Goal: Task Accomplishment & Management: Use online tool/utility

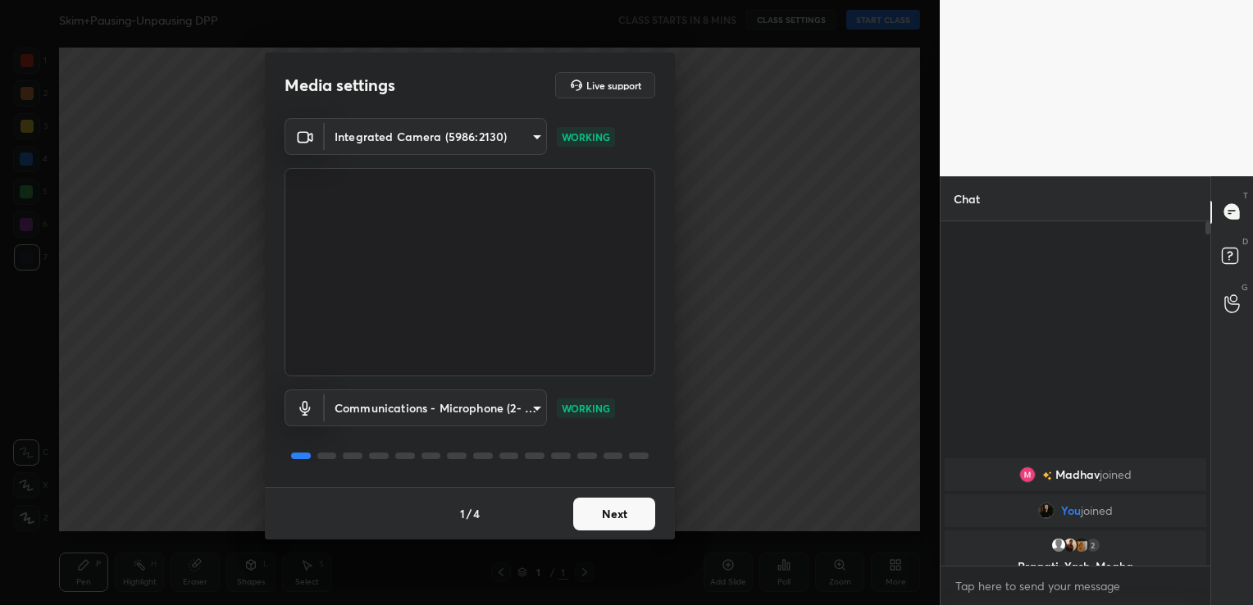
click at [618, 517] on button "Next" at bounding box center [614, 514] width 82 height 33
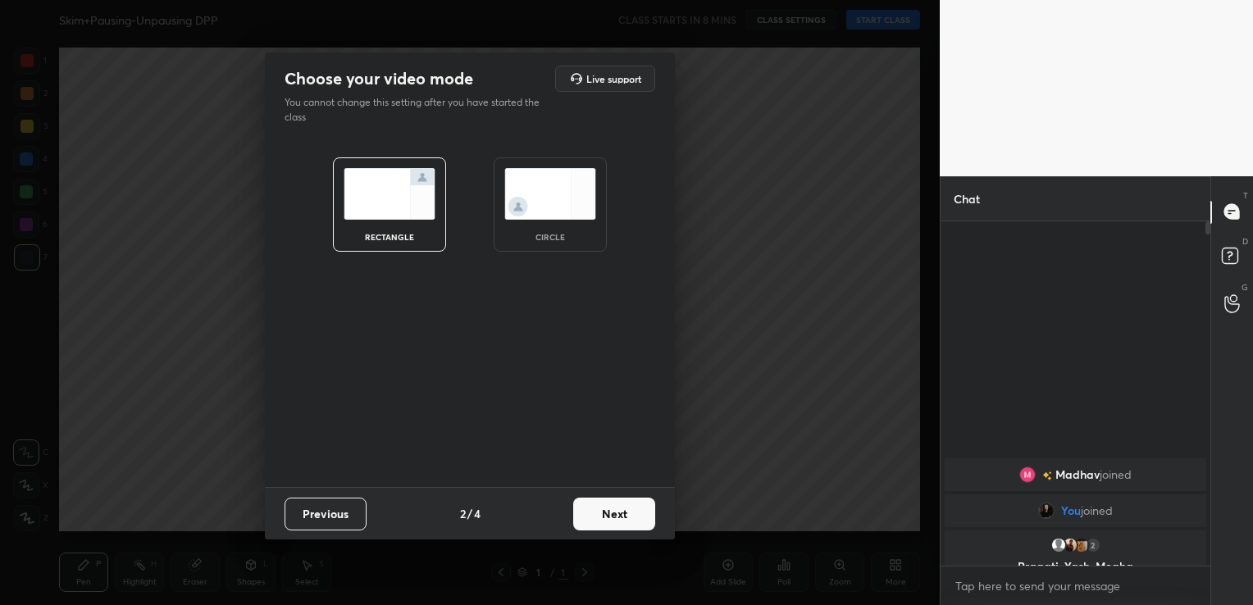
click at [618, 517] on button "Next" at bounding box center [614, 514] width 82 height 33
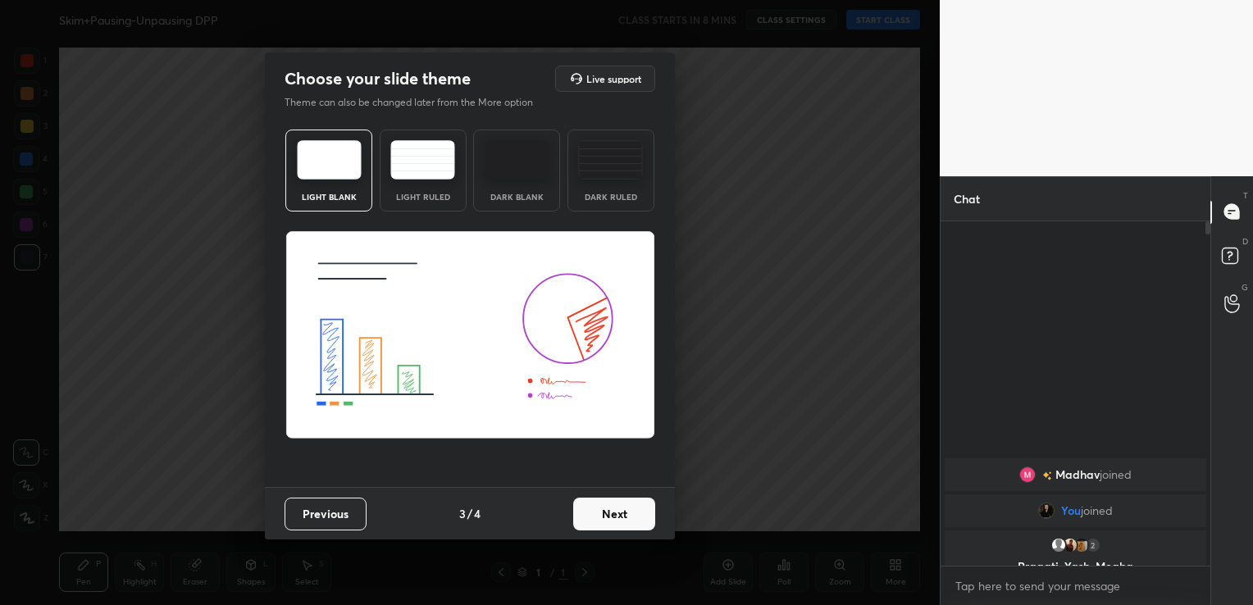
click at [618, 517] on button "Next" at bounding box center [614, 514] width 82 height 33
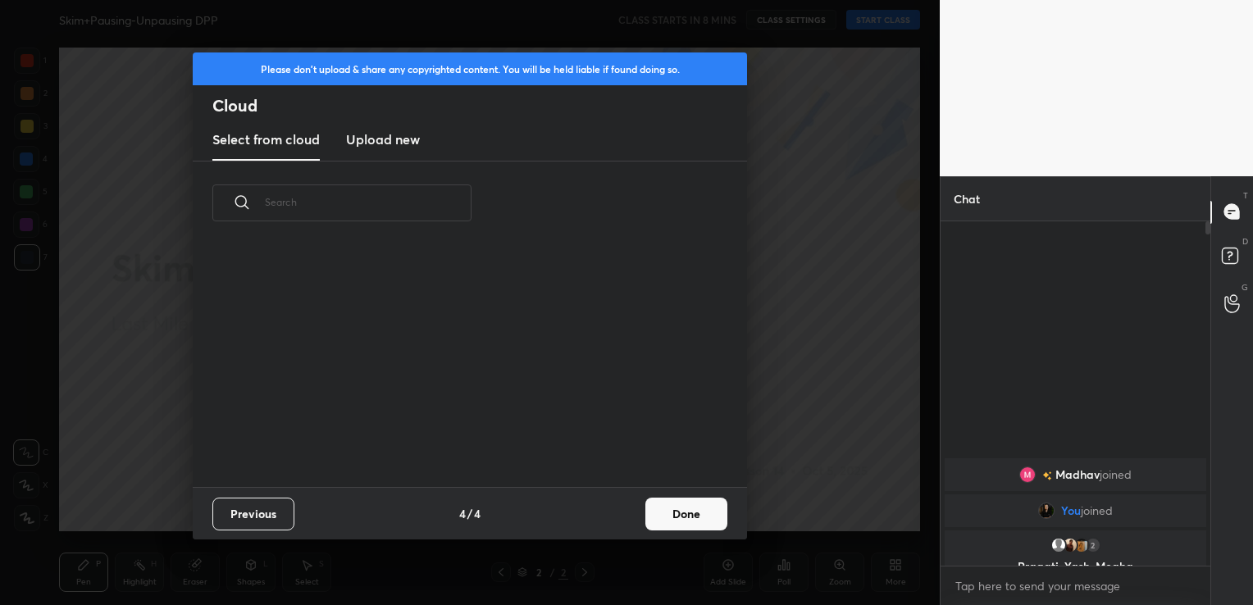
scroll to position [243, 527]
click at [405, 143] on h3 "Upload new" at bounding box center [383, 140] width 74 height 20
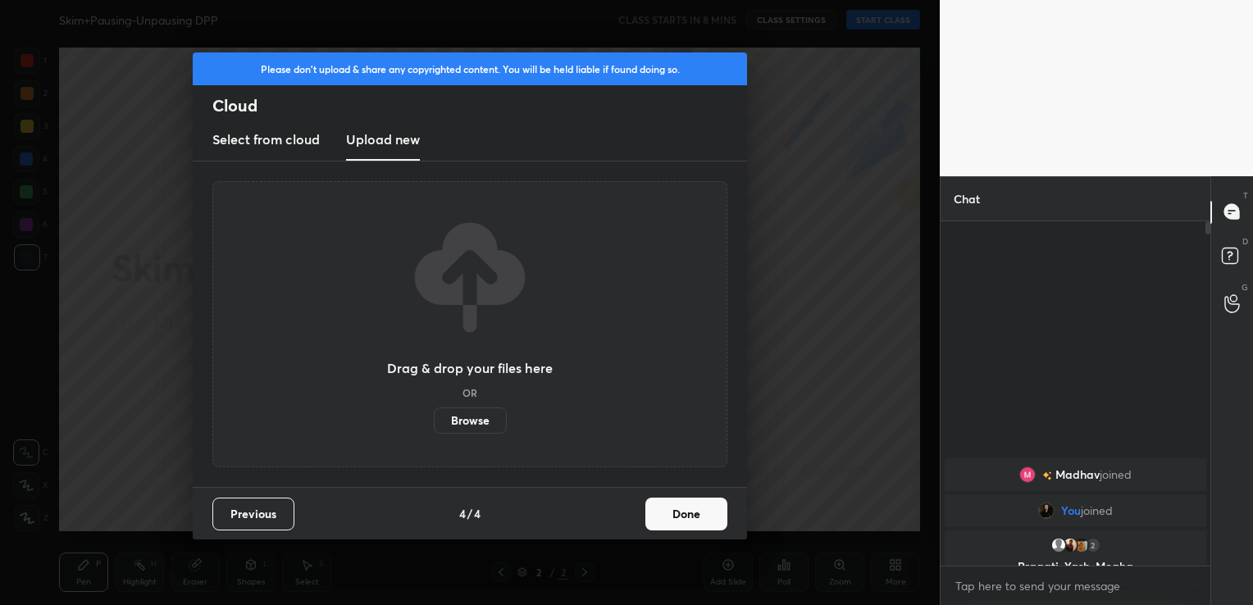
click at [481, 424] on label "Browse" at bounding box center [470, 421] width 73 height 26
click at [434, 424] on input "Browse" at bounding box center [434, 421] width 0 height 26
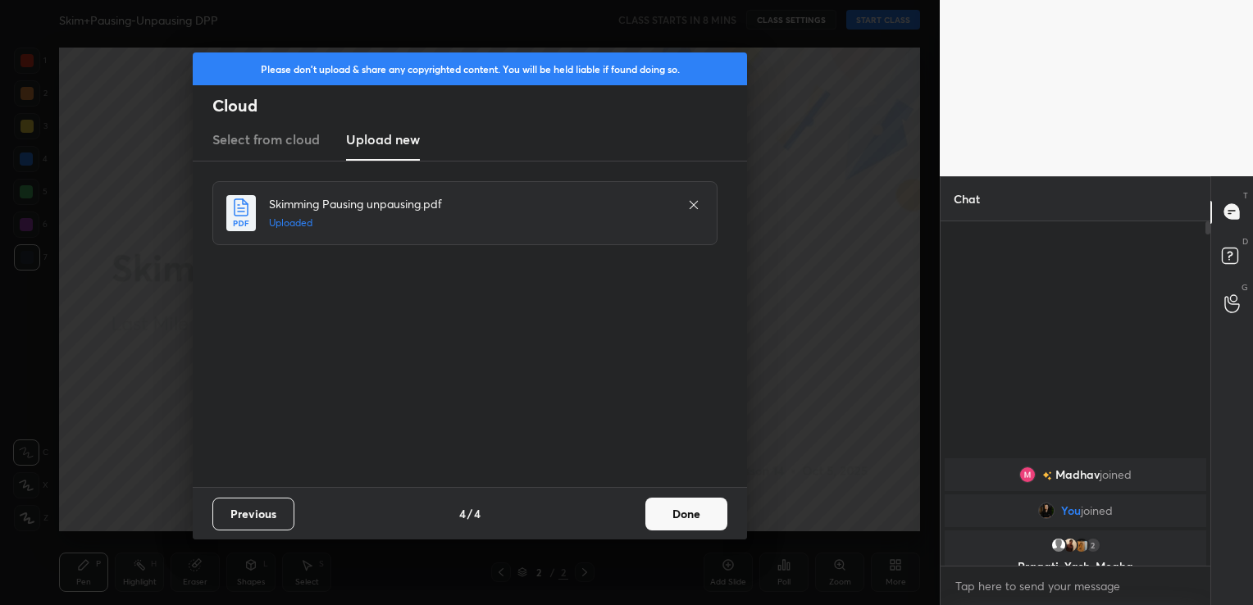
click at [689, 508] on button "Done" at bounding box center [686, 514] width 82 height 33
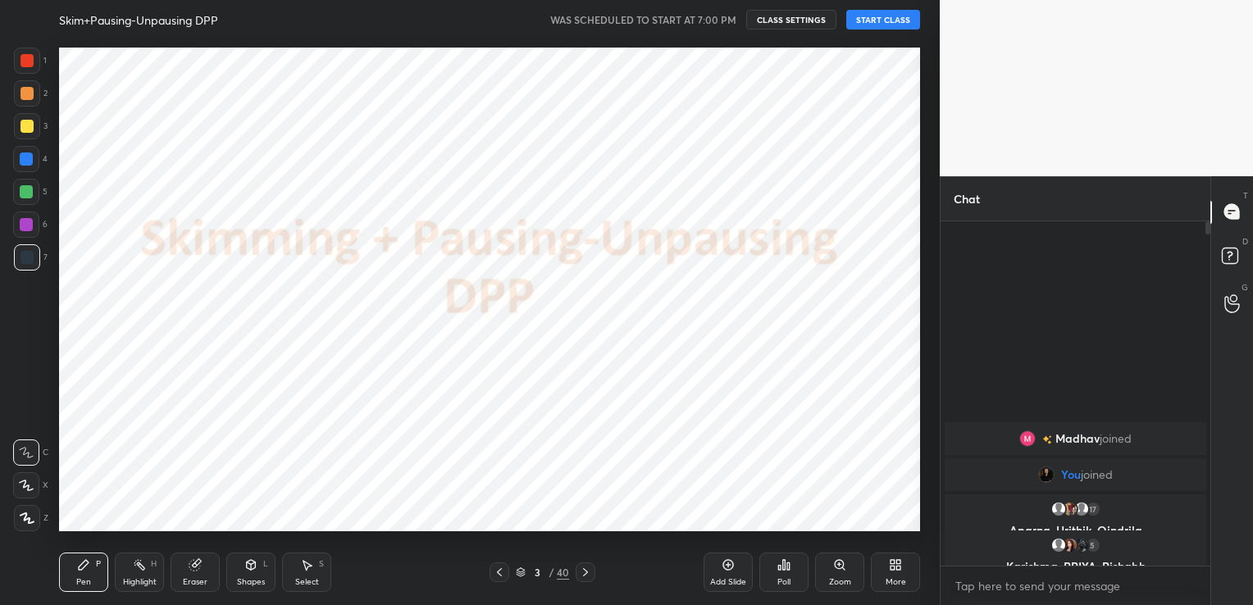
click at [873, 21] on button "START CLASS" at bounding box center [883, 20] width 74 height 20
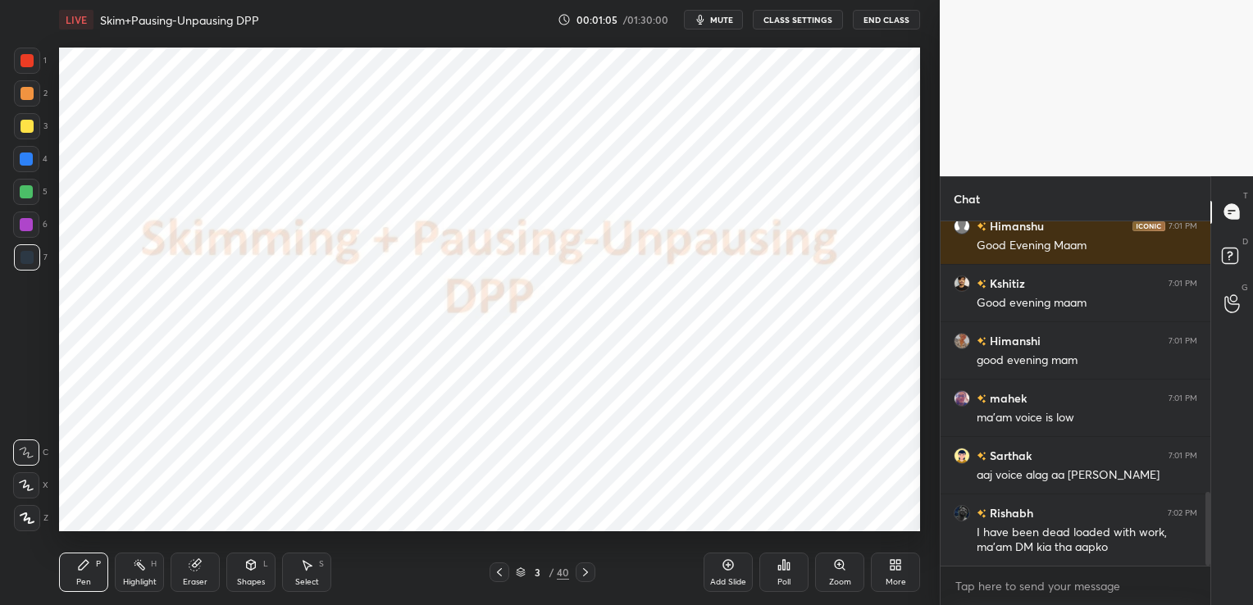
scroll to position [1321, 0]
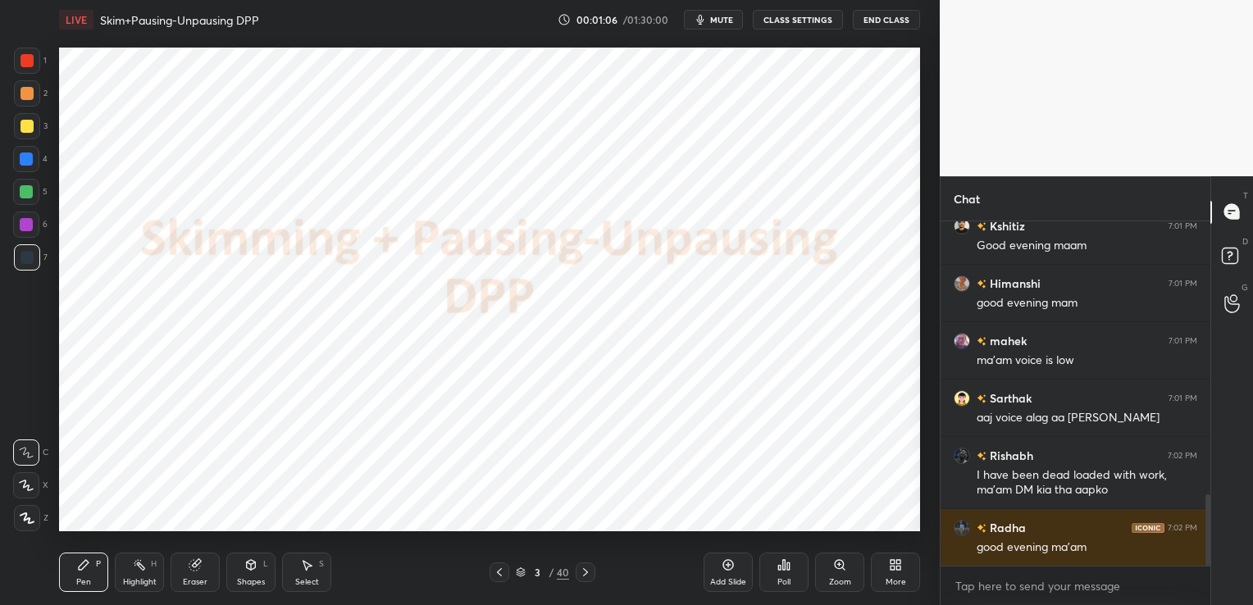
click at [821, 23] on button "CLASS SETTINGS" at bounding box center [798, 20] width 90 height 20
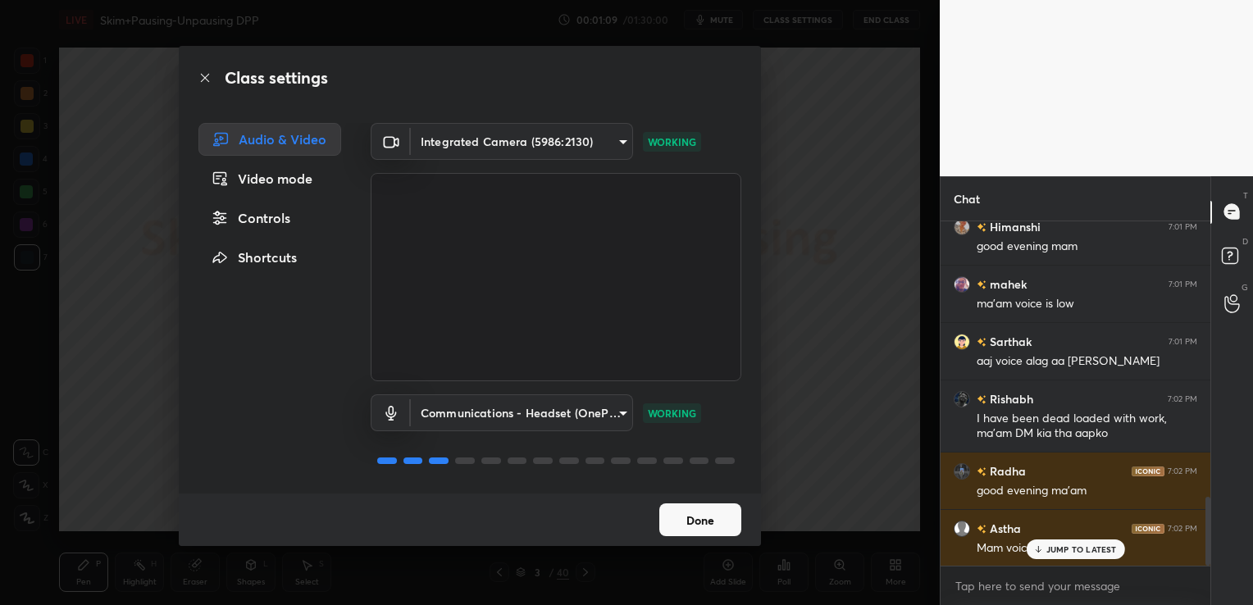
click at [688, 513] on button "Done" at bounding box center [700, 520] width 82 height 33
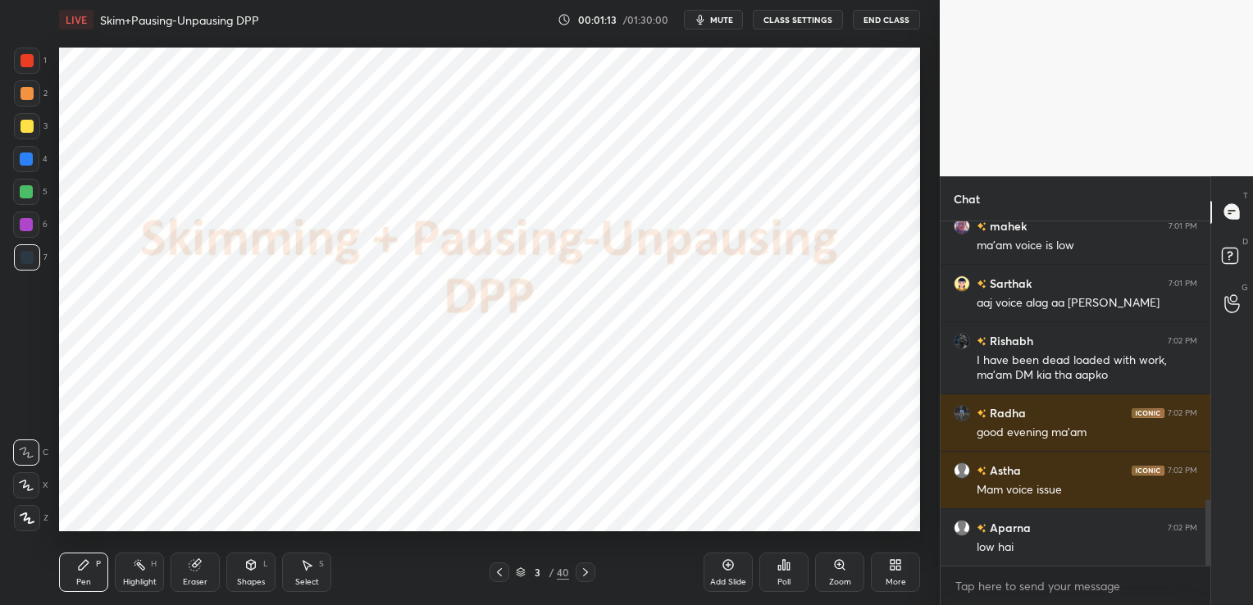
click at [817, 24] on button "CLASS SETTINGS" at bounding box center [798, 20] width 90 height 20
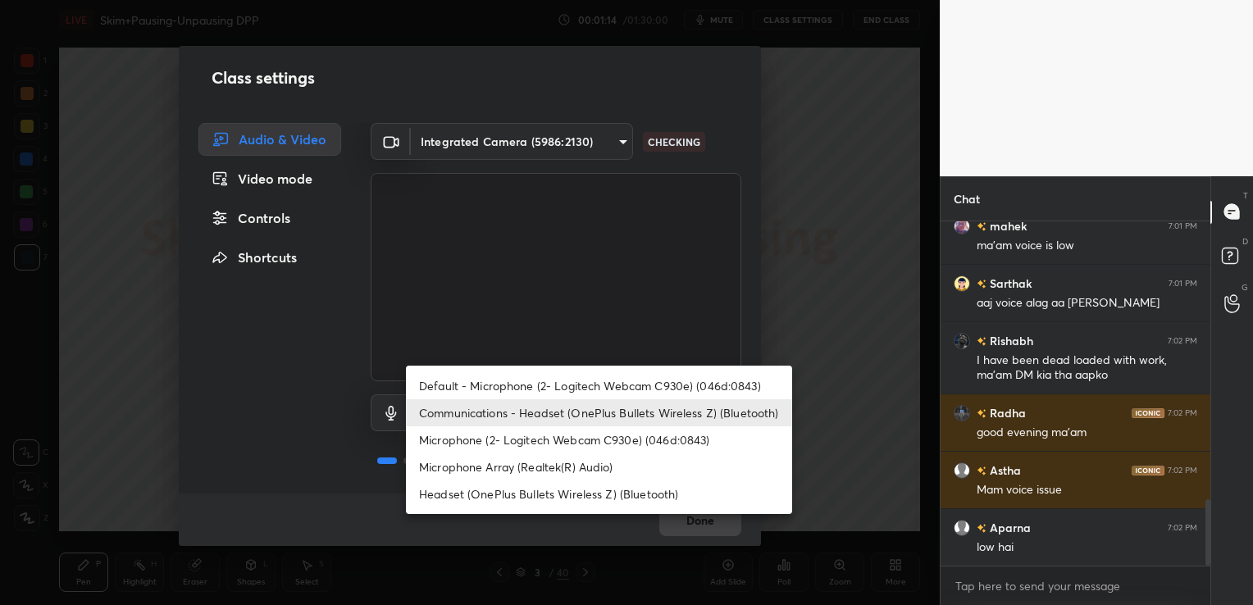
click at [584, 414] on body "1 2 3 4 5 6 7 C X Z C X Z E E Erase all H H LIVE Skim+Pausing-Unpausing DPP 00:…" at bounding box center [626, 302] width 1253 height 605
click at [598, 499] on li "Headset (OnePlus Bullets Wireless Z) (Bluetooth)" at bounding box center [599, 494] width 386 height 27
type input "896f1765ec94e78c5aeeea6ccdc1494495ff1d7bde26db773bce8de5174ca06c"
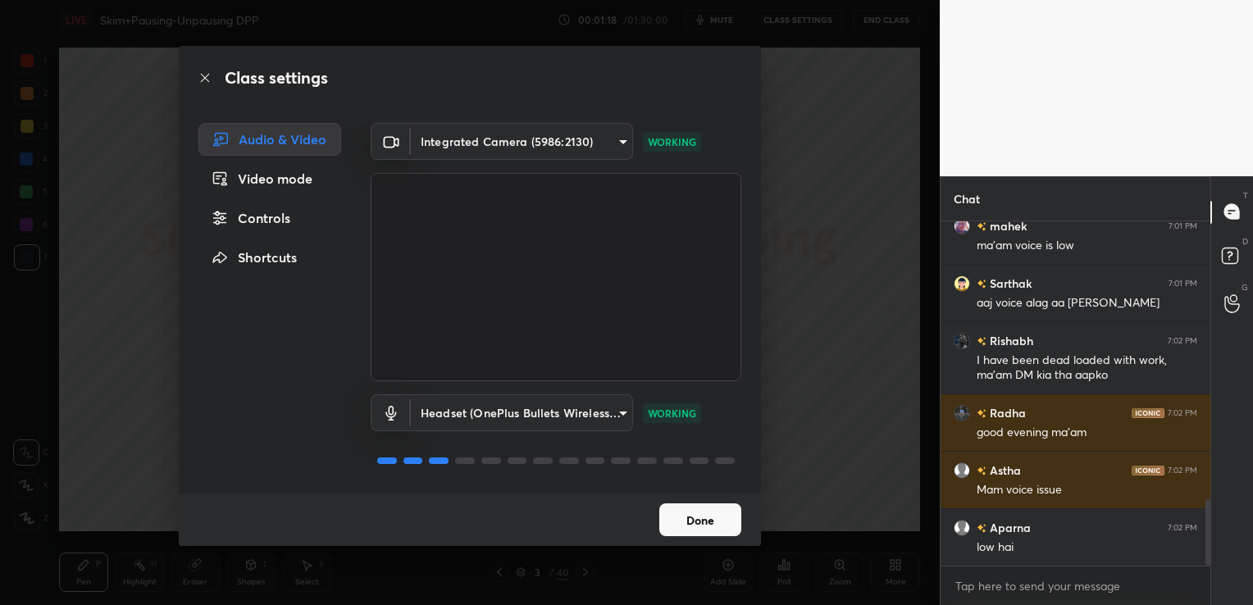
click at [696, 527] on button "Done" at bounding box center [700, 520] width 82 height 33
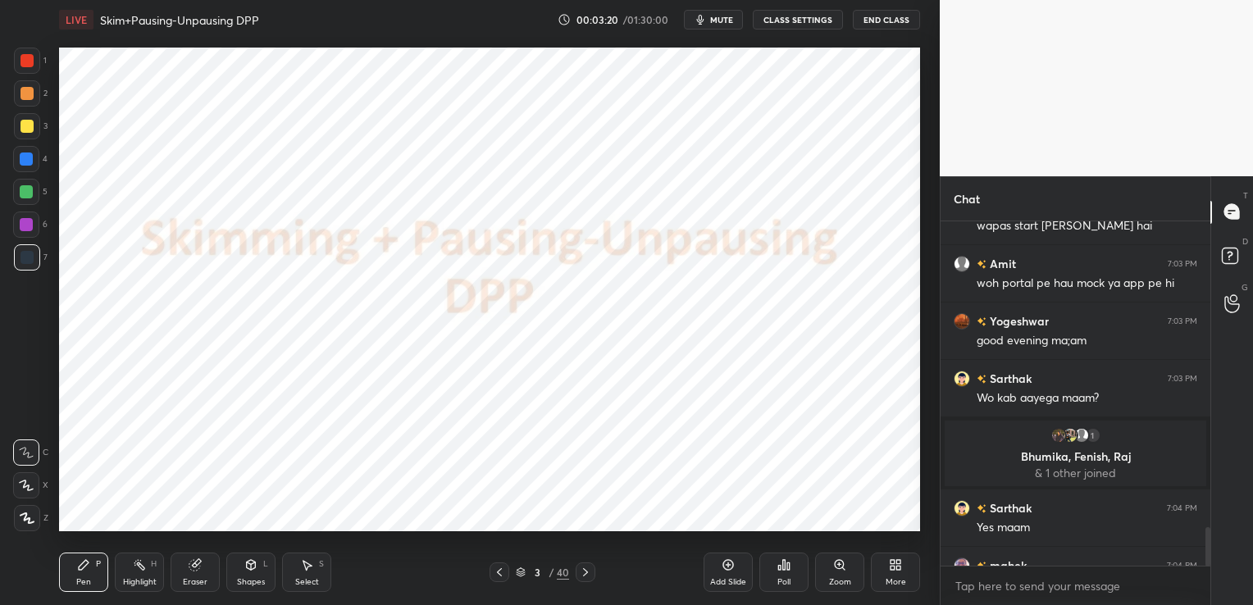
scroll to position [2765, 0]
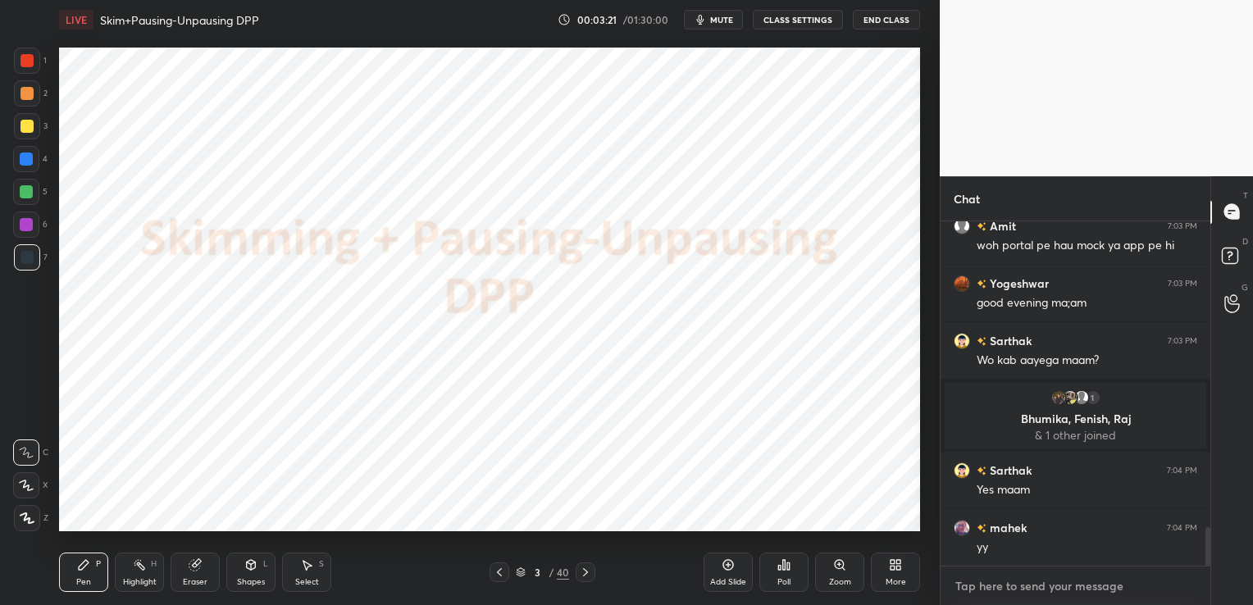
click at [1027, 583] on textarea at bounding box center [1076, 586] width 244 height 26
paste textarea "[URL][DOMAIN_NAME]"
type textarea "[URL][DOMAIN_NAME]"
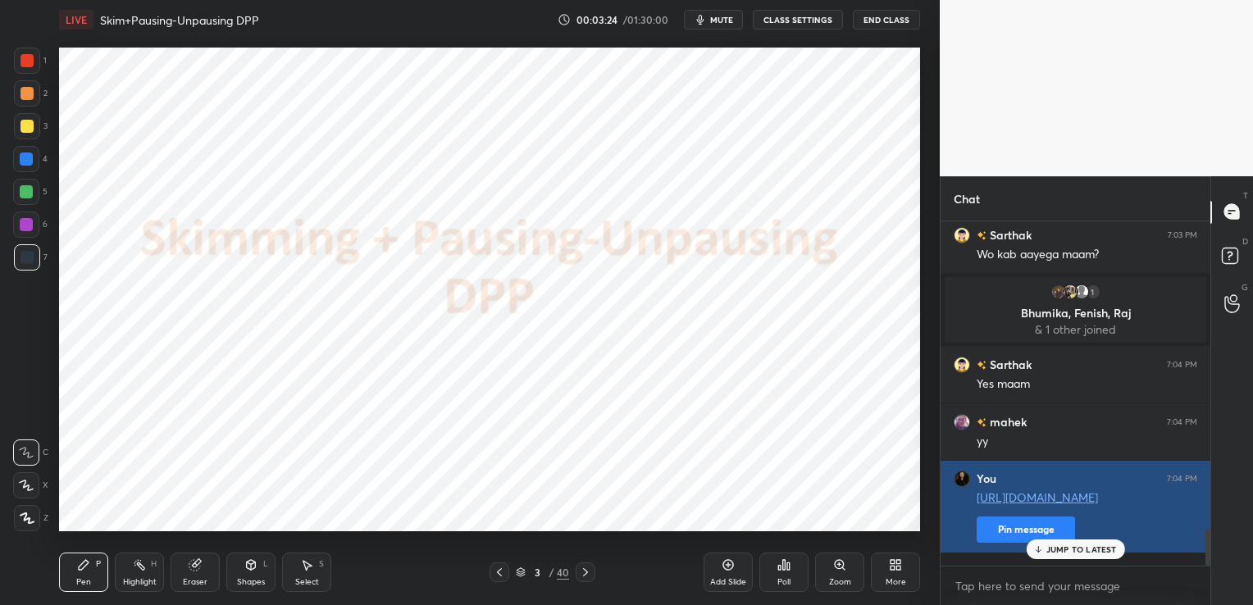
click at [1010, 540] on div "Akanksha 7:03 PM but phir bhi kafi galat [PERSON_NAME] 7:03 PM VARC doable tha,…" at bounding box center [1076, 393] width 270 height 345
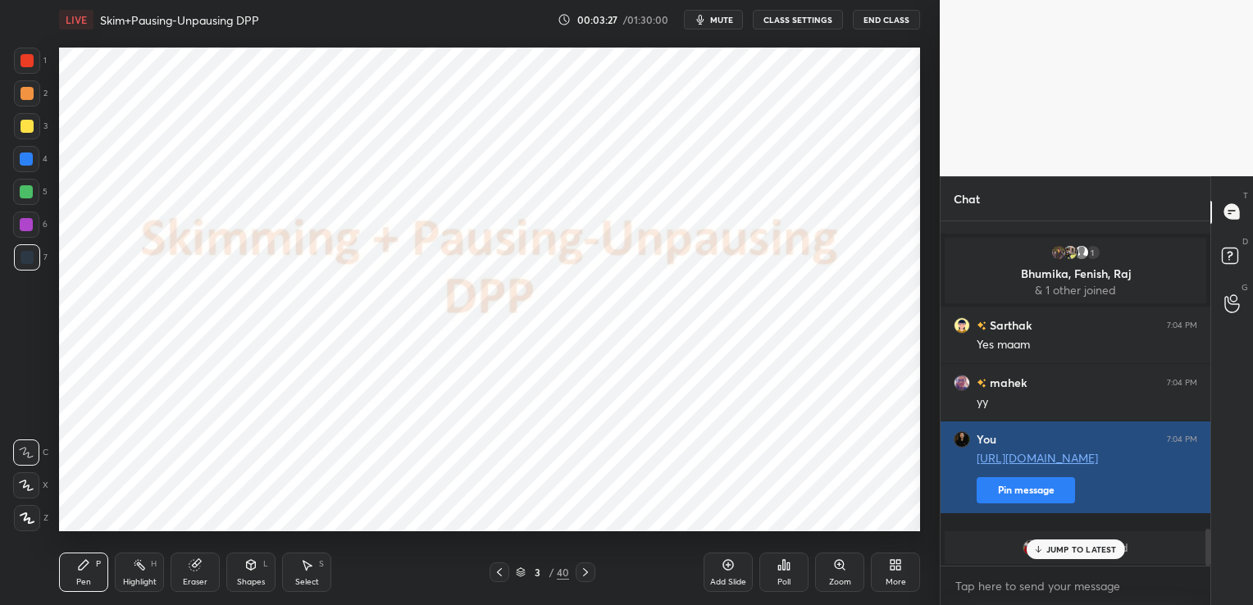
click at [1006, 504] on button "Pin message" at bounding box center [1026, 490] width 98 height 26
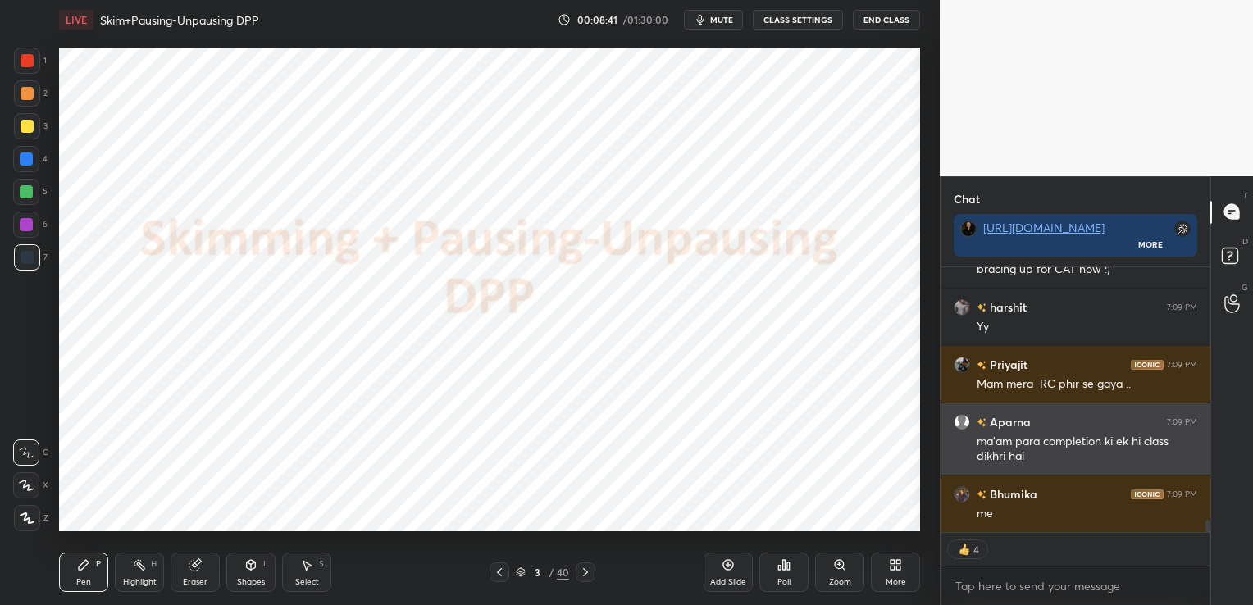
scroll to position [5482, 0]
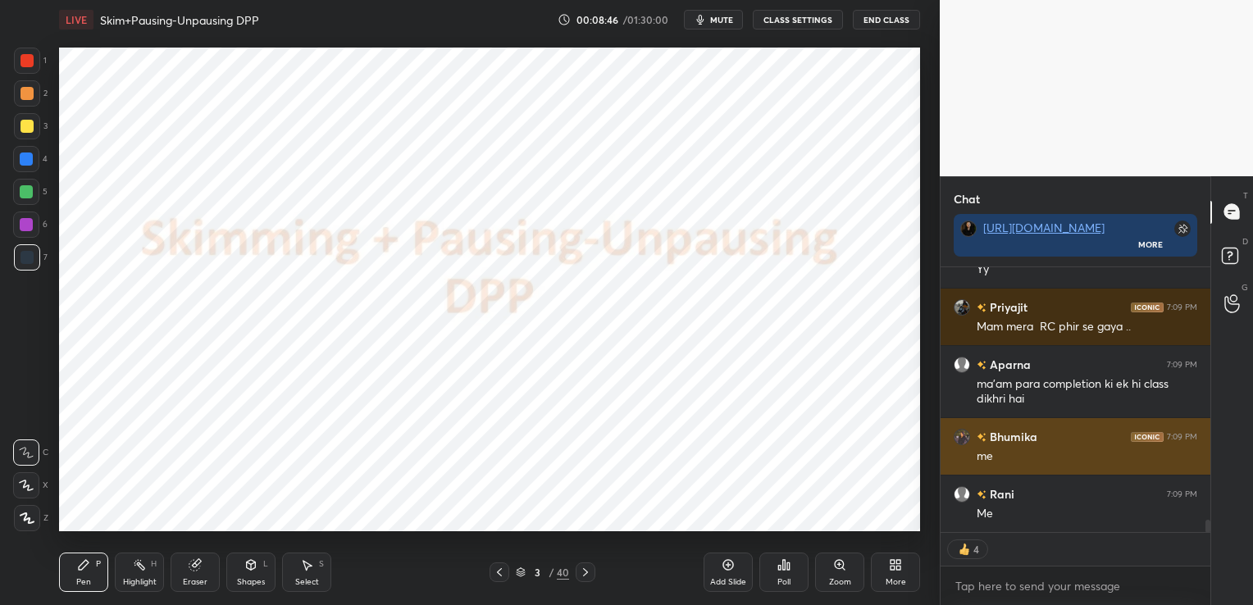
click at [965, 436] on img "grid" at bounding box center [962, 436] width 16 height 16
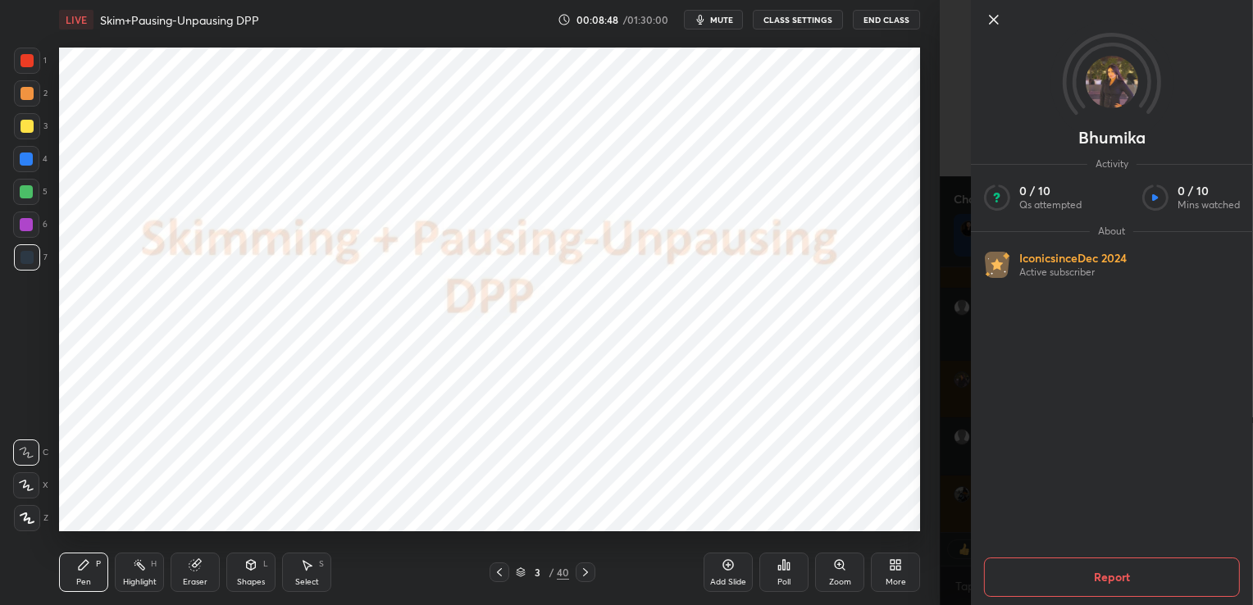
scroll to position [5597, 0]
click at [990, 16] on icon at bounding box center [994, 20] width 8 height 8
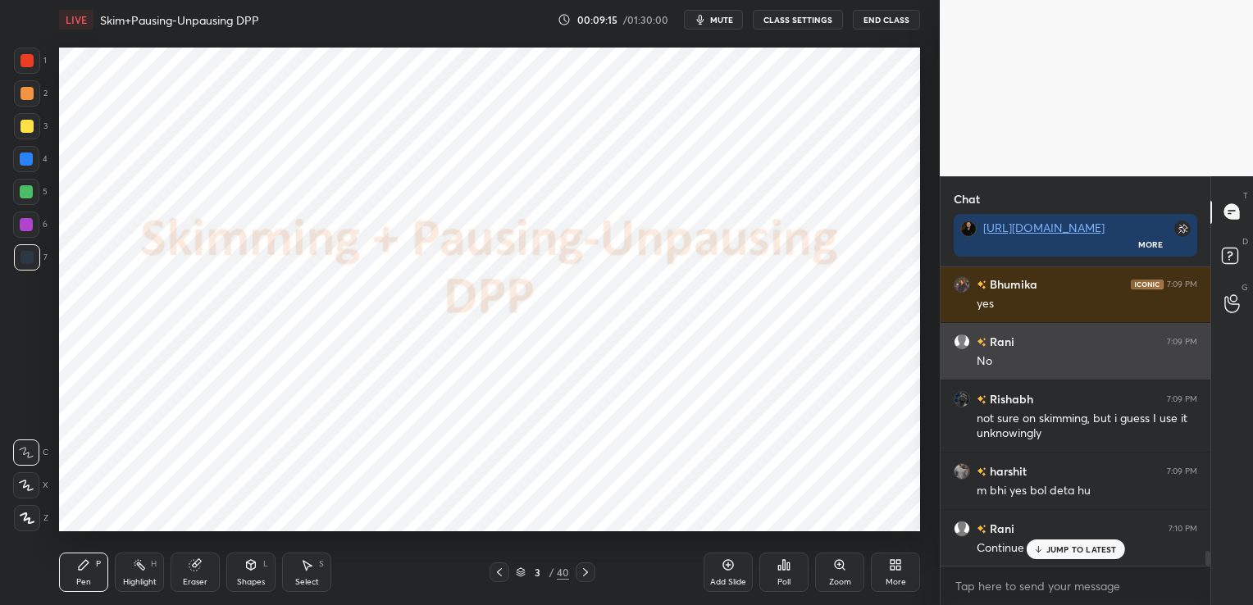
scroll to position [5808, 0]
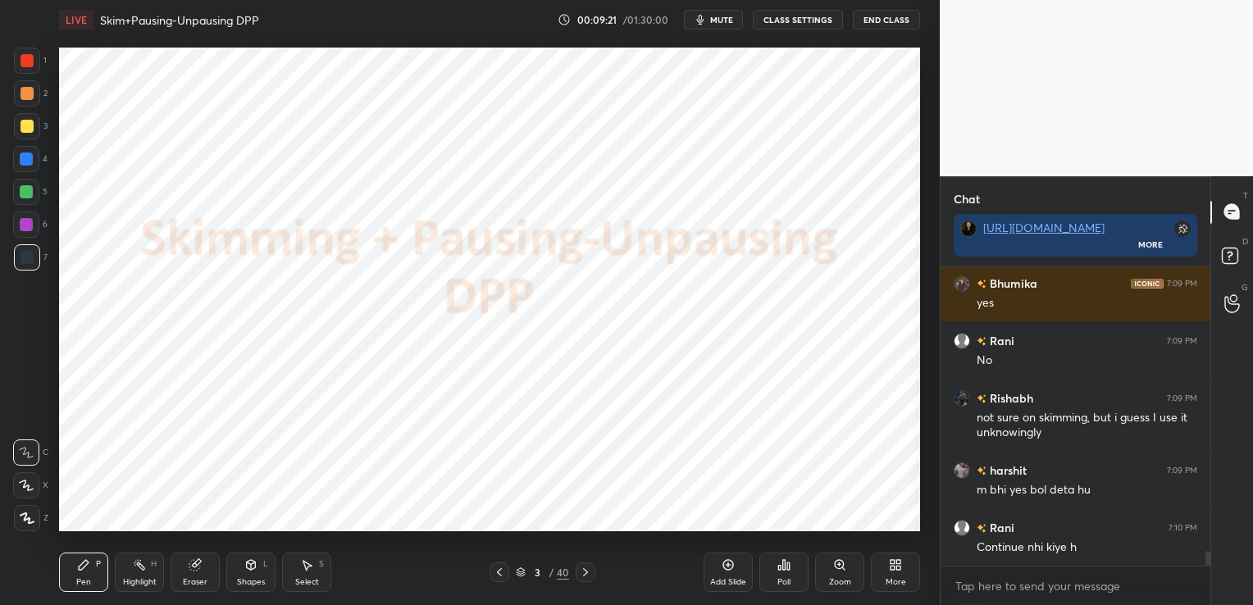
click at [201, 572] on div "Eraser" at bounding box center [195, 572] width 49 height 39
click at [37, 509] on div "Erase all" at bounding box center [26, 518] width 26 height 26
click at [727, 570] on icon at bounding box center [728, 565] width 11 height 11
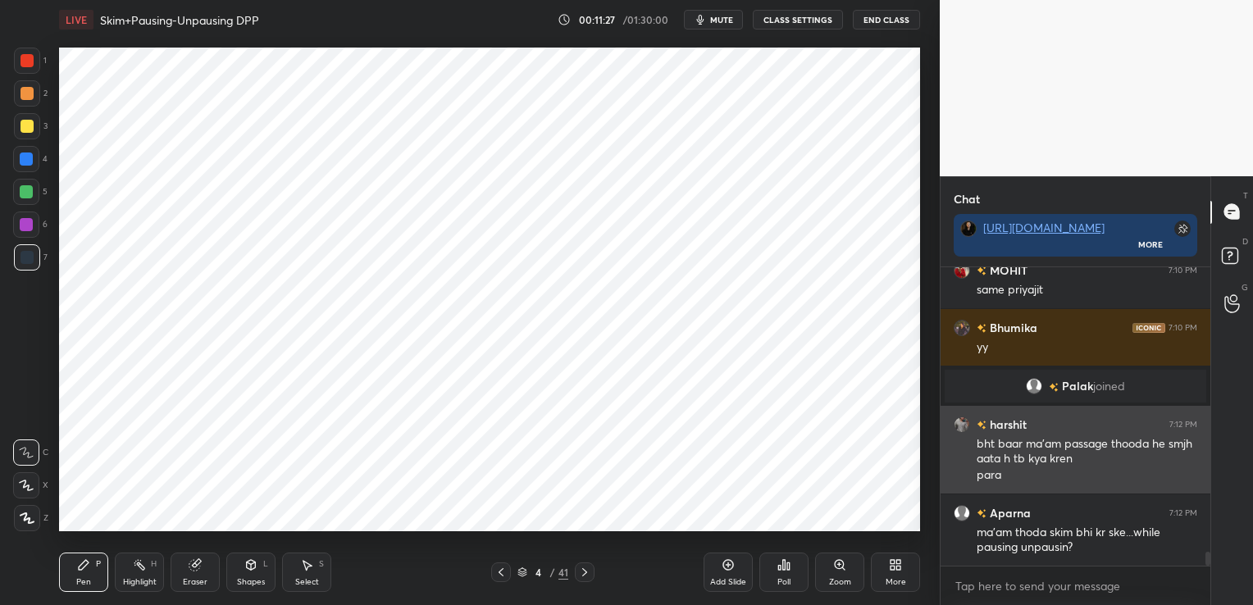
scroll to position [6180, 0]
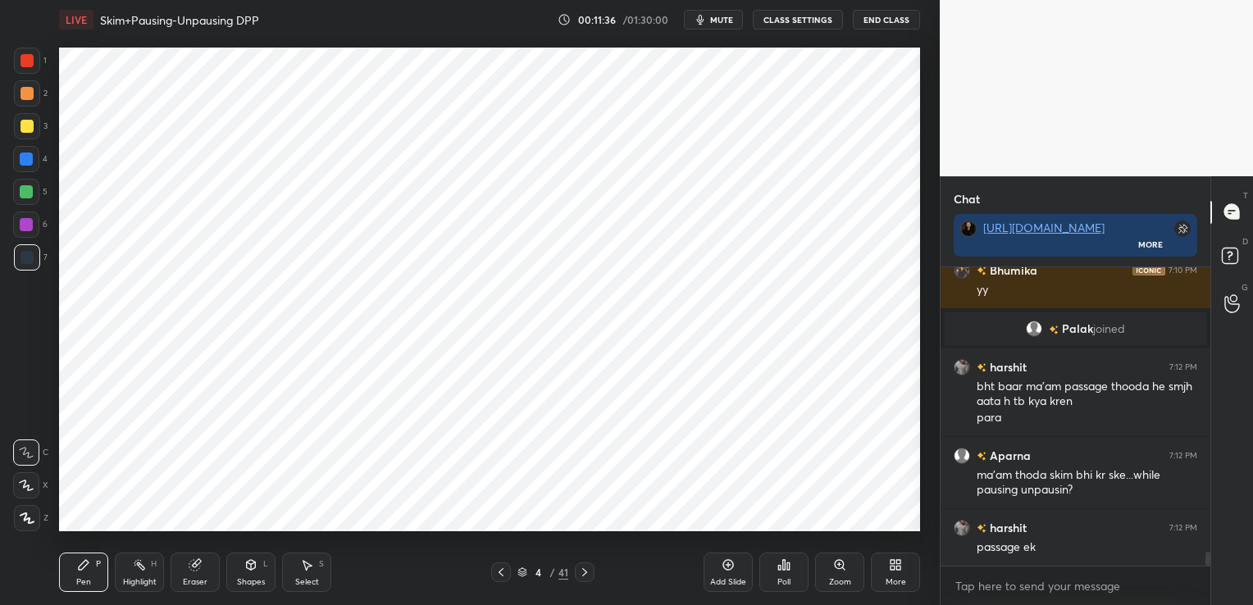
click at [725, 569] on icon at bounding box center [728, 565] width 11 height 11
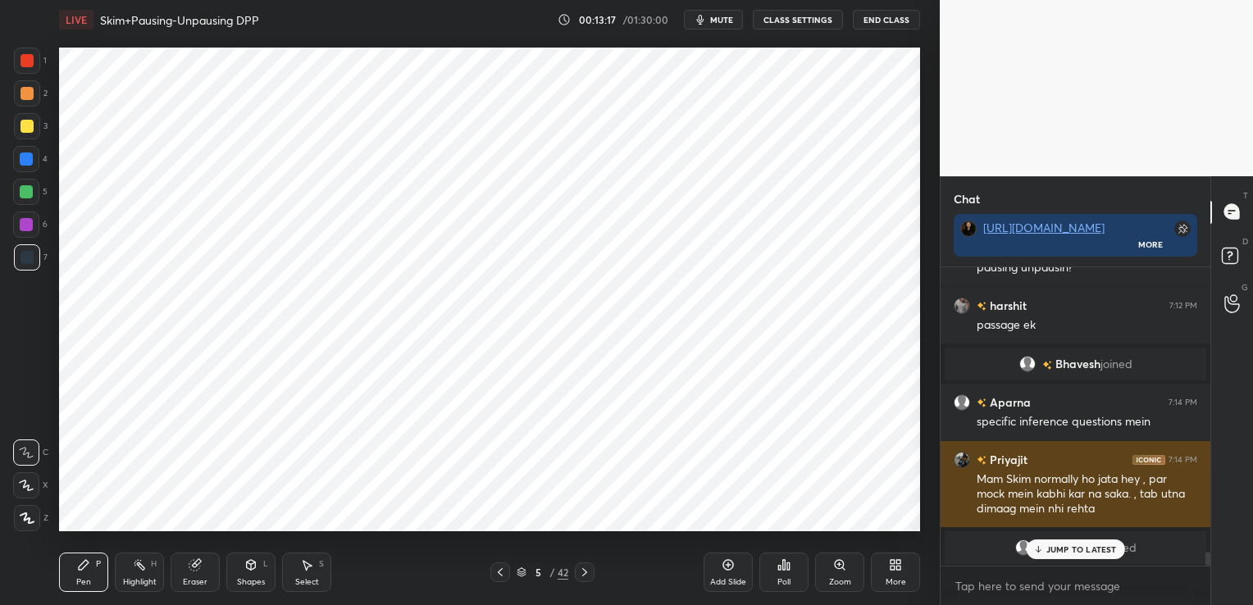
scroll to position [6050, 0]
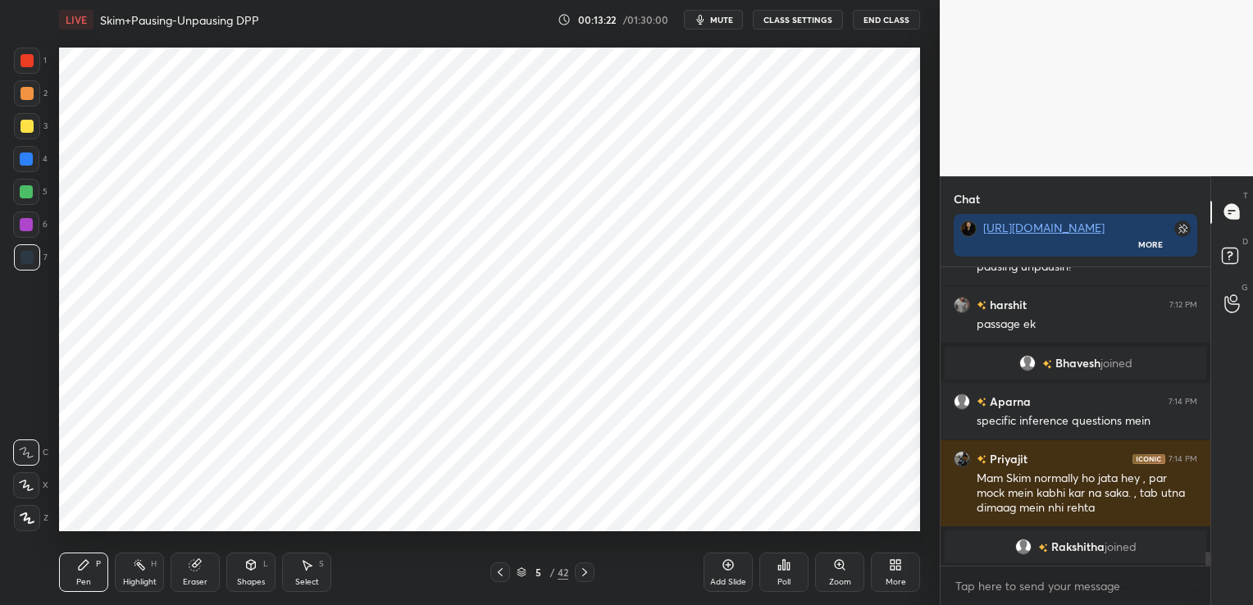
click at [522, 575] on icon at bounding box center [522, 573] width 8 height 2
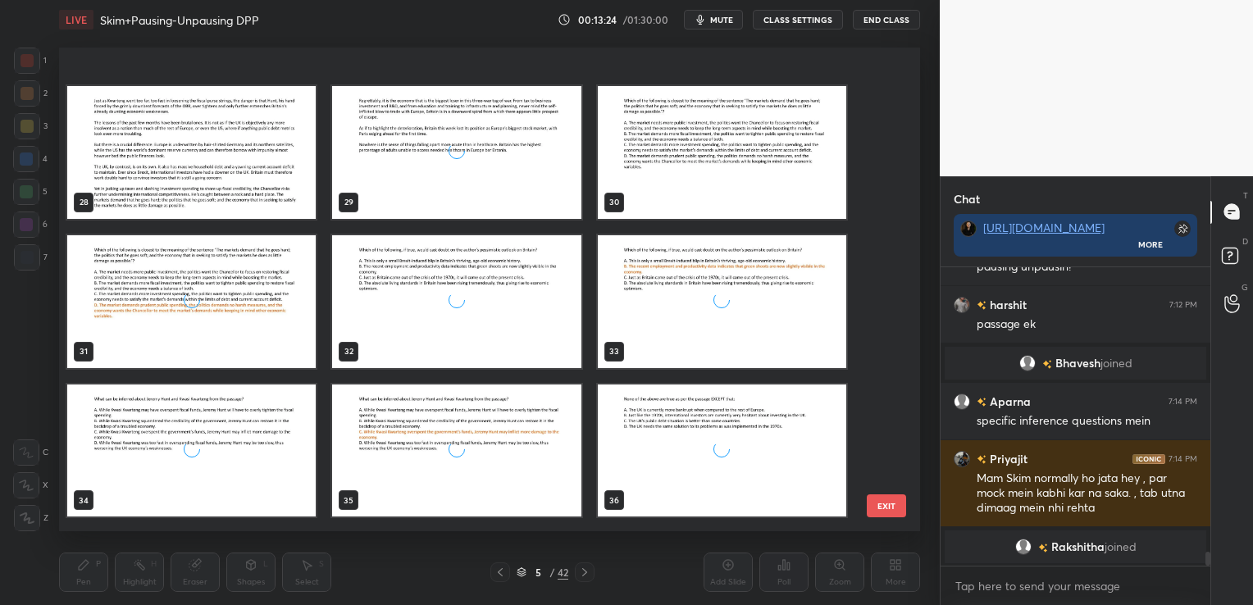
scroll to position [1603, 0]
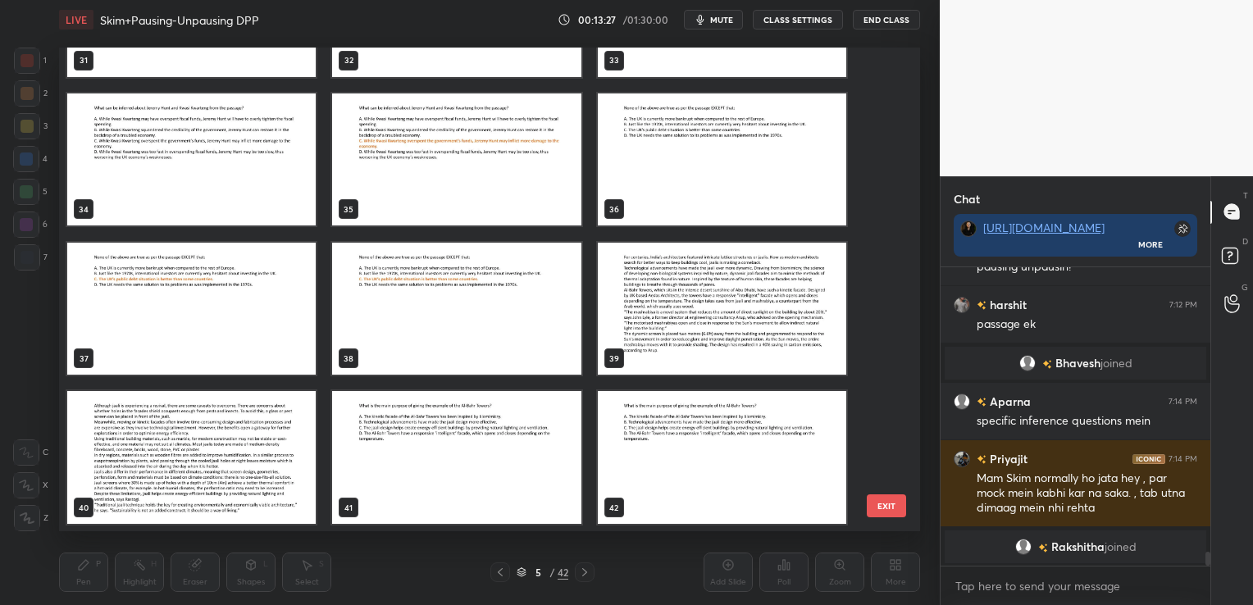
click at [449, 445] on img "grid" at bounding box center [456, 457] width 249 height 133
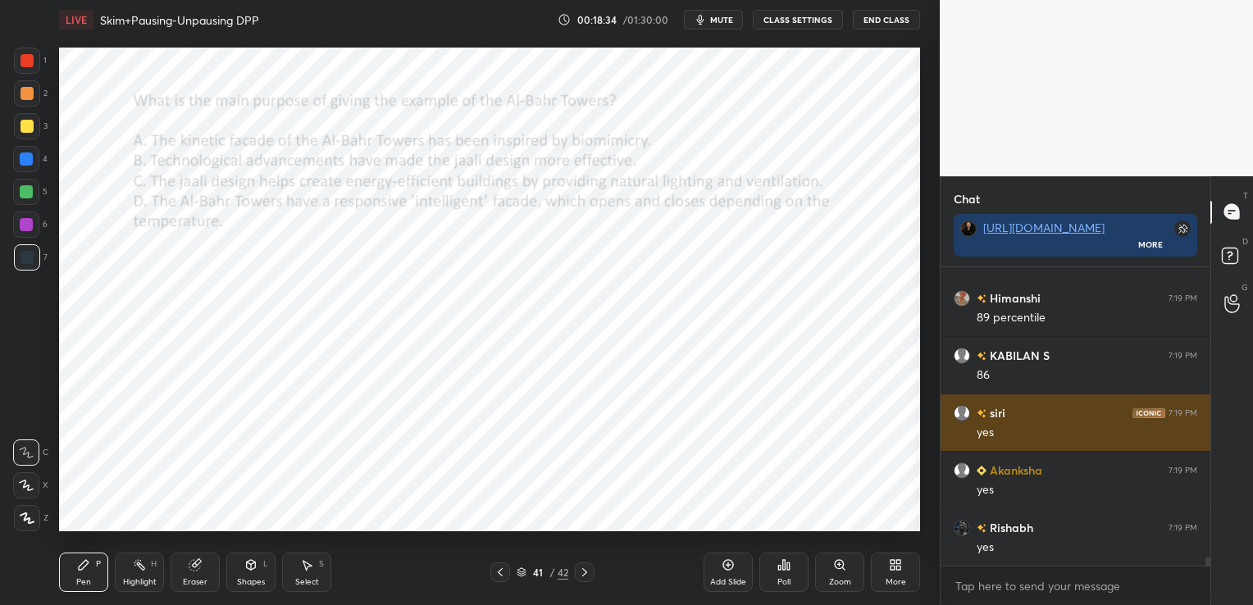
scroll to position [9615, 0]
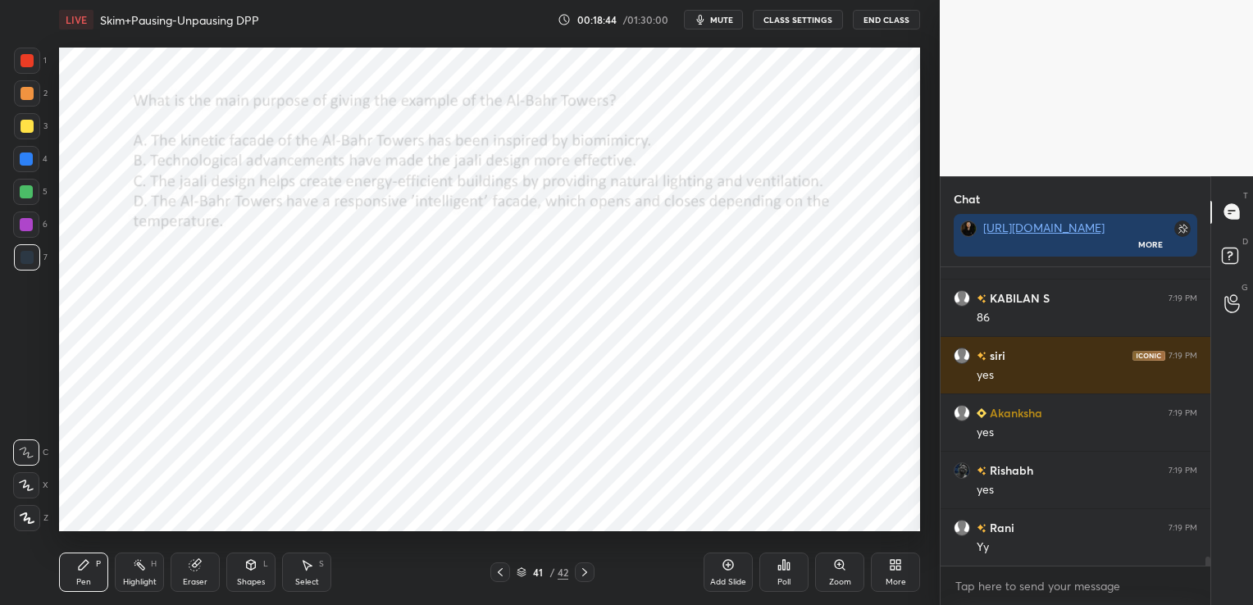
click at [524, 572] on icon at bounding box center [522, 573] width 10 height 10
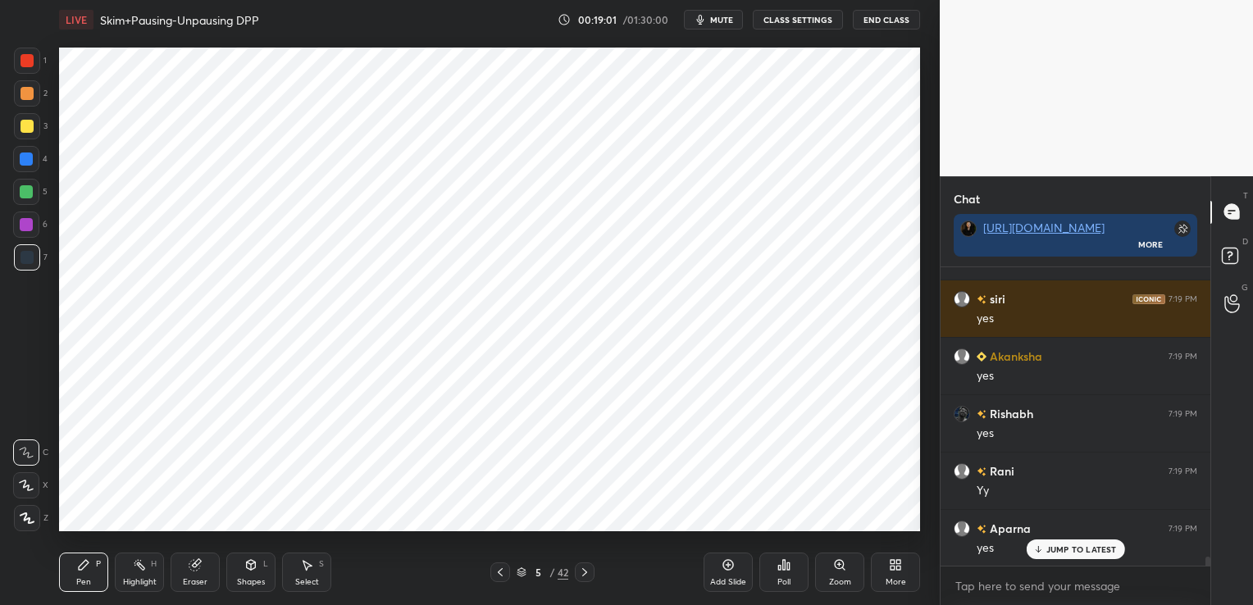
click at [501, 573] on icon at bounding box center [500, 572] width 13 height 13
click at [583, 567] on icon at bounding box center [584, 572] width 13 height 13
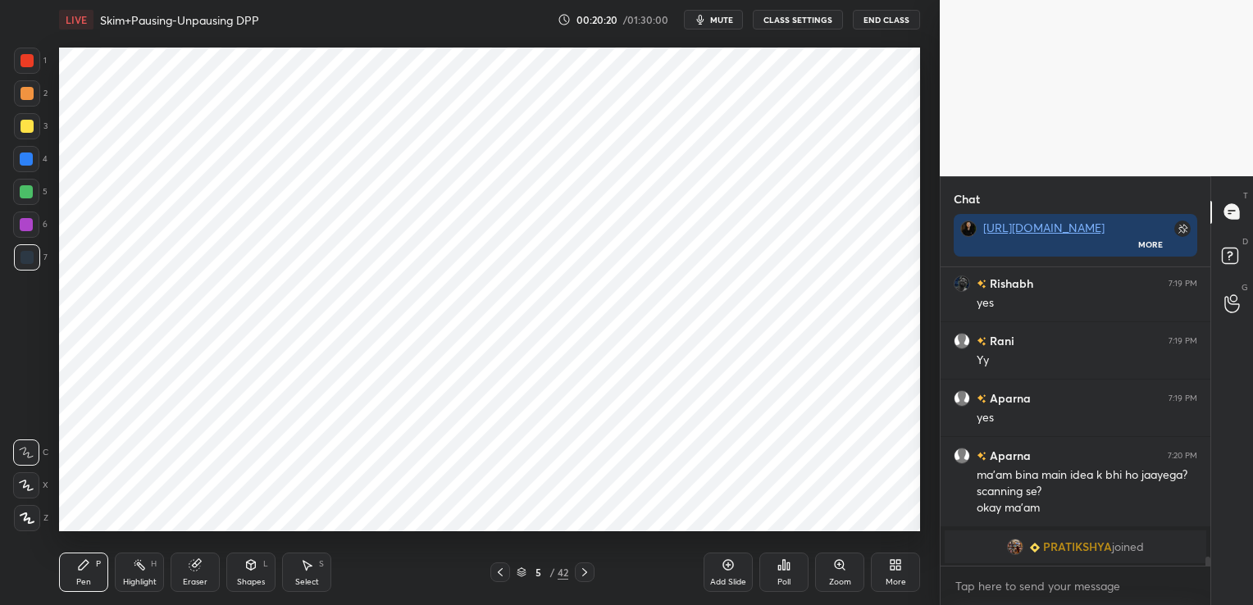
scroll to position [9245, 0]
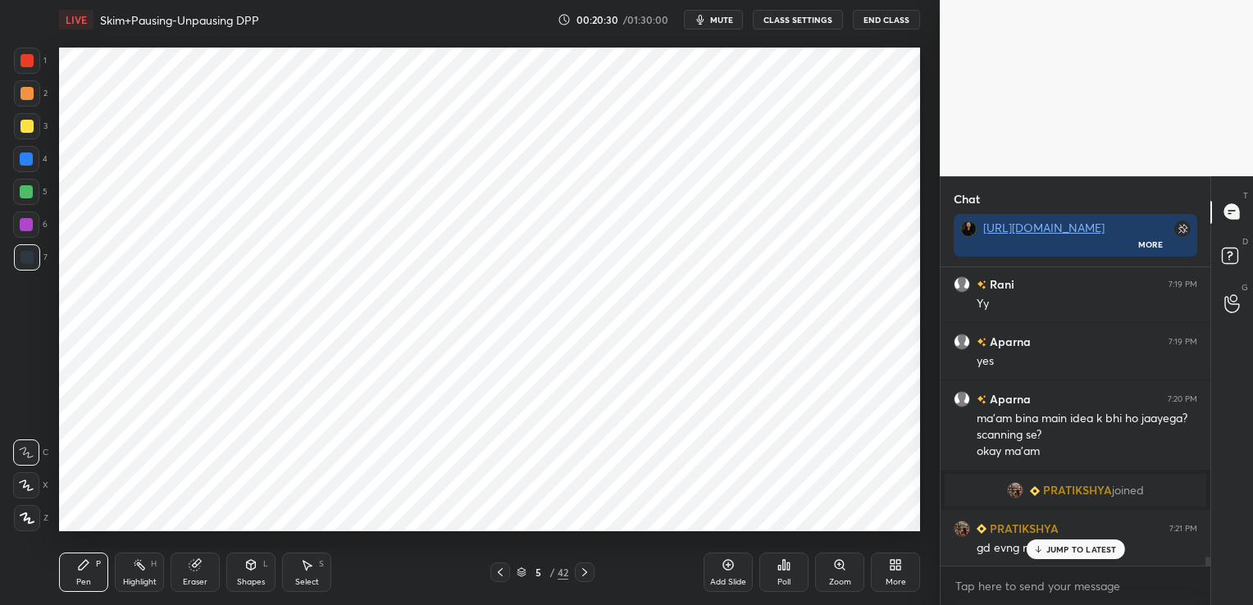
click at [499, 573] on icon at bounding box center [500, 572] width 5 height 8
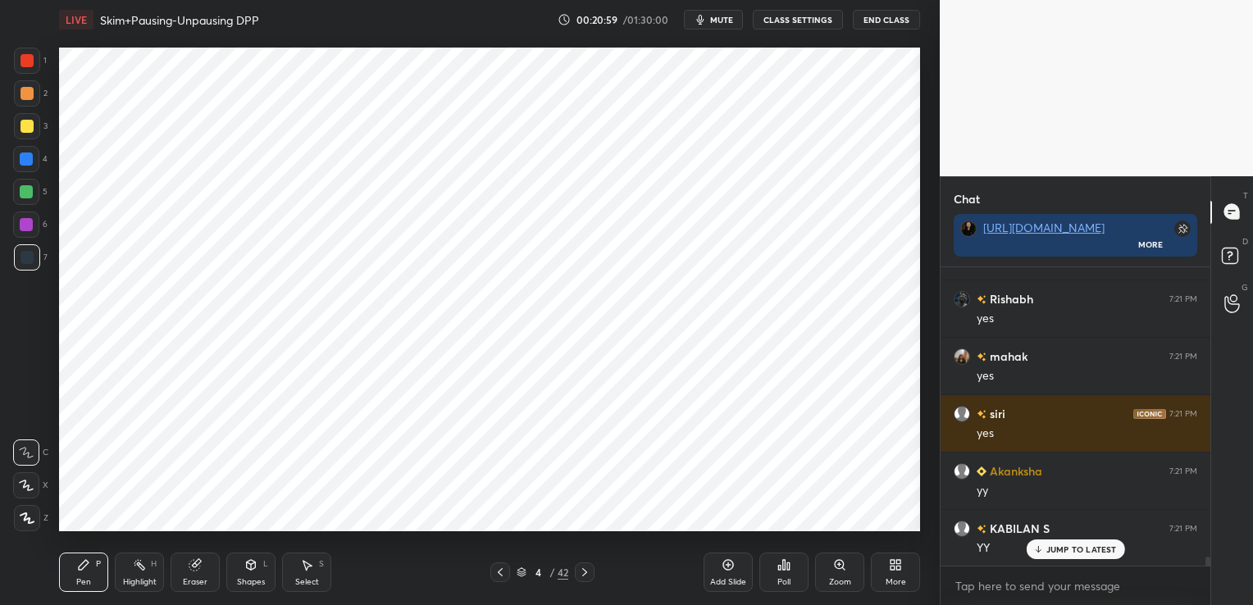
scroll to position [9648, 0]
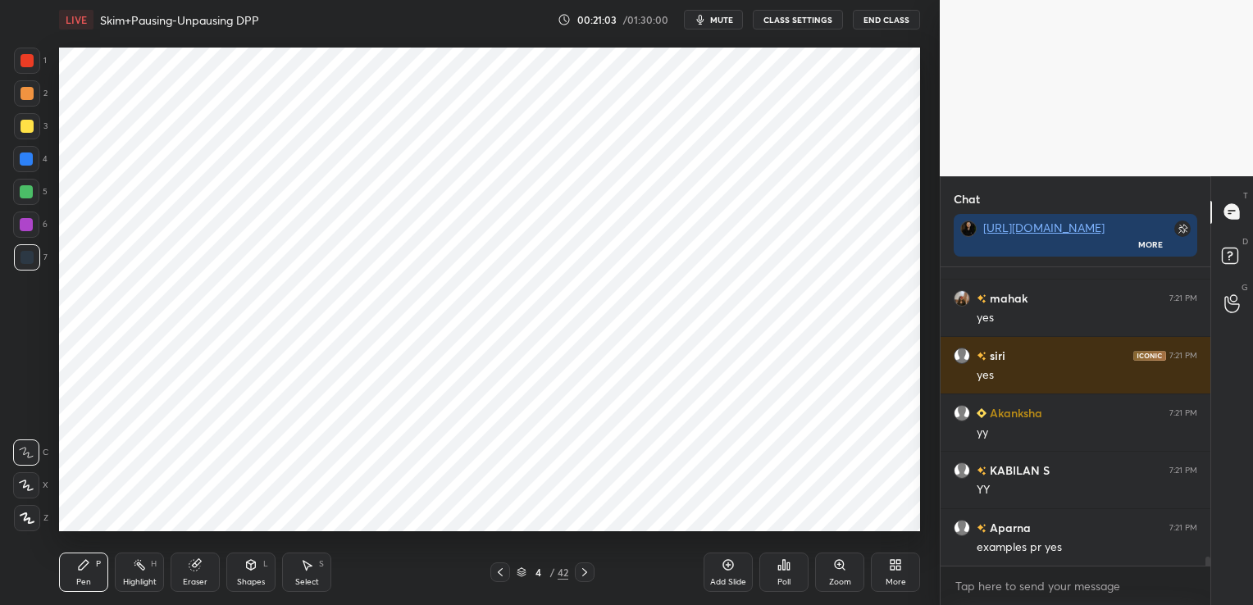
click at [727, 586] on div "Add Slide" at bounding box center [728, 582] width 36 height 8
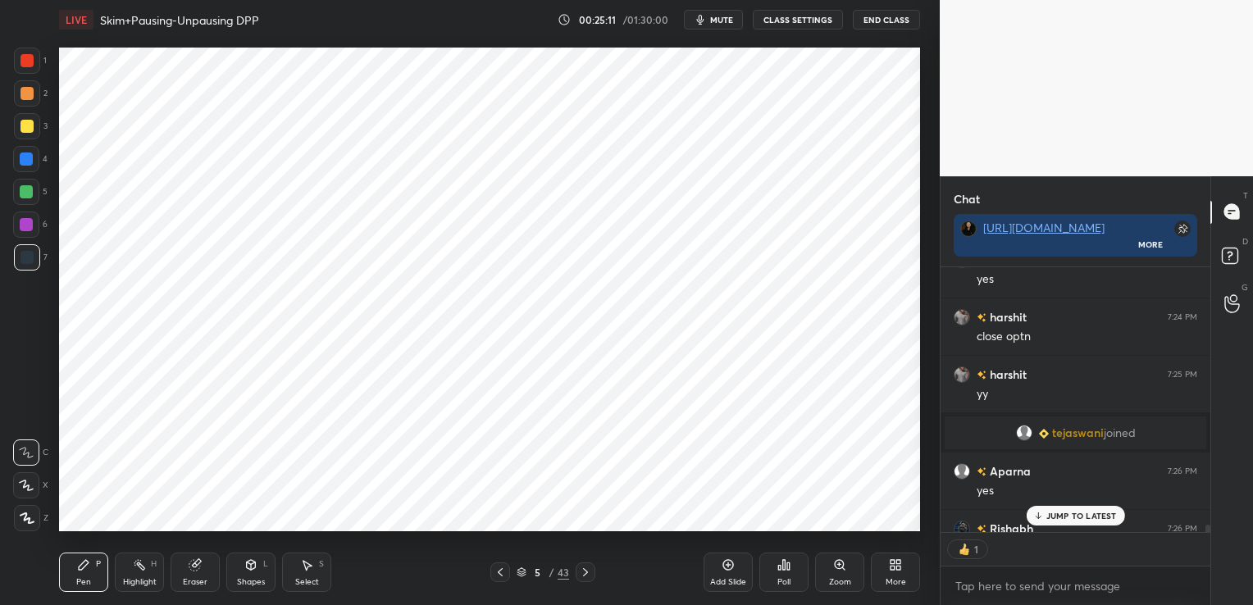
scroll to position [5, 5]
click at [738, 572] on div "Add Slide" at bounding box center [728, 572] width 49 height 39
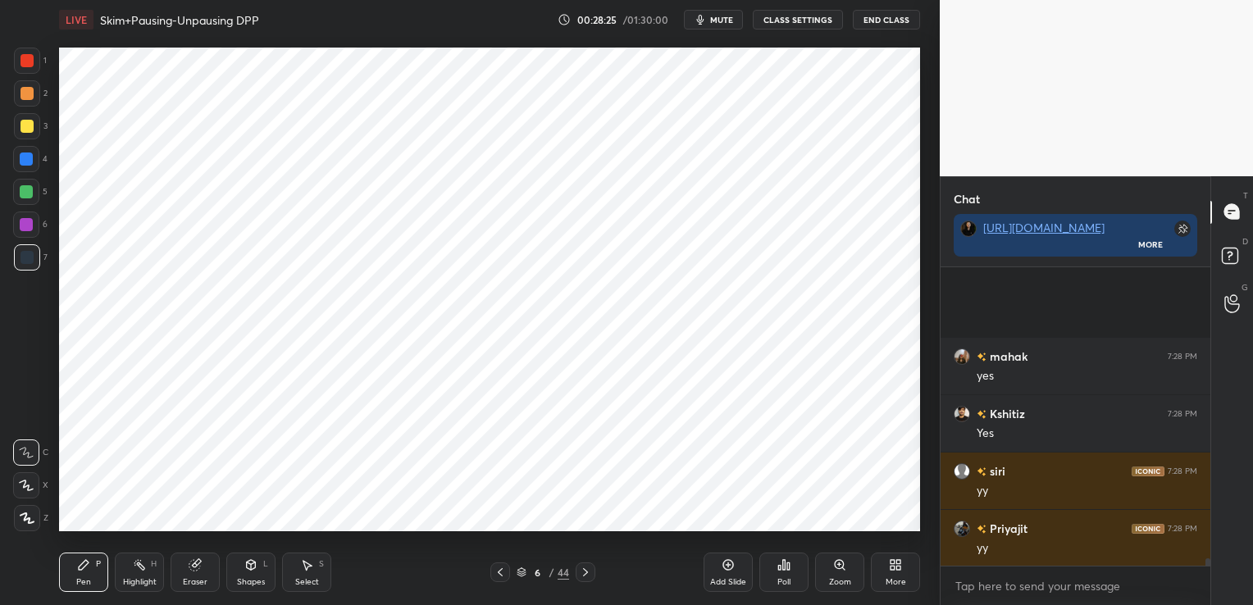
scroll to position [11787, 0]
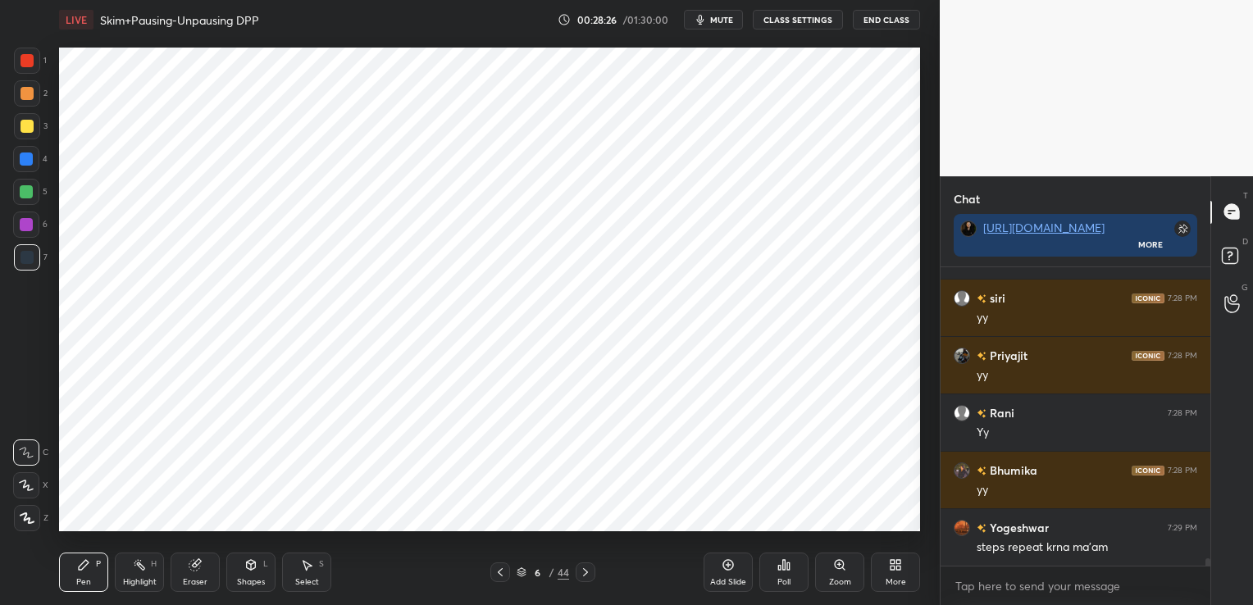
click at [721, 16] on span "mute" at bounding box center [721, 19] width 23 height 11
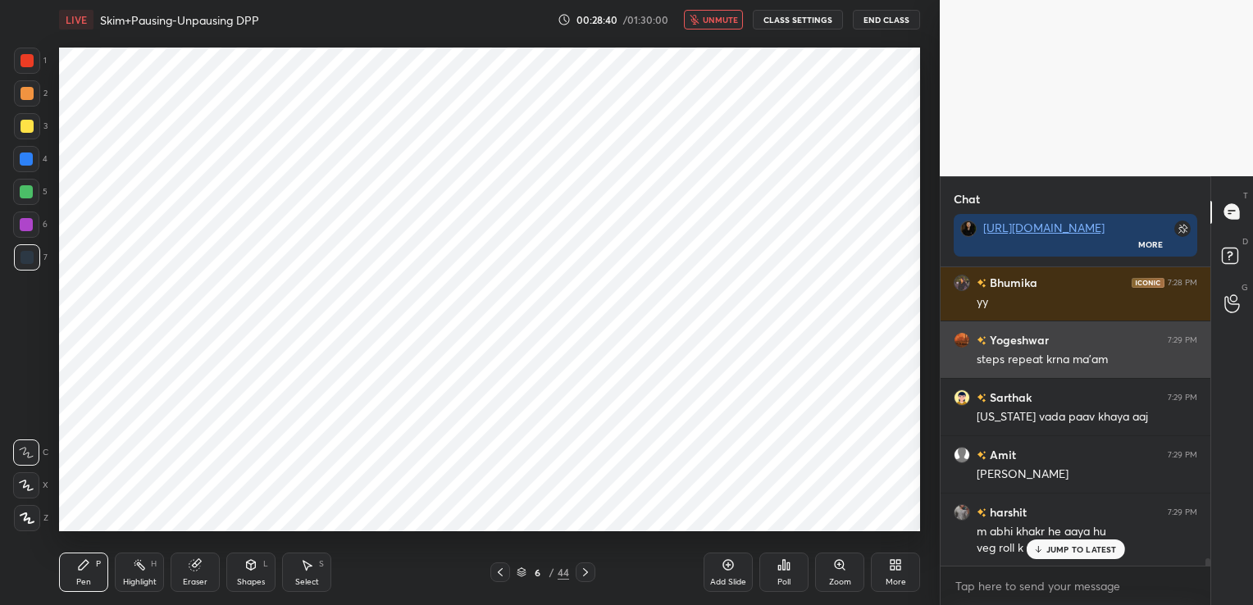
scroll to position [11975, 0]
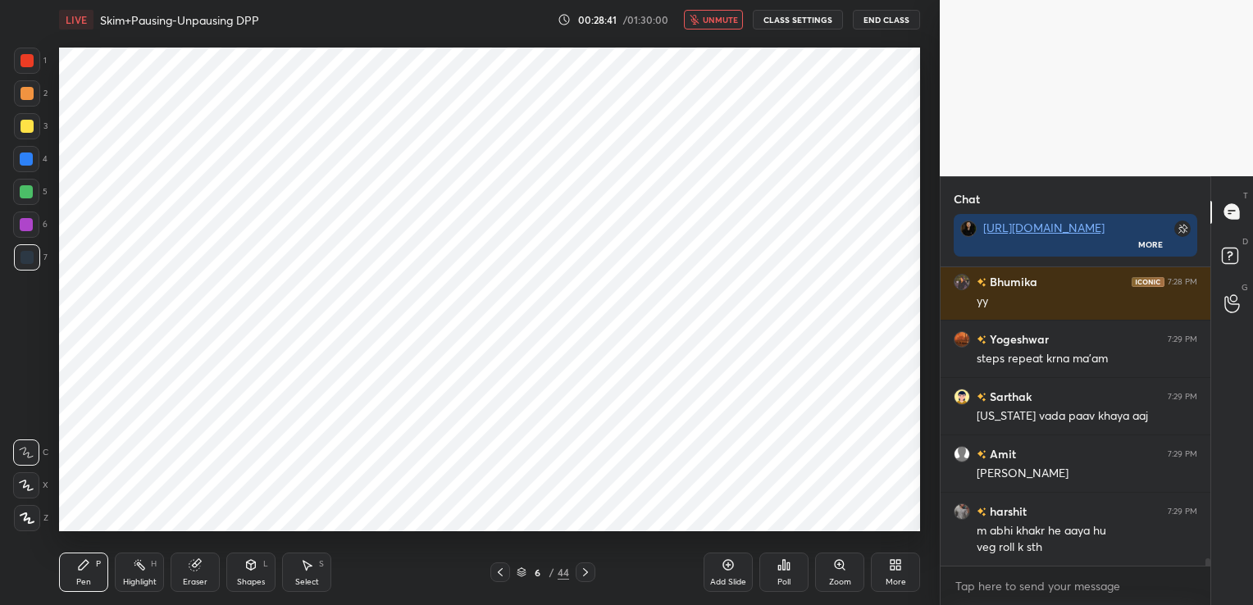
click at [712, 21] on span "unmute" at bounding box center [720, 19] width 35 height 11
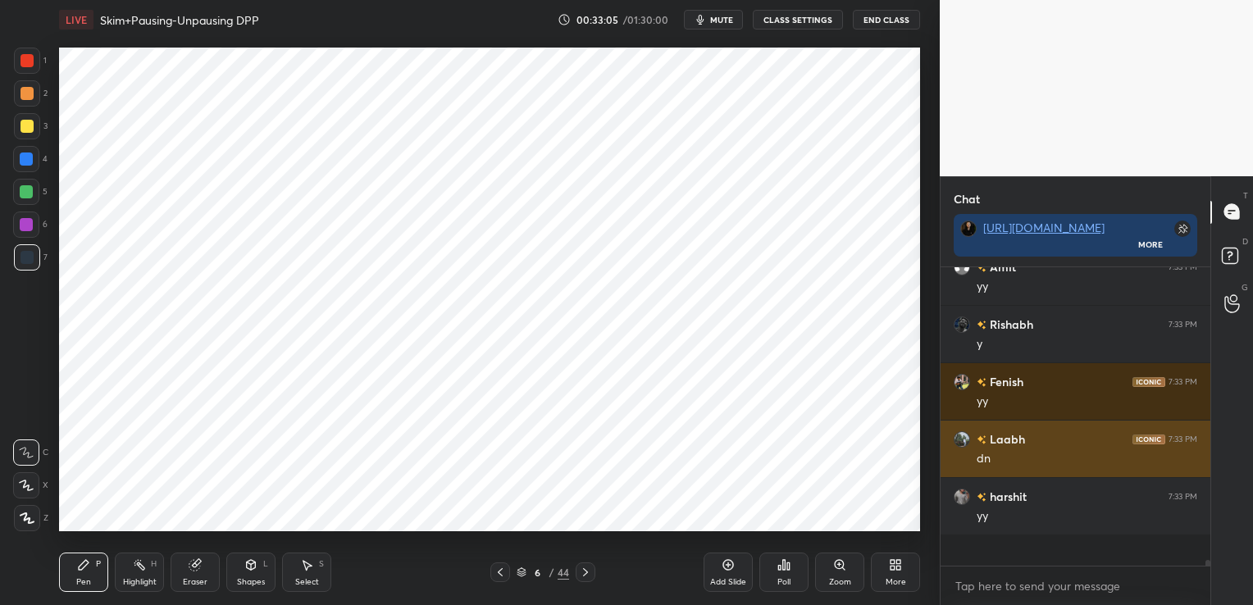
scroll to position [12779, 0]
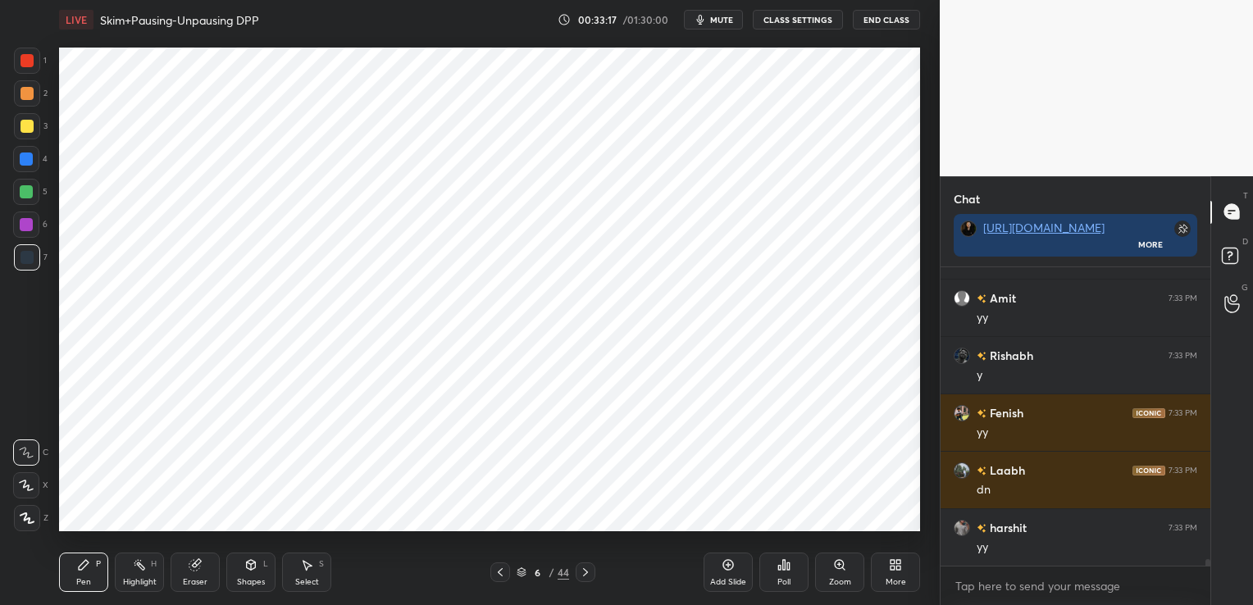
click at [33, 66] on div at bounding box center [27, 60] width 13 height 13
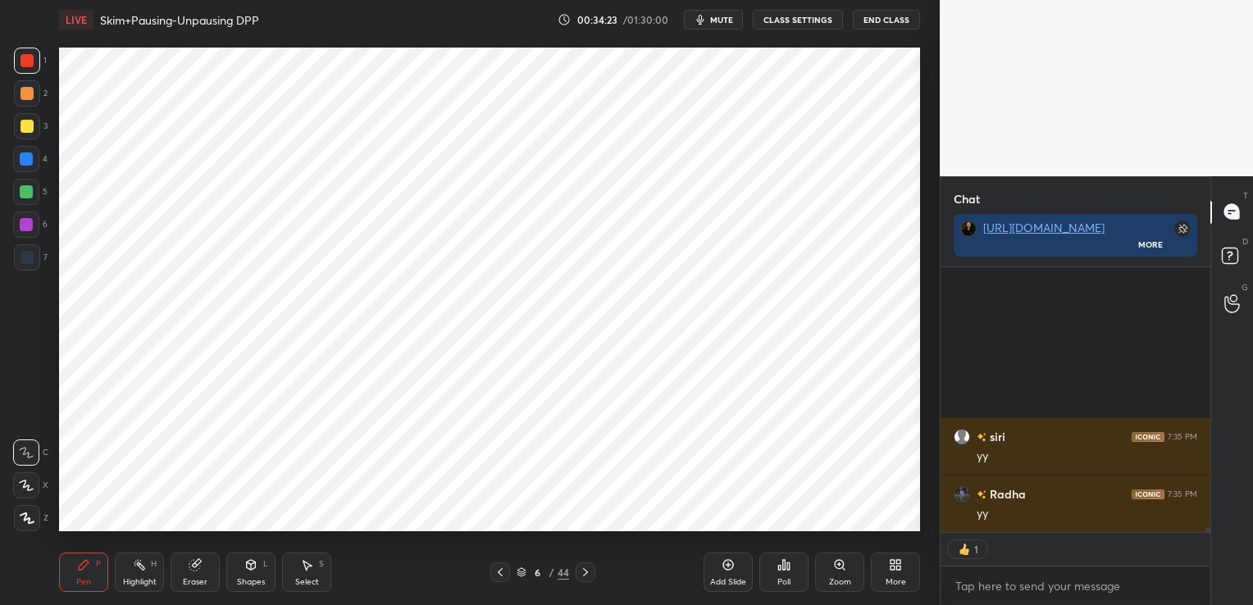
scroll to position [13329, 0]
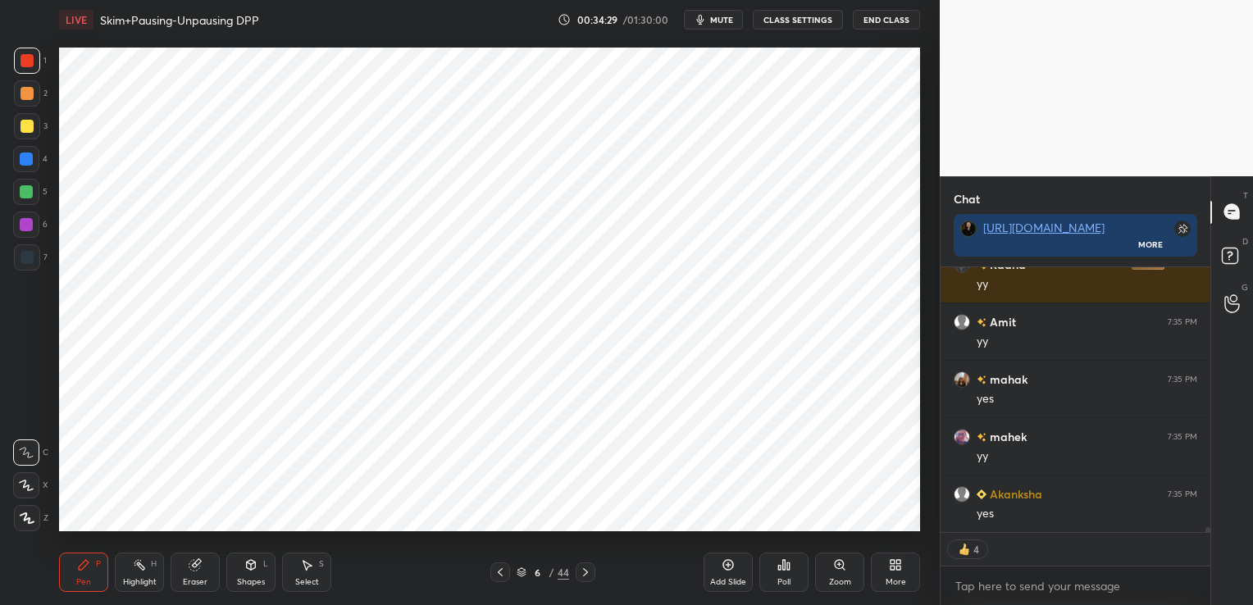
click at [522, 576] on icon at bounding box center [522, 575] width 8 height 2
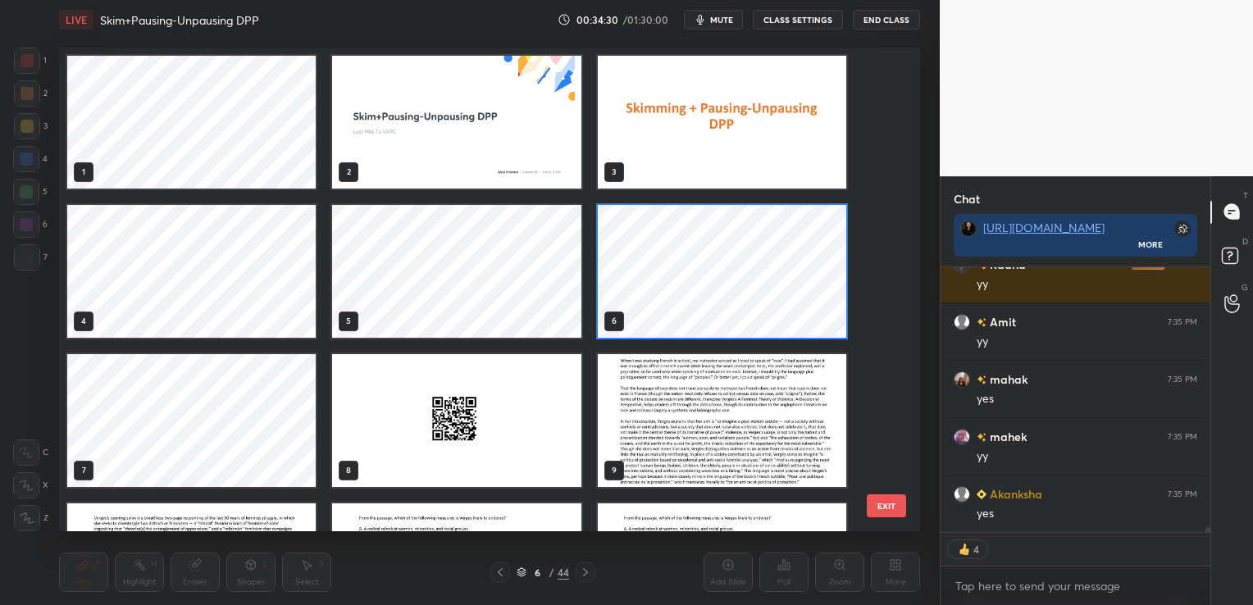
scroll to position [480, 853]
click at [664, 408] on img "grid" at bounding box center [722, 419] width 249 height 133
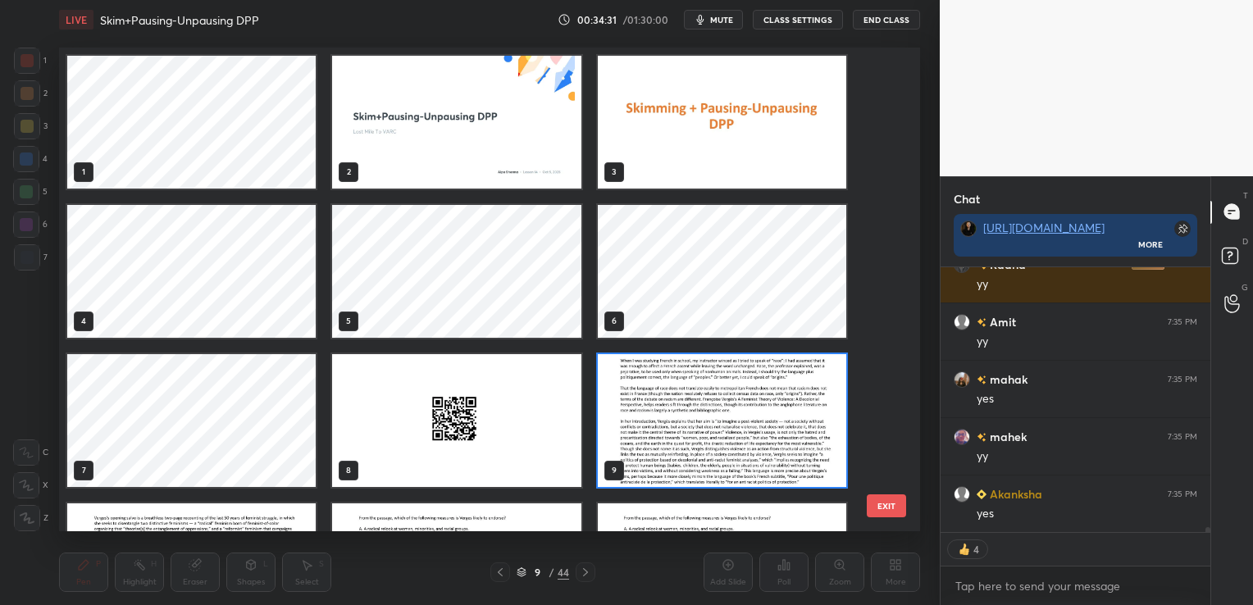
click at [664, 408] on img "grid" at bounding box center [722, 419] width 249 height 133
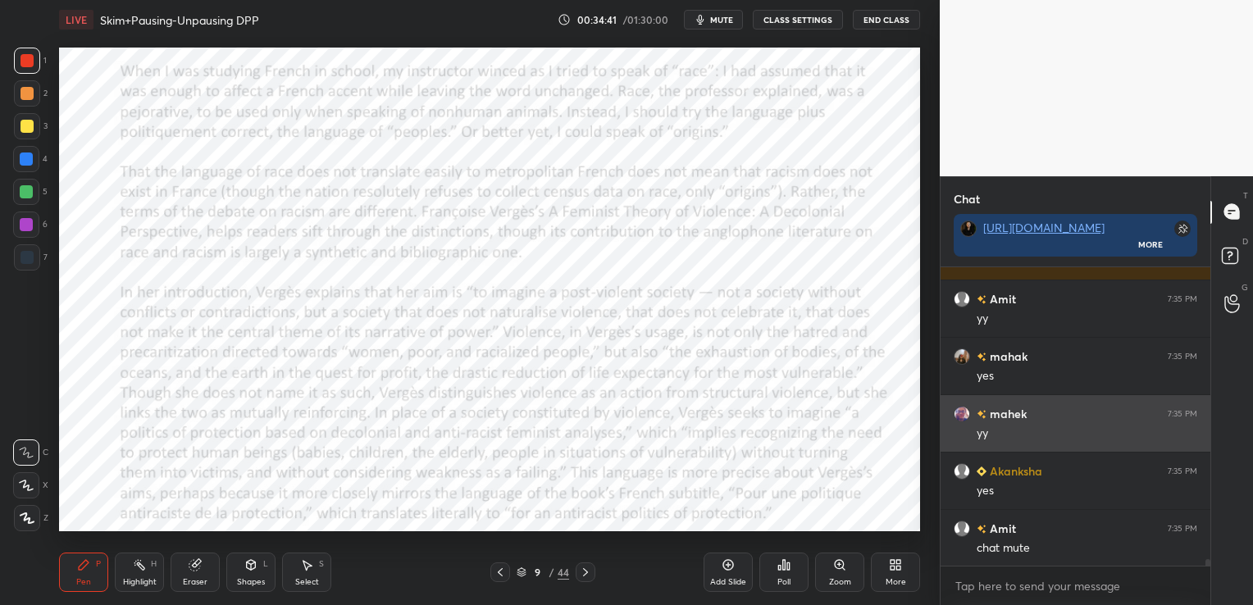
scroll to position [13353, 0]
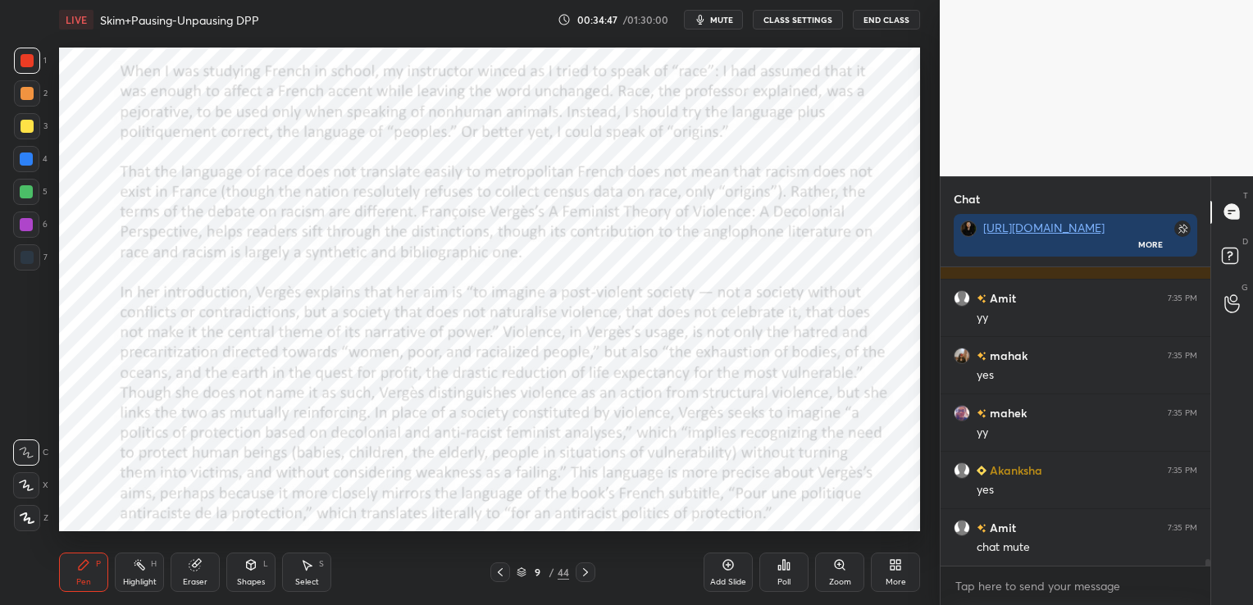
click at [823, 14] on button "CLASS SETTINGS" at bounding box center [798, 20] width 90 height 20
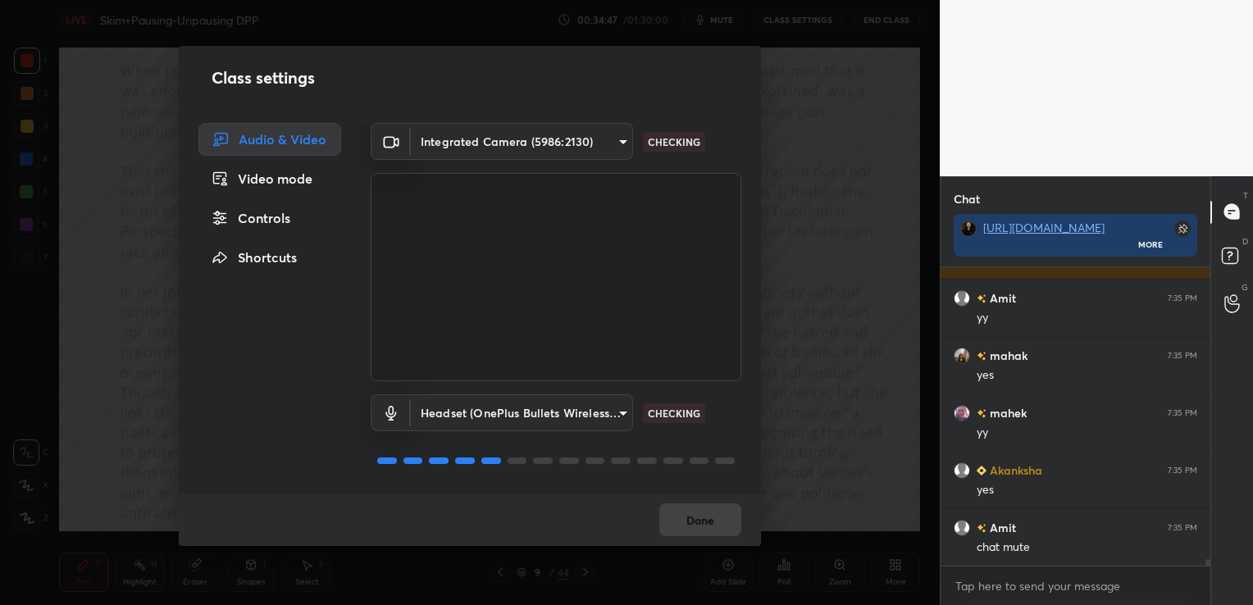
scroll to position [13411, 0]
click at [262, 219] on div "Controls" at bounding box center [269, 218] width 143 height 33
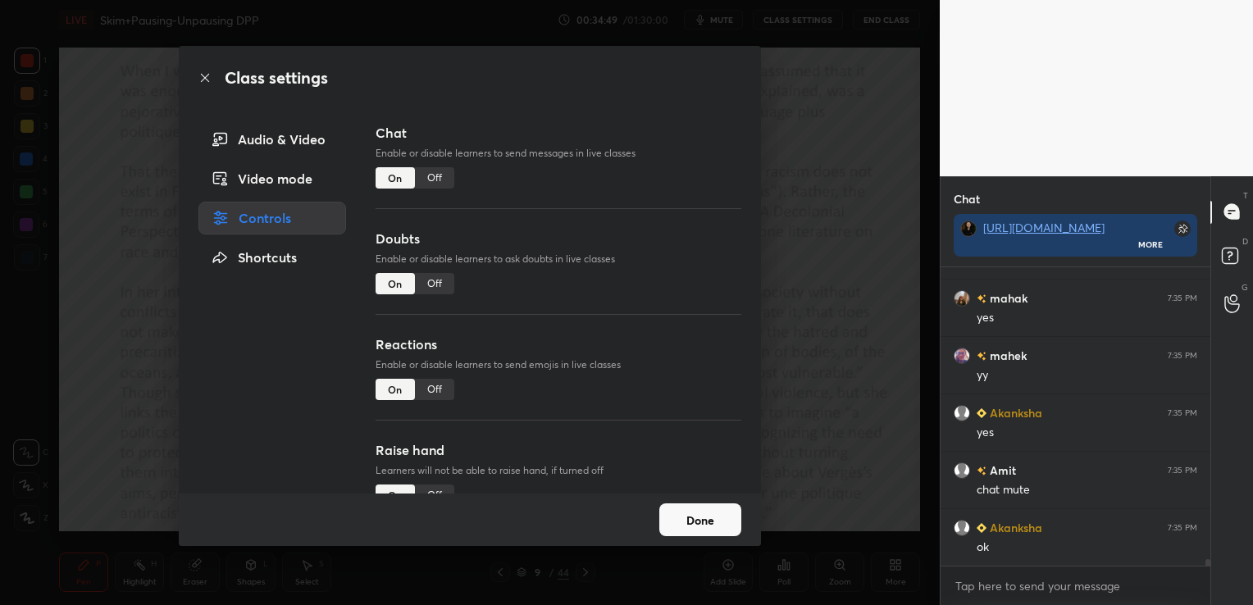
click at [426, 179] on div "Off" at bounding box center [434, 177] width 39 height 21
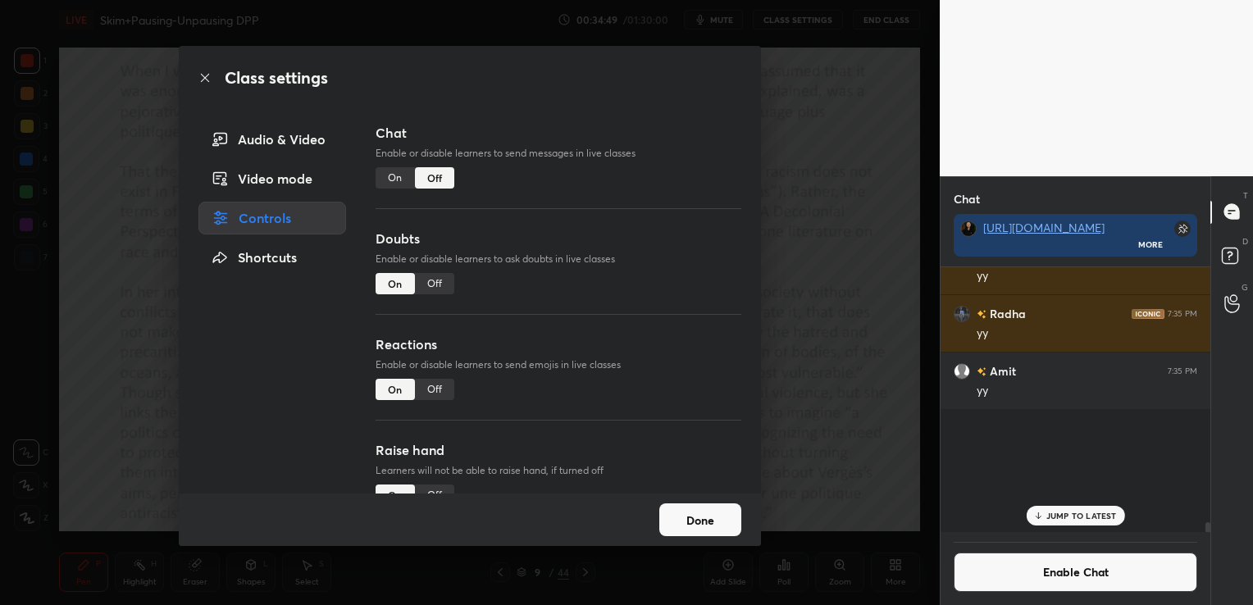
scroll to position [5, 5]
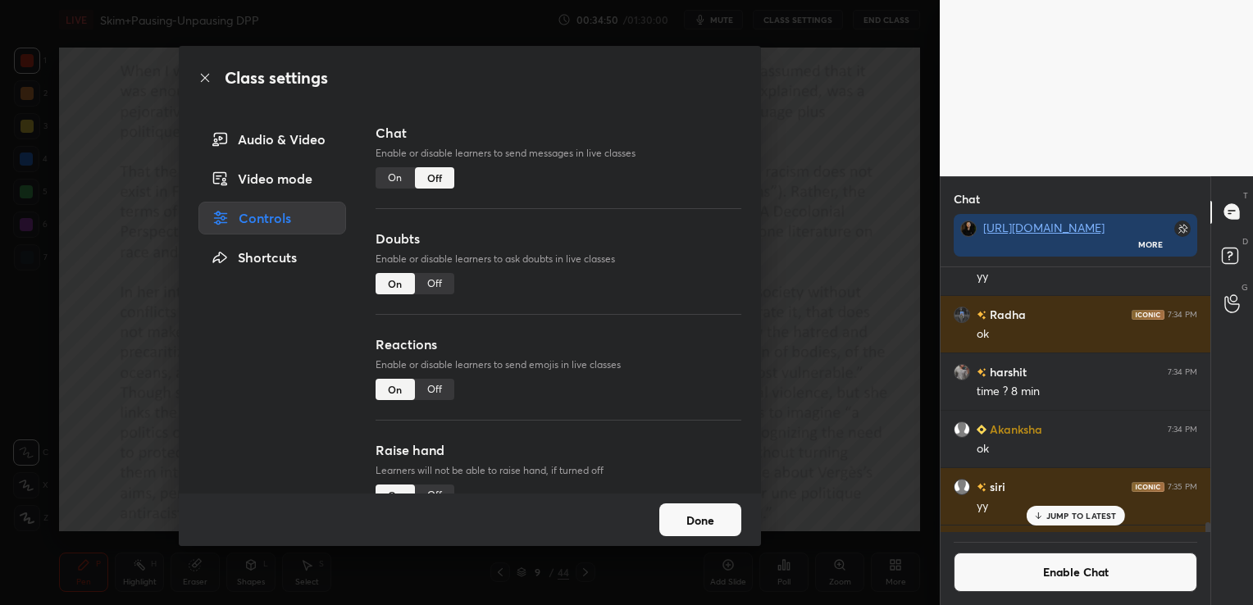
click at [430, 282] on div "Off" at bounding box center [434, 283] width 39 height 21
click at [670, 517] on button "Done" at bounding box center [700, 520] width 82 height 33
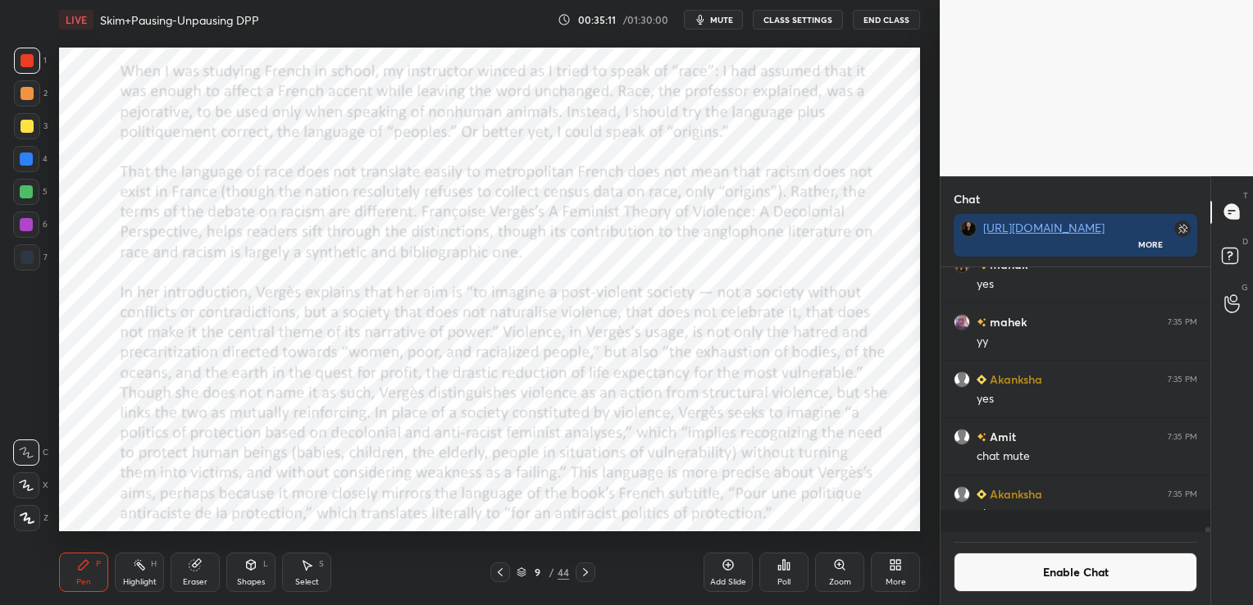
scroll to position [12808, 0]
click at [732, 15] on span "mute" at bounding box center [721, 19] width 23 height 11
click at [587, 572] on icon at bounding box center [585, 572] width 5 height 8
click at [724, 11] on button "unmute" at bounding box center [713, 20] width 59 height 20
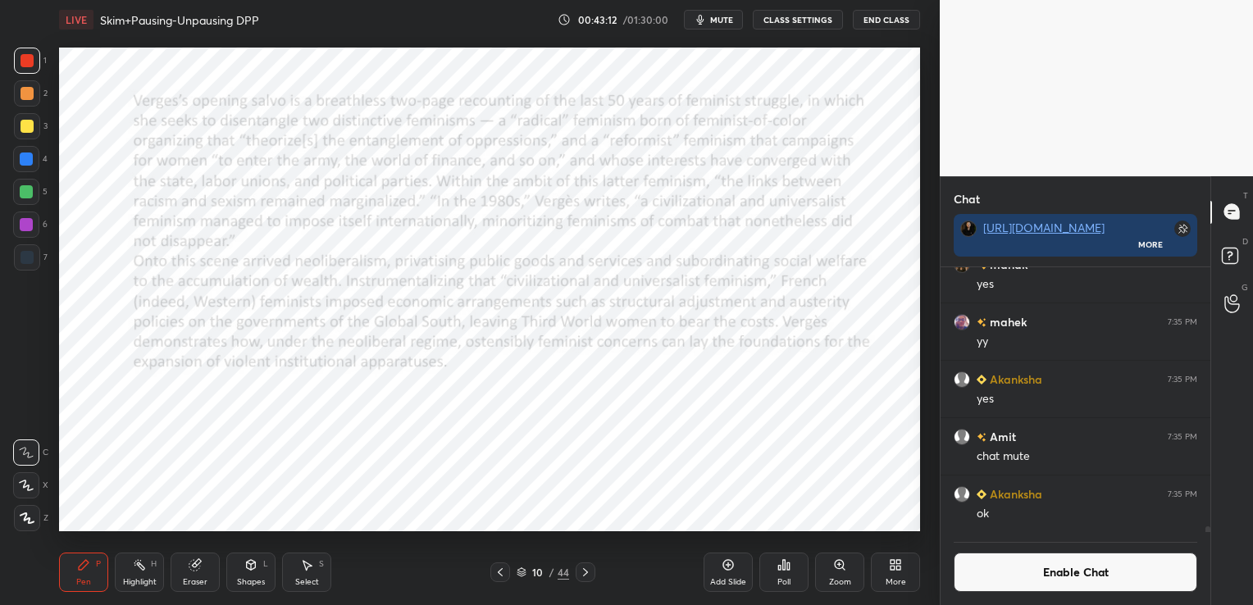
click at [582, 581] on div at bounding box center [586, 573] width 20 height 20
click at [781, 580] on div "Poll" at bounding box center [784, 582] width 13 height 8
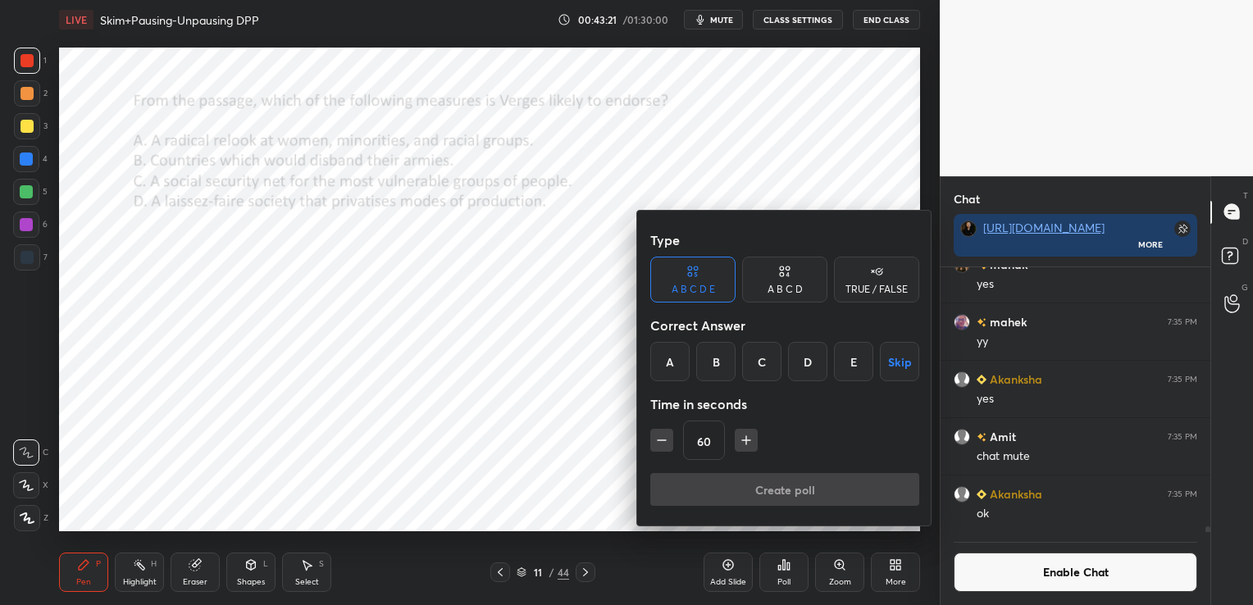
click at [769, 277] on div "A B C D" at bounding box center [784, 280] width 85 height 46
click at [773, 350] on div "C" at bounding box center [784, 361] width 48 height 39
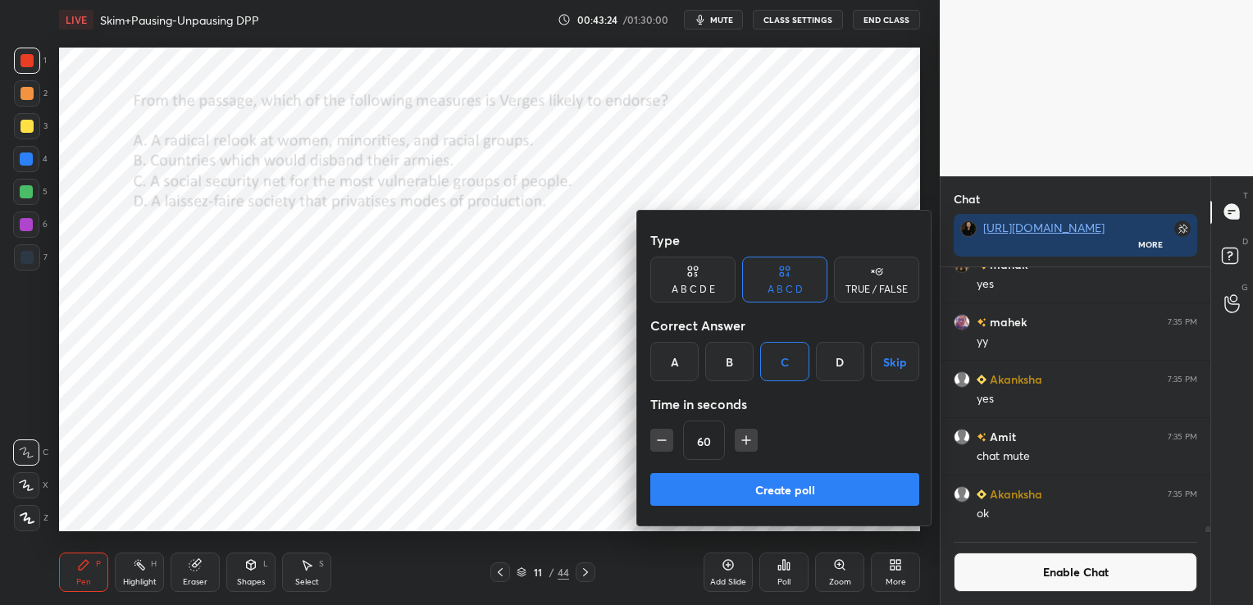
click at [659, 434] on icon "button" at bounding box center [662, 440] width 16 height 16
type input "30"
click at [682, 486] on button "Create poll" at bounding box center [784, 489] width 269 height 33
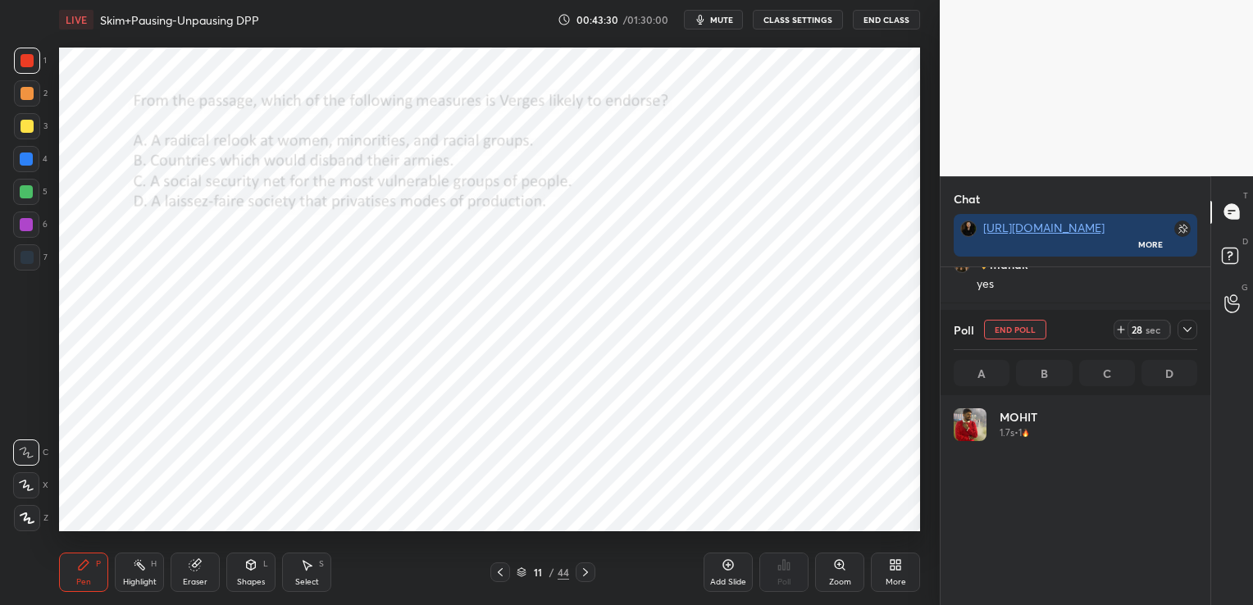
scroll to position [192, 239]
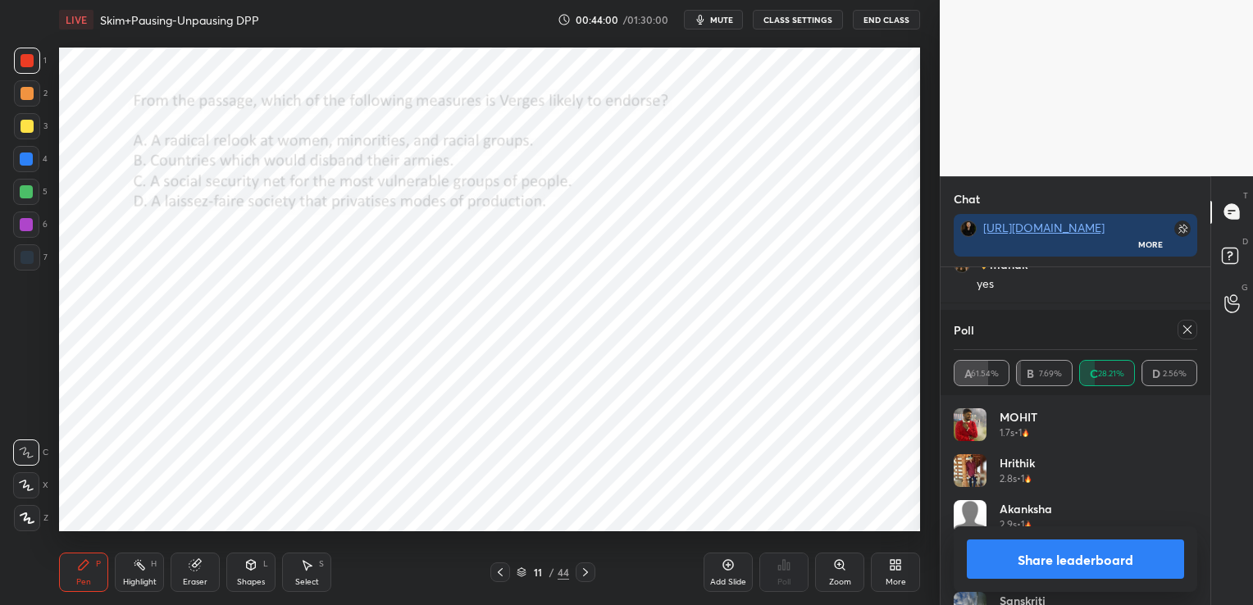
click at [582, 569] on icon at bounding box center [585, 572] width 13 height 13
click at [1185, 326] on icon at bounding box center [1187, 329] width 13 height 13
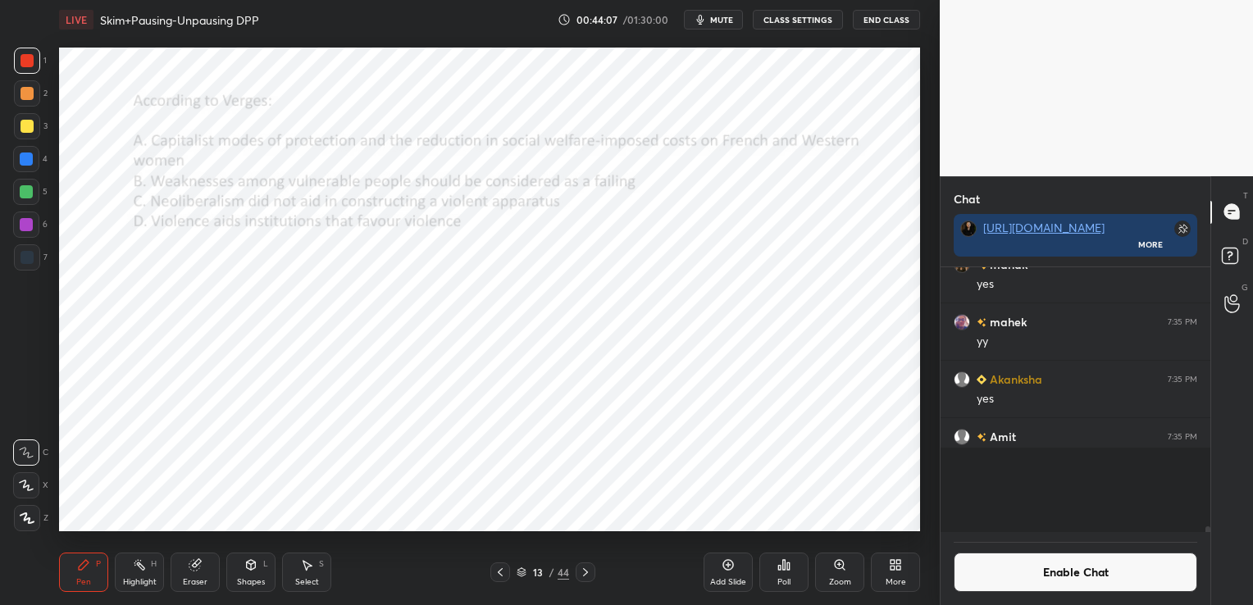
scroll to position [240, 265]
click at [794, 582] on div "Poll" at bounding box center [783, 572] width 49 height 39
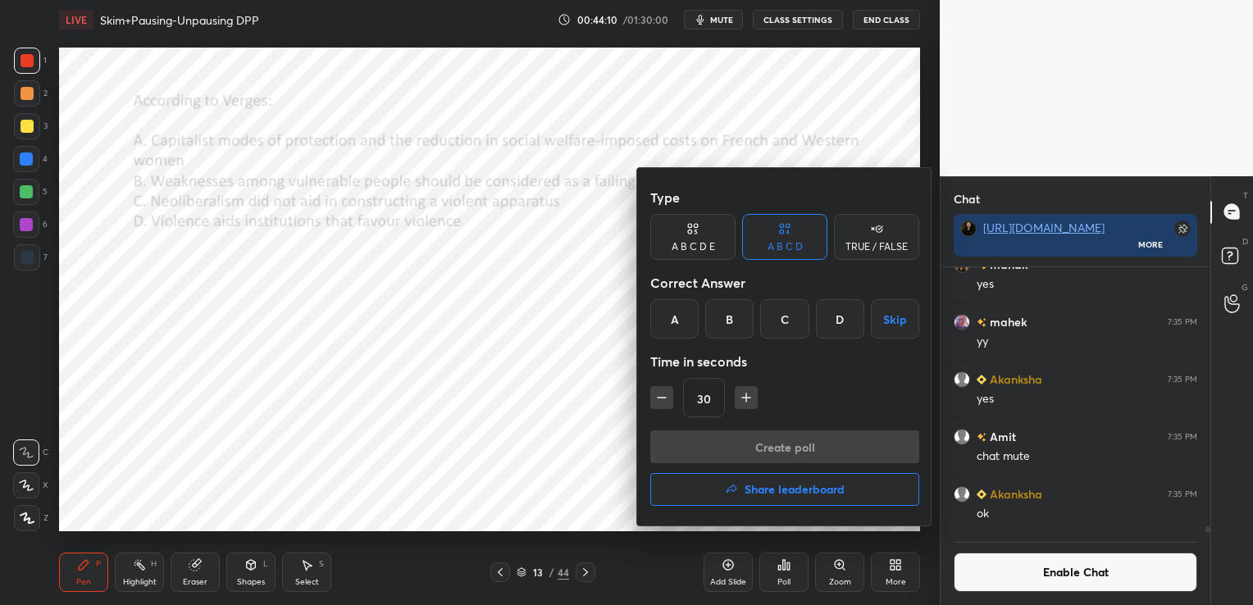
click at [840, 320] on div "D" at bounding box center [840, 318] width 48 height 39
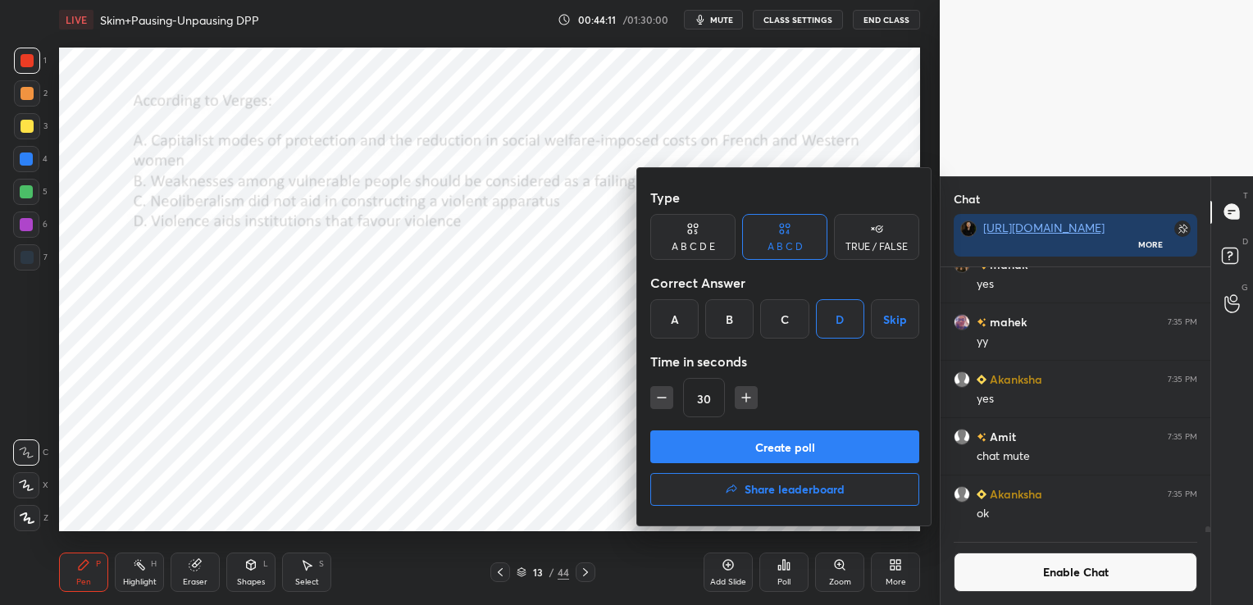
click at [806, 450] on button "Create poll" at bounding box center [784, 447] width 269 height 33
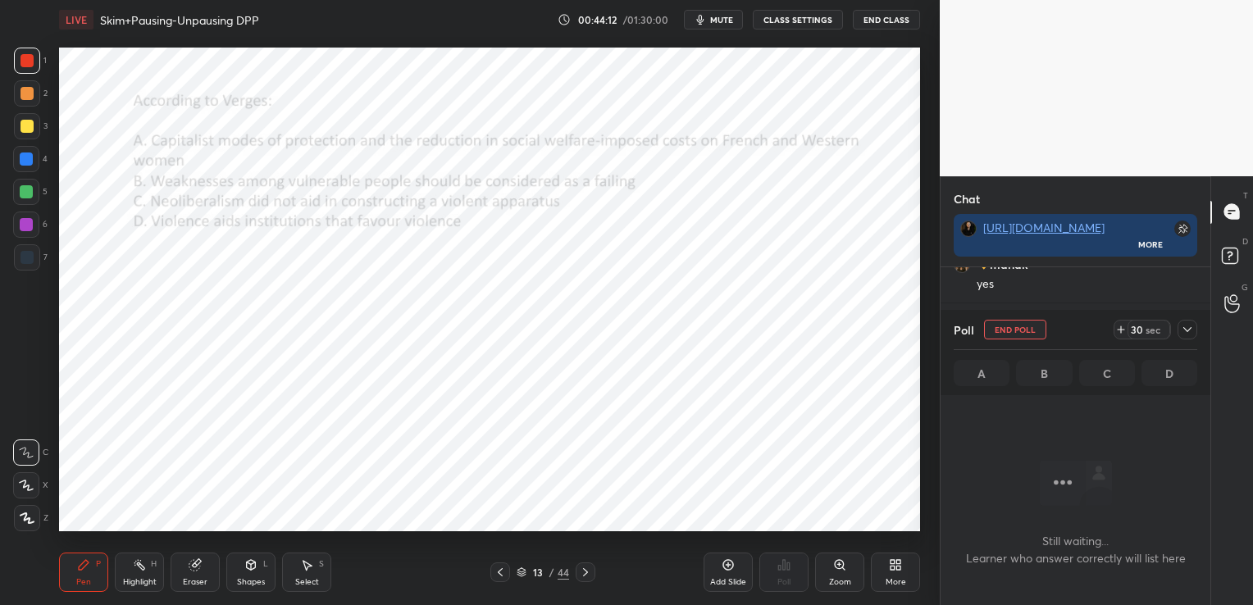
scroll to position [5, 5]
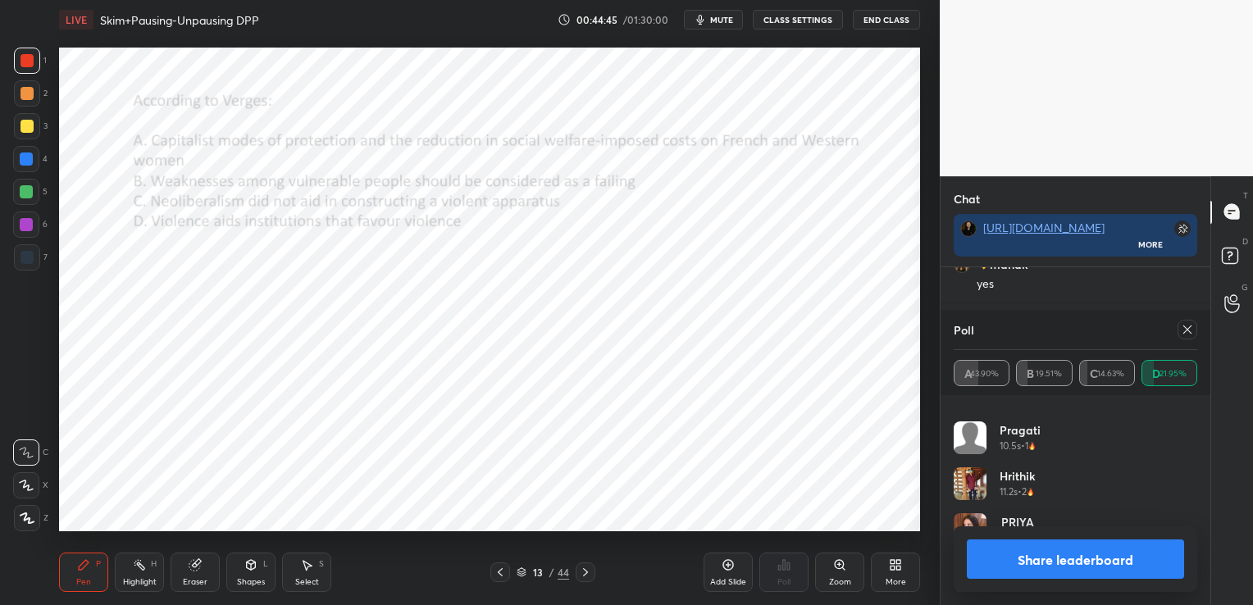
click at [1186, 328] on icon at bounding box center [1188, 330] width 8 height 8
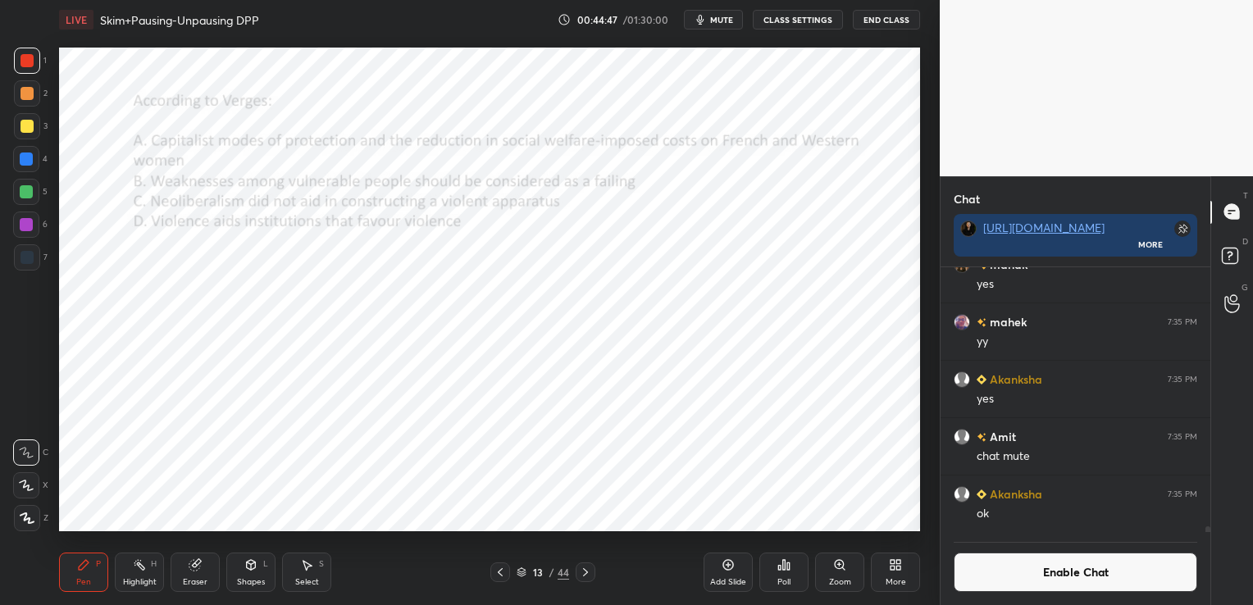
click at [583, 576] on icon at bounding box center [585, 572] width 5 height 8
click at [791, 573] on div "Poll" at bounding box center [783, 572] width 49 height 39
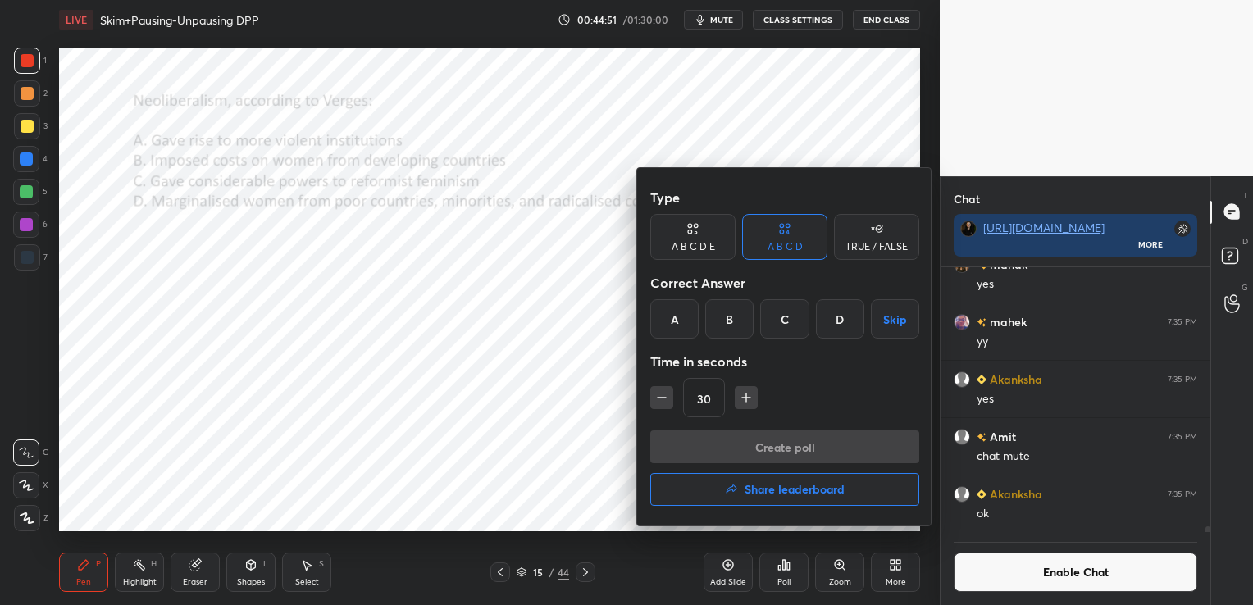
click at [741, 321] on div "B" at bounding box center [729, 318] width 48 height 39
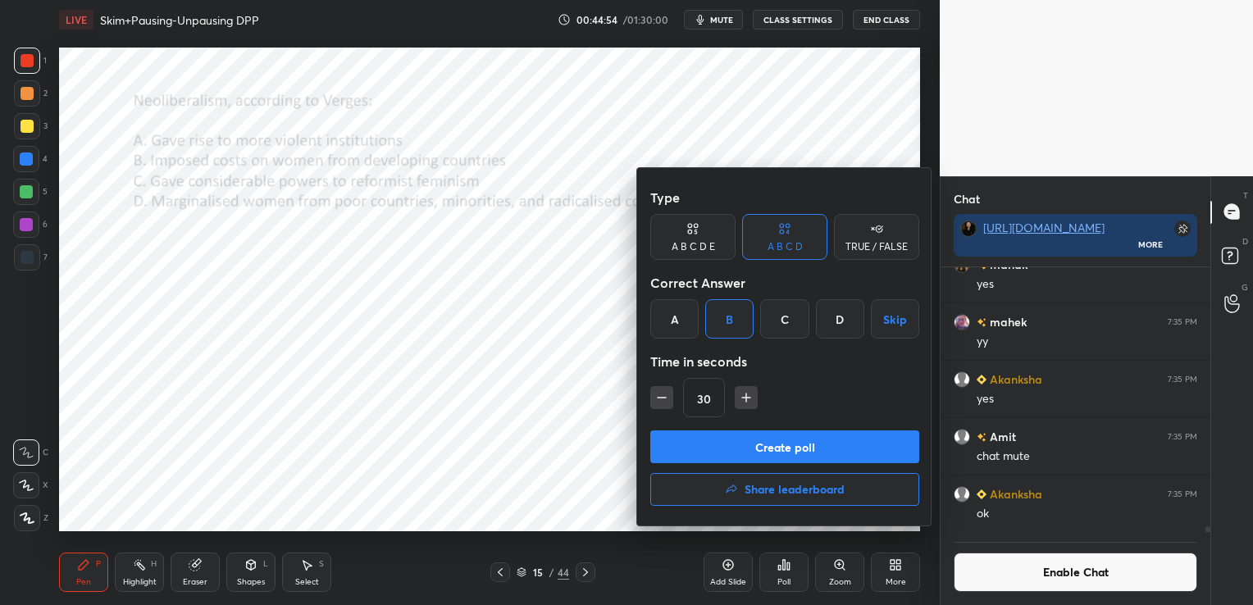
click at [795, 458] on button "Create poll" at bounding box center [784, 447] width 269 height 33
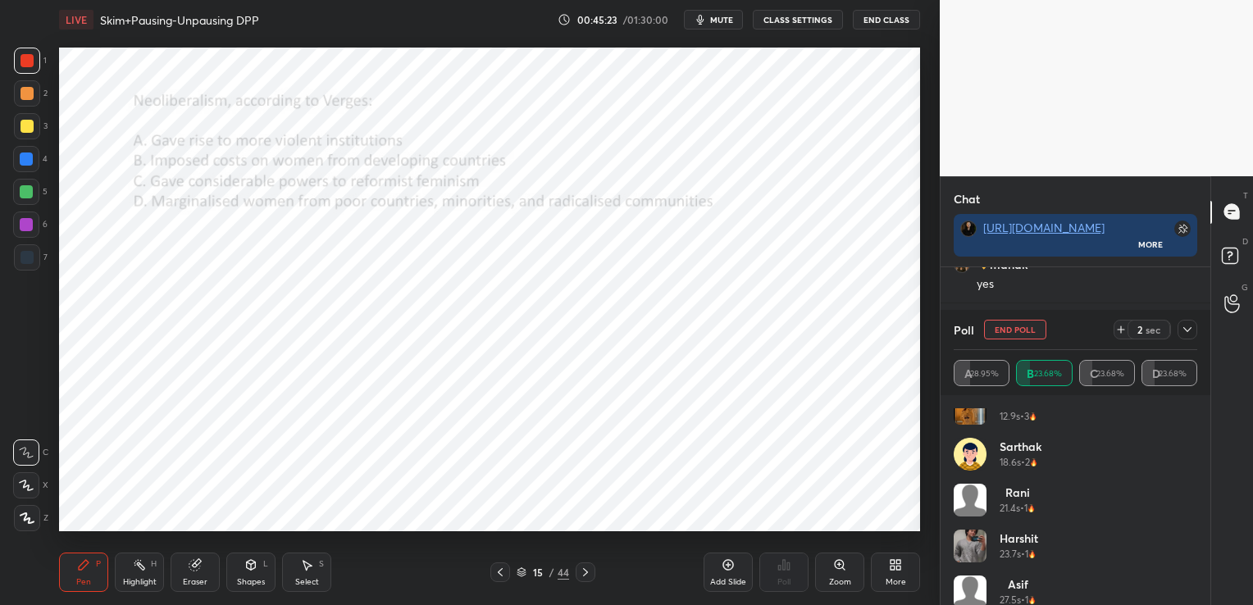
scroll to position [262, 0]
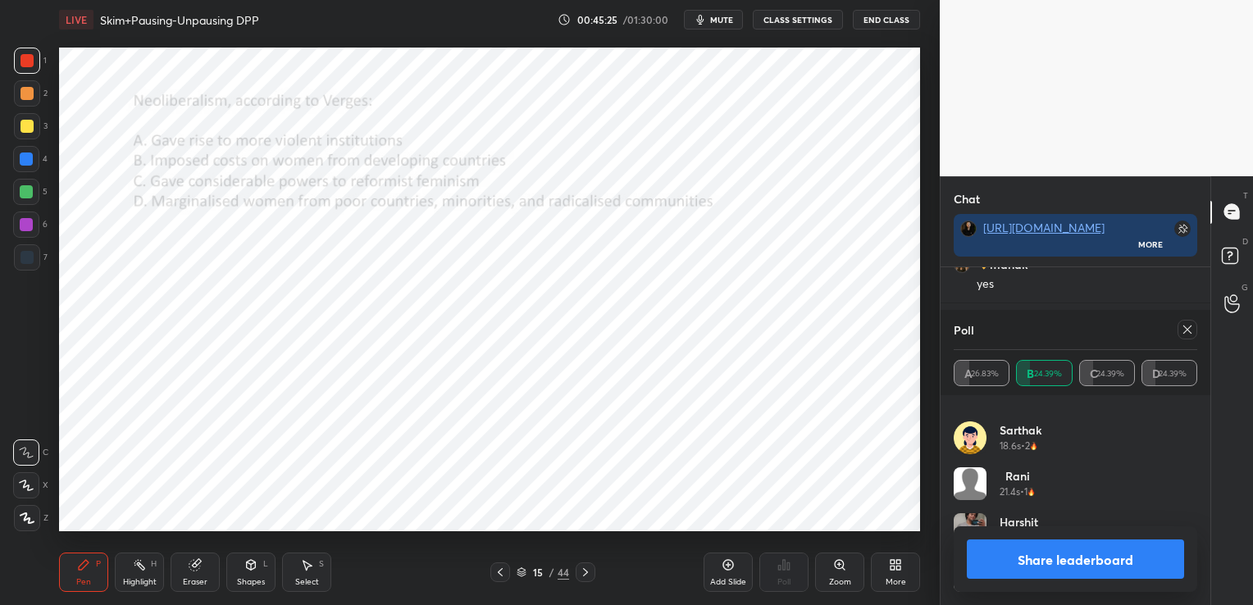
click at [586, 568] on icon at bounding box center [585, 572] width 13 height 13
click at [1186, 326] on icon at bounding box center [1187, 329] width 13 height 13
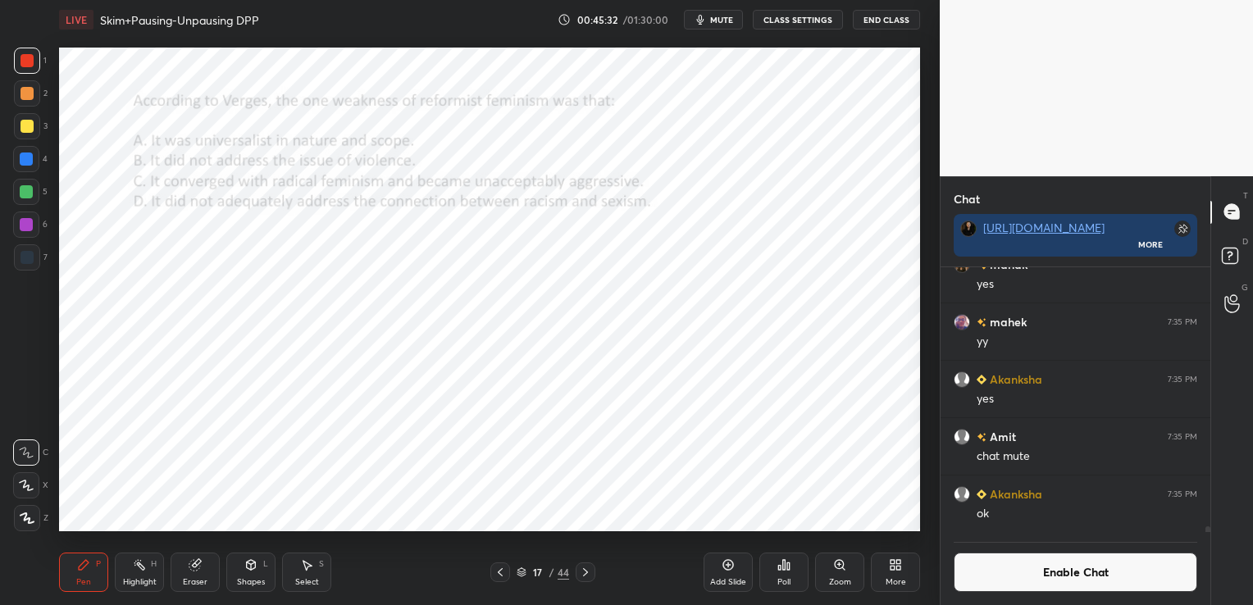
click at [790, 586] on div "Poll" at bounding box center [784, 582] width 13 height 8
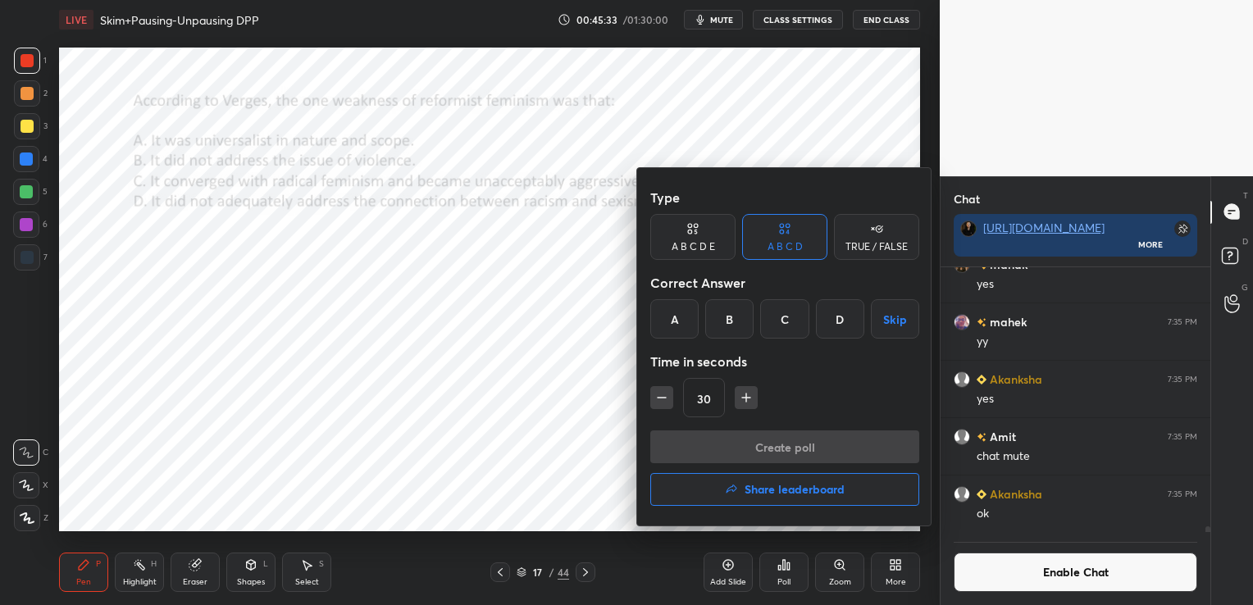
click at [843, 320] on div "D" at bounding box center [840, 318] width 48 height 39
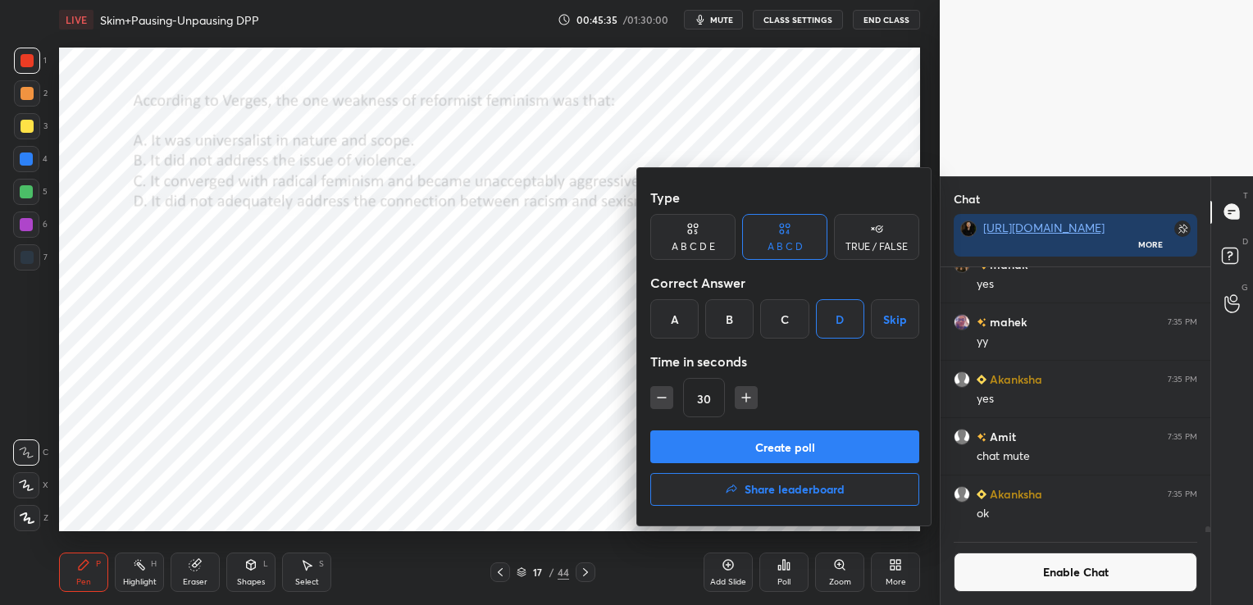
click at [814, 436] on button "Create poll" at bounding box center [784, 447] width 269 height 33
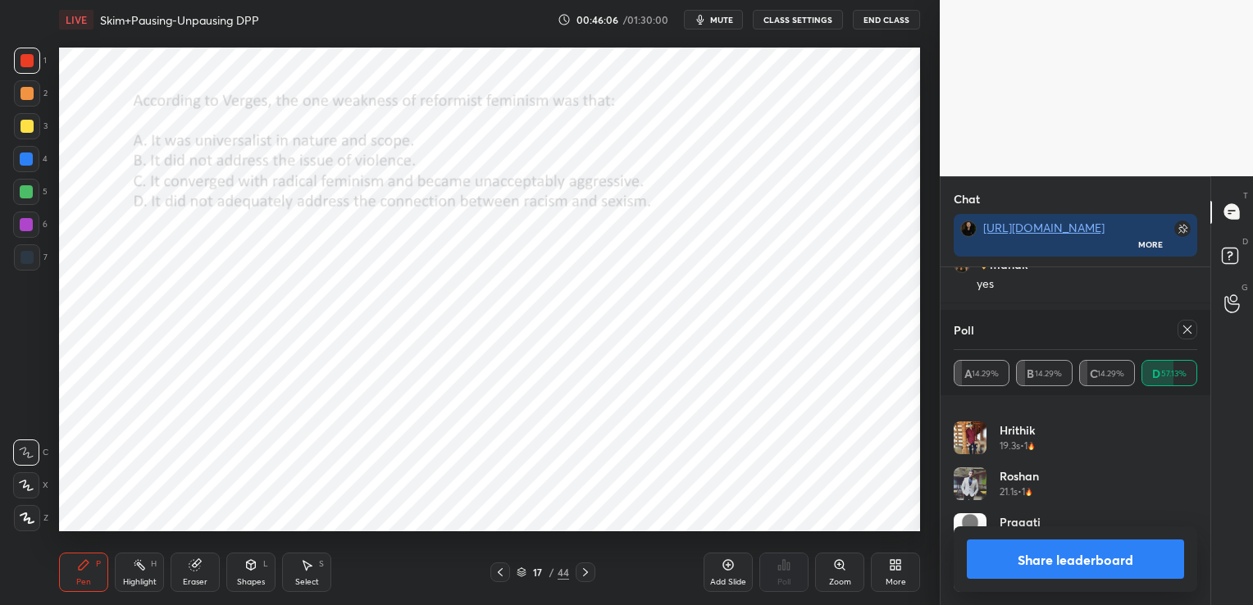
click at [1187, 328] on icon at bounding box center [1187, 329] width 13 height 13
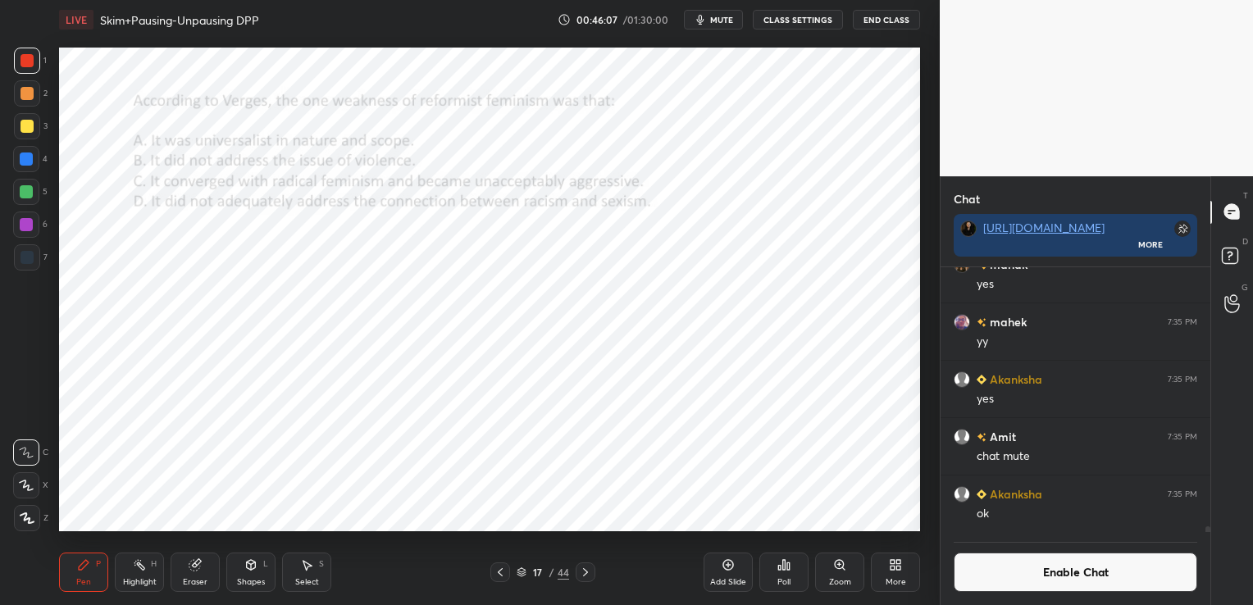
click at [1077, 572] on button "Enable Chat" at bounding box center [1076, 572] width 244 height 39
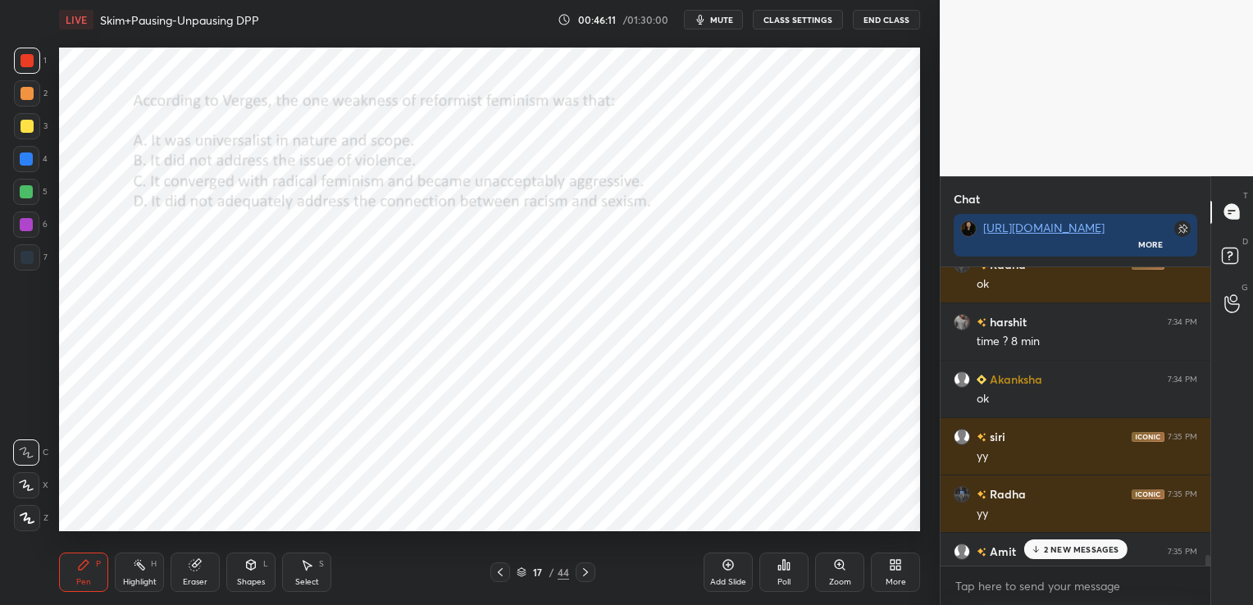
click at [778, 565] on icon at bounding box center [784, 565] width 13 height 13
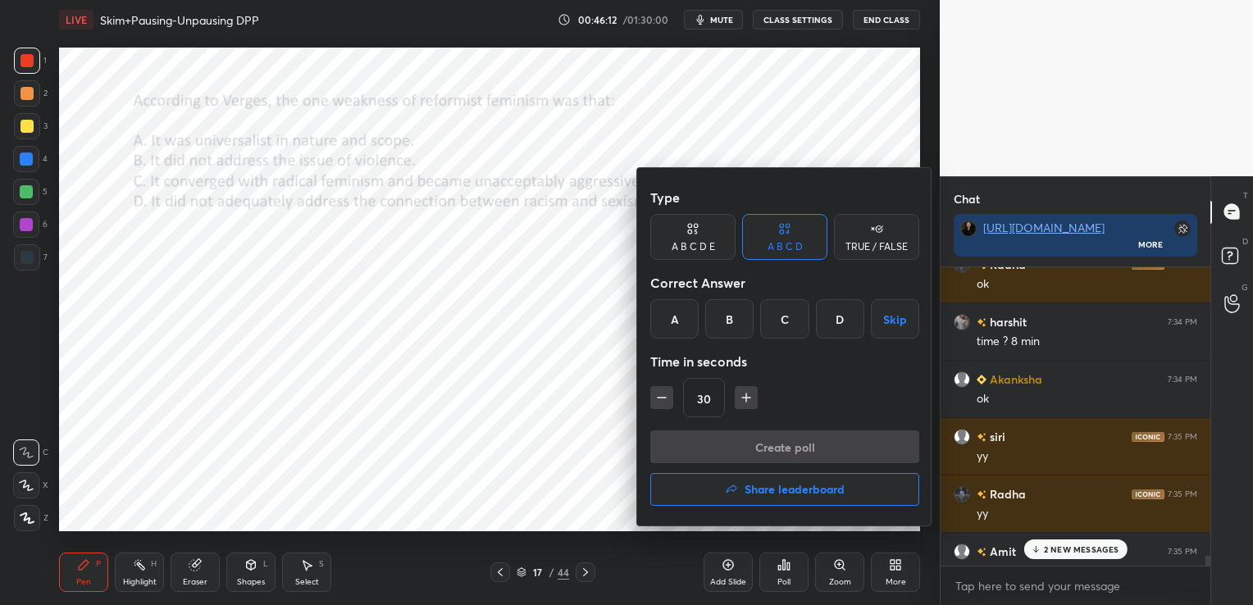
click at [767, 489] on h4 "Share leaderboard" at bounding box center [795, 489] width 100 height 11
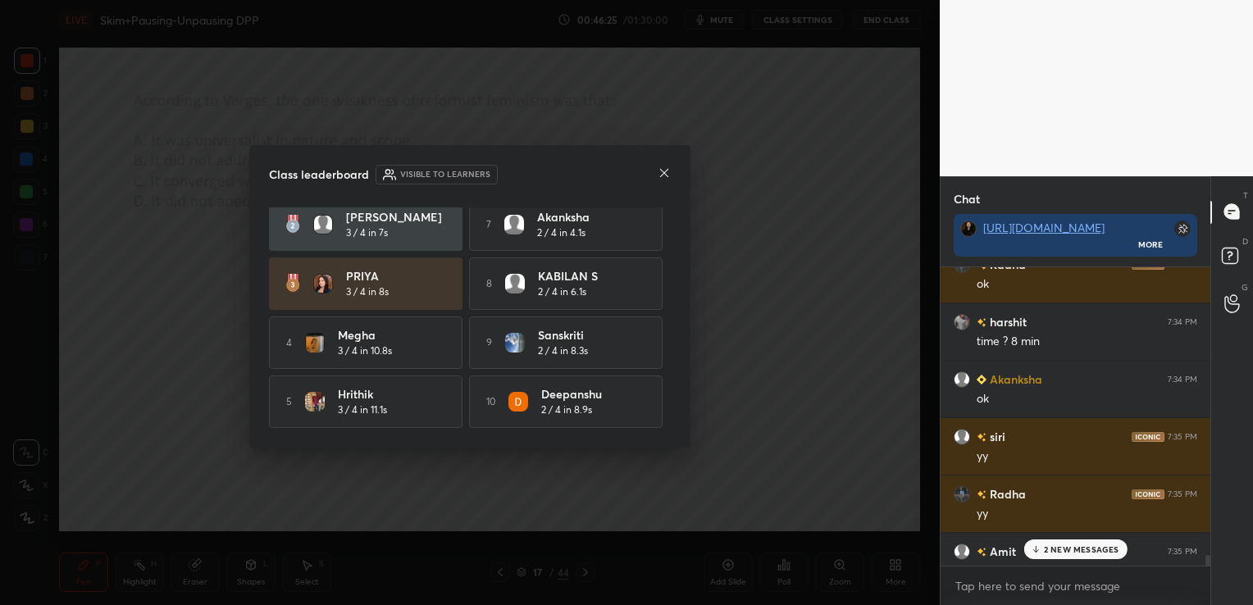
click at [664, 167] on icon at bounding box center [664, 172] width 13 height 13
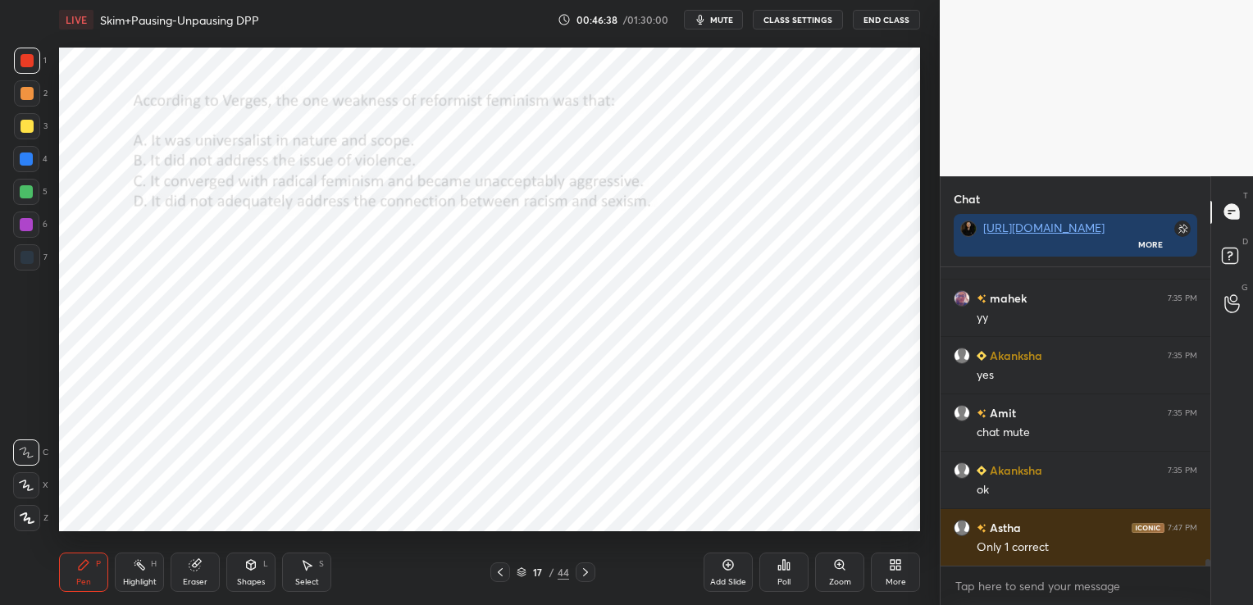
click at [495, 572] on icon at bounding box center [500, 572] width 13 height 13
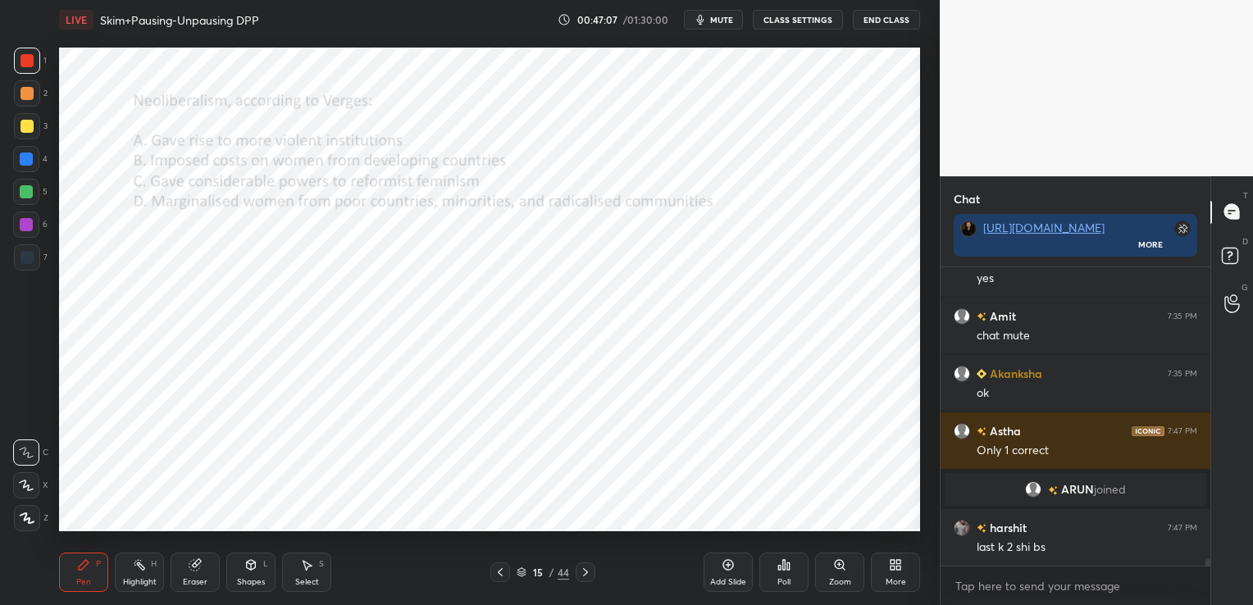
scroll to position [12854, 0]
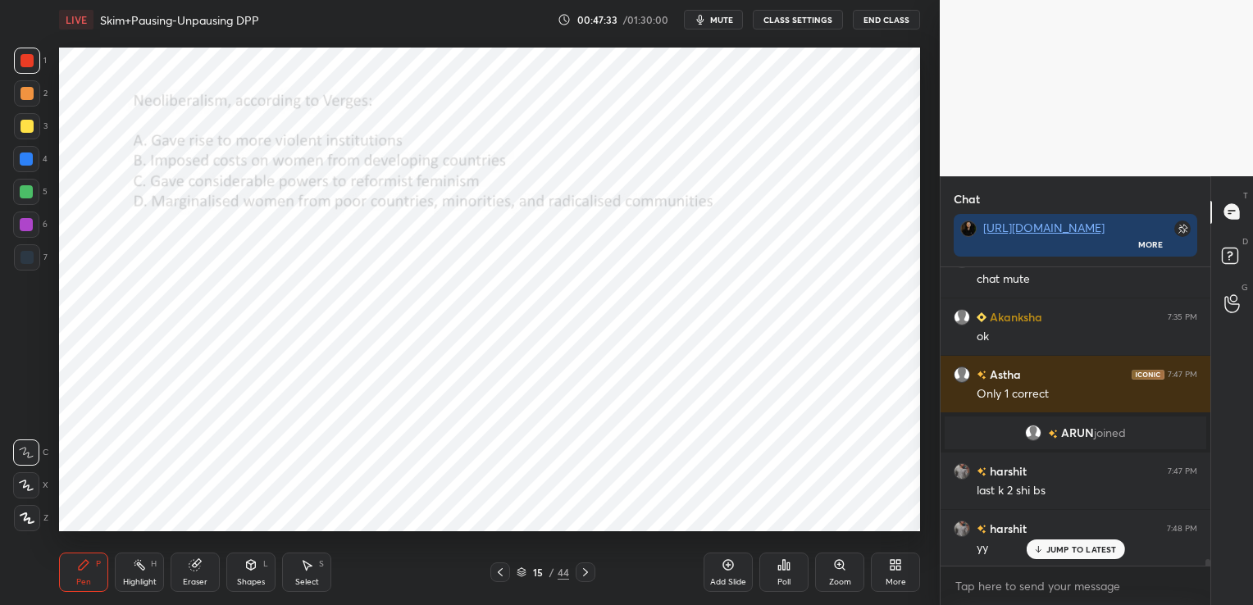
click at [521, 572] on icon at bounding box center [522, 573] width 10 height 10
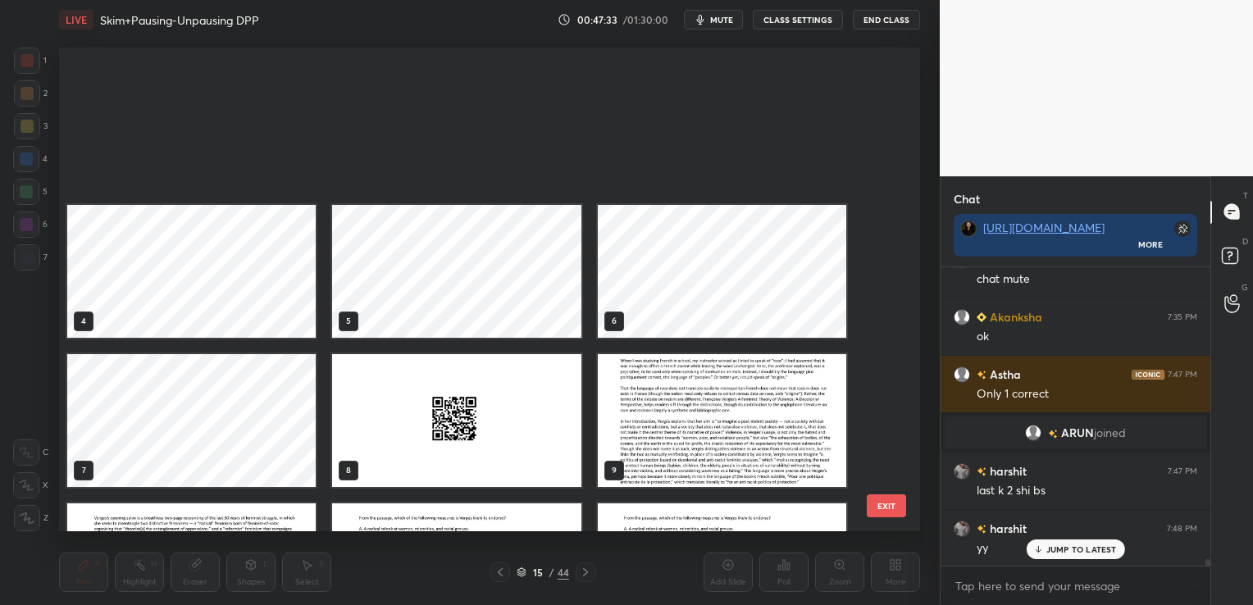
scroll to position [480, 853]
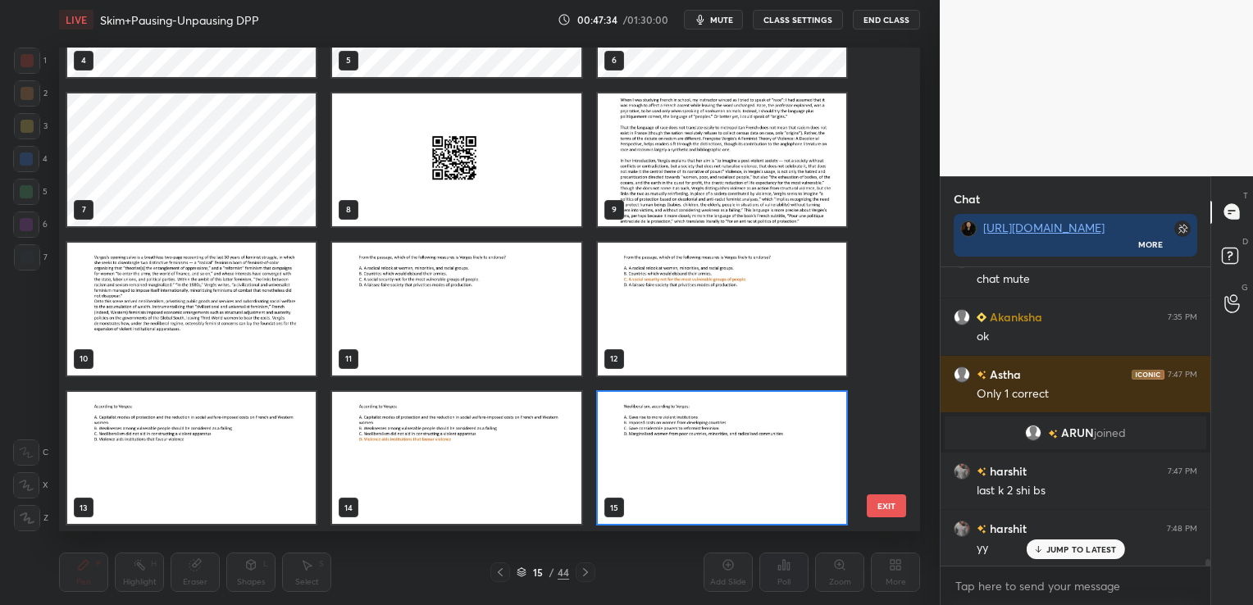
click at [671, 166] on img "grid" at bounding box center [722, 159] width 249 height 133
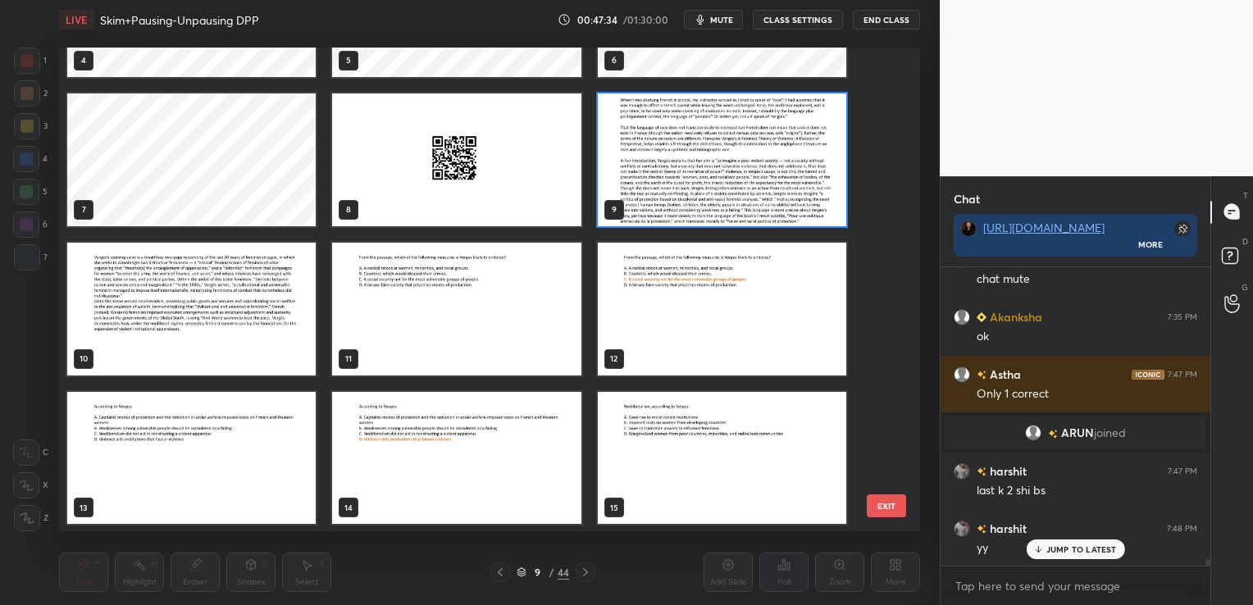
click at [671, 166] on img "grid" at bounding box center [722, 159] width 249 height 133
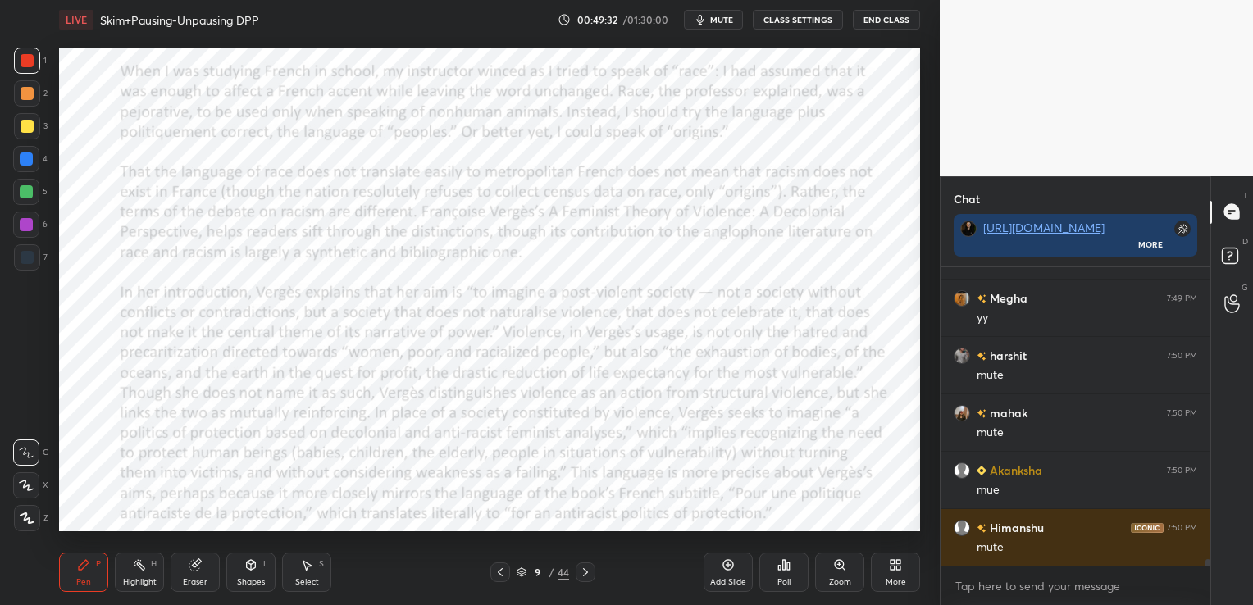
scroll to position [13559, 0]
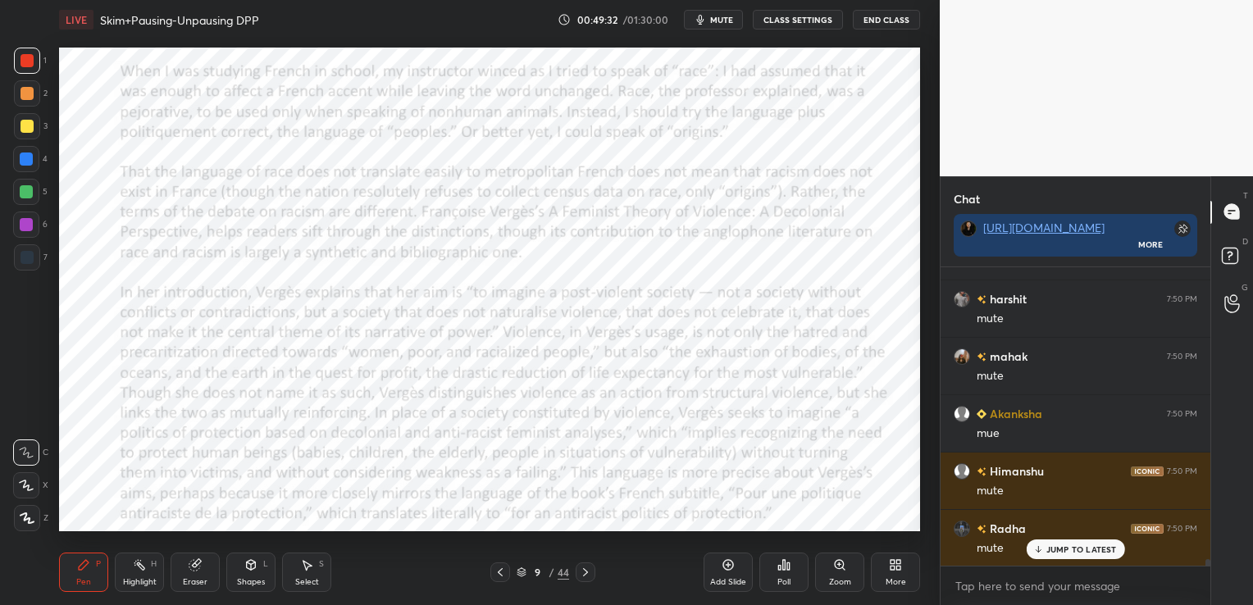
click at [784, 15] on button "CLASS SETTINGS" at bounding box center [798, 20] width 90 height 20
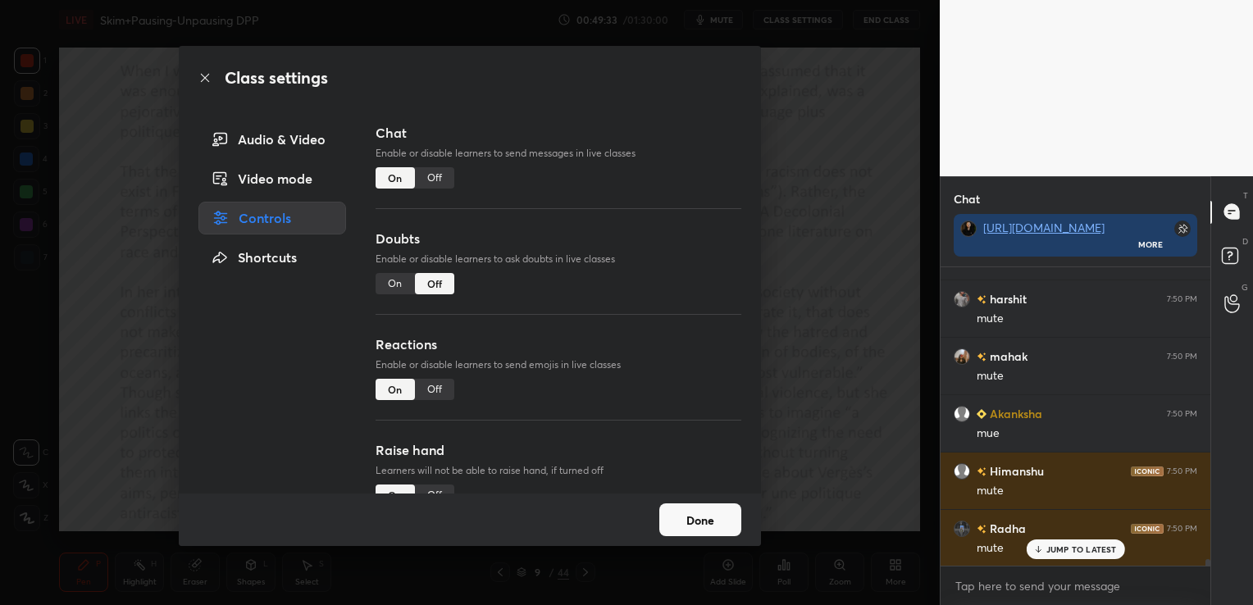
click at [260, 143] on div "Audio & Video" at bounding box center [272, 139] width 148 height 33
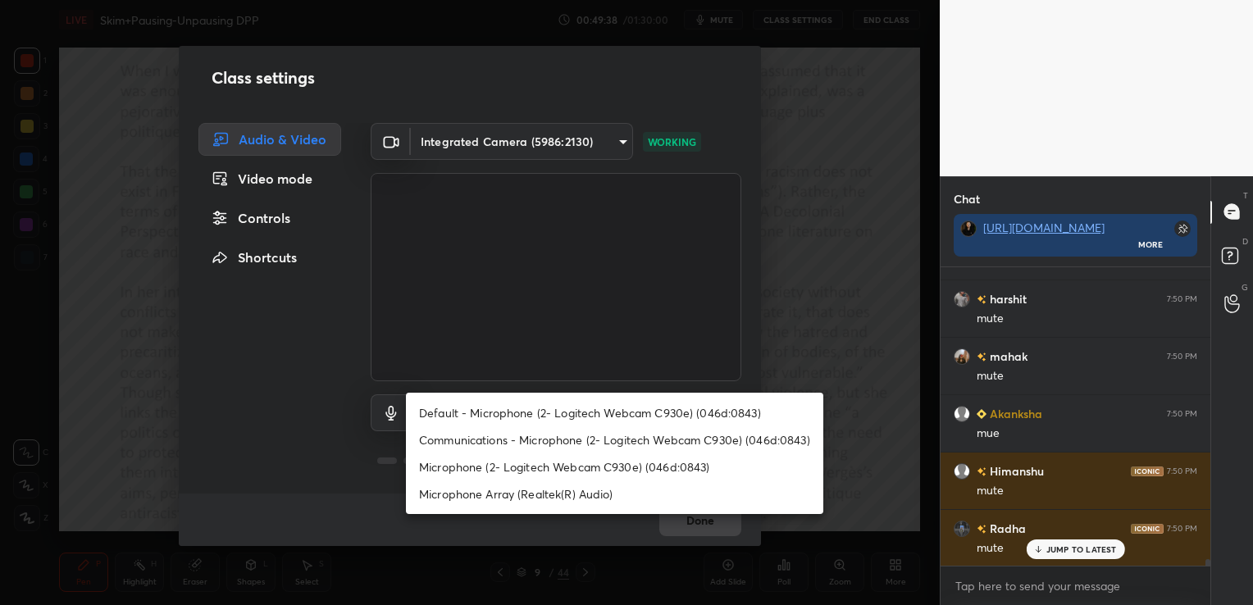
click at [581, 415] on body "1 2 3 4 5 6 7 C X Z C X Z E E Erase all H H LIVE Skim+Pausing-Unpausing DPP 00:…" at bounding box center [626, 302] width 1253 height 605
click at [568, 491] on li "Microphone Array (Realtek(R) Audio)" at bounding box center [614, 494] width 417 height 27
type input "135e983ce6b99626533a790ee46fe3985d8e54ef6cfbf169eaae450f734b0945"
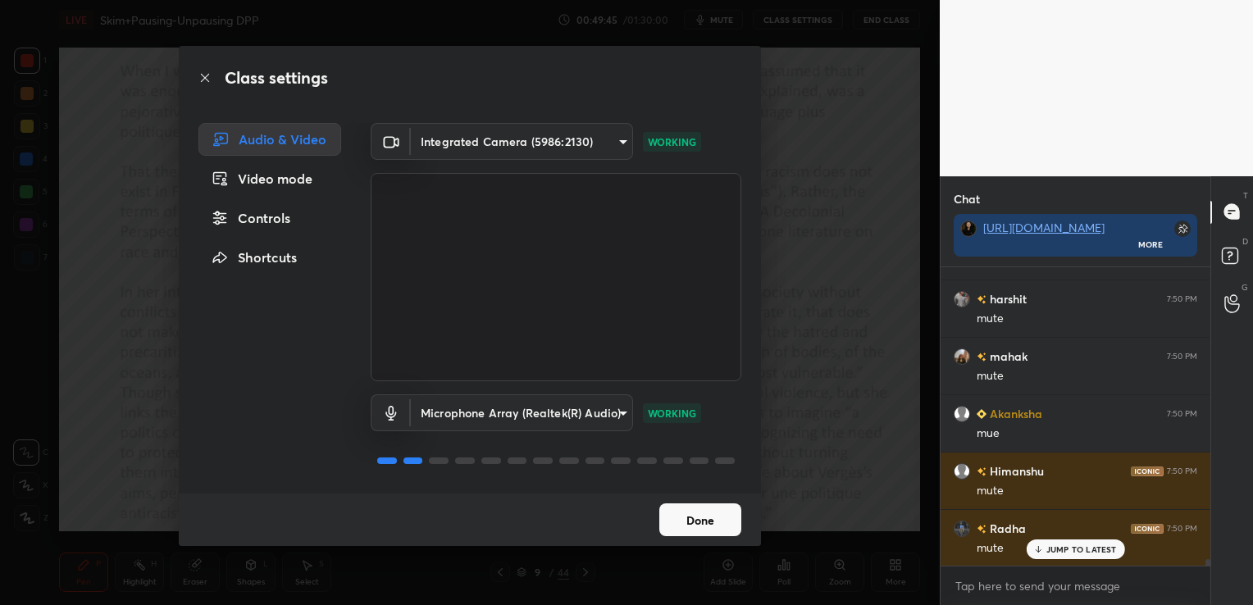
click at [676, 517] on button "Done" at bounding box center [700, 520] width 82 height 33
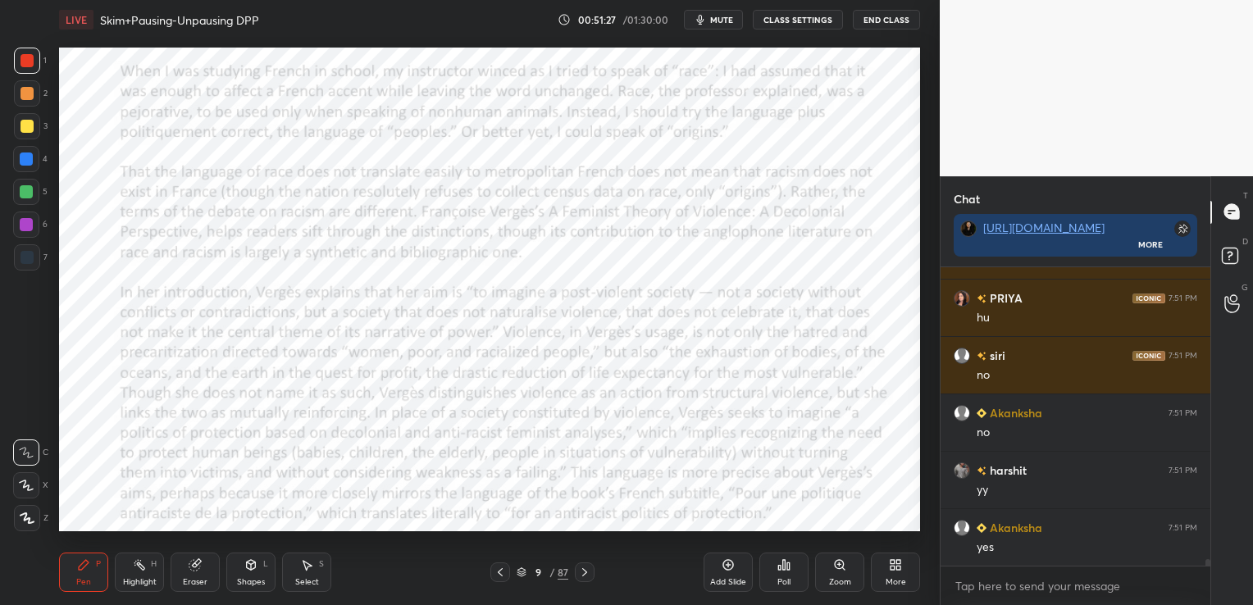
scroll to position [14248, 0]
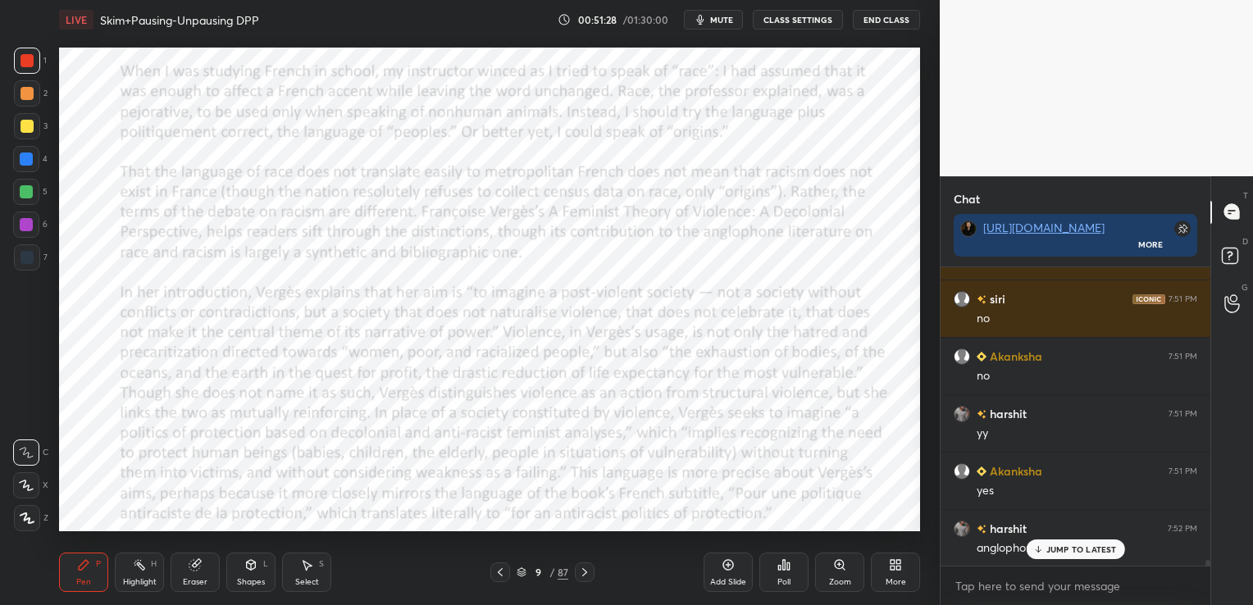
click at [197, 572] on icon at bounding box center [195, 565] width 13 height 13
click at [30, 528] on div "Erase all" at bounding box center [26, 518] width 26 height 26
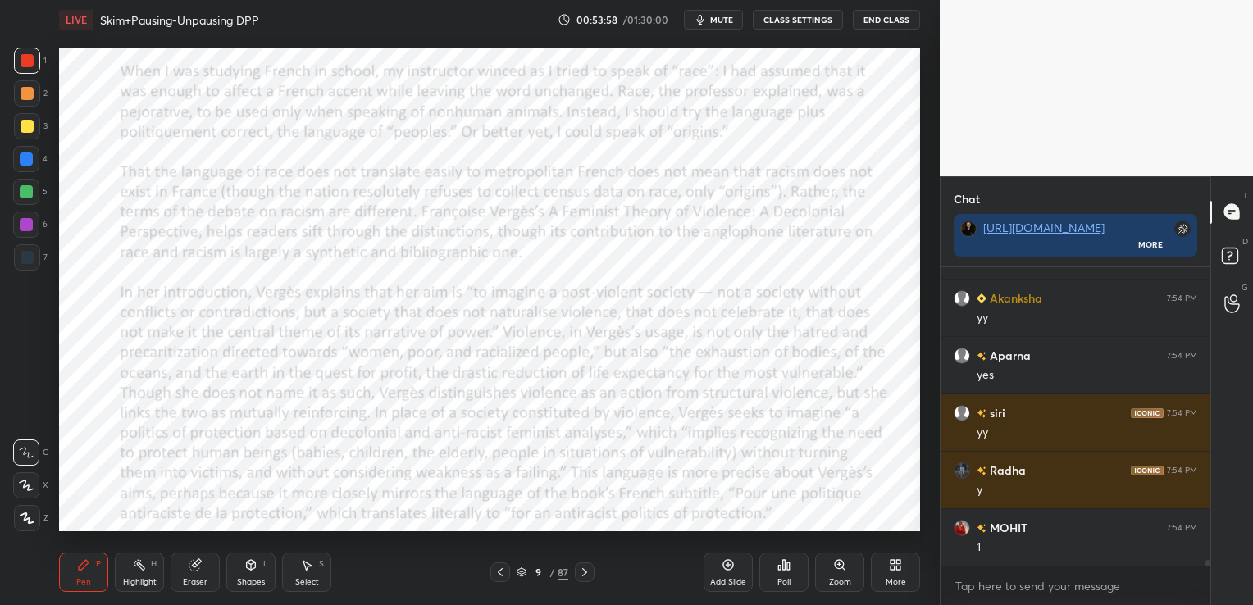
scroll to position [15228, 0]
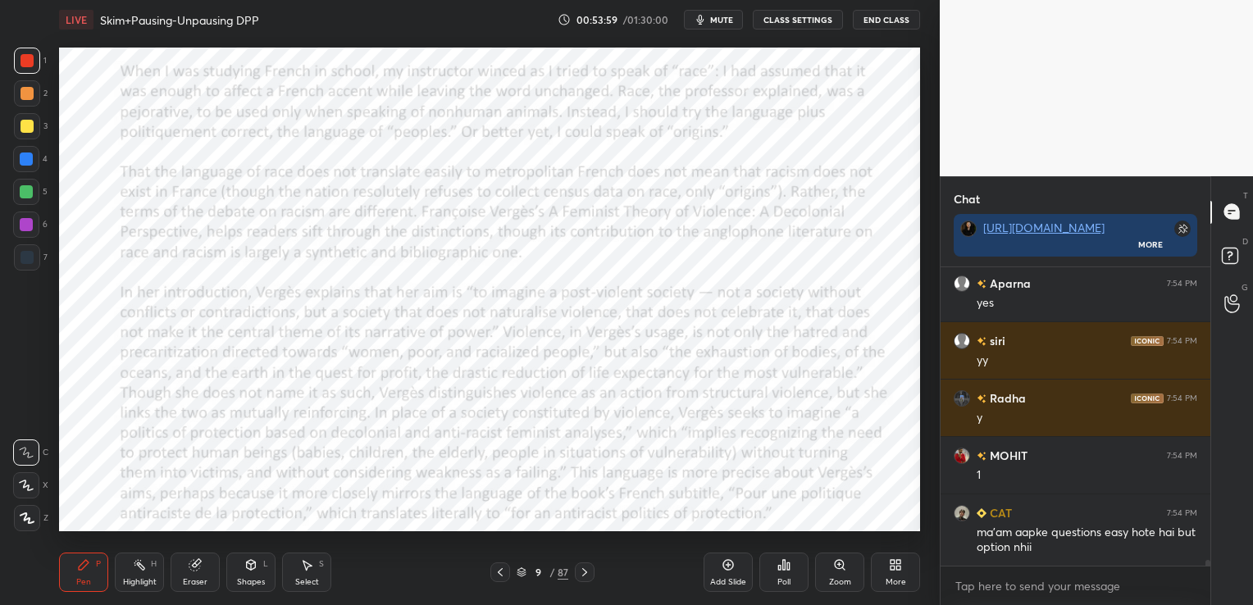
click at [200, 578] on div "Eraser" at bounding box center [195, 582] width 25 height 8
click at [37, 522] on span "Erase all" at bounding box center [26, 518] width 25 height 11
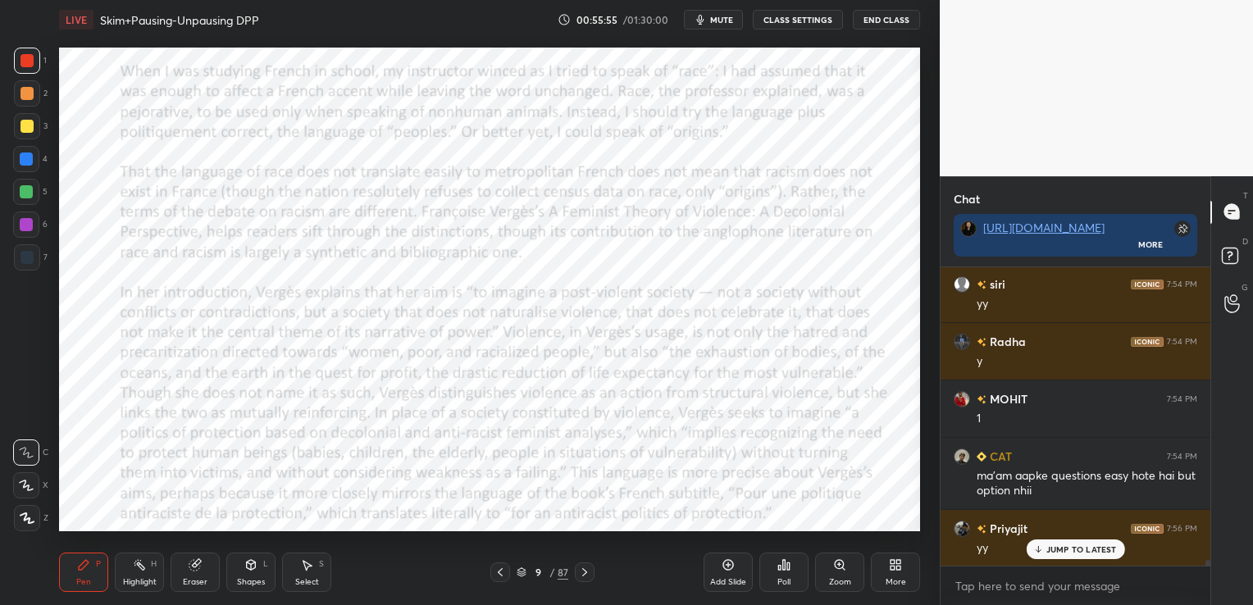
click at [196, 577] on div "Eraser" at bounding box center [195, 572] width 49 height 39
click at [32, 525] on div "Erase all" at bounding box center [26, 518] width 26 height 26
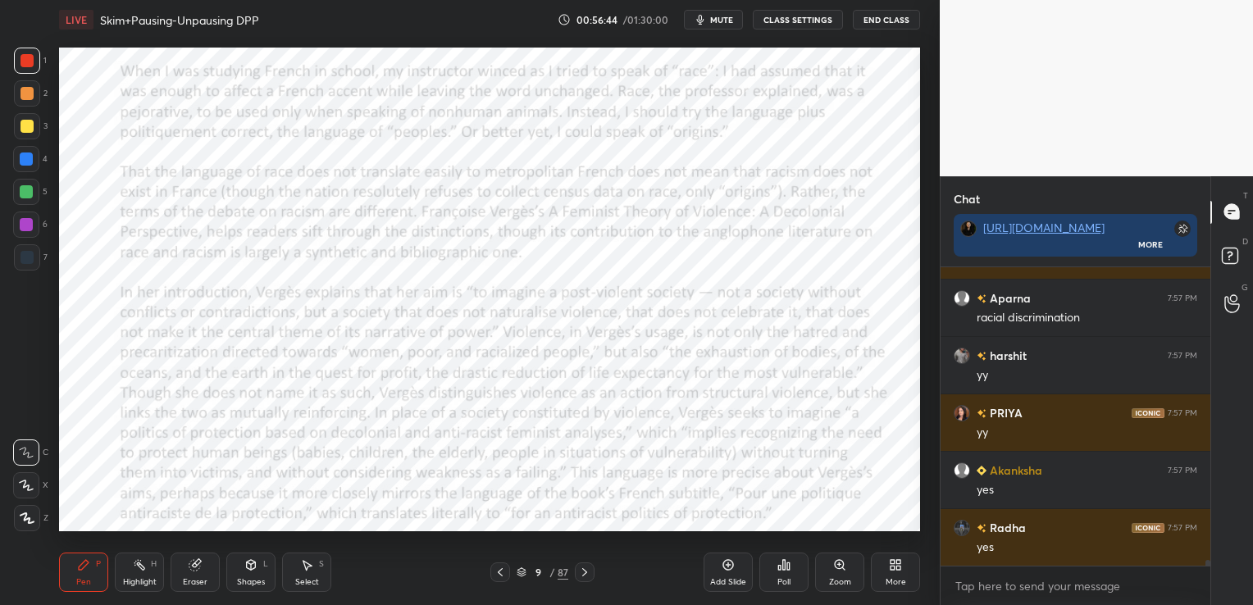
scroll to position [15859, 0]
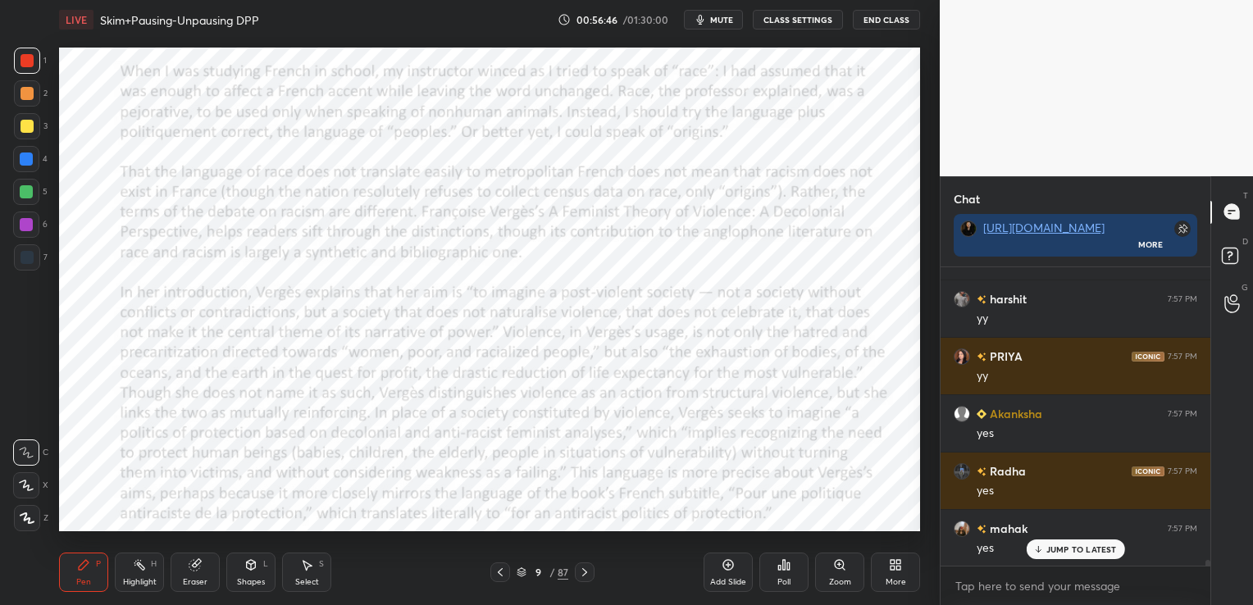
click at [591, 573] on icon at bounding box center [584, 572] width 13 height 13
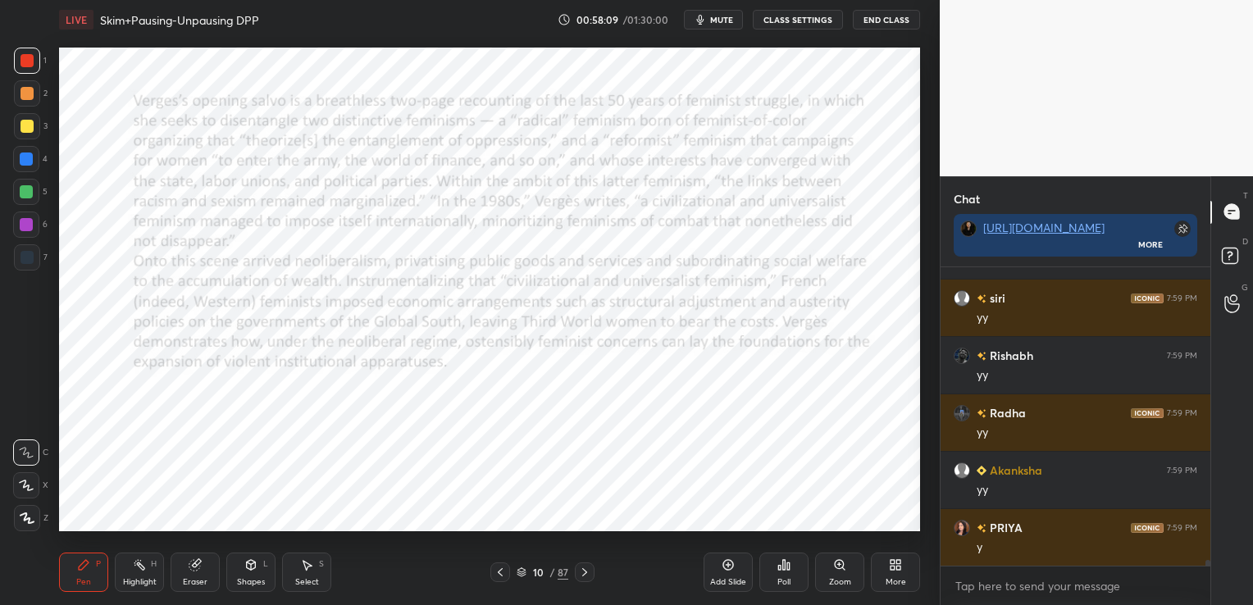
scroll to position [16433, 0]
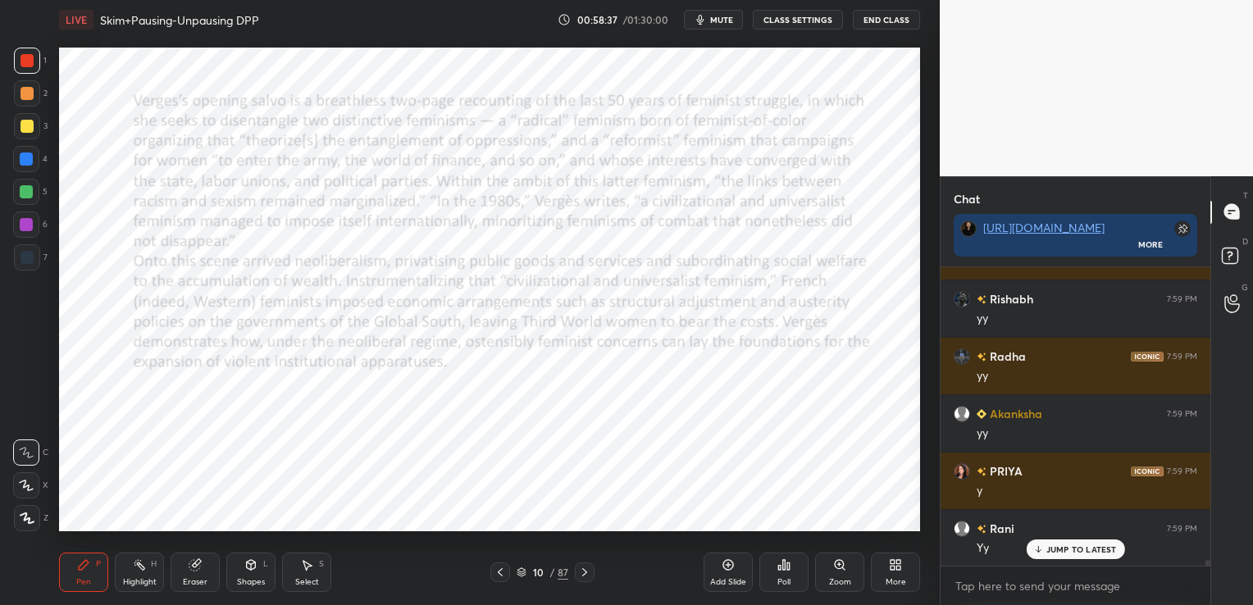
click at [203, 566] on div "Eraser" at bounding box center [195, 572] width 49 height 39
click at [21, 515] on span "Erase all" at bounding box center [26, 518] width 25 height 11
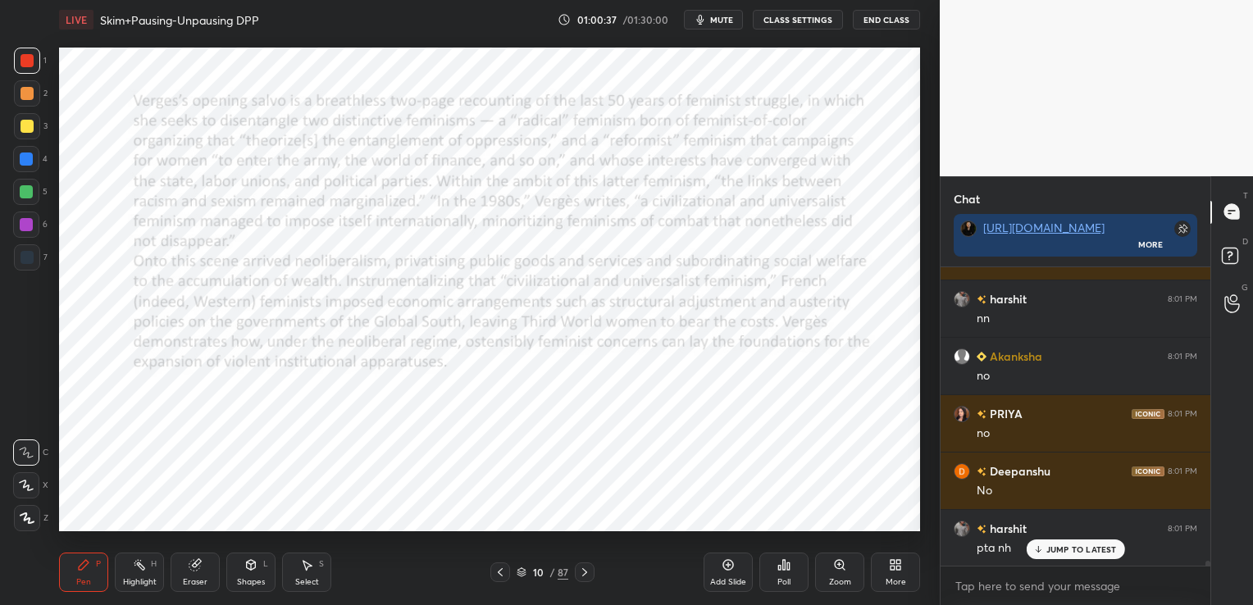
scroll to position [17065, 0]
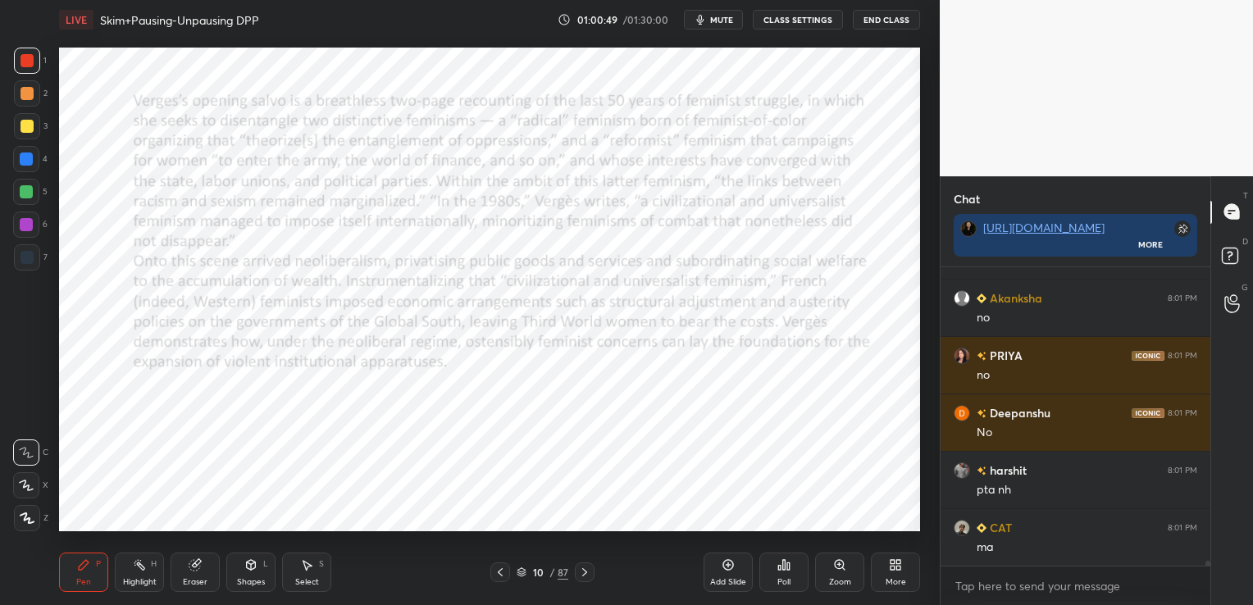
click at [194, 572] on icon at bounding box center [195, 565] width 13 height 13
click at [30, 516] on span "Erase all" at bounding box center [26, 518] width 25 height 11
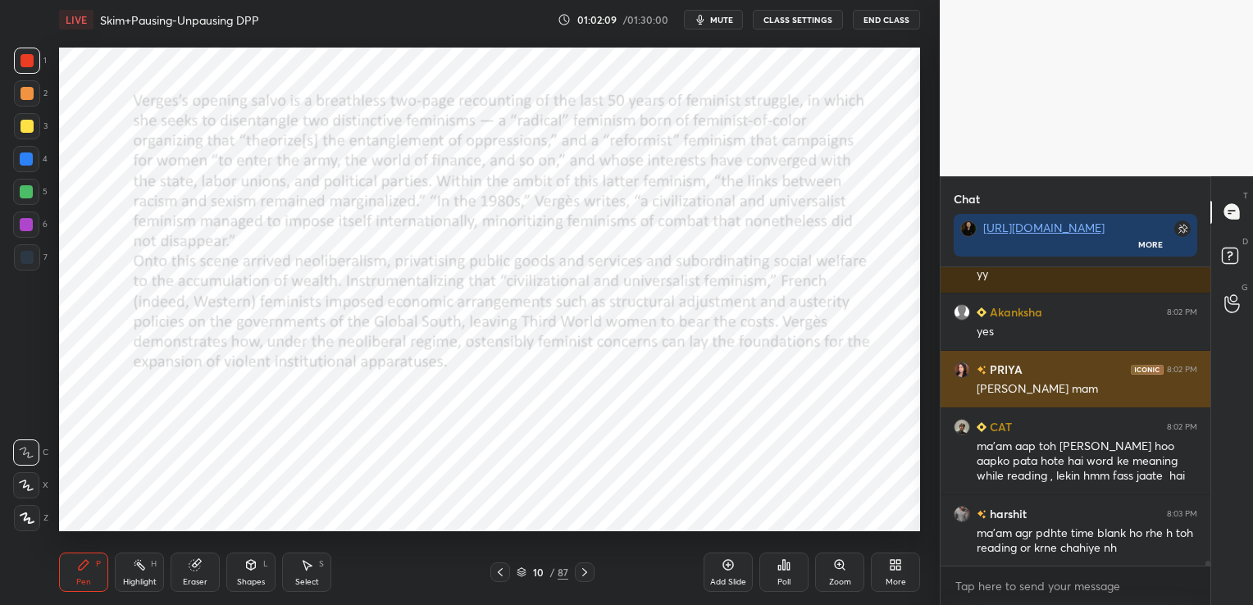
scroll to position [17971, 0]
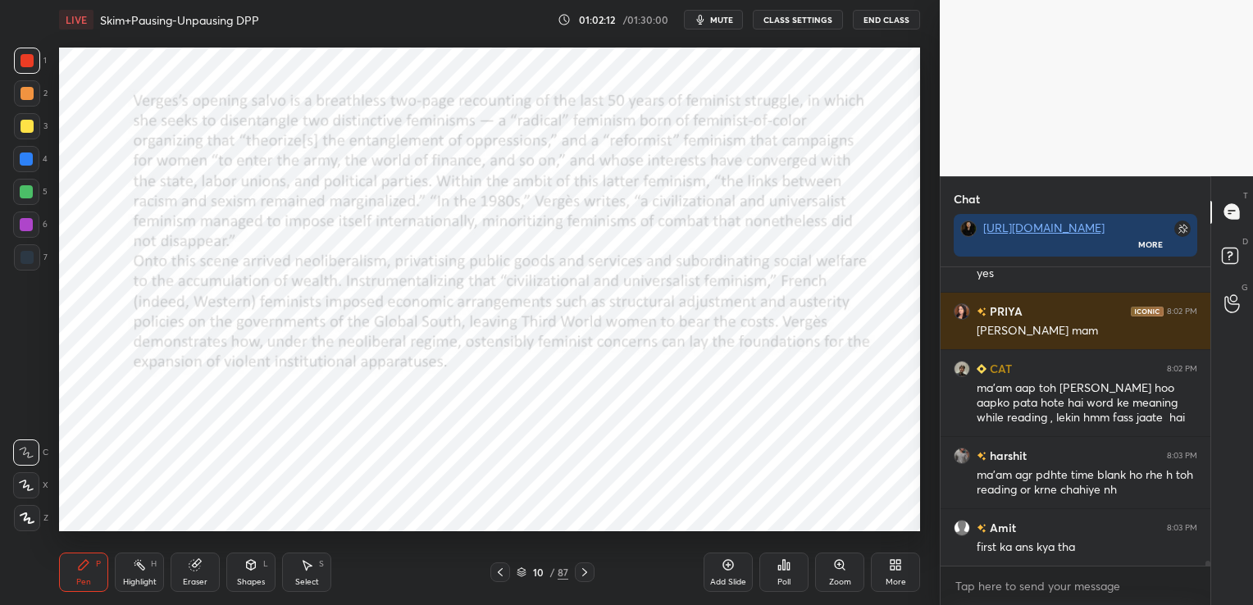
click at [586, 566] on icon at bounding box center [584, 572] width 13 height 13
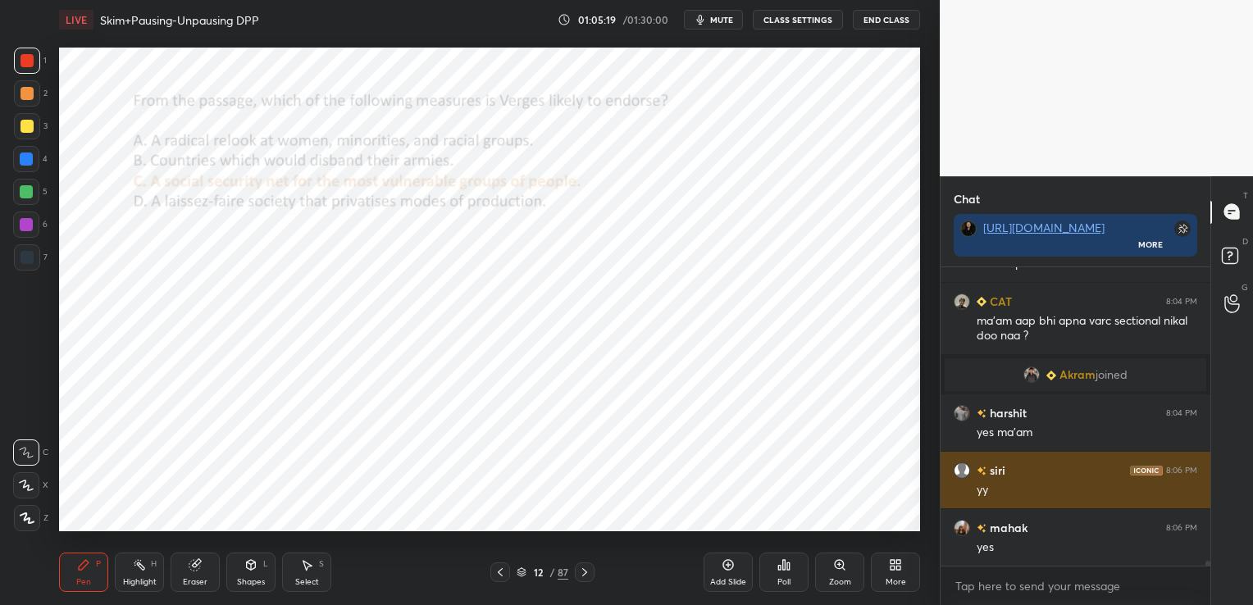
scroll to position [17439, 0]
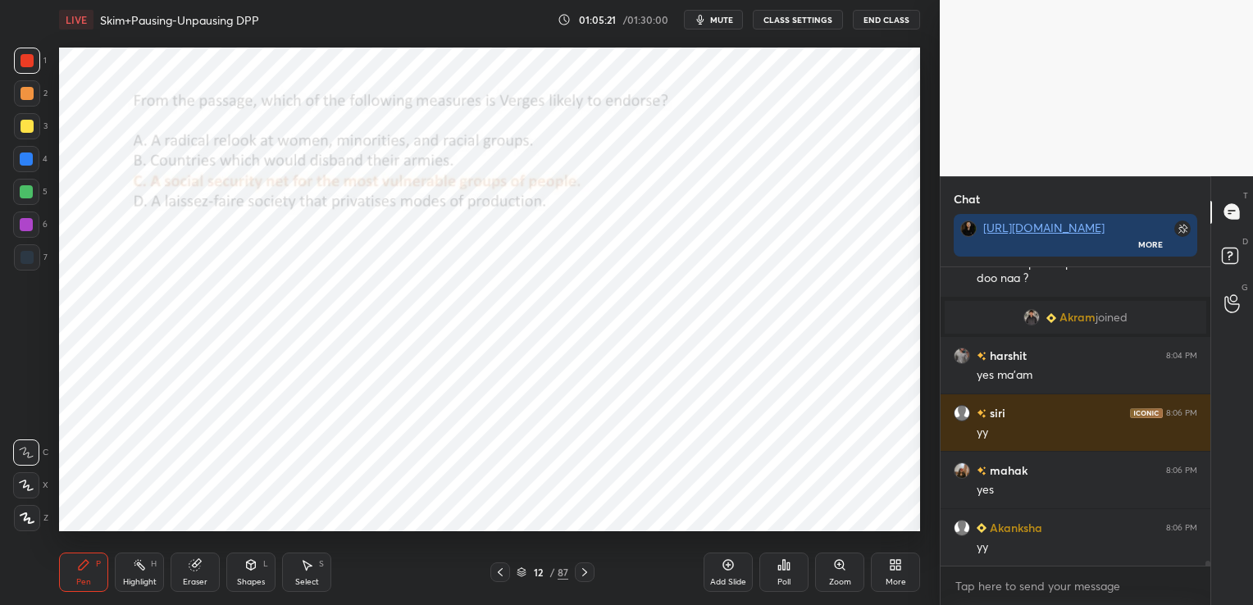
click at [725, 572] on div "Add Slide" at bounding box center [728, 572] width 49 height 39
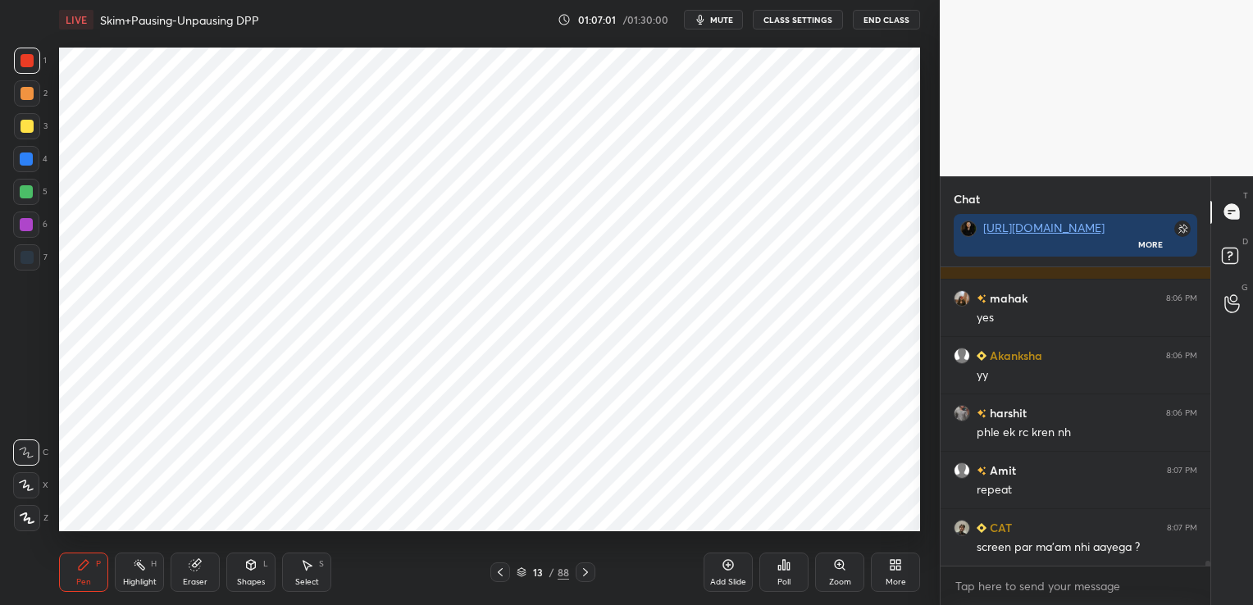
scroll to position [17669, 0]
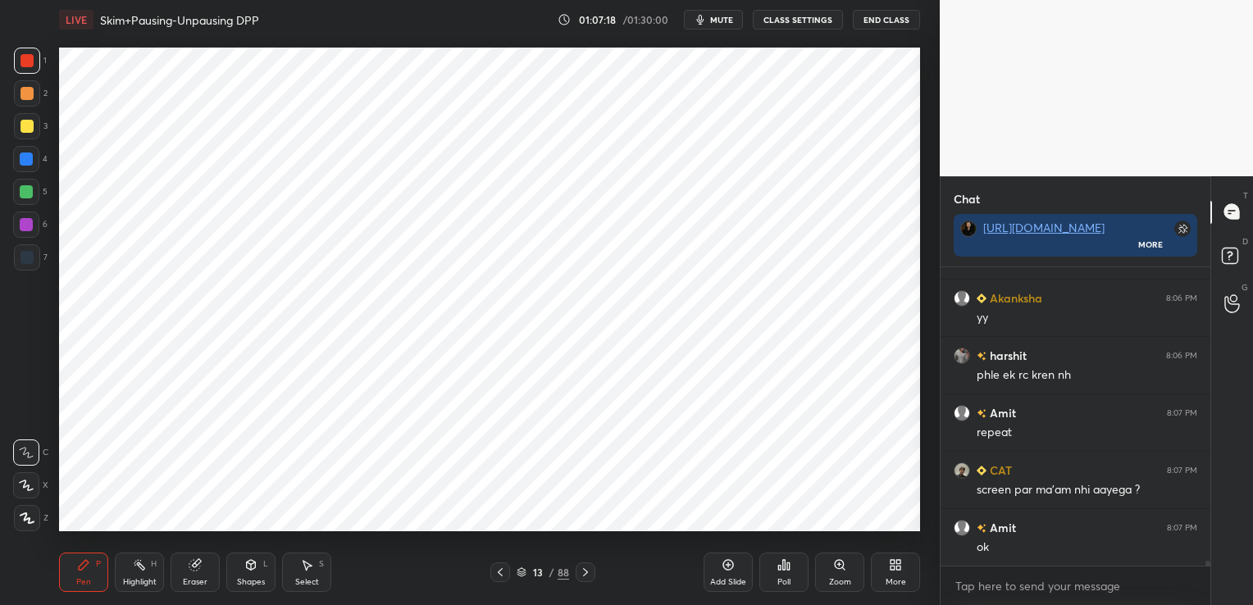
click at [790, 572] on div "Poll" at bounding box center [783, 572] width 49 height 39
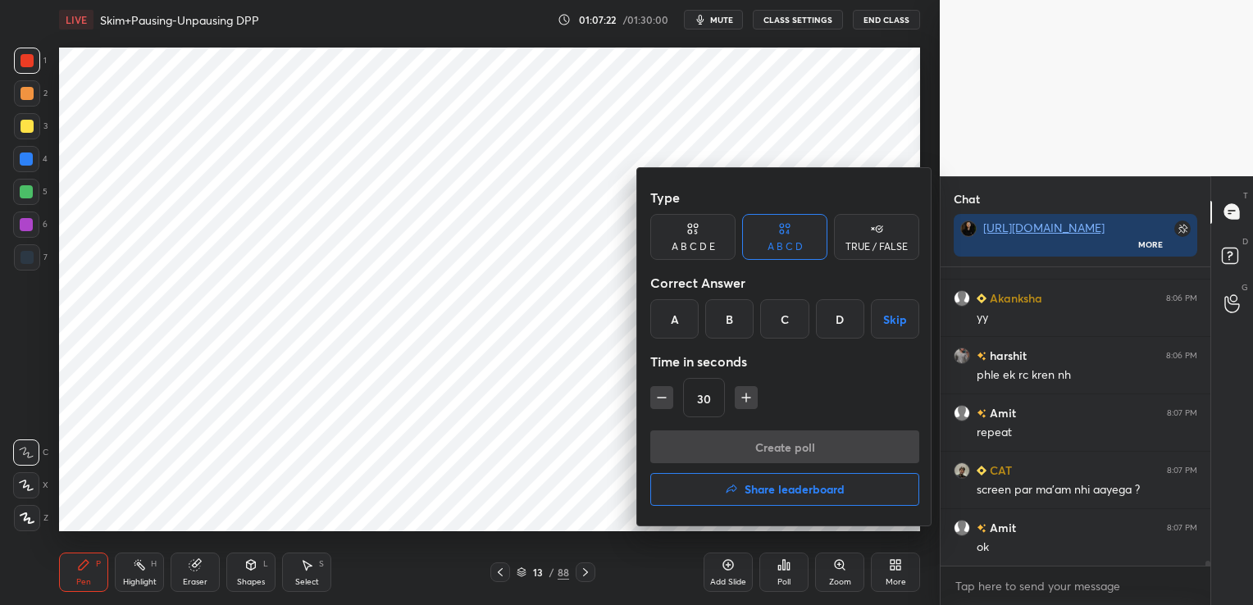
click at [514, 432] on div at bounding box center [626, 302] width 1253 height 605
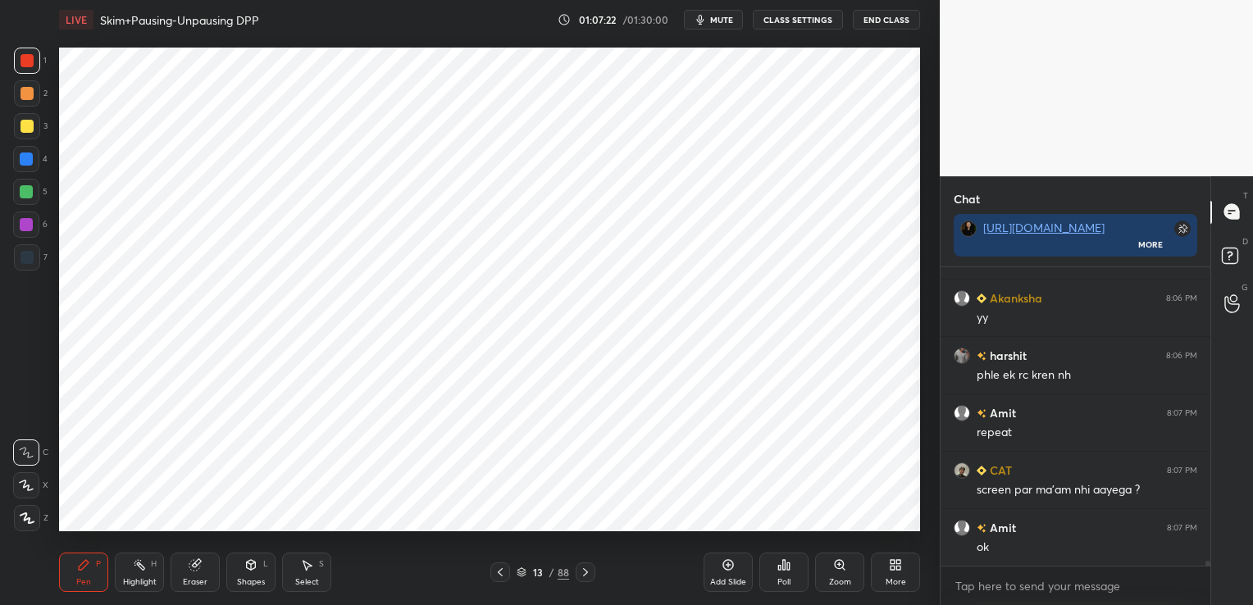
click at [195, 572] on div "Eraser" at bounding box center [195, 572] width 49 height 39
click at [34, 513] on span "Erase all" at bounding box center [26, 518] width 25 height 11
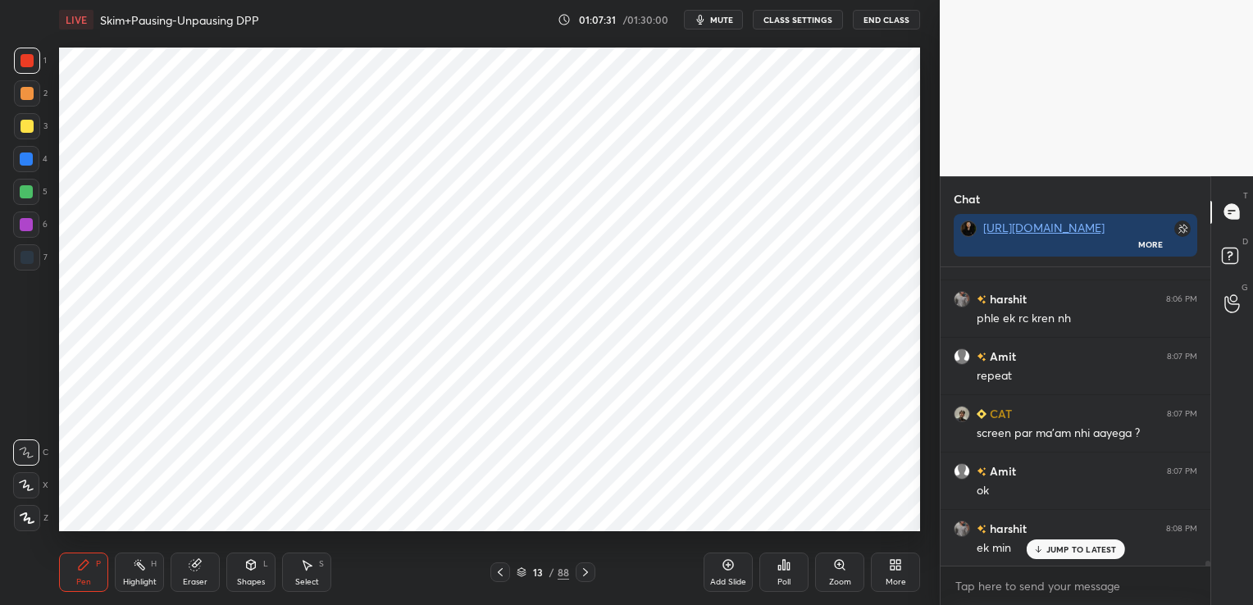
click at [502, 573] on icon at bounding box center [500, 572] width 13 height 13
click at [591, 571] on icon at bounding box center [585, 572] width 13 height 13
click at [585, 568] on icon at bounding box center [585, 572] width 13 height 13
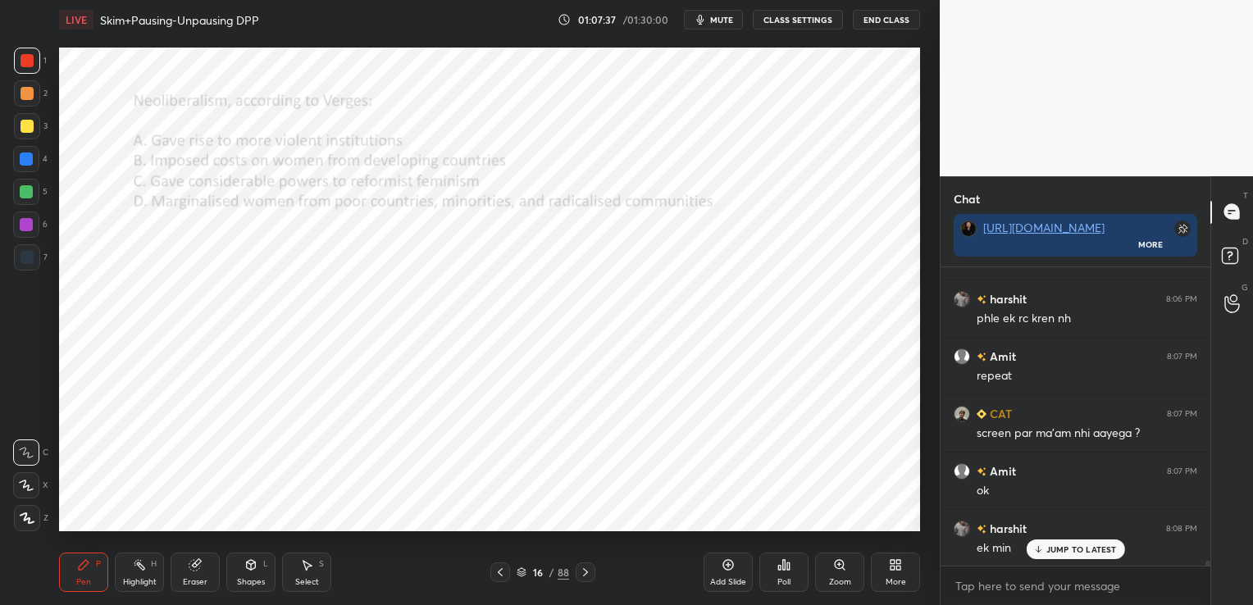
click at [585, 568] on icon at bounding box center [585, 572] width 13 height 13
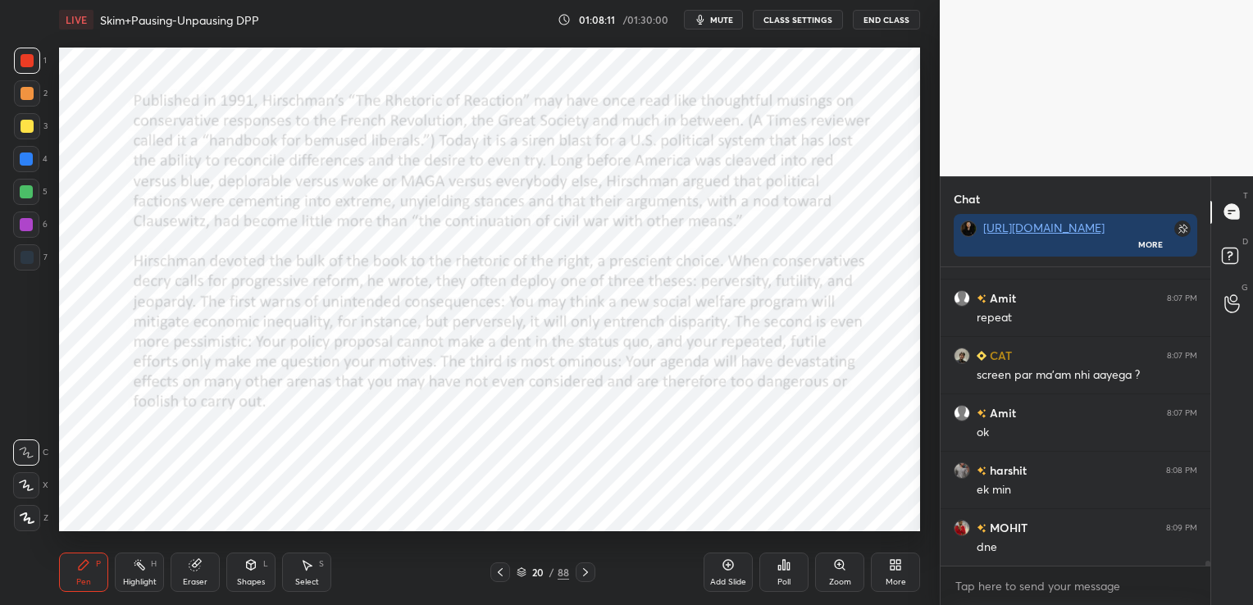
scroll to position [17840, 0]
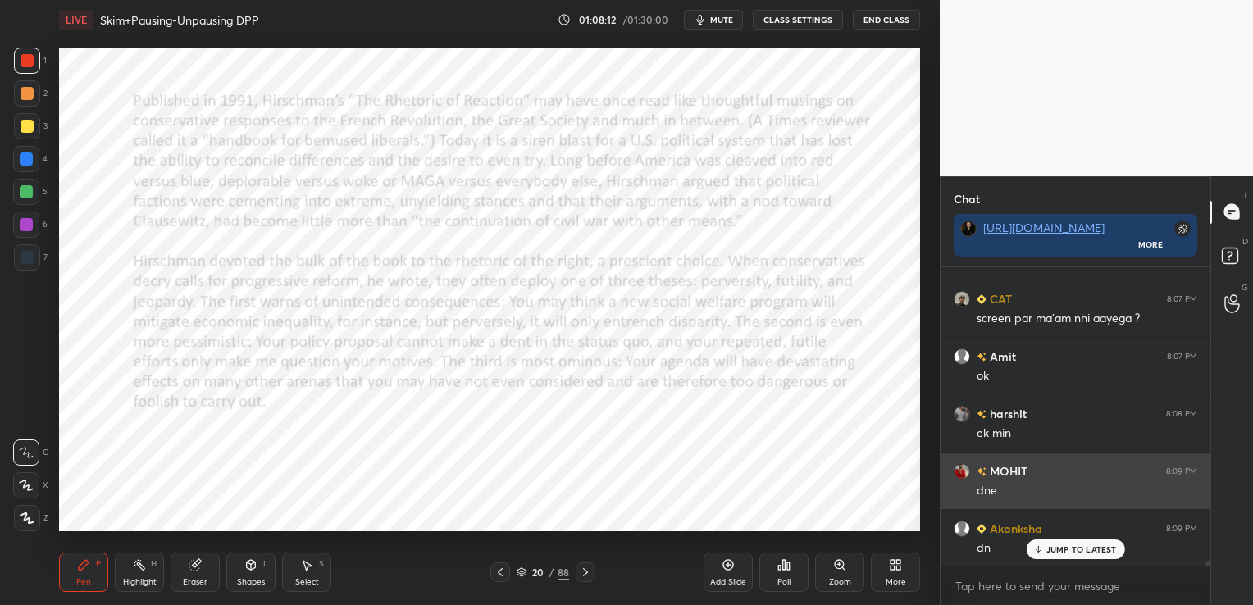
click at [968, 467] on img "grid" at bounding box center [962, 471] width 16 height 16
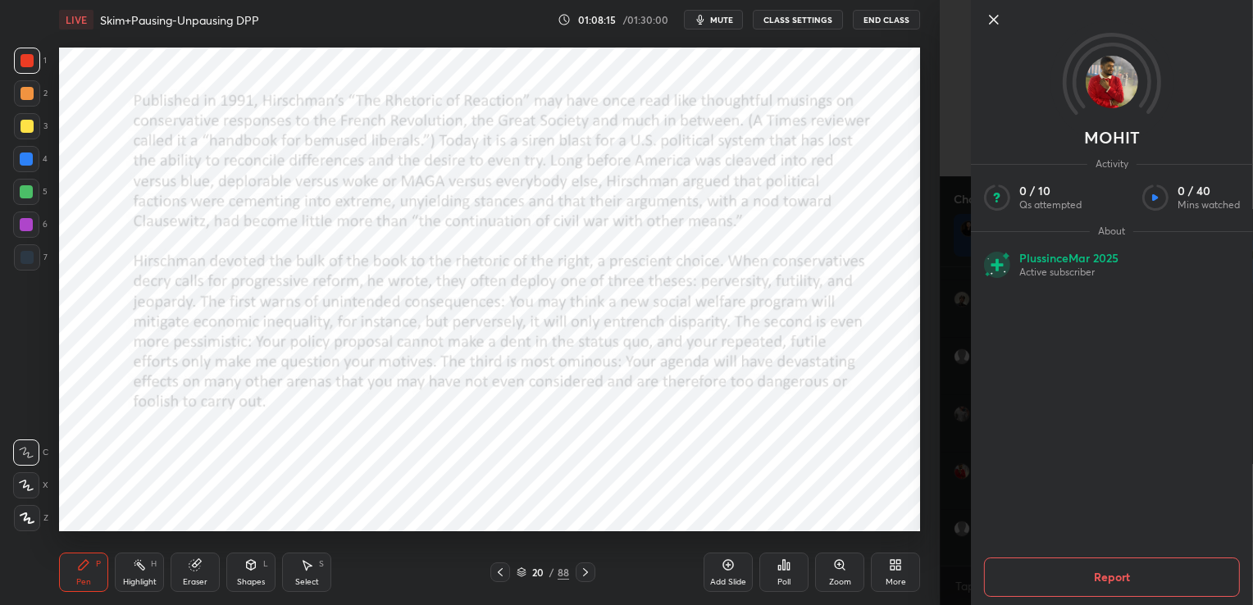
click at [991, 19] on icon at bounding box center [994, 20] width 20 height 20
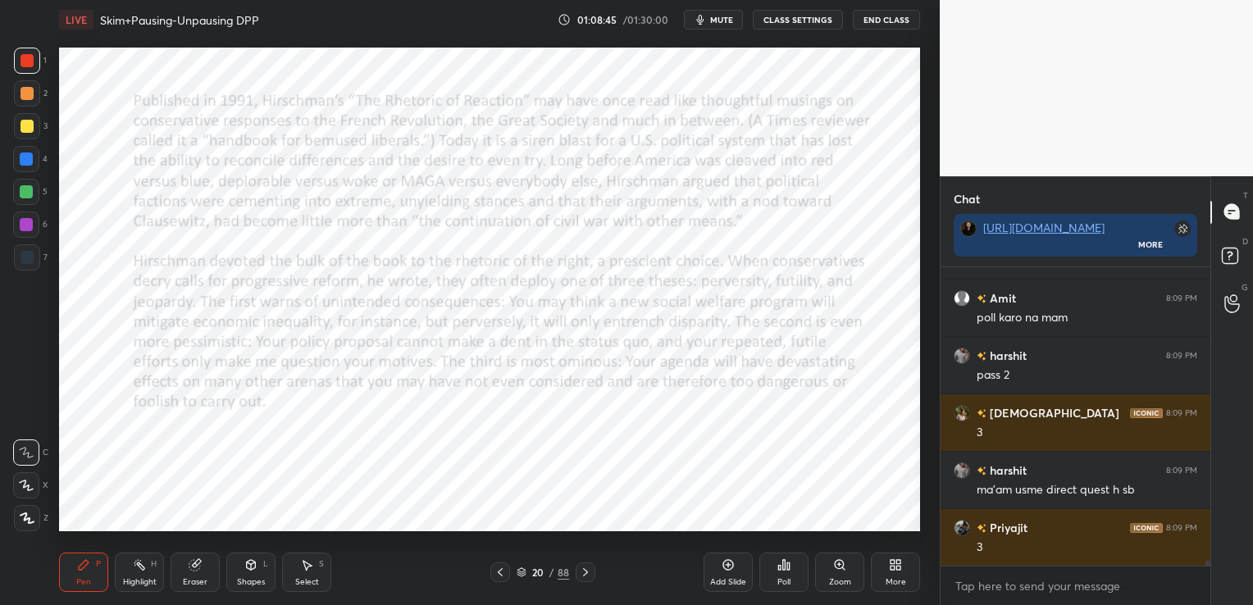
scroll to position [18719, 0]
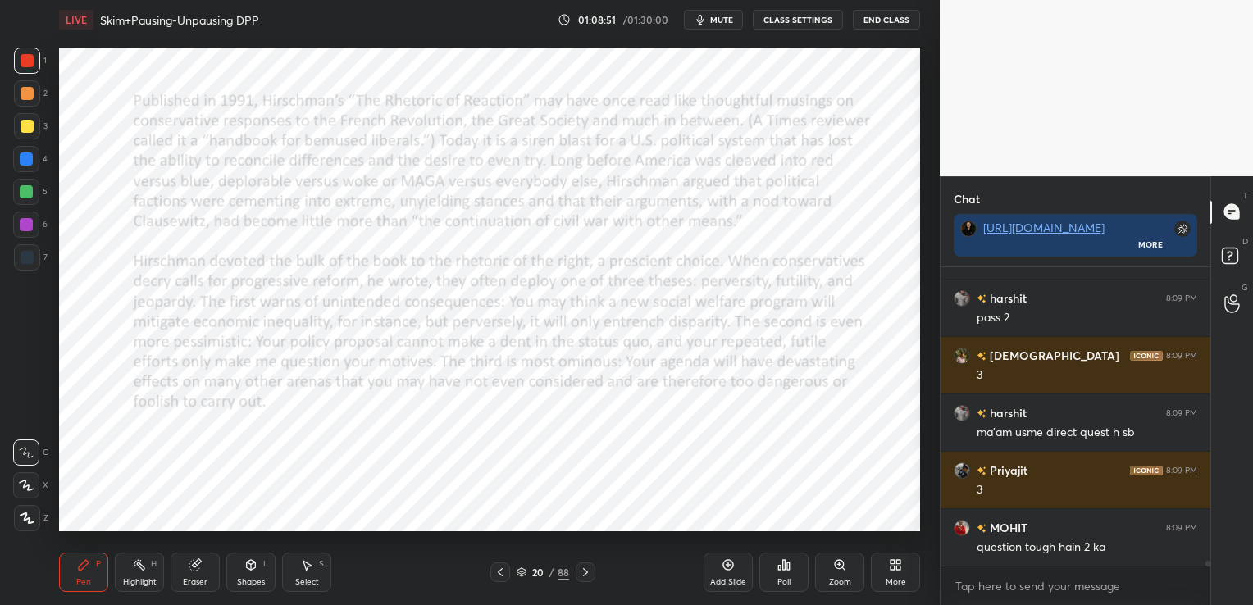
click at [525, 569] on icon at bounding box center [522, 573] width 10 height 10
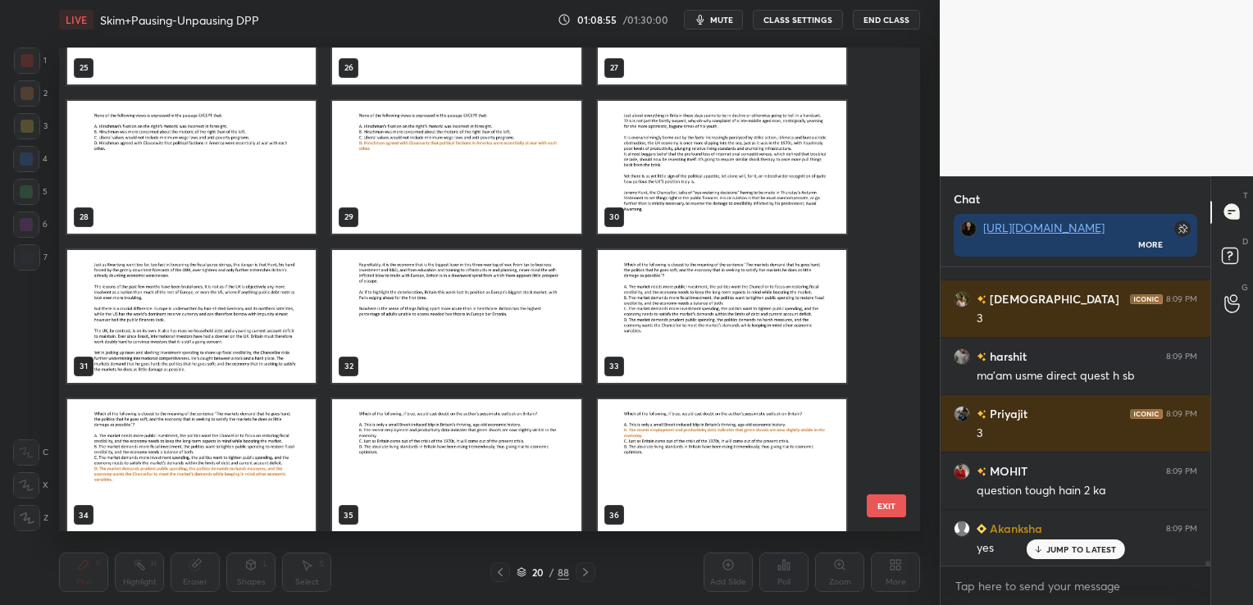
scroll to position [18834, 0]
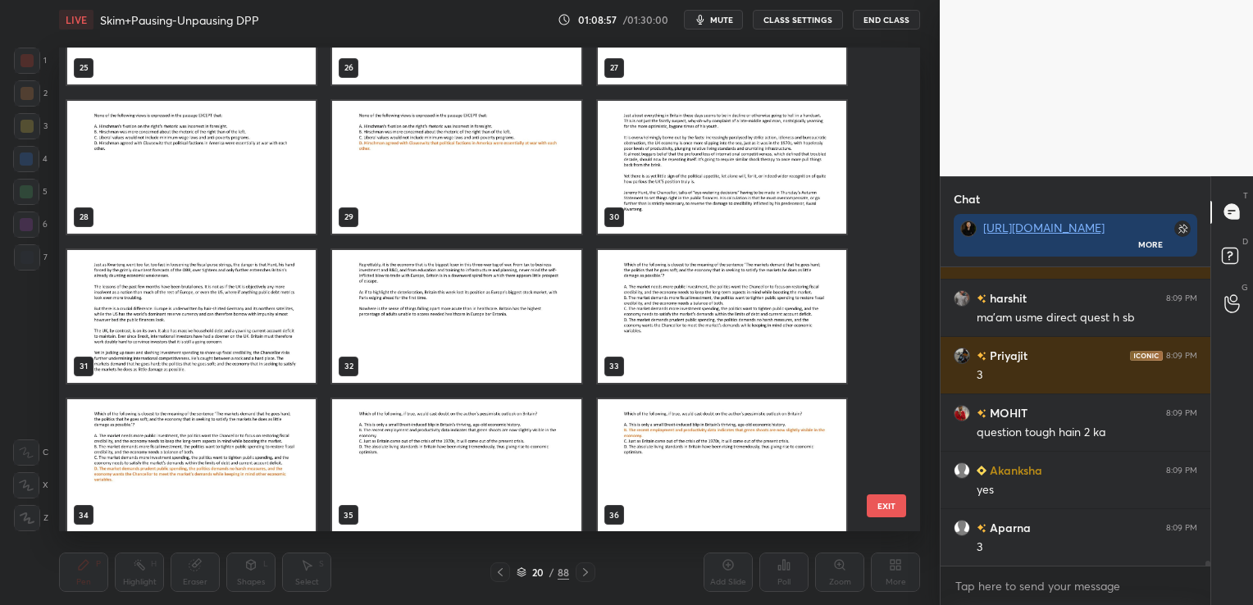
click at [661, 169] on img "grid" at bounding box center [722, 167] width 249 height 133
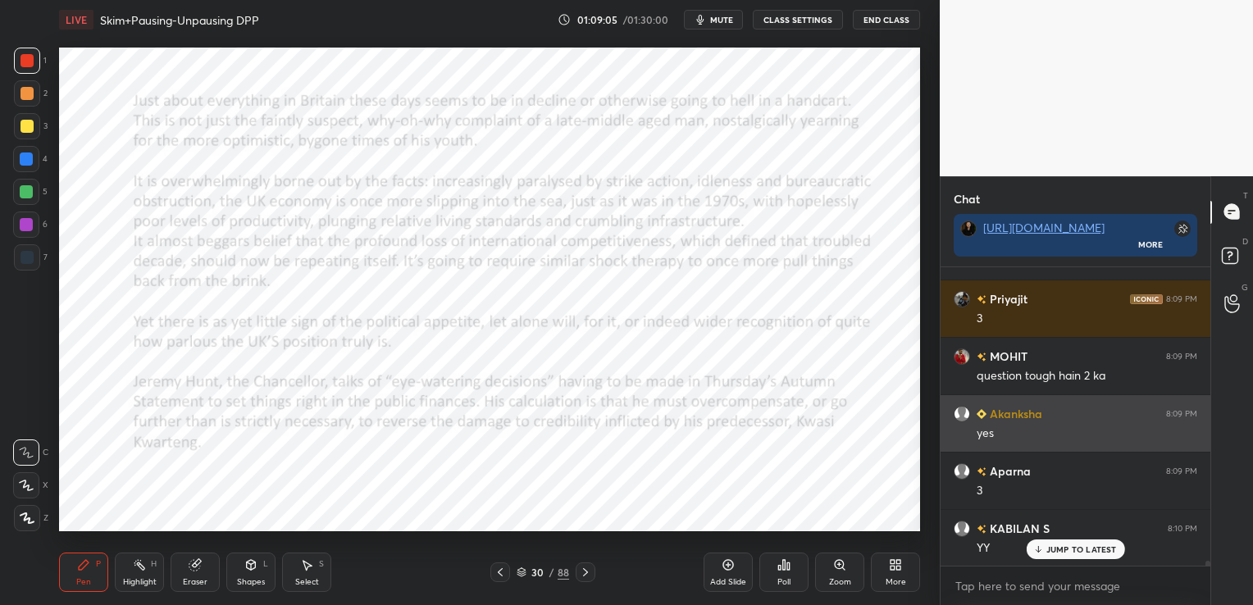
scroll to position [18948, 0]
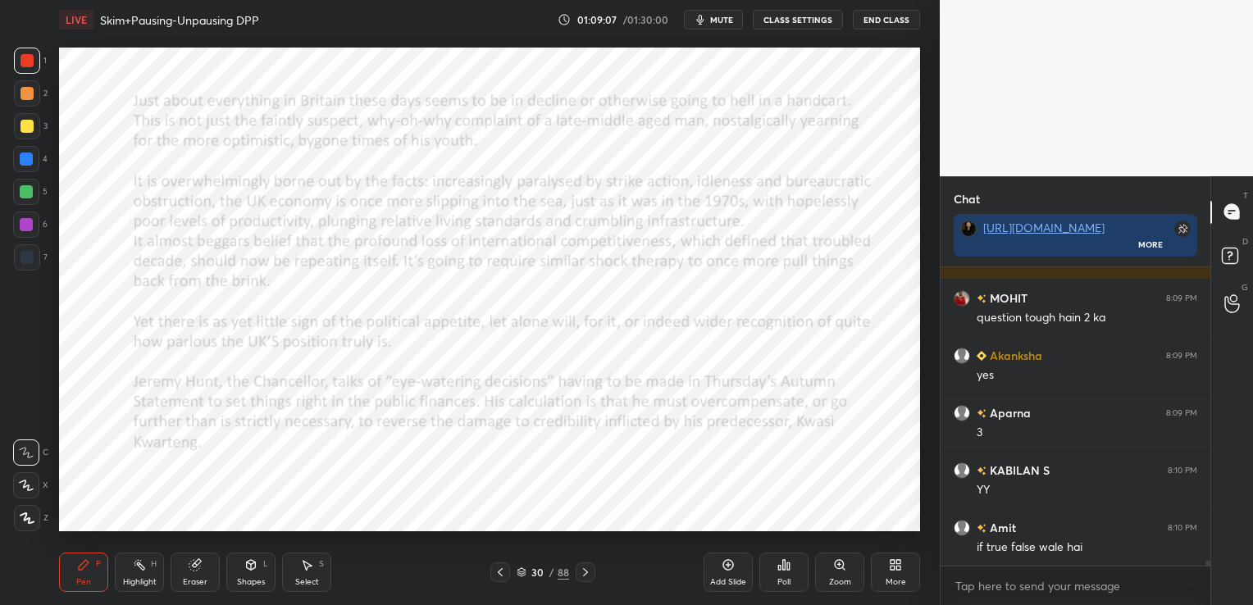
click at [515, 571] on div "30 / 88" at bounding box center [542, 573] width 105 height 20
click at [518, 571] on icon at bounding box center [522, 570] width 8 height 4
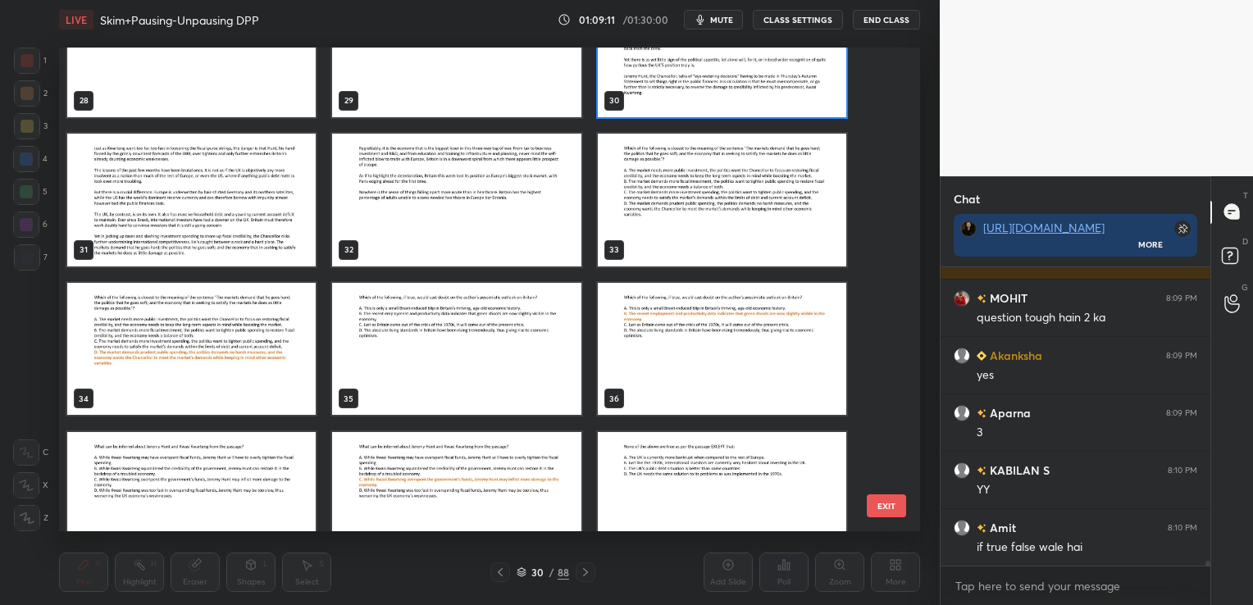
scroll to position [1417, 0]
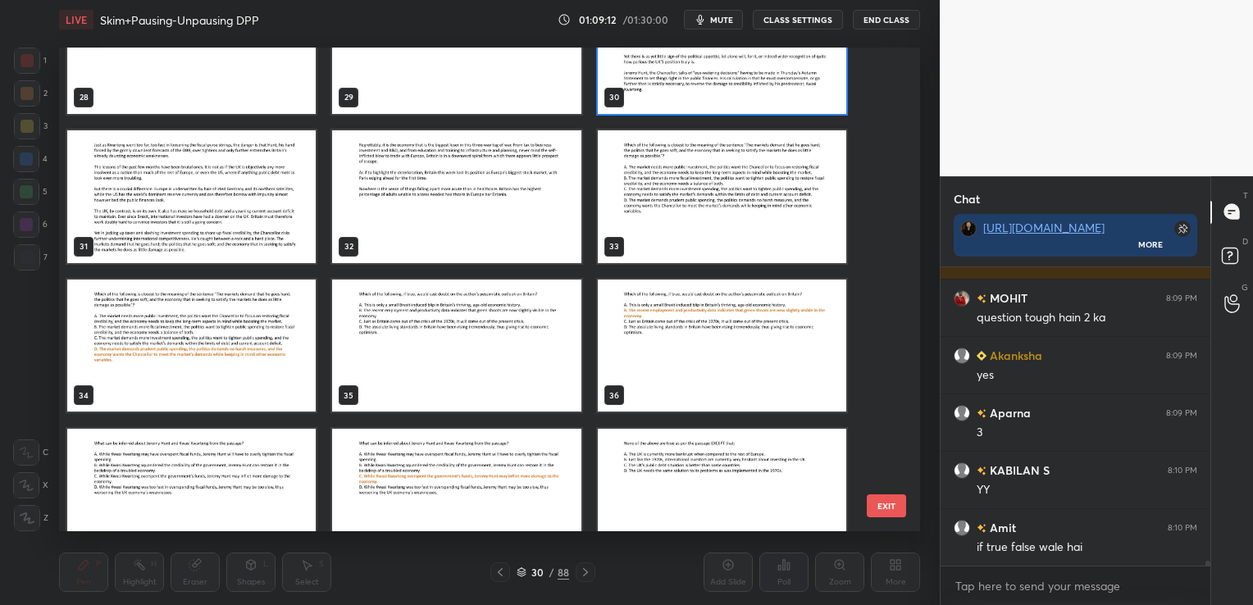
click at [787, 175] on img "grid" at bounding box center [722, 196] width 249 height 133
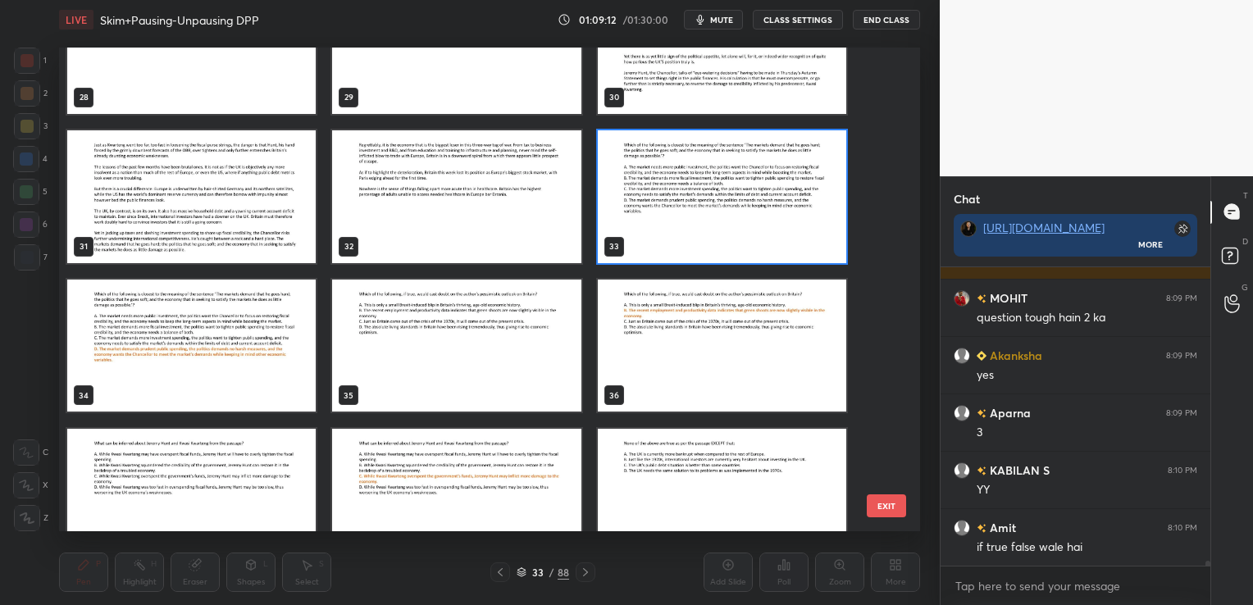
click at [787, 175] on img "grid" at bounding box center [722, 196] width 249 height 133
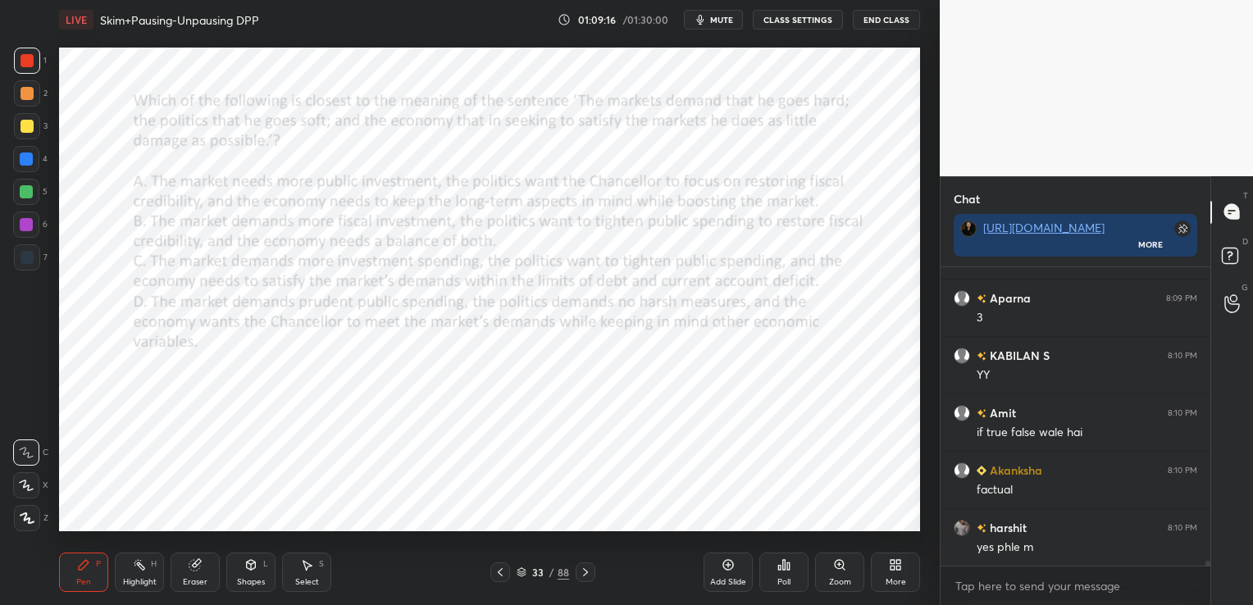
scroll to position [19120, 0]
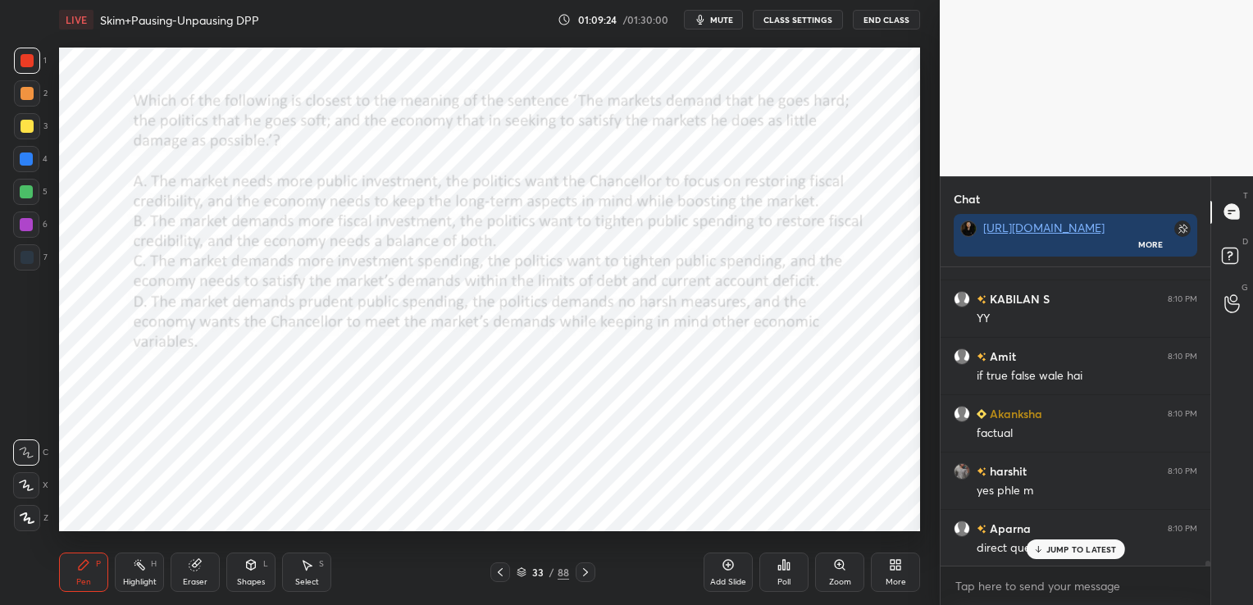
click at [518, 573] on icon at bounding box center [522, 573] width 8 height 2
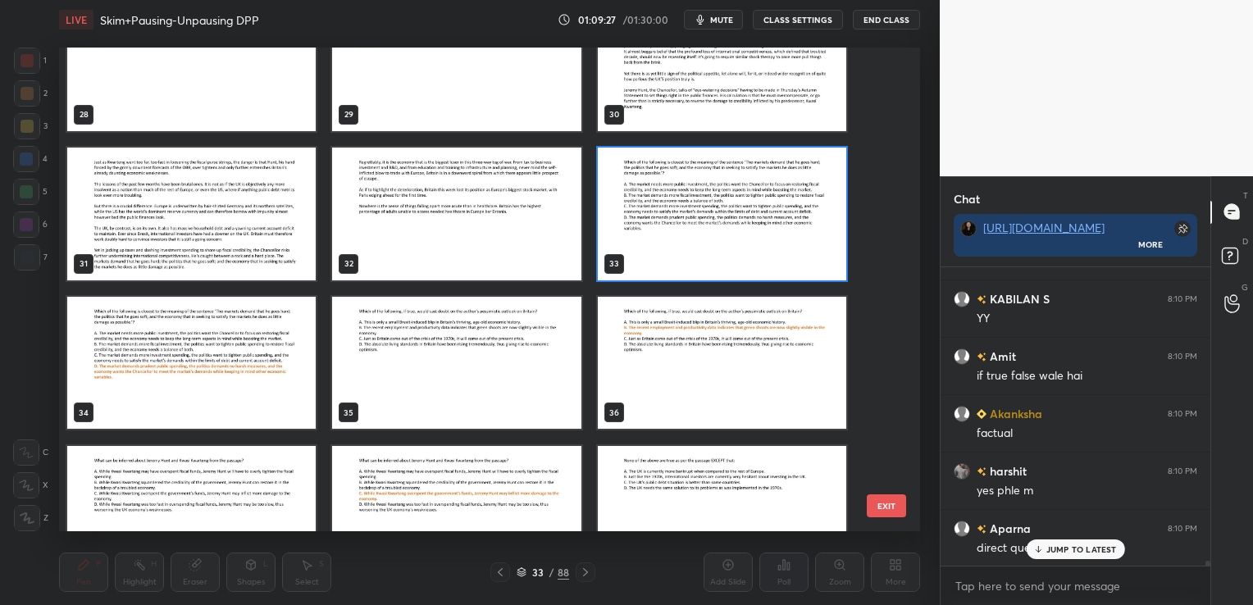
scroll to position [1402, 0]
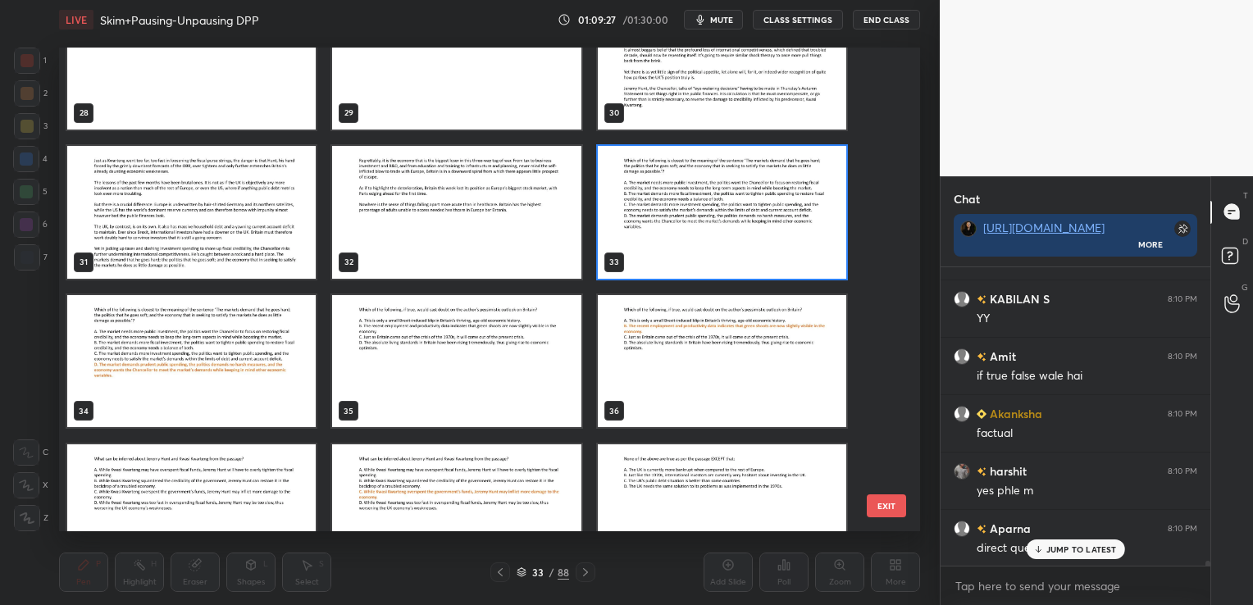
click at [480, 317] on img "grid" at bounding box center [456, 360] width 249 height 133
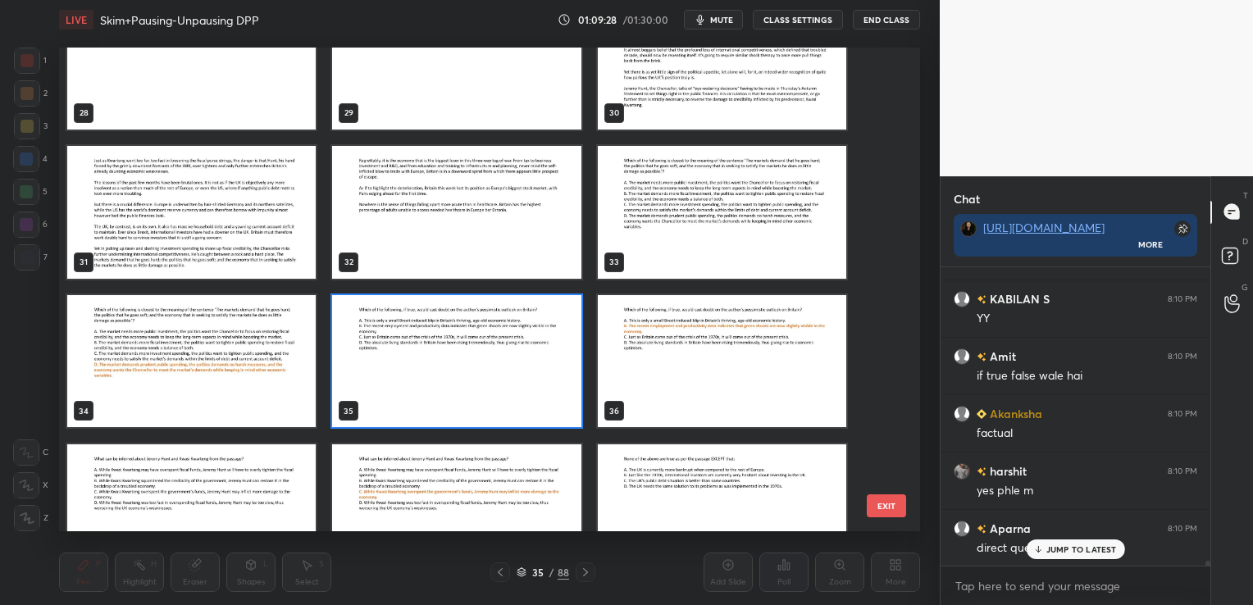
click at [480, 317] on img "grid" at bounding box center [456, 360] width 249 height 133
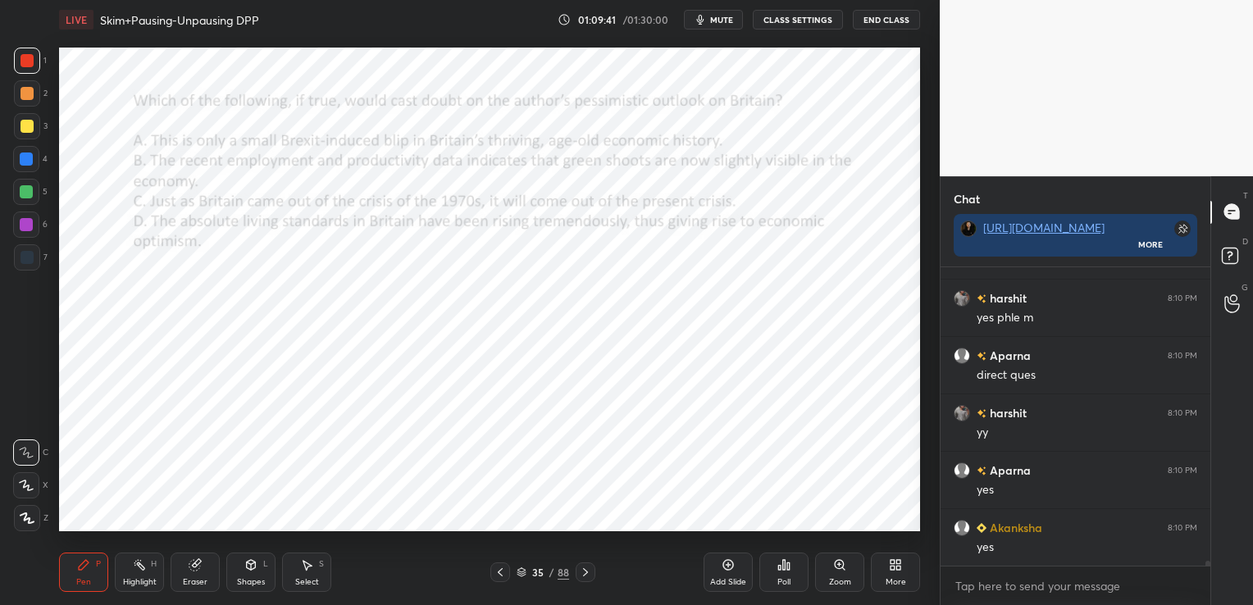
scroll to position [19408, 0]
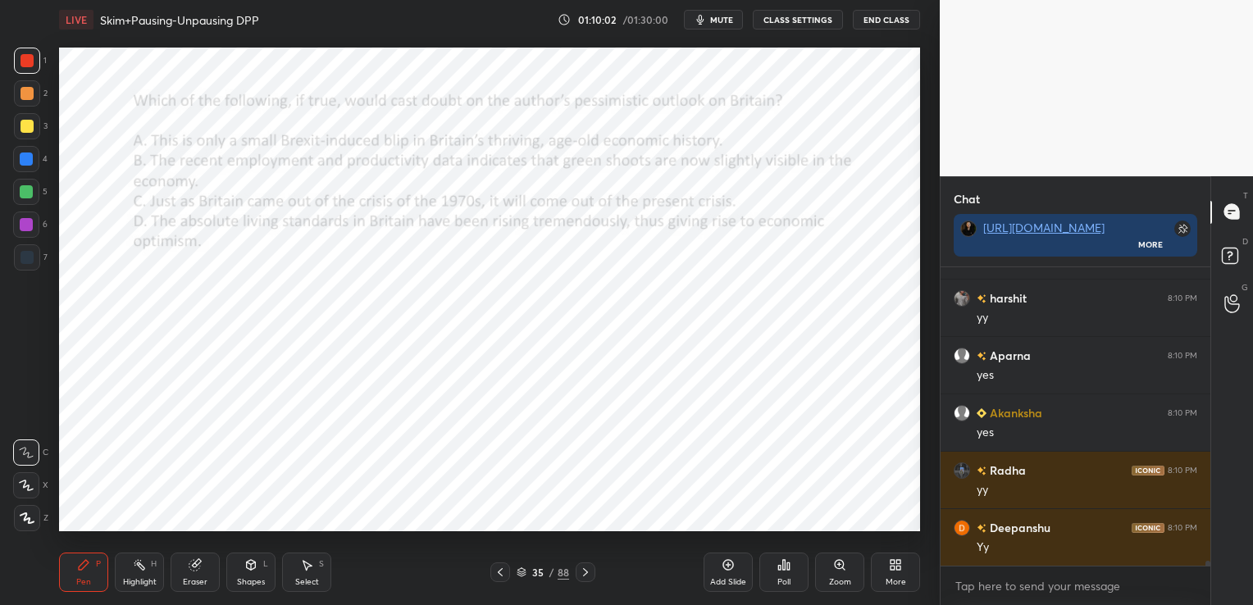
click at [525, 572] on icon at bounding box center [522, 573] width 8 height 2
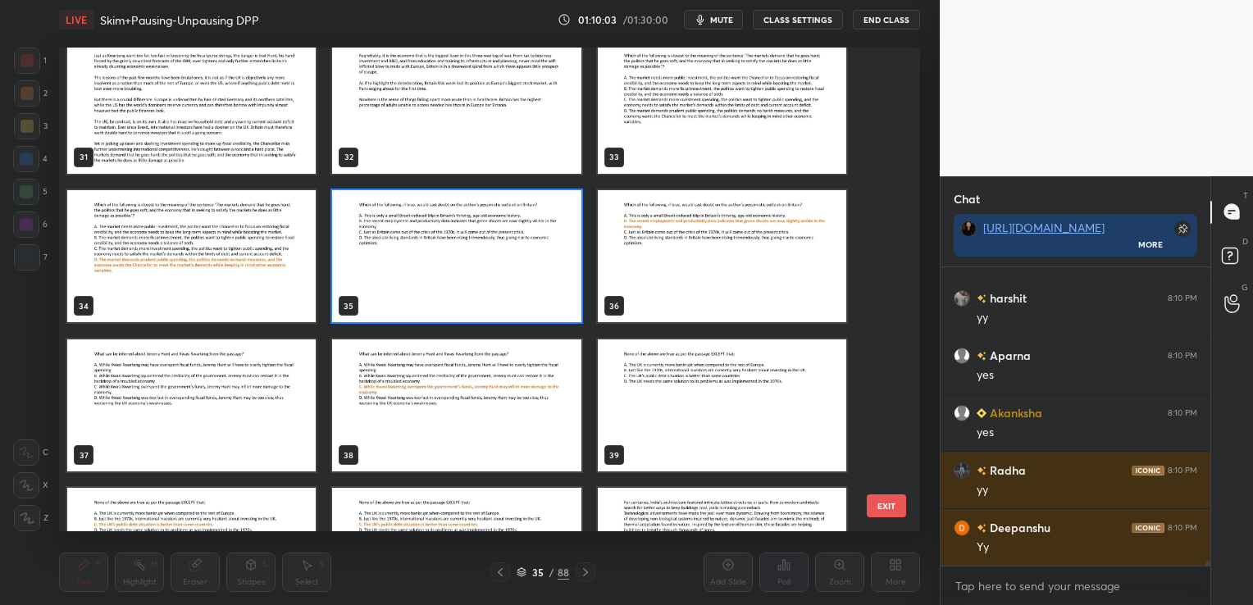
scroll to position [1551, 0]
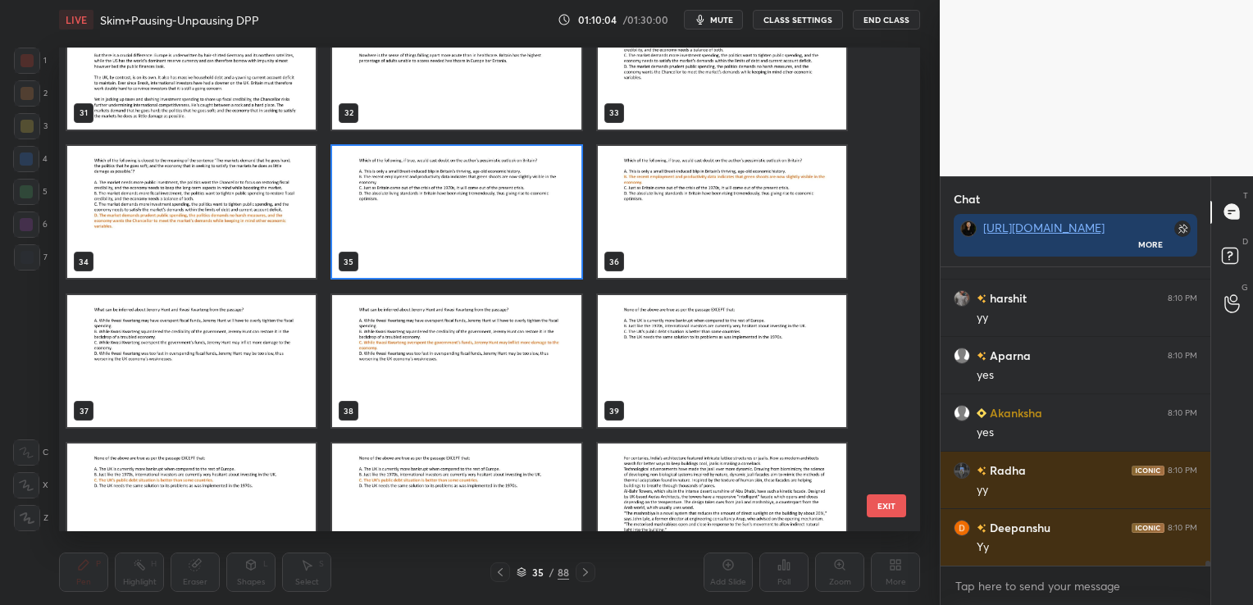
click at [243, 376] on img "grid" at bounding box center [191, 360] width 249 height 133
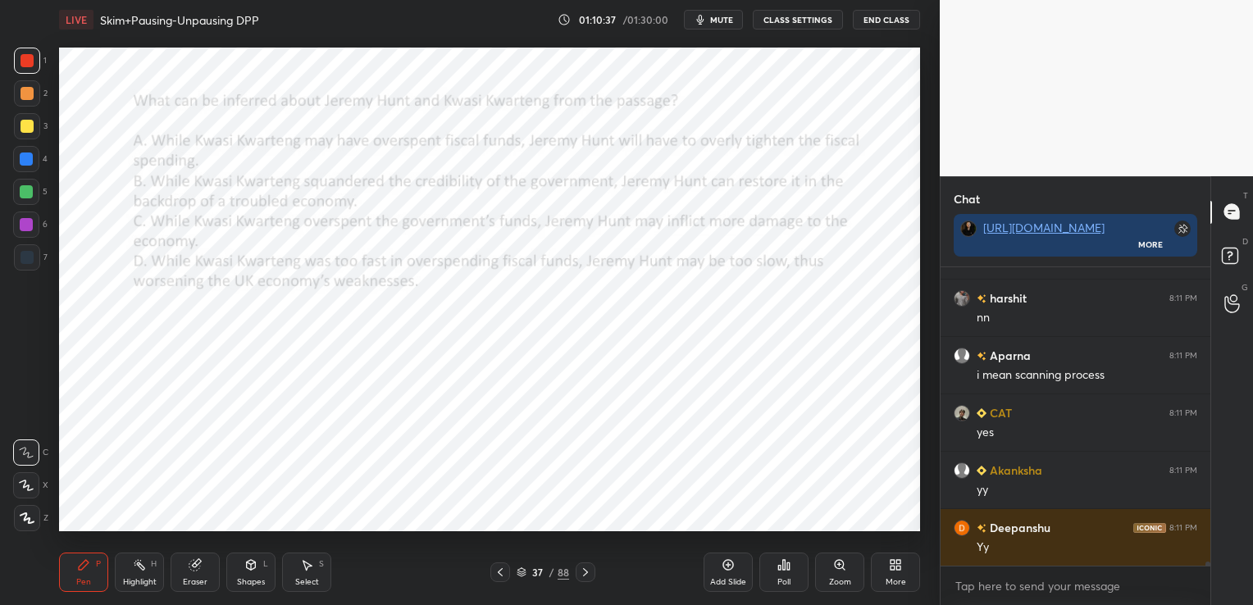
scroll to position [19881, 0]
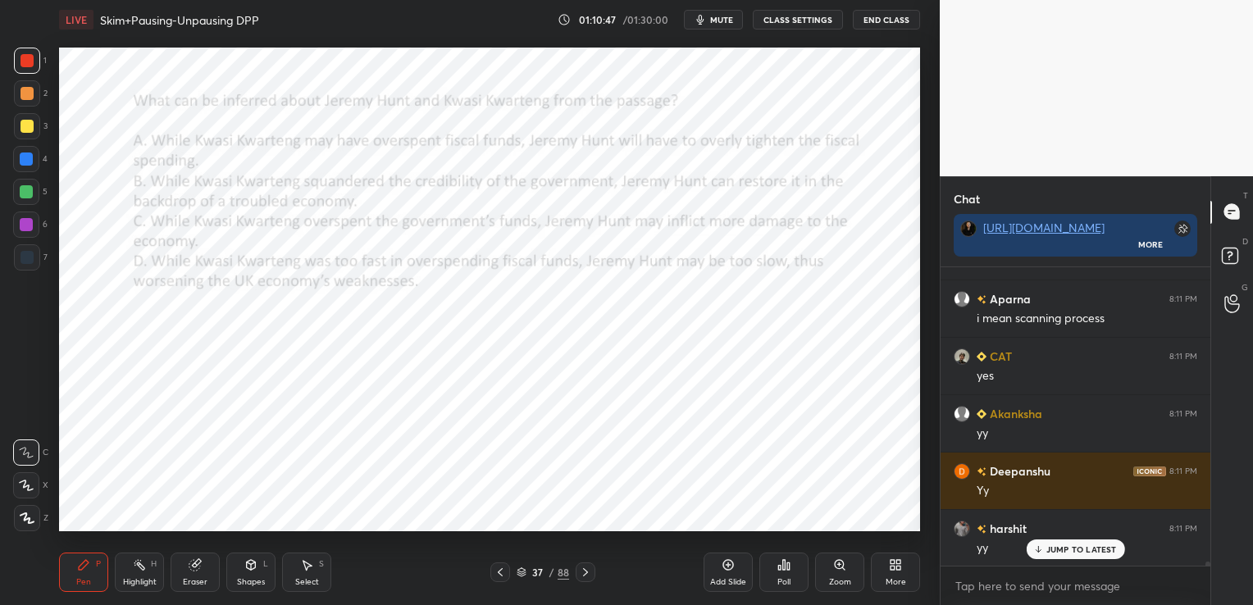
click at [525, 566] on div "37 / 88" at bounding box center [543, 572] width 52 height 15
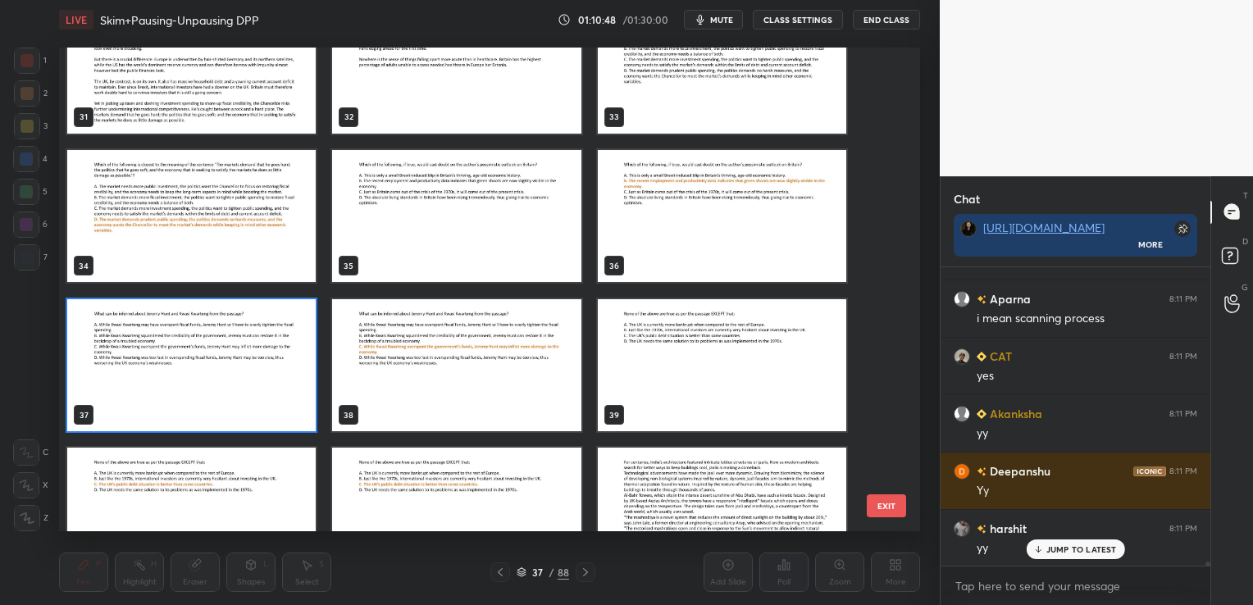
scroll to position [1618, 0]
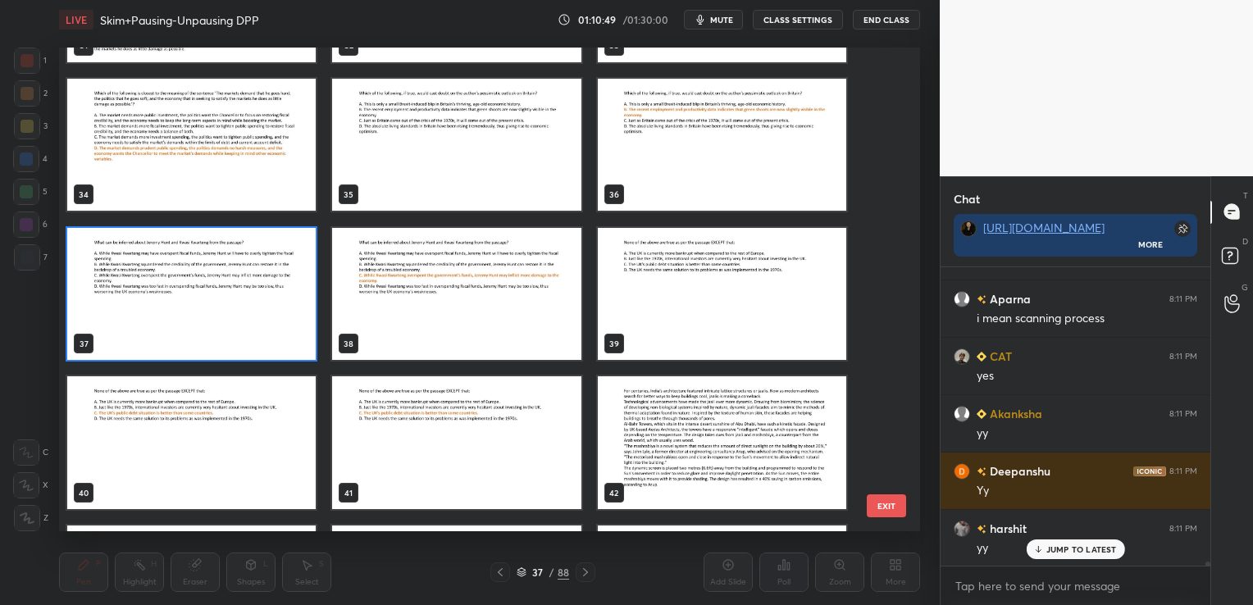
click at [703, 265] on img "grid" at bounding box center [722, 293] width 249 height 133
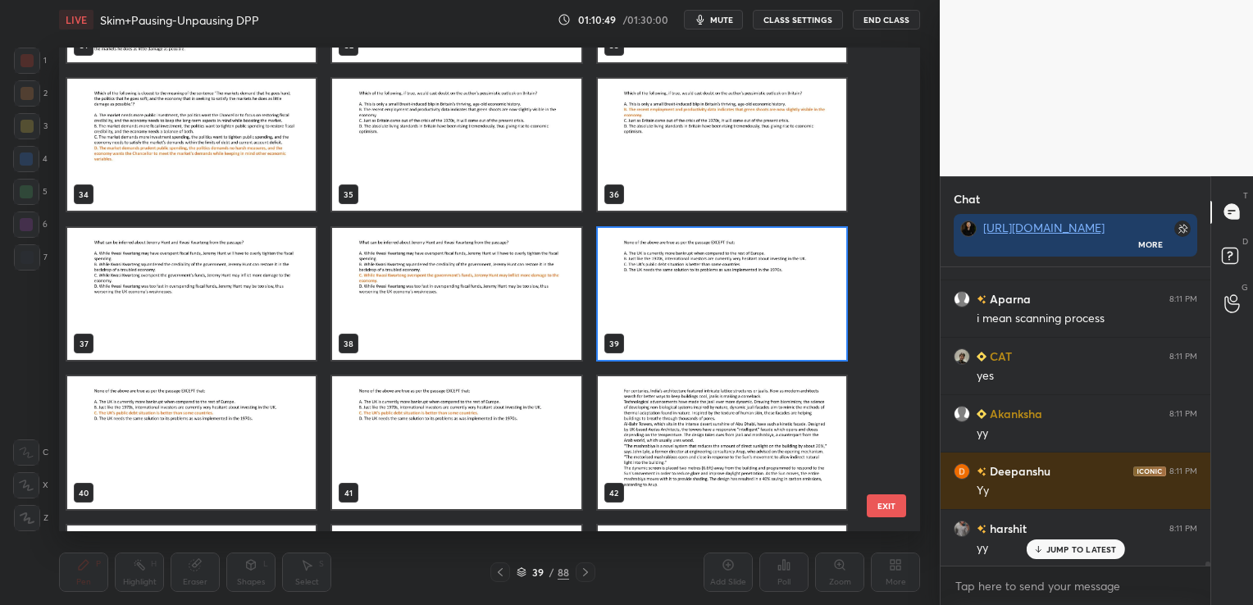
click at [703, 265] on img "grid" at bounding box center [722, 293] width 249 height 133
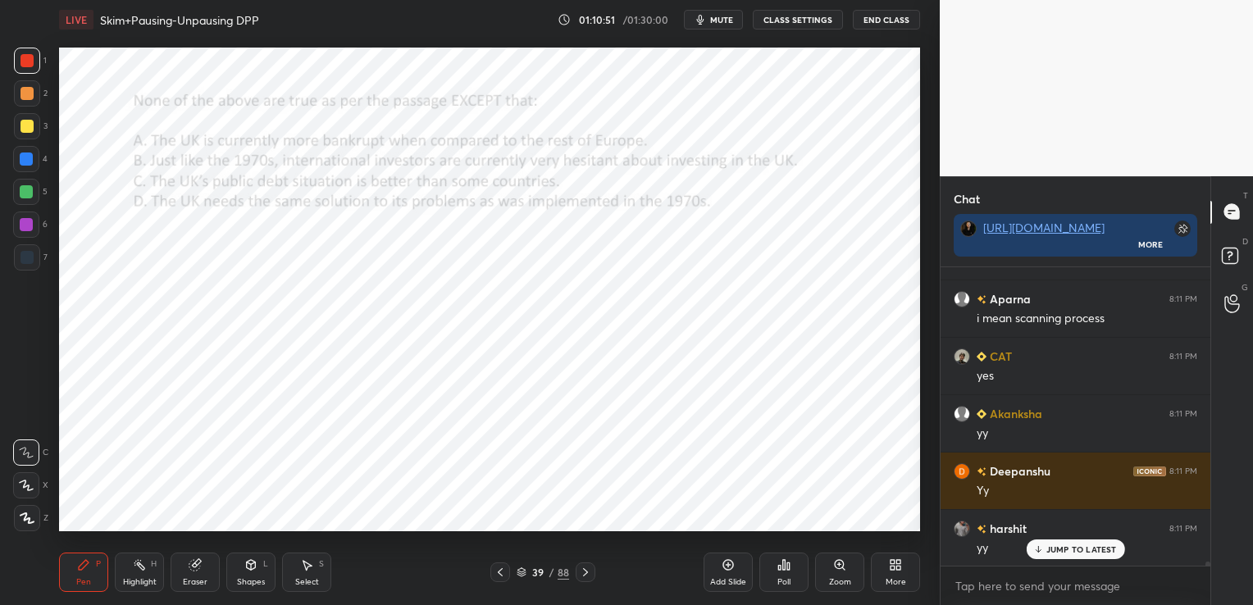
click at [717, 23] on span "mute" at bounding box center [721, 19] width 23 height 11
click at [717, 23] on span "unmute" at bounding box center [720, 19] width 35 height 11
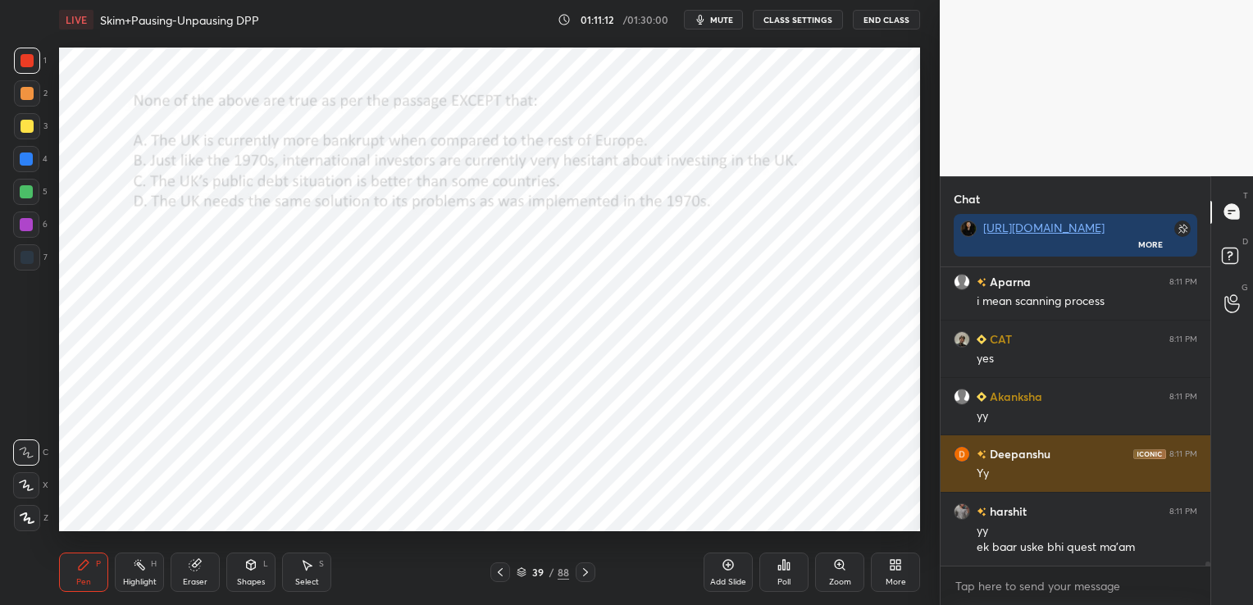
scroll to position [19956, 0]
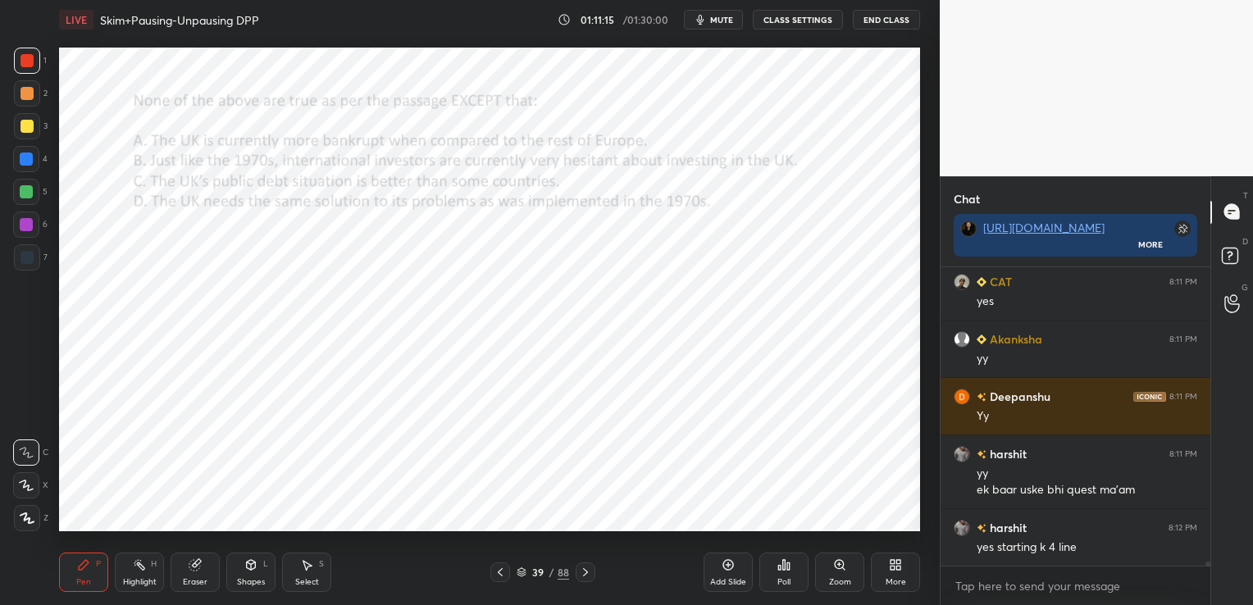
click at [518, 573] on icon at bounding box center [522, 573] width 8 height 2
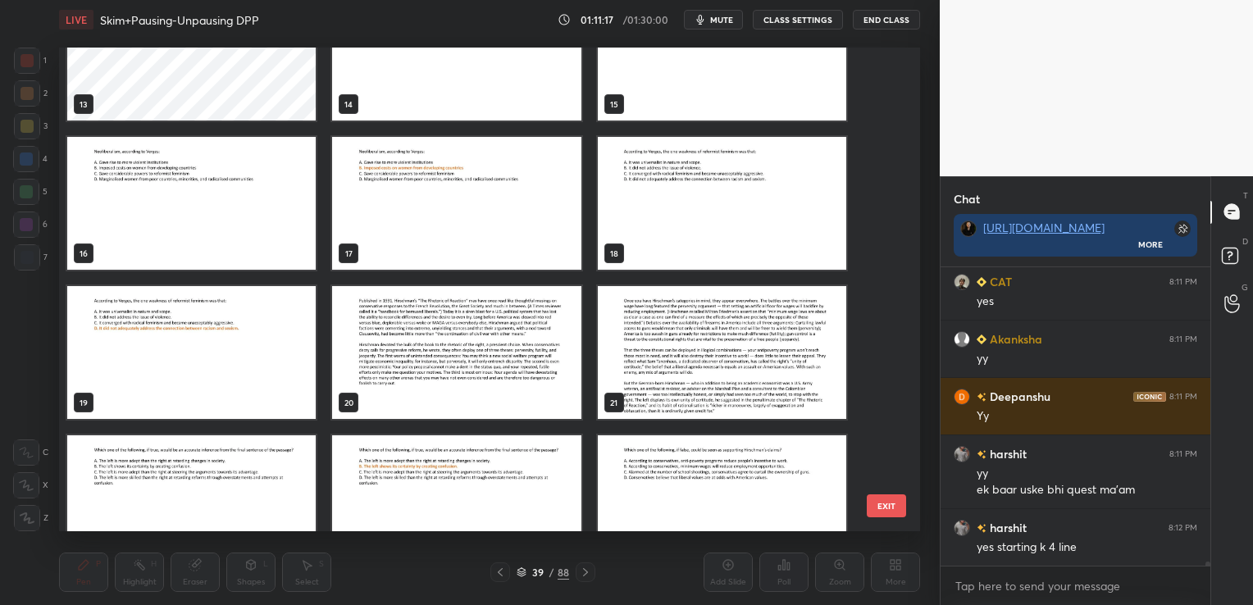
scroll to position [634, 0]
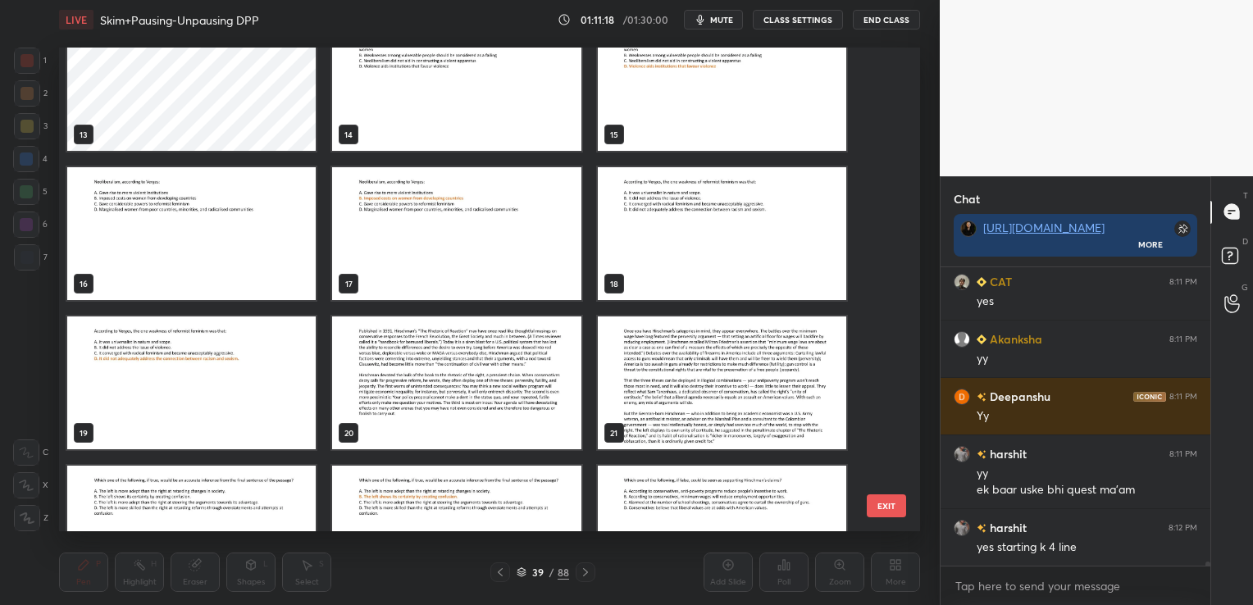
click at [481, 391] on img "grid" at bounding box center [456, 383] width 249 height 133
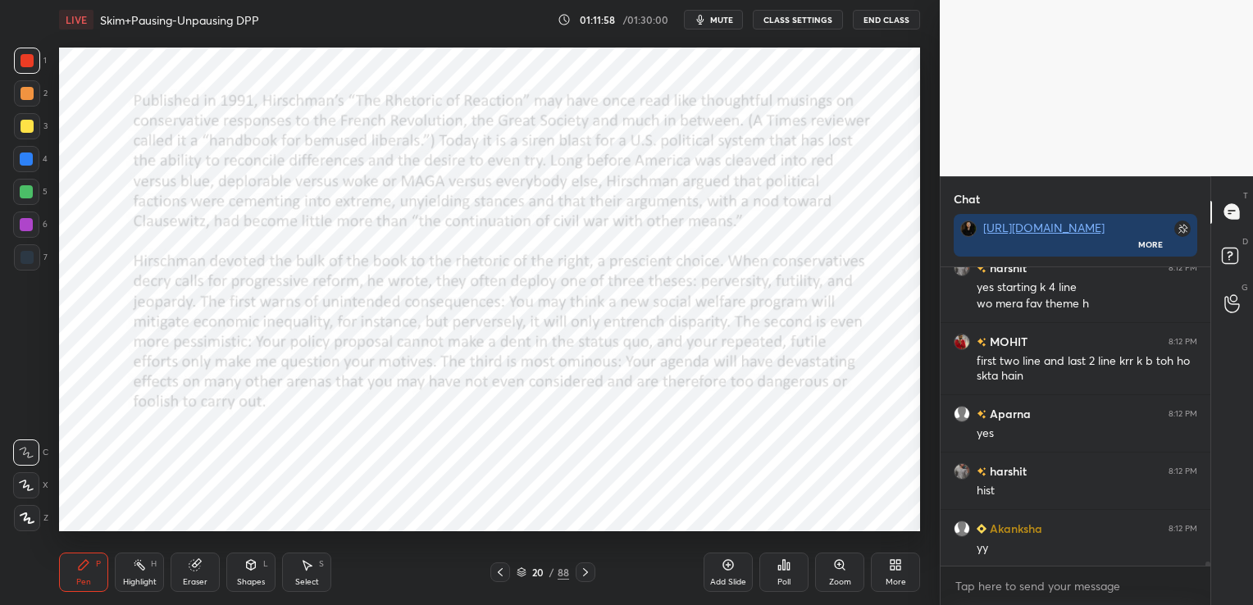
scroll to position [20274, 0]
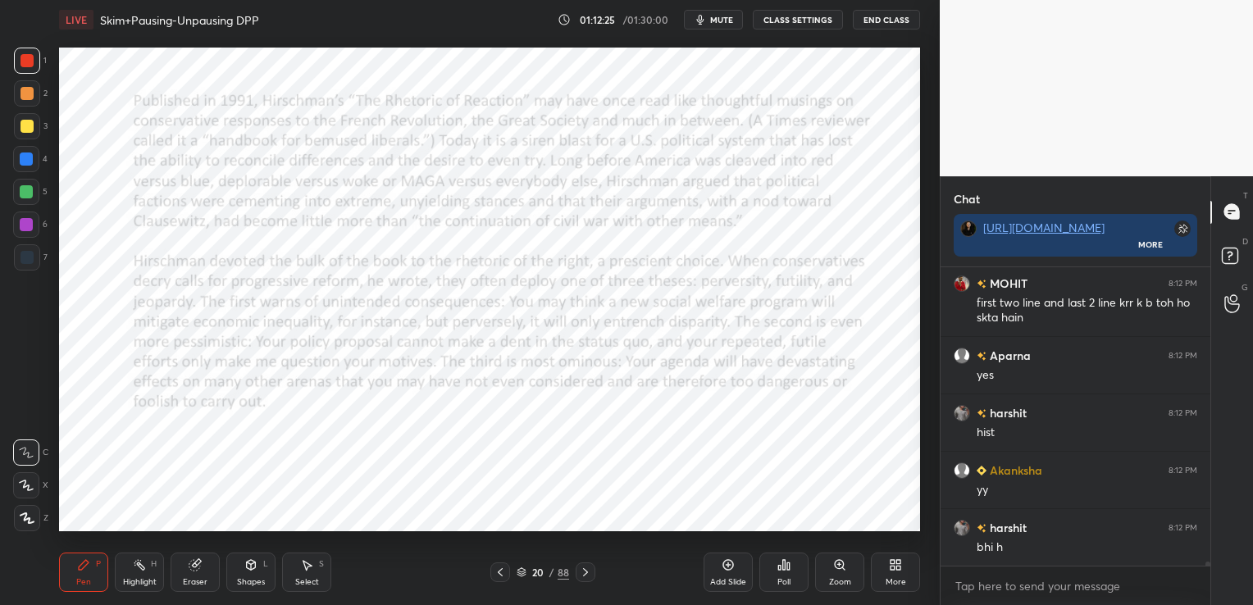
click at [187, 575] on div "Eraser" at bounding box center [195, 572] width 49 height 39
click at [27, 517] on span "Erase all" at bounding box center [26, 518] width 25 height 11
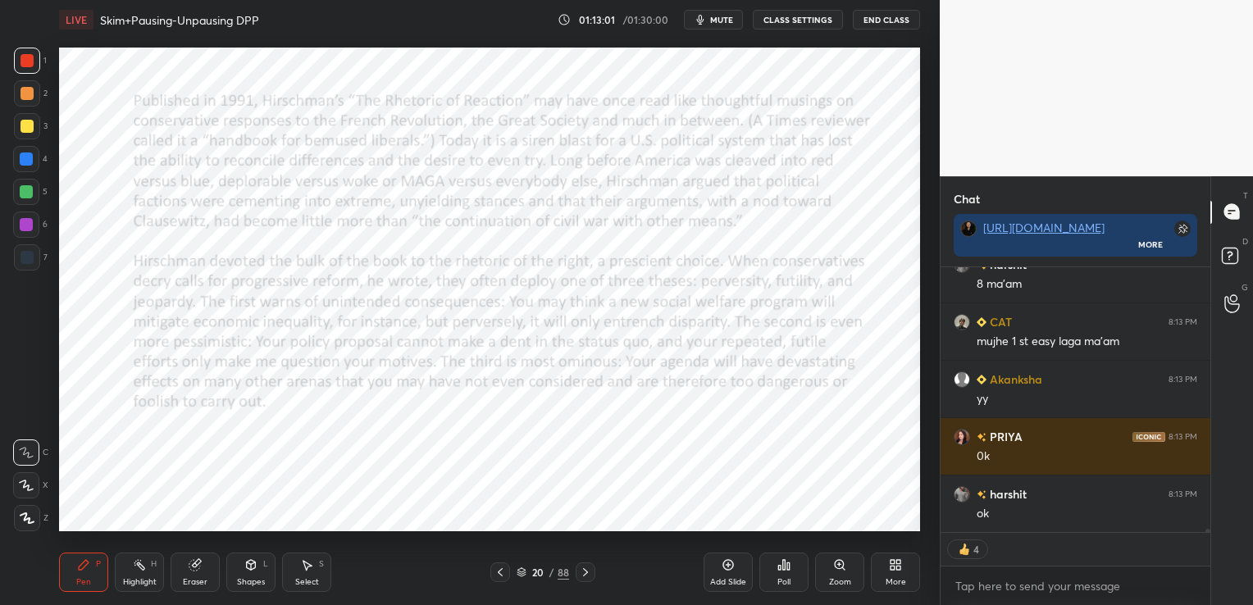
scroll to position [20767, 0]
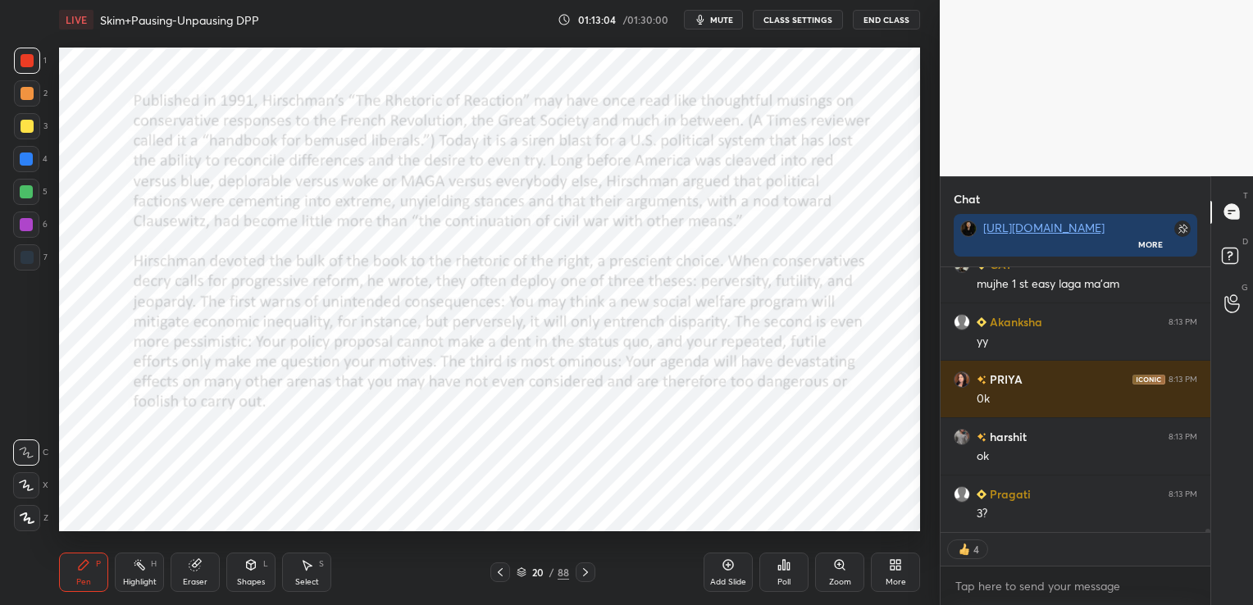
click at [518, 572] on icon at bounding box center [522, 573] width 8 height 2
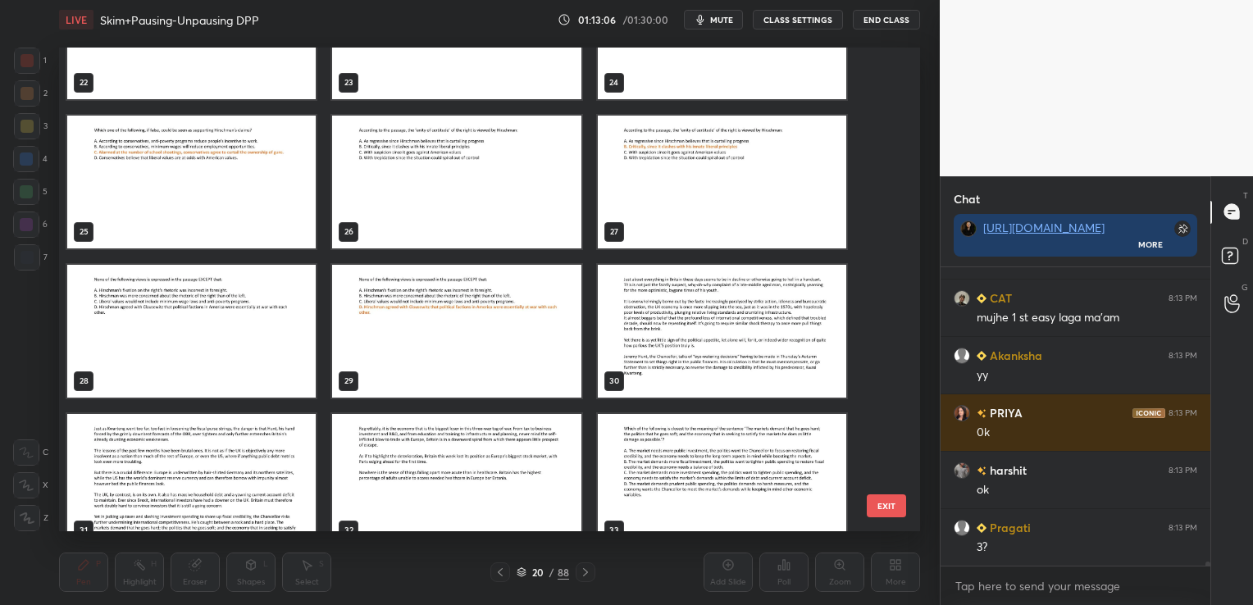
scroll to position [1215, 0]
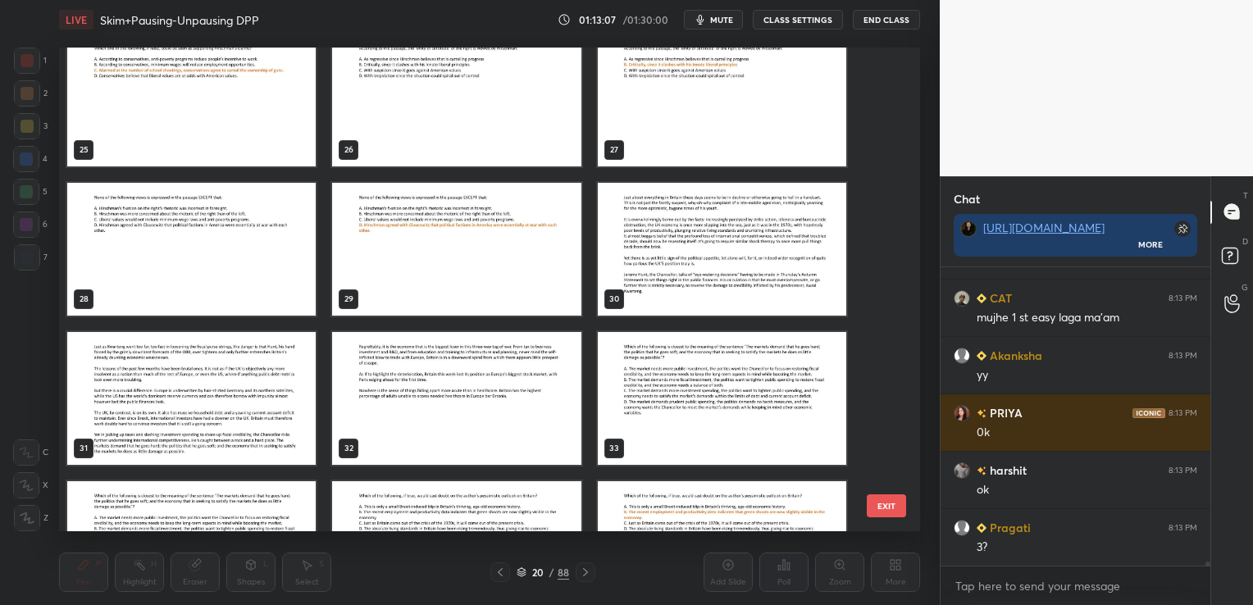
click at [691, 238] on img "grid" at bounding box center [722, 249] width 249 height 133
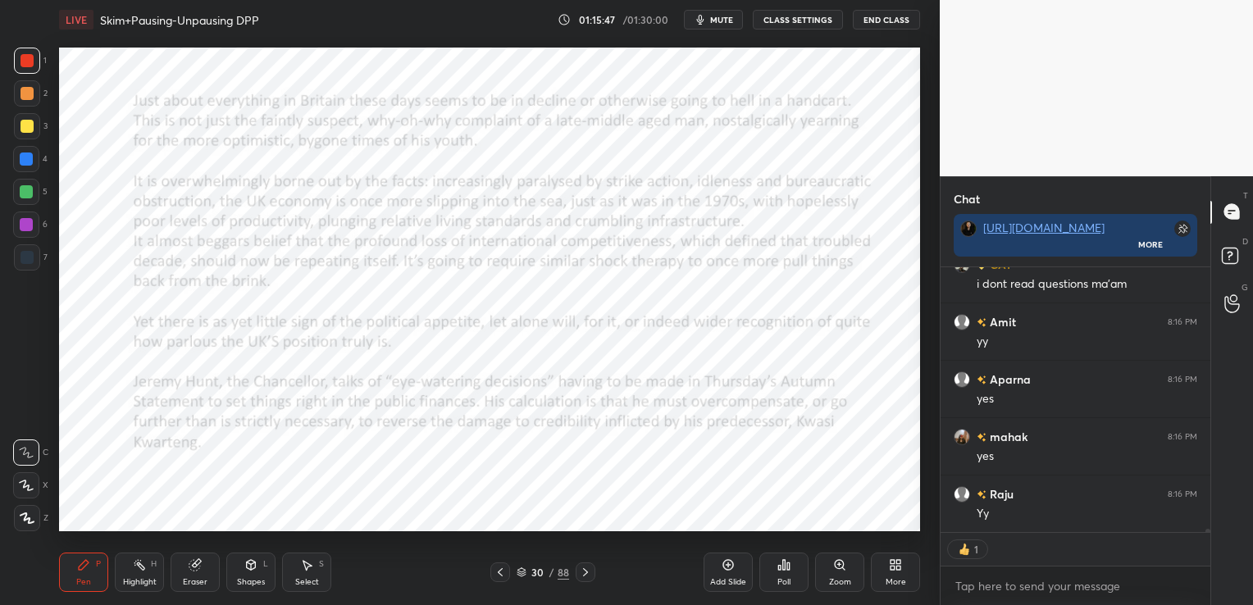
scroll to position [21513, 0]
type textarea "x"
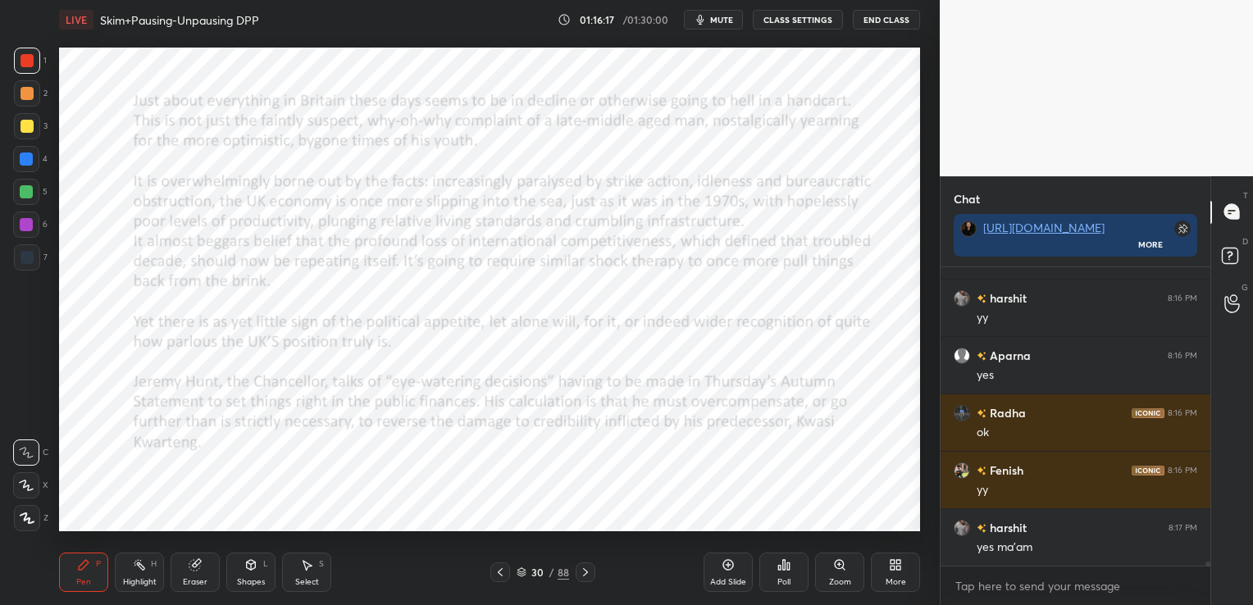
scroll to position [21881, 0]
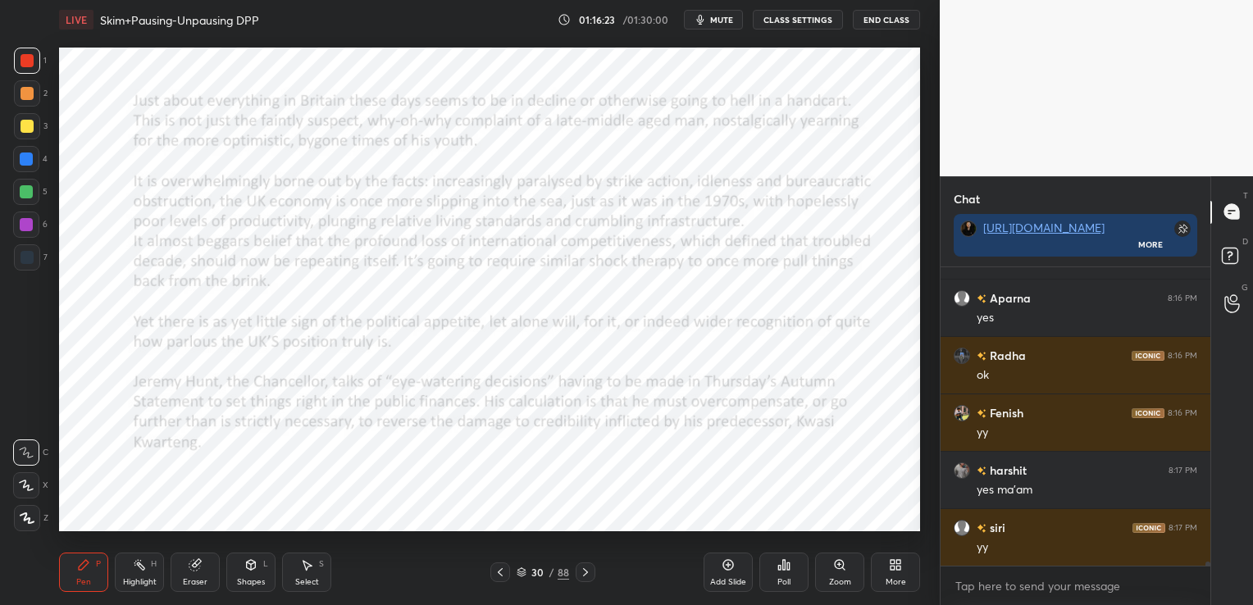
click at [796, 19] on button "CLASS SETTINGS" at bounding box center [798, 20] width 90 height 20
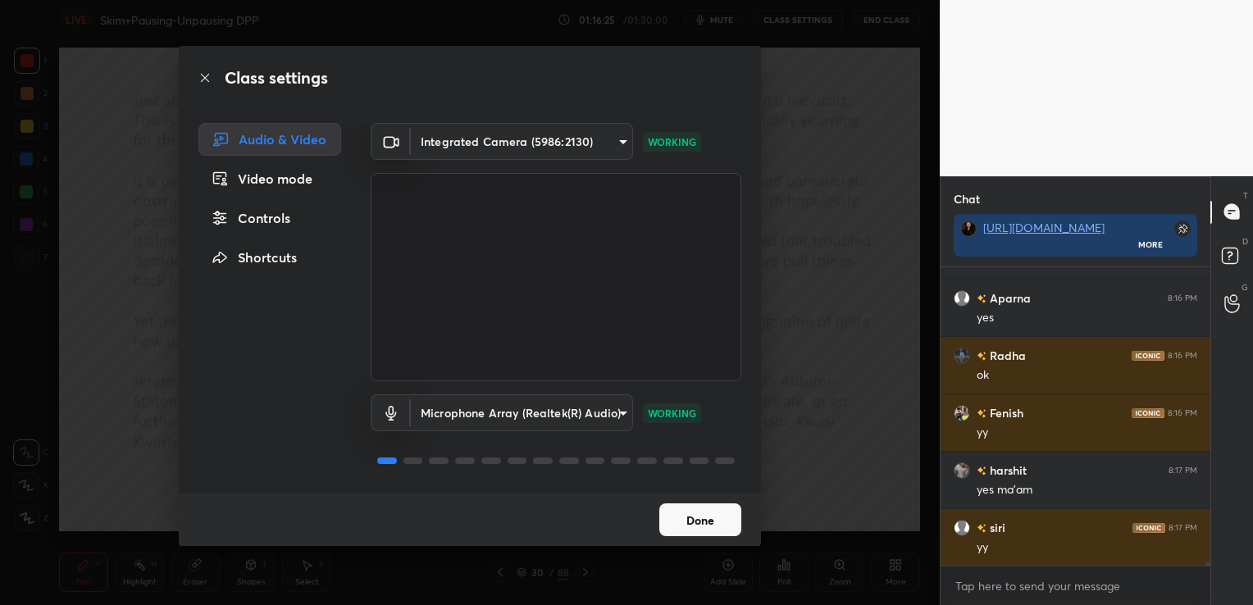
click at [276, 221] on div "Controls" at bounding box center [269, 218] width 143 height 33
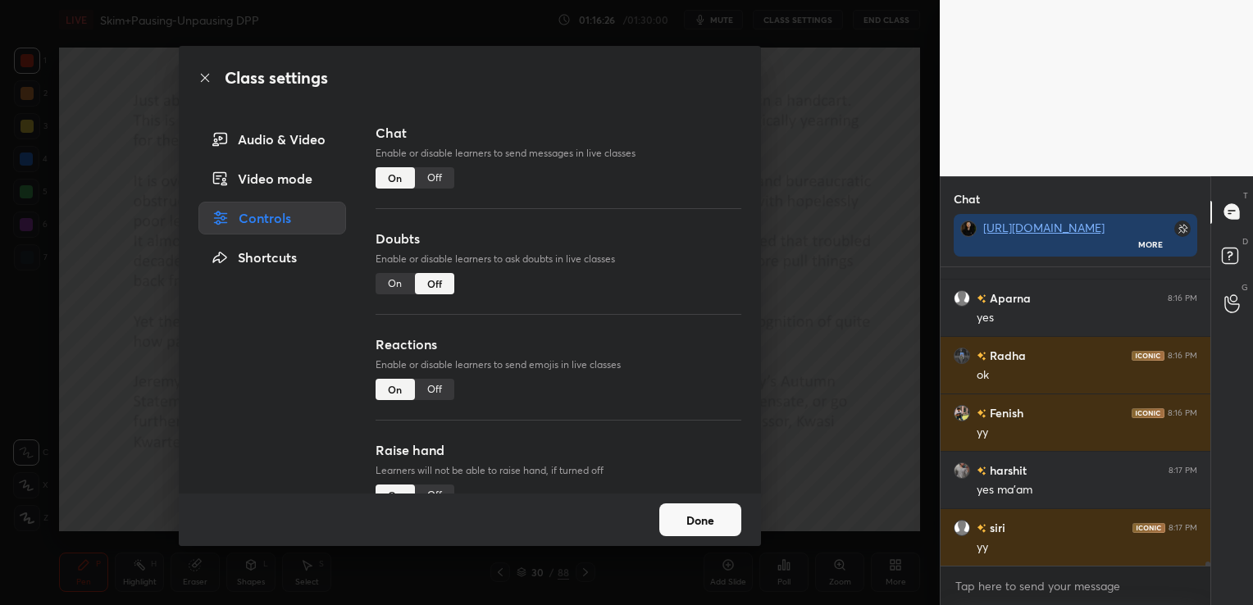
click at [443, 167] on div "Off" at bounding box center [434, 177] width 39 height 21
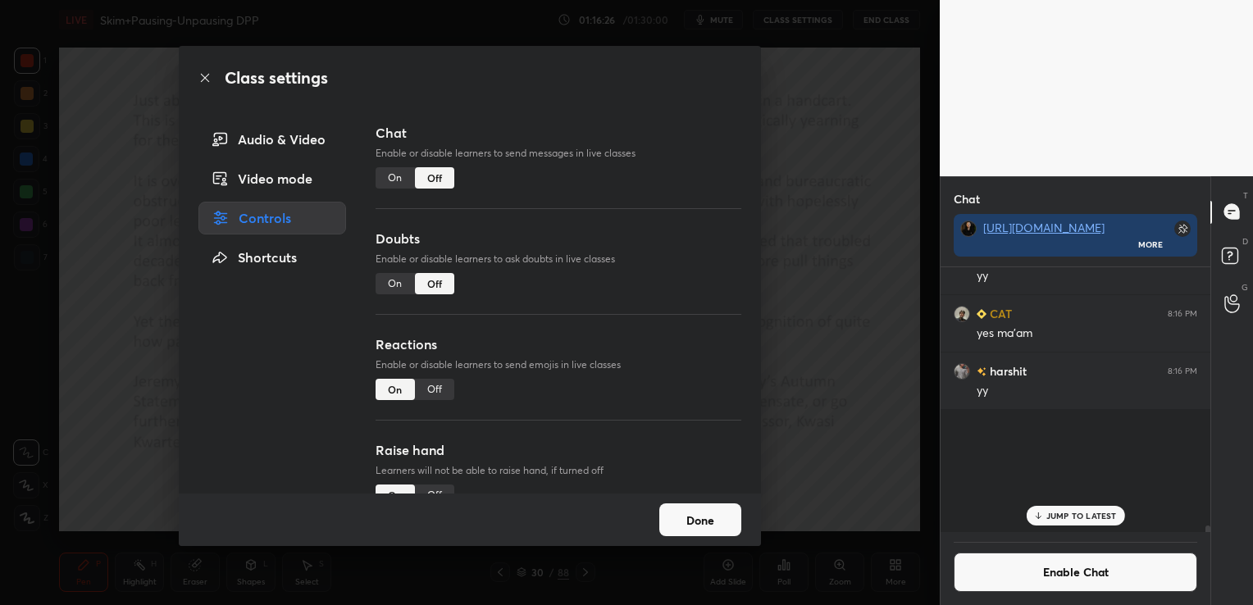
scroll to position [5, 5]
drag, startPoint x: 429, startPoint y: 385, endPoint x: 538, endPoint y: 435, distance: 119.7
click at [430, 385] on div "Off" at bounding box center [434, 389] width 39 height 21
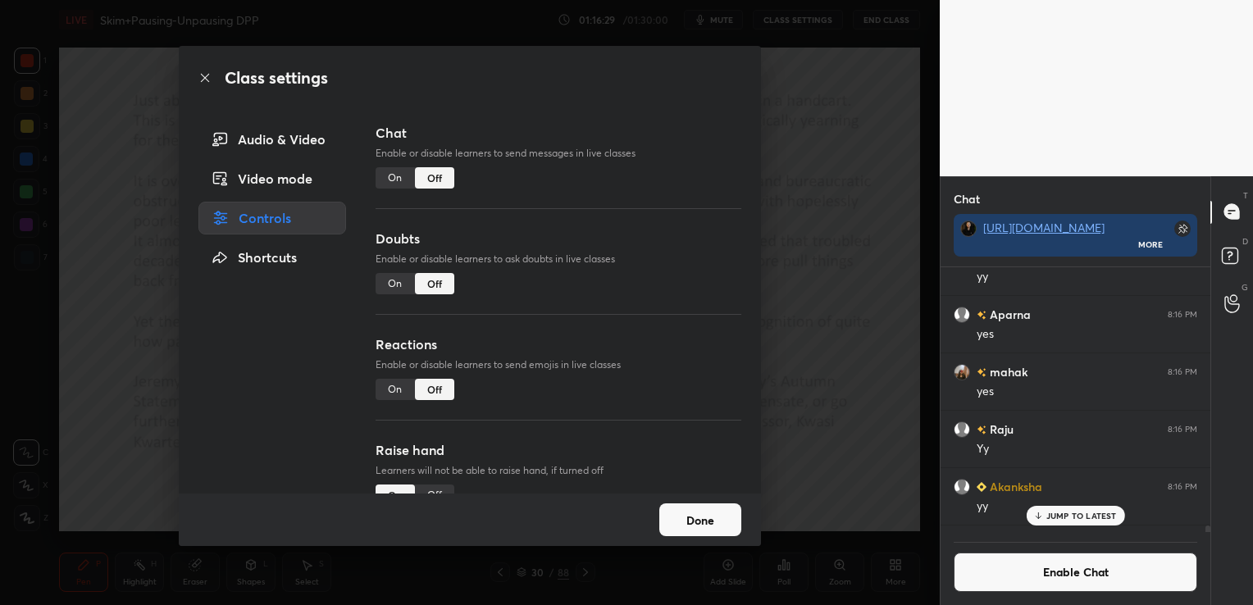
click at [713, 515] on button "Done" at bounding box center [700, 520] width 82 height 33
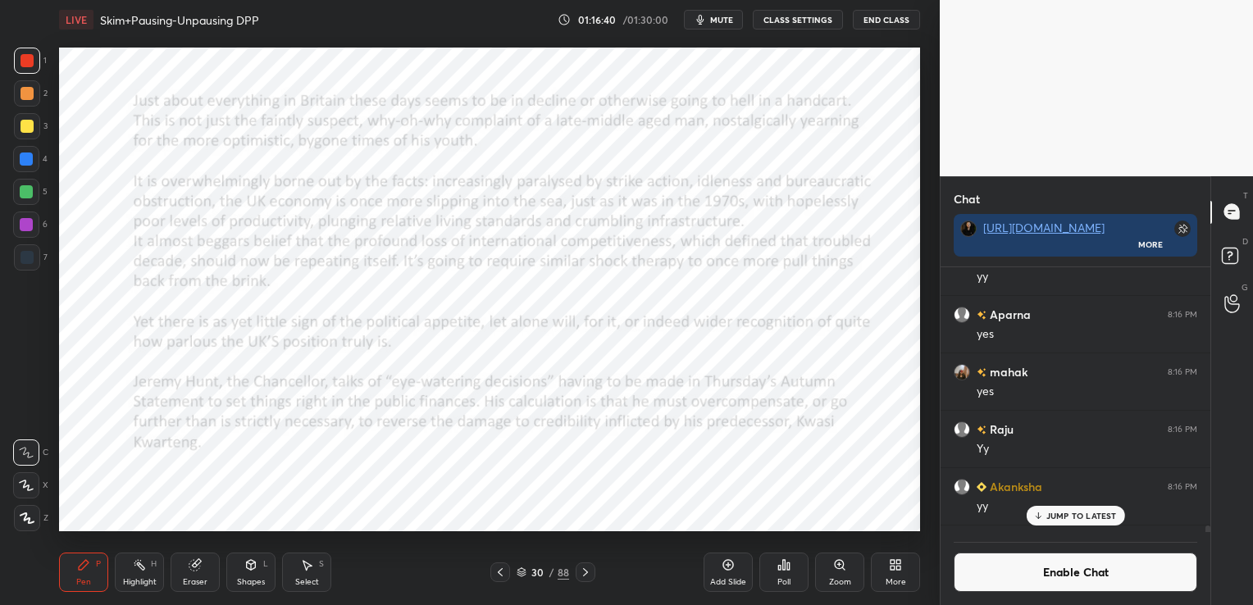
click at [715, 23] on span "mute" at bounding box center [721, 19] width 23 height 11
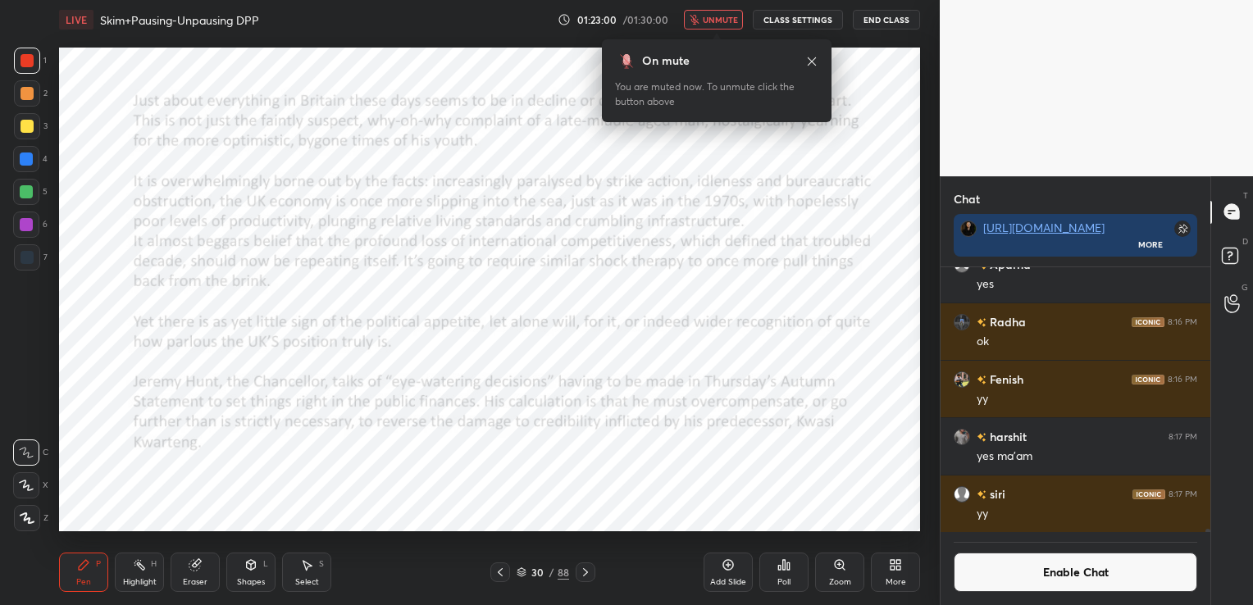
click at [589, 571] on icon at bounding box center [585, 572] width 13 height 13
click at [726, 21] on span "unmute" at bounding box center [720, 19] width 35 height 11
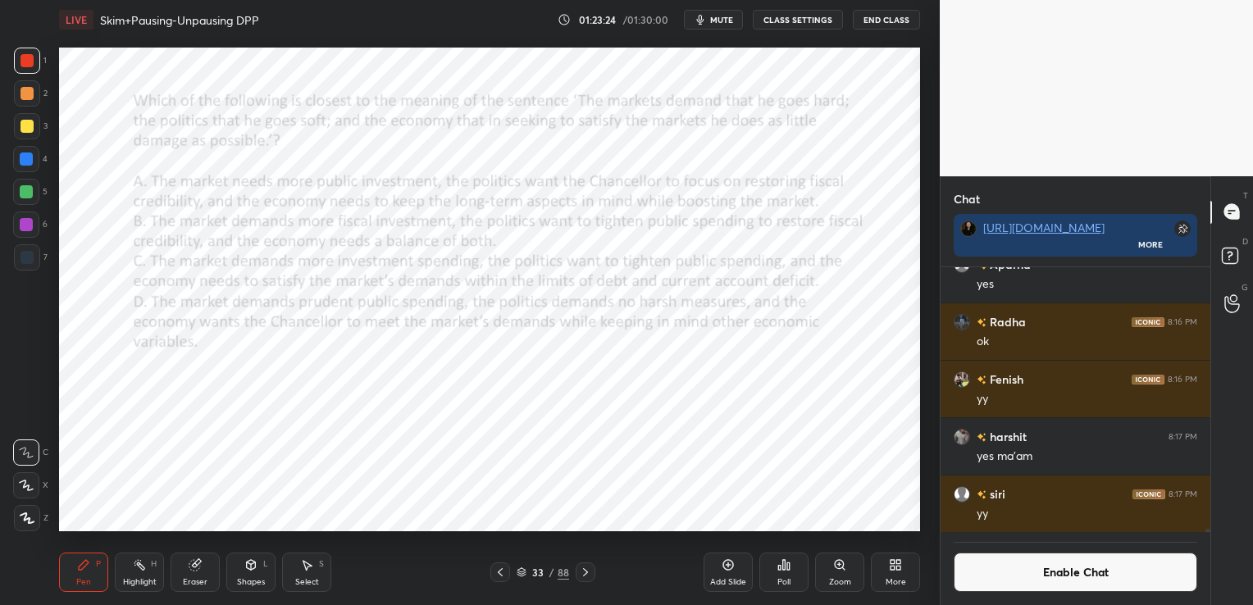
click at [1102, 573] on button "Enable Chat" at bounding box center [1076, 572] width 244 height 39
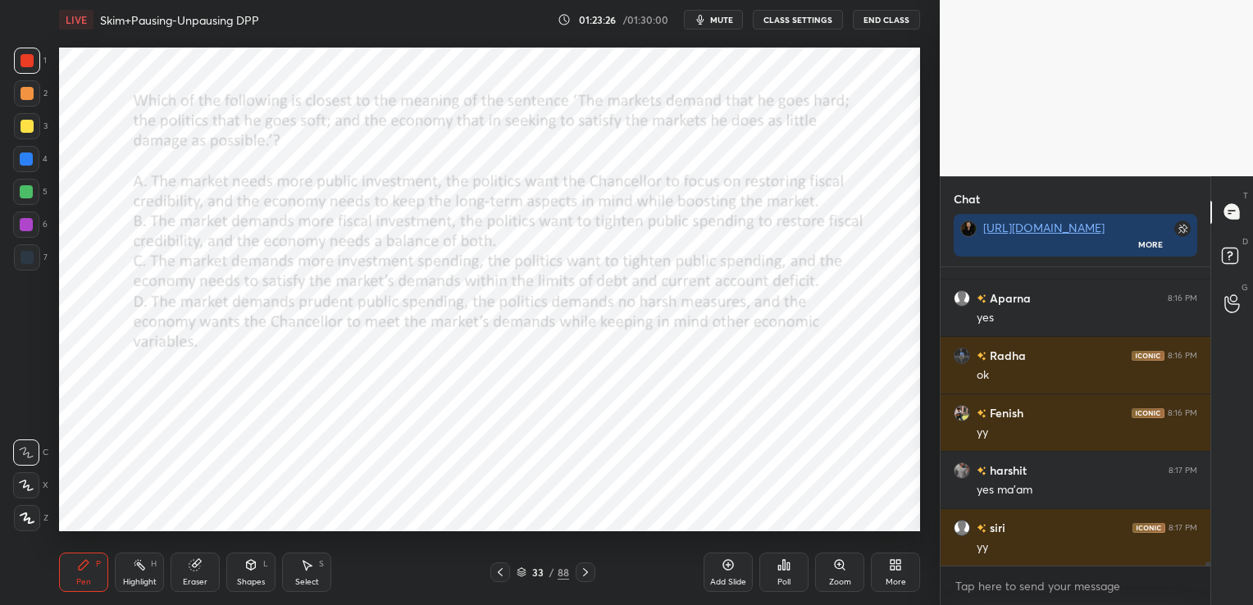
scroll to position [20467, 0]
click at [791, 564] on div "Poll" at bounding box center [783, 572] width 49 height 39
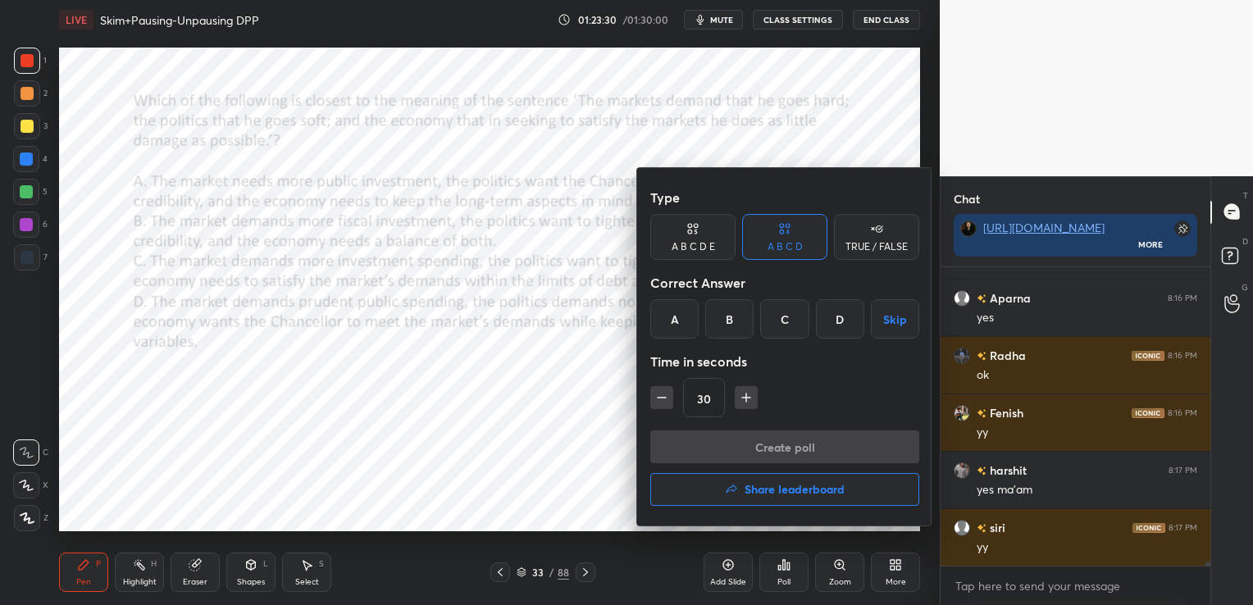
click at [828, 319] on div "D" at bounding box center [840, 318] width 48 height 39
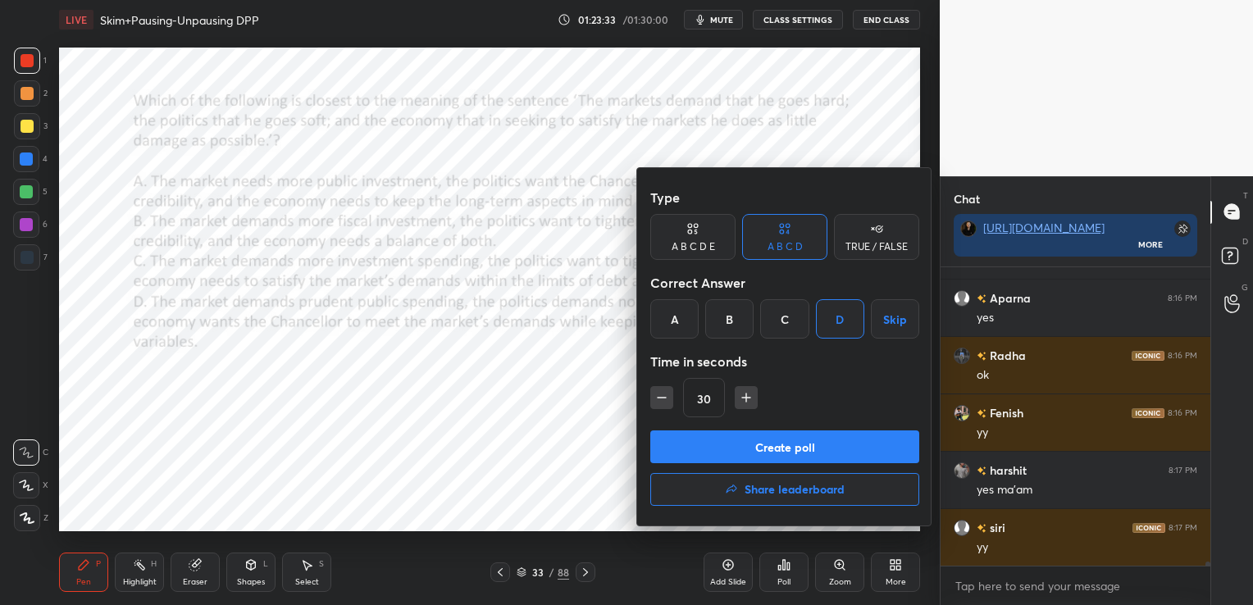
click at [755, 454] on button "Create poll" at bounding box center [784, 447] width 269 height 33
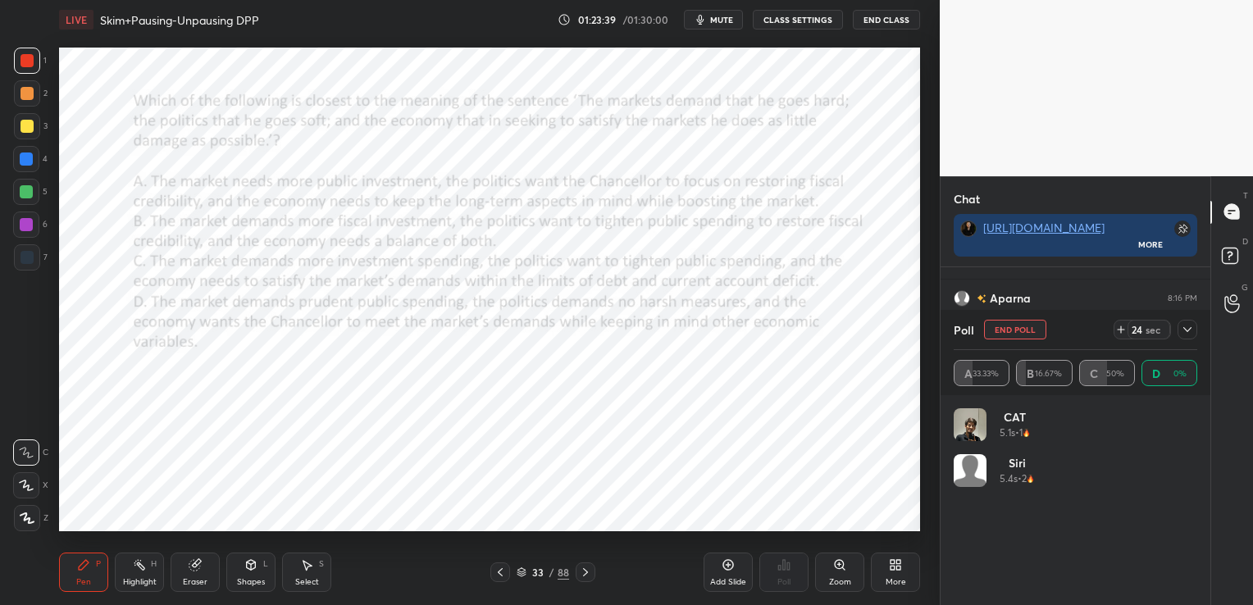
scroll to position [192, 239]
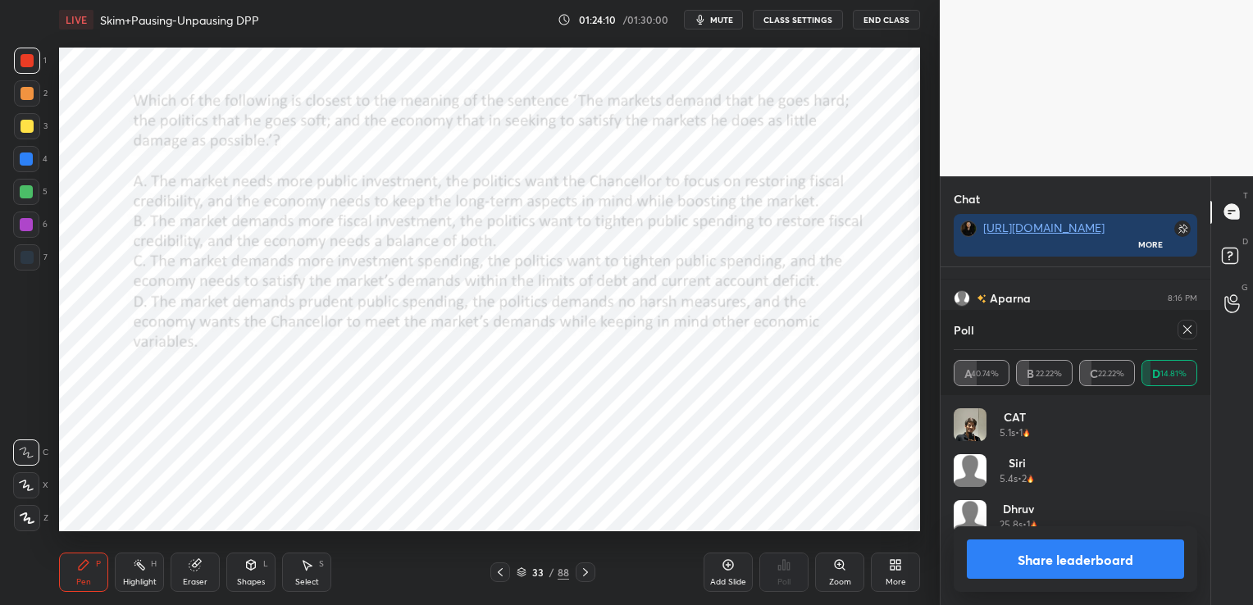
click at [1191, 330] on icon at bounding box center [1187, 329] width 13 height 13
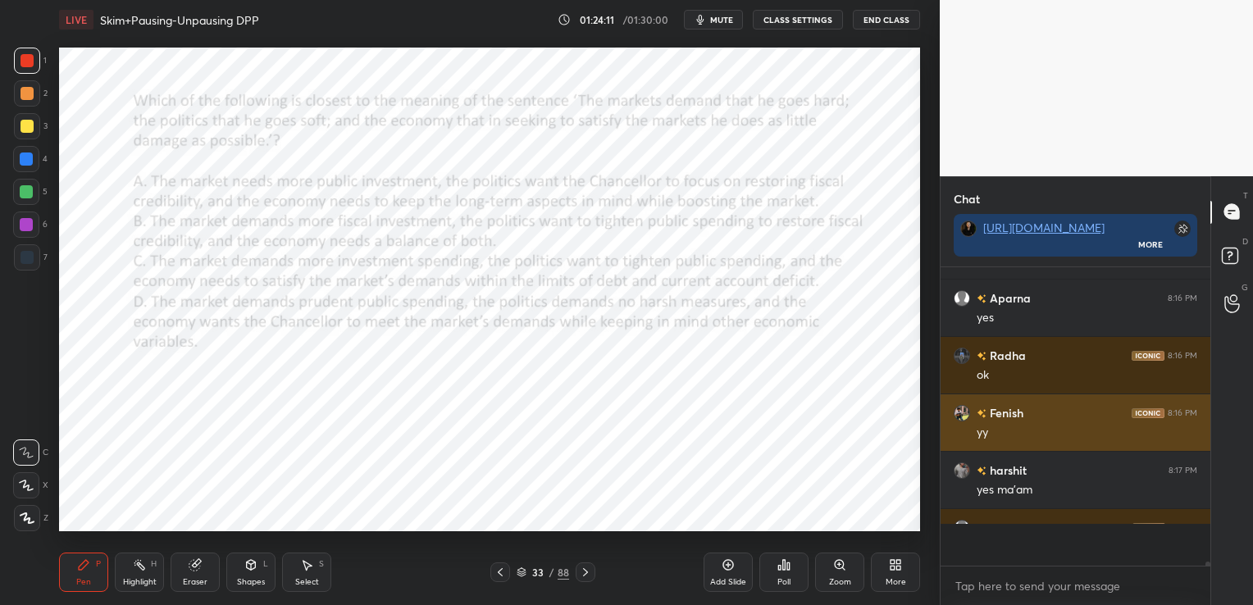
scroll to position [289, 265]
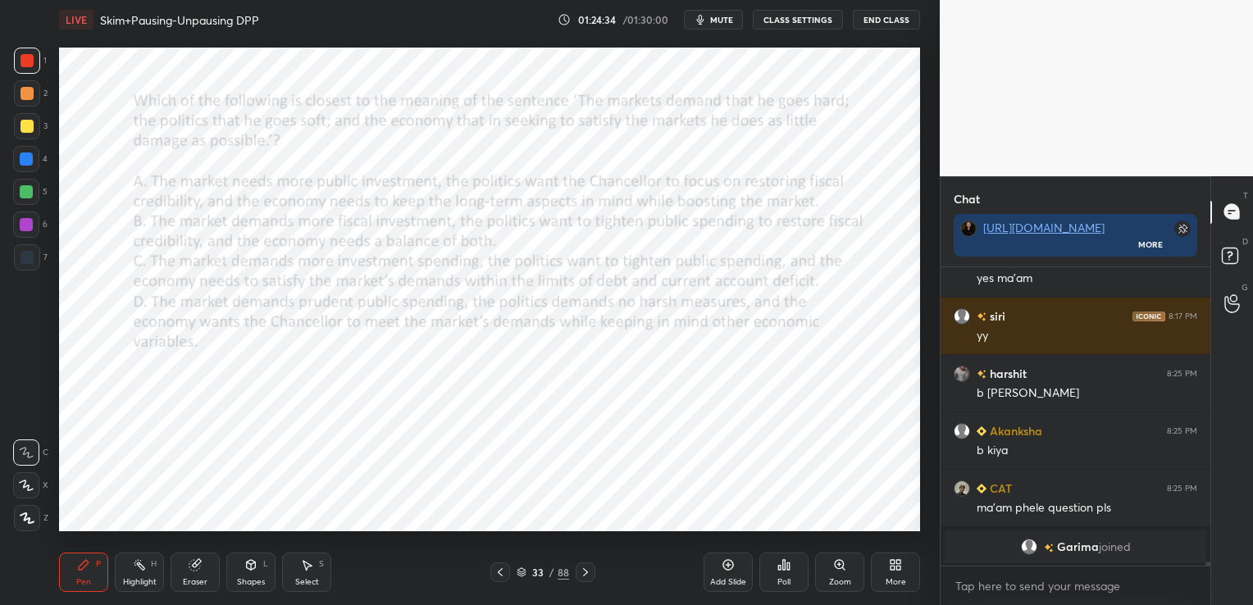
click at [584, 574] on icon at bounding box center [585, 572] width 13 height 13
click at [775, 576] on div "Poll" at bounding box center [783, 572] width 49 height 39
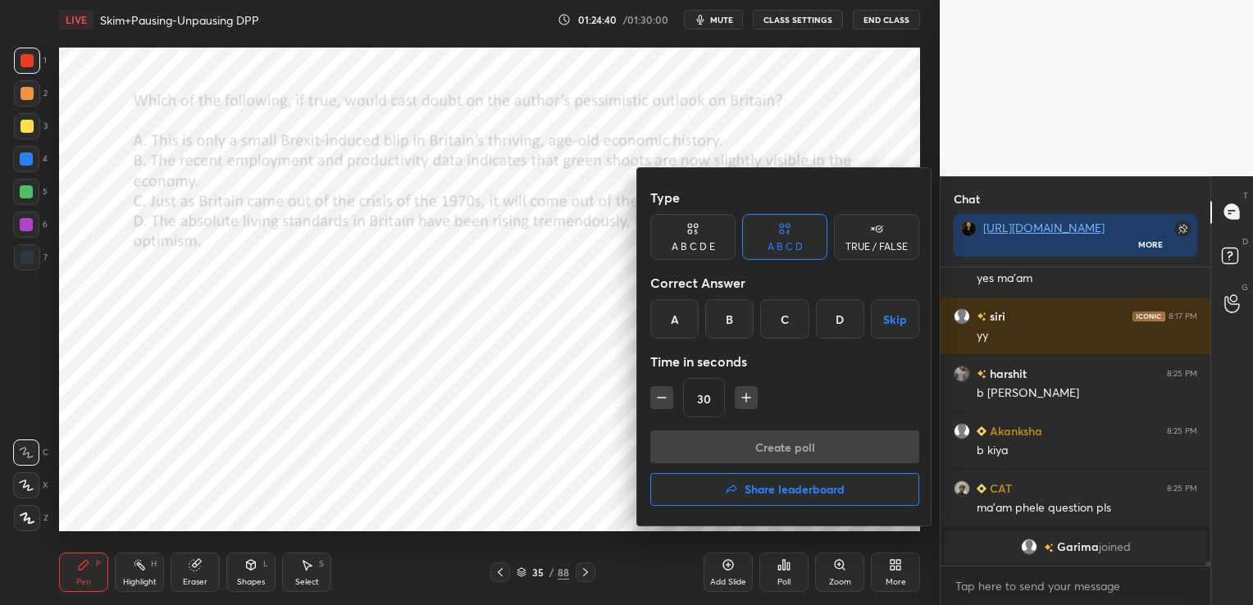
click at [738, 322] on div "B" at bounding box center [729, 318] width 48 height 39
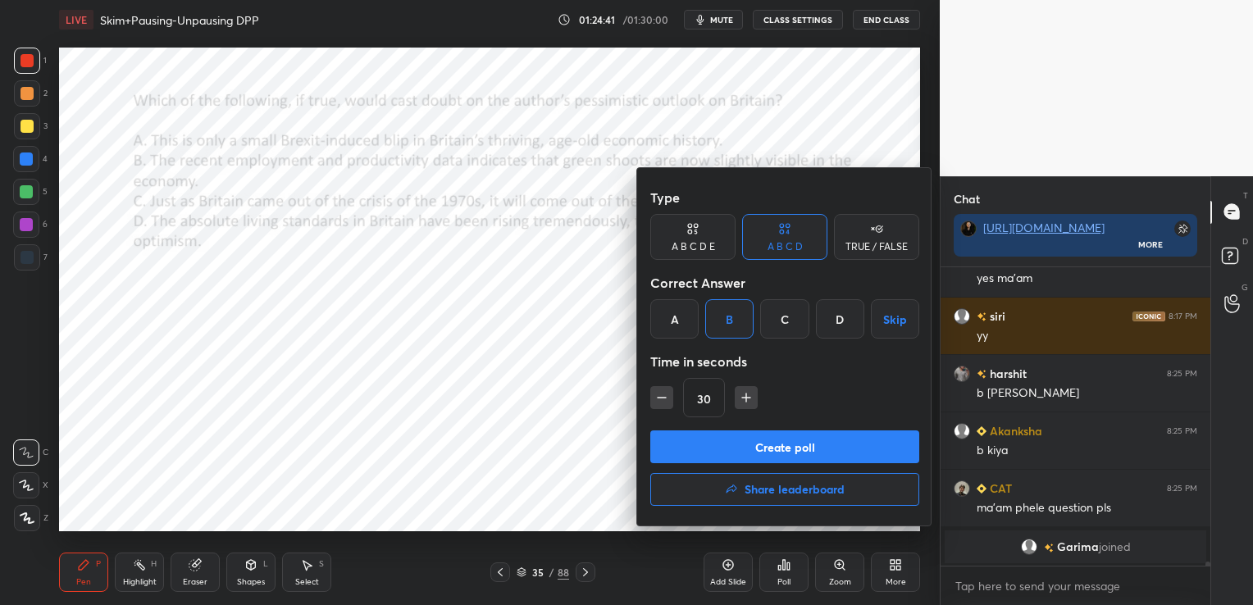
click at [764, 448] on button "Create poll" at bounding box center [784, 447] width 269 height 33
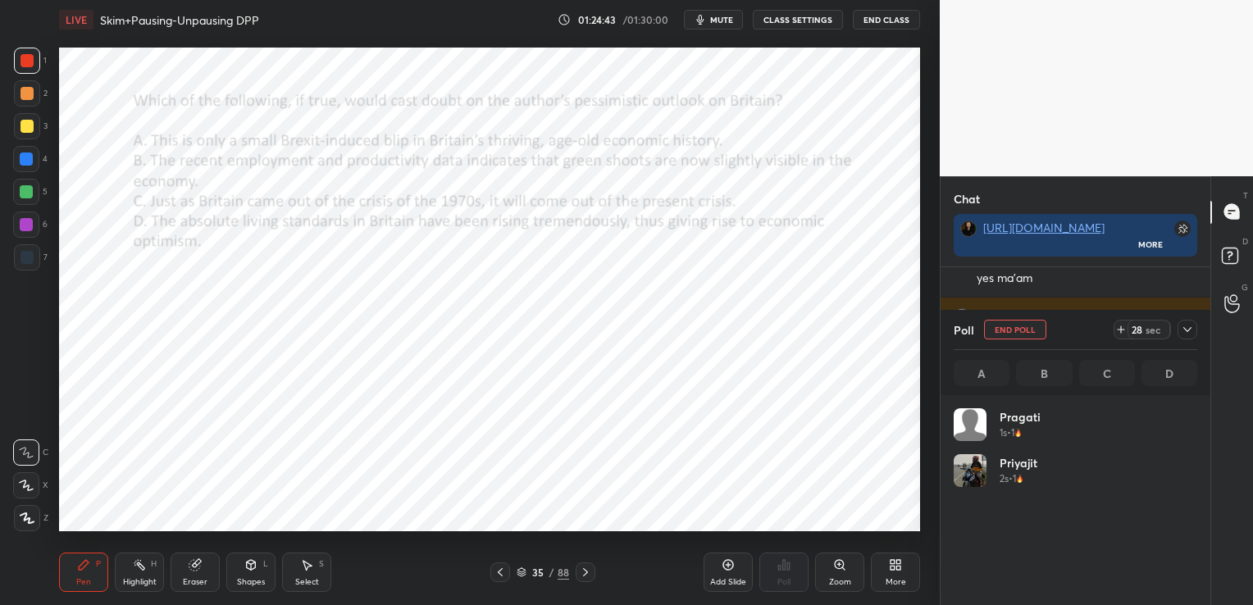
scroll to position [5, 5]
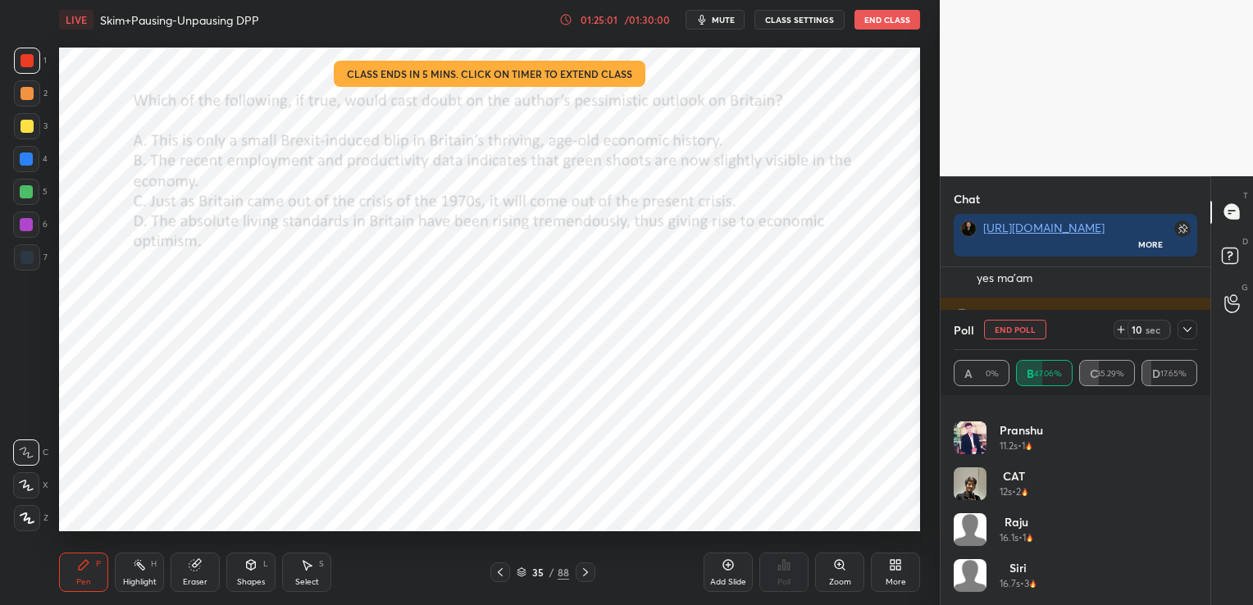
click at [601, 13] on div "01:25:01 / 01:30:00" at bounding box center [615, 19] width 113 height 13
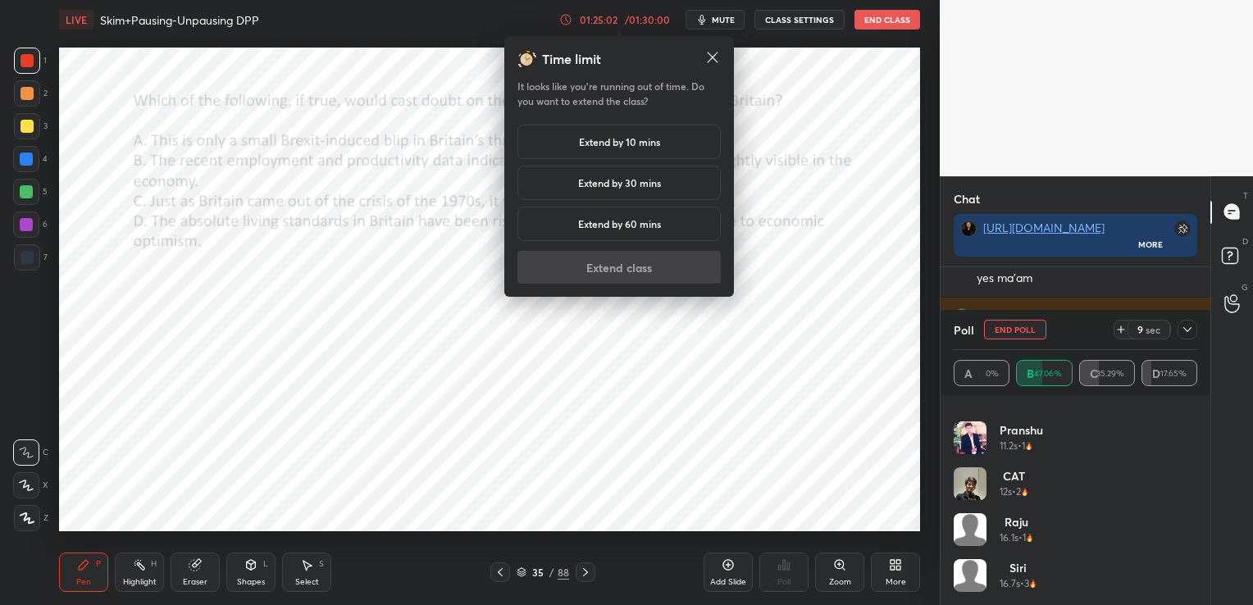
click at [604, 133] on div "Extend by 10 mins" at bounding box center [619, 142] width 203 height 34
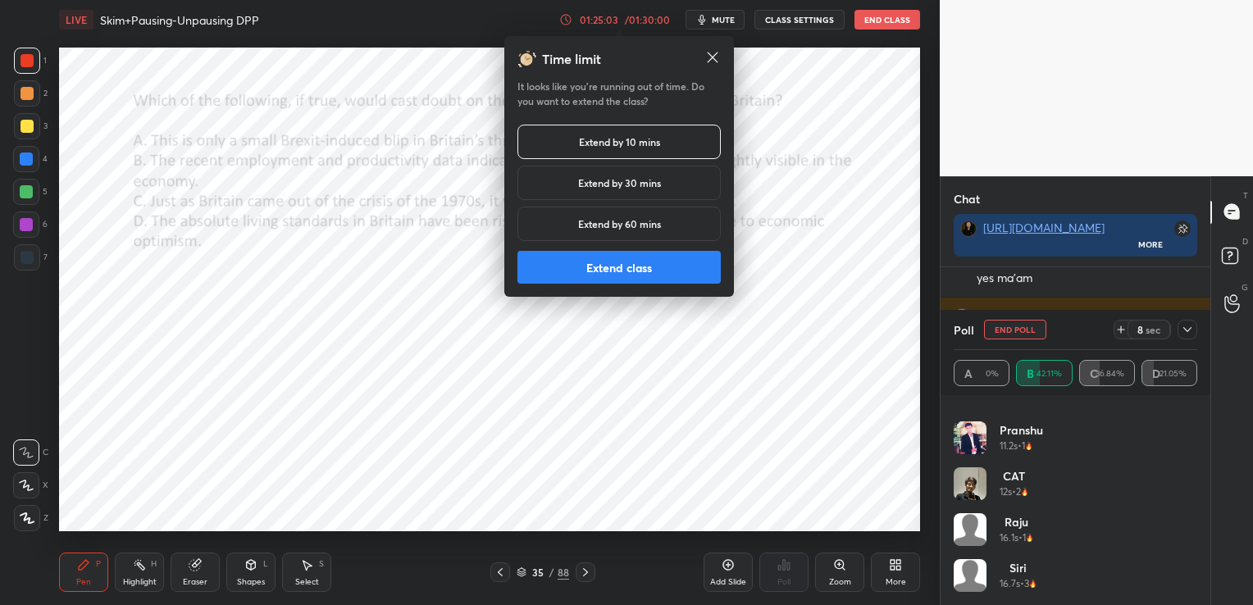
click at [641, 267] on button "Extend class" at bounding box center [619, 267] width 203 height 33
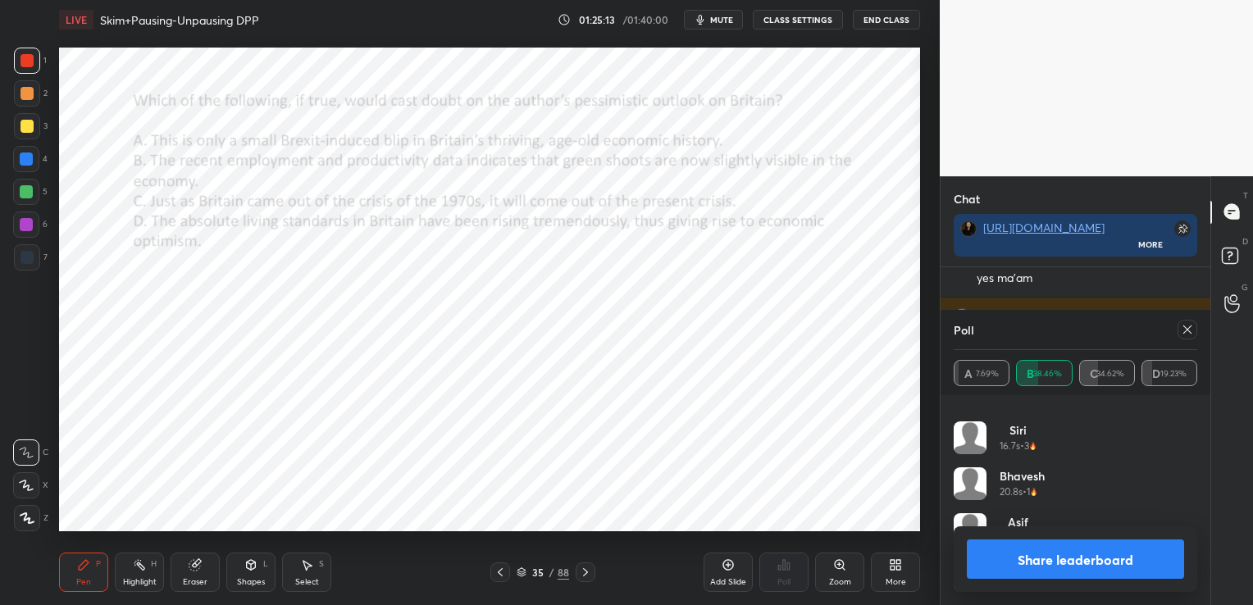
click at [1184, 331] on icon at bounding box center [1187, 329] width 13 height 13
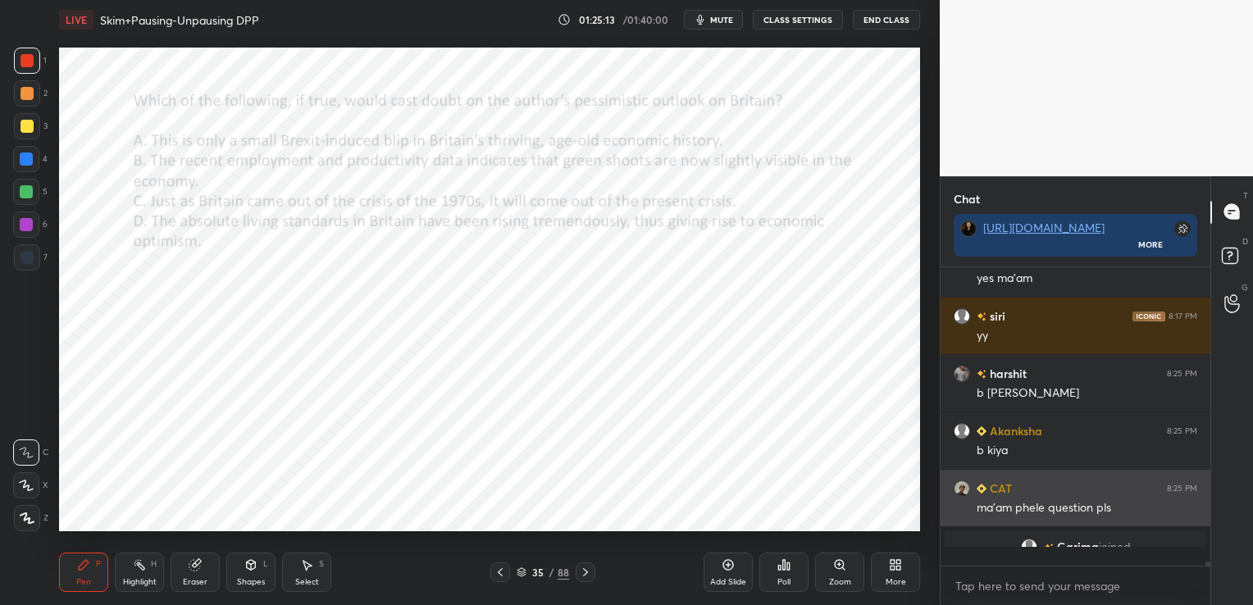
scroll to position [289, 265]
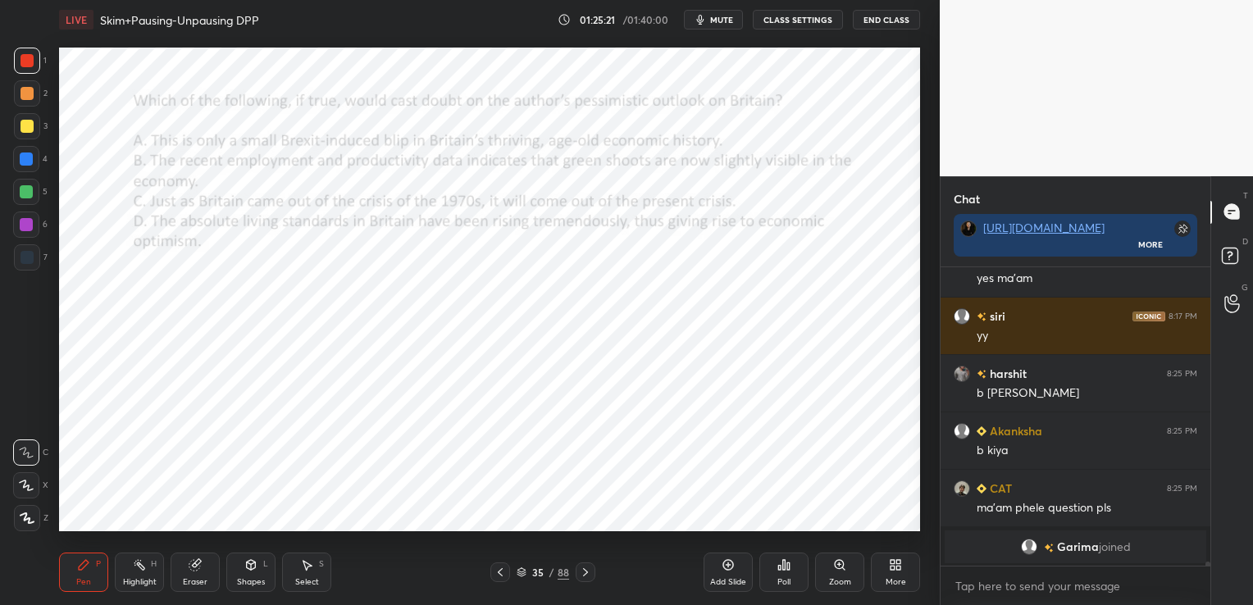
click at [583, 570] on icon at bounding box center [585, 572] width 13 height 13
click at [791, 567] on div "Poll" at bounding box center [783, 572] width 49 height 39
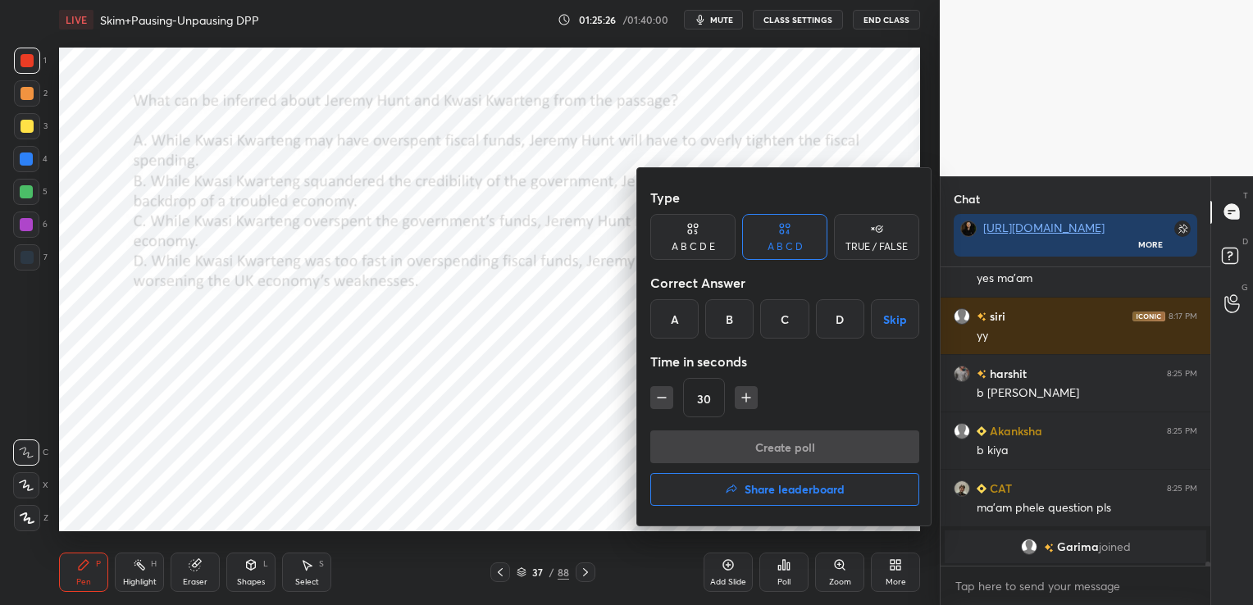
click at [797, 317] on div "C" at bounding box center [784, 318] width 48 height 39
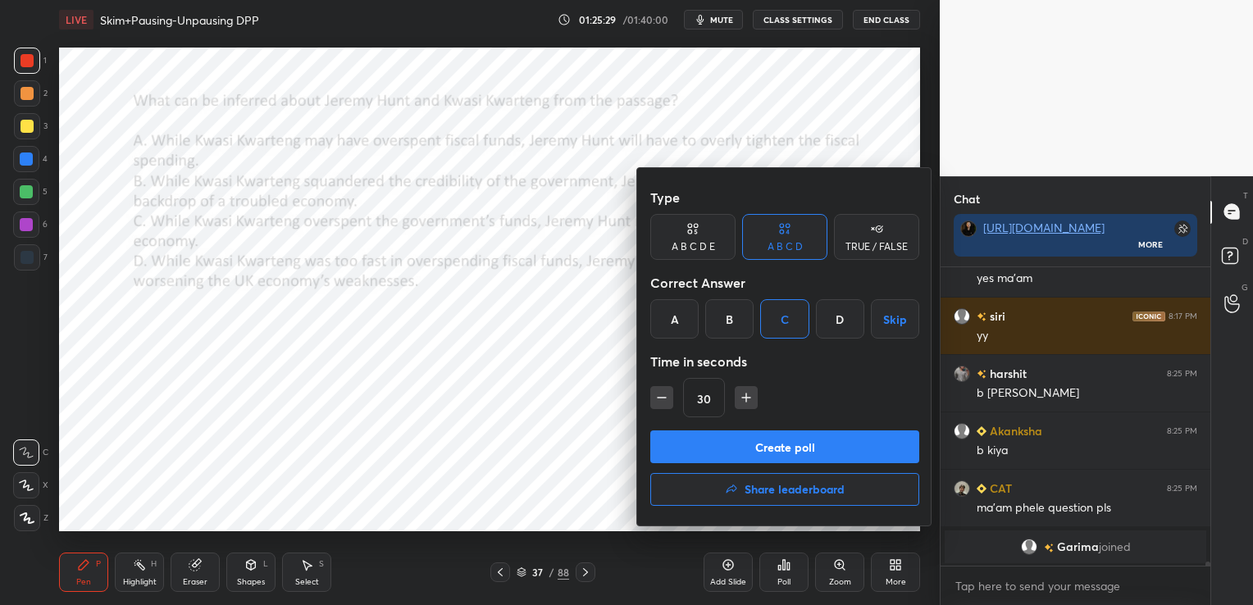
click at [787, 445] on button "Create poll" at bounding box center [784, 447] width 269 height 33
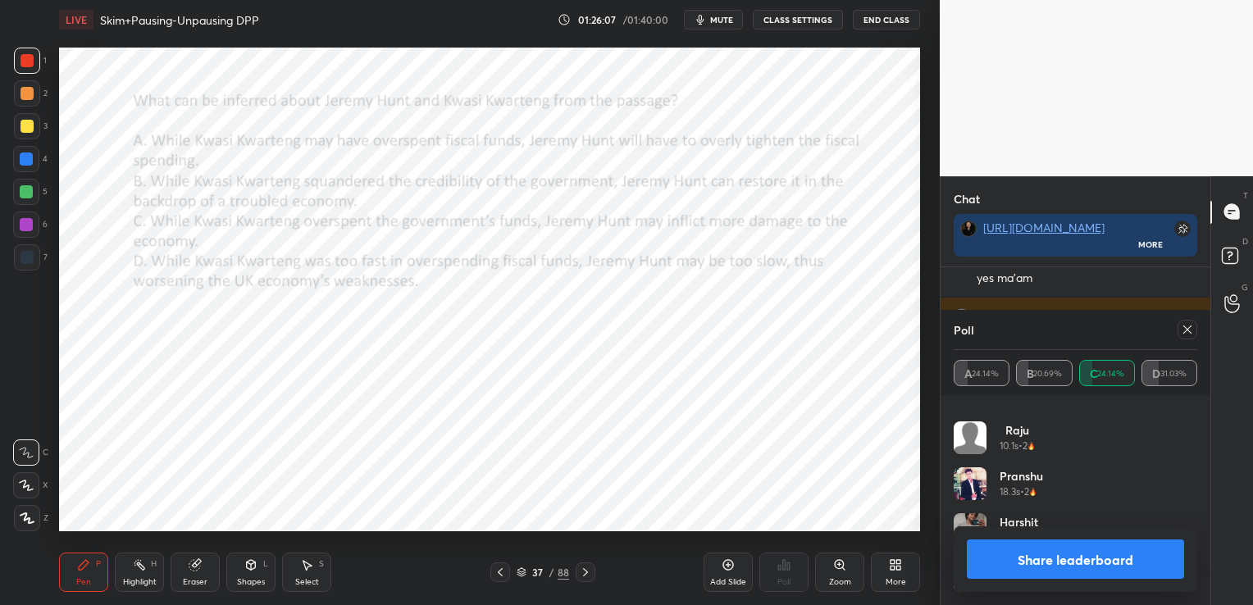
click at [1189, 330] on icon at bounding box center [1187, 329] width 13 height 13
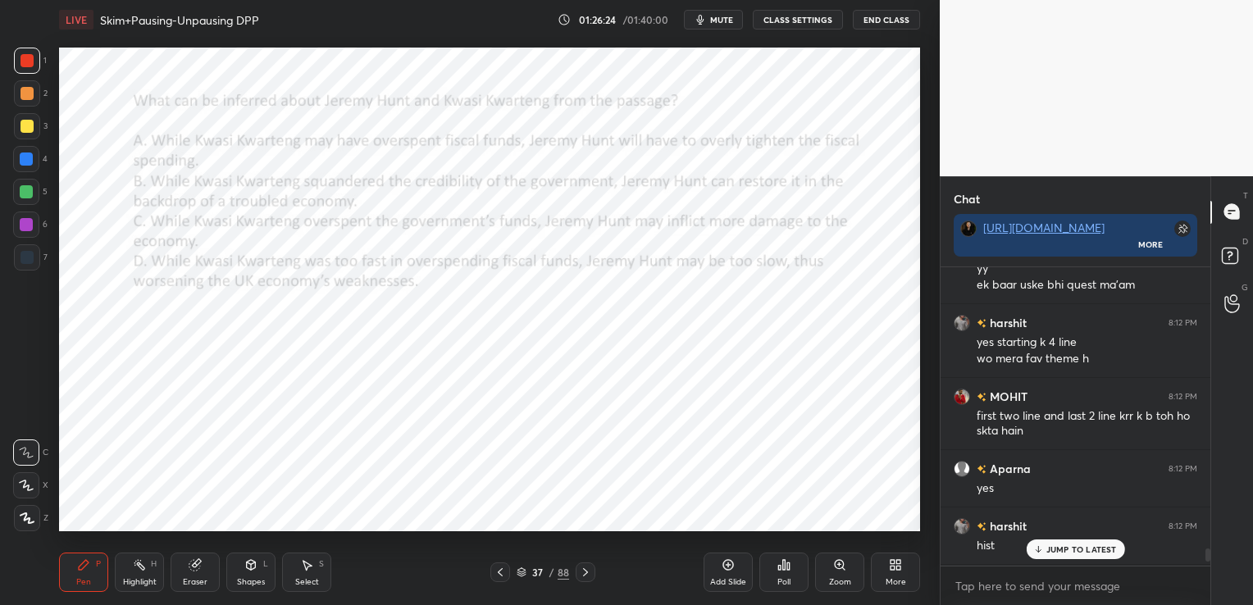
click at [1065, 553] on p "JUMP TO LATEST" at bounding box center [1082, 550] width 71 height 10
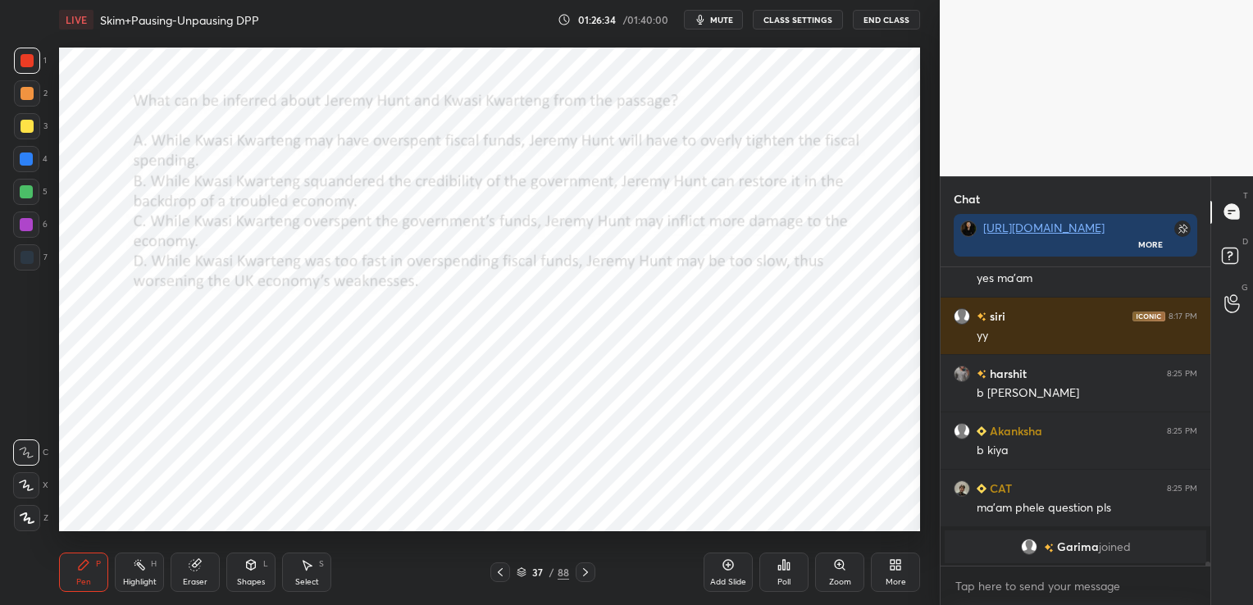
scroll to position [21192, 0]
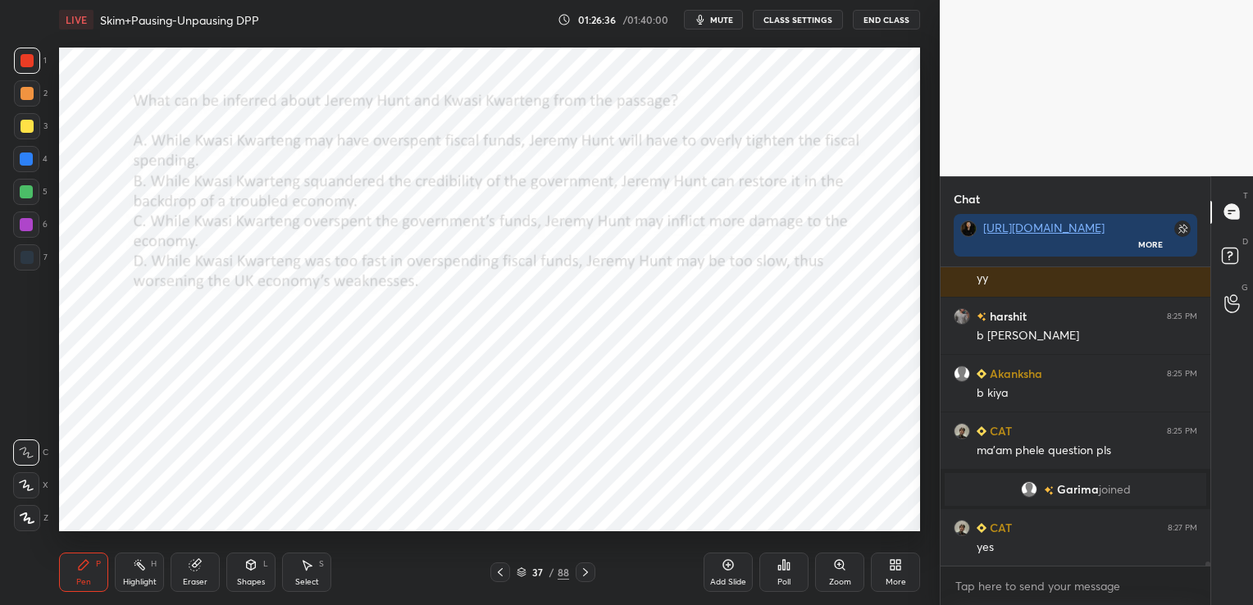
click at [589, 568] on icon at bounding box center [585, 572] width 13 height 13
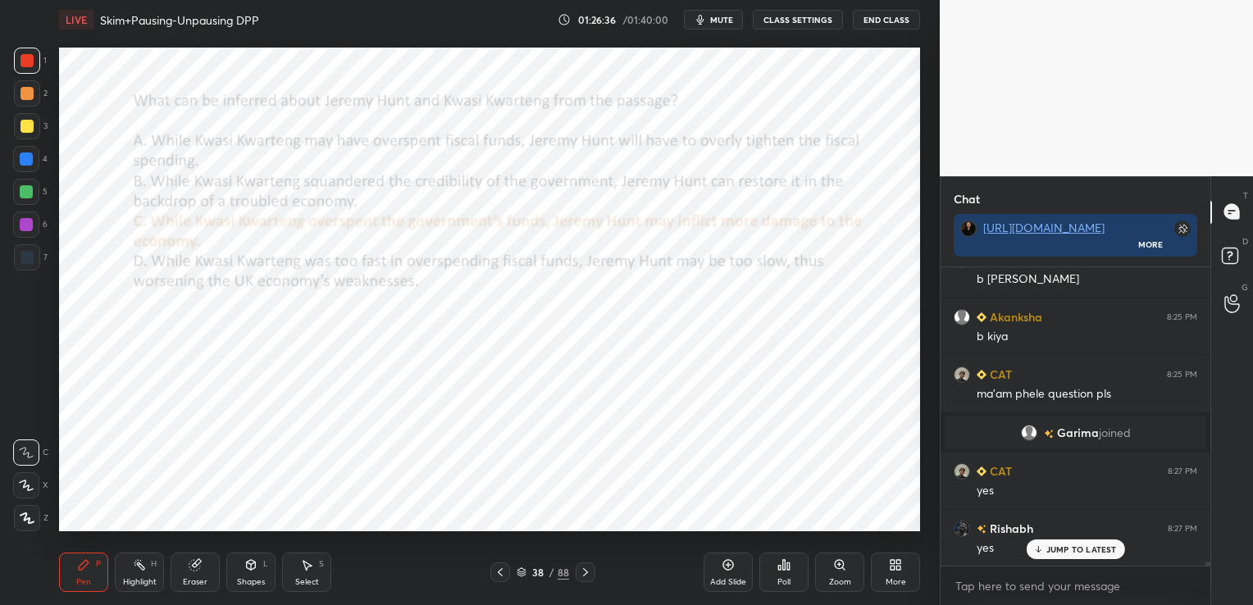
click at [589, 568] on icon at bounding box center [585, 572] width 13 height 13
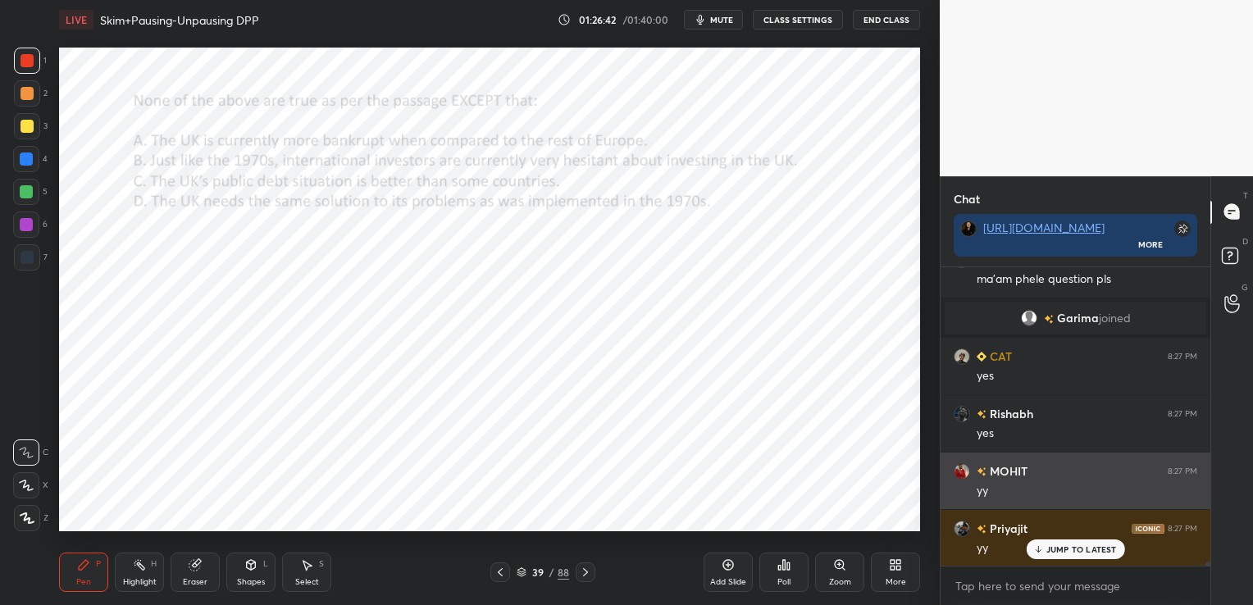
scroll to position [21365, 0]
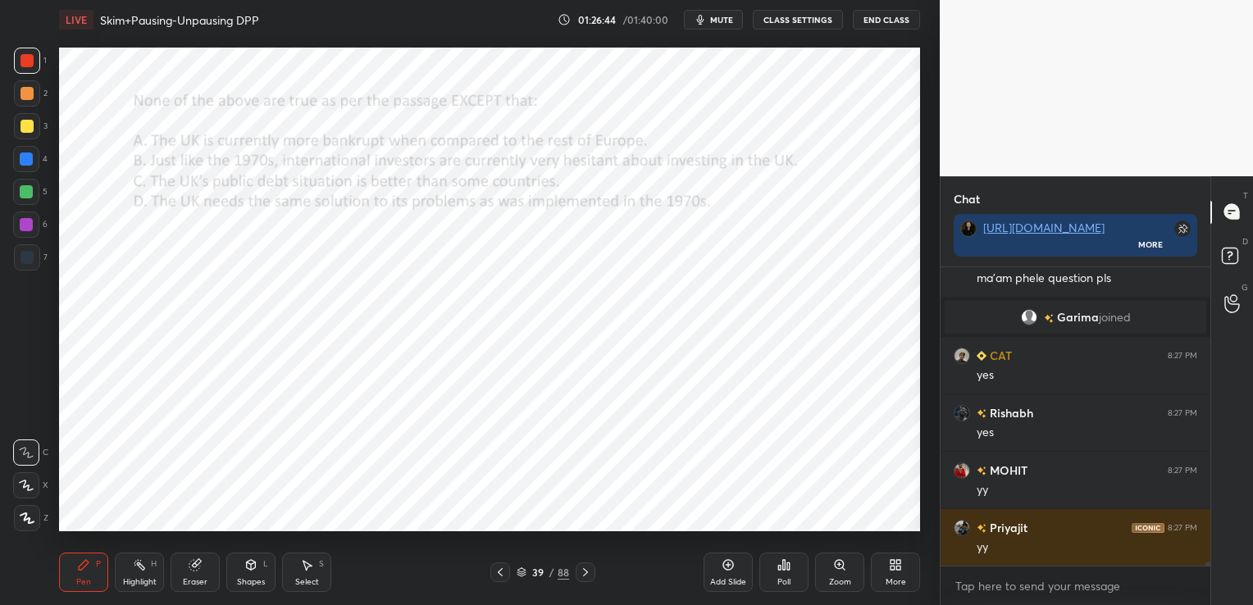
click at [778, 578] on div "Poll" at bounding box center [784, 582] width 13 height 8
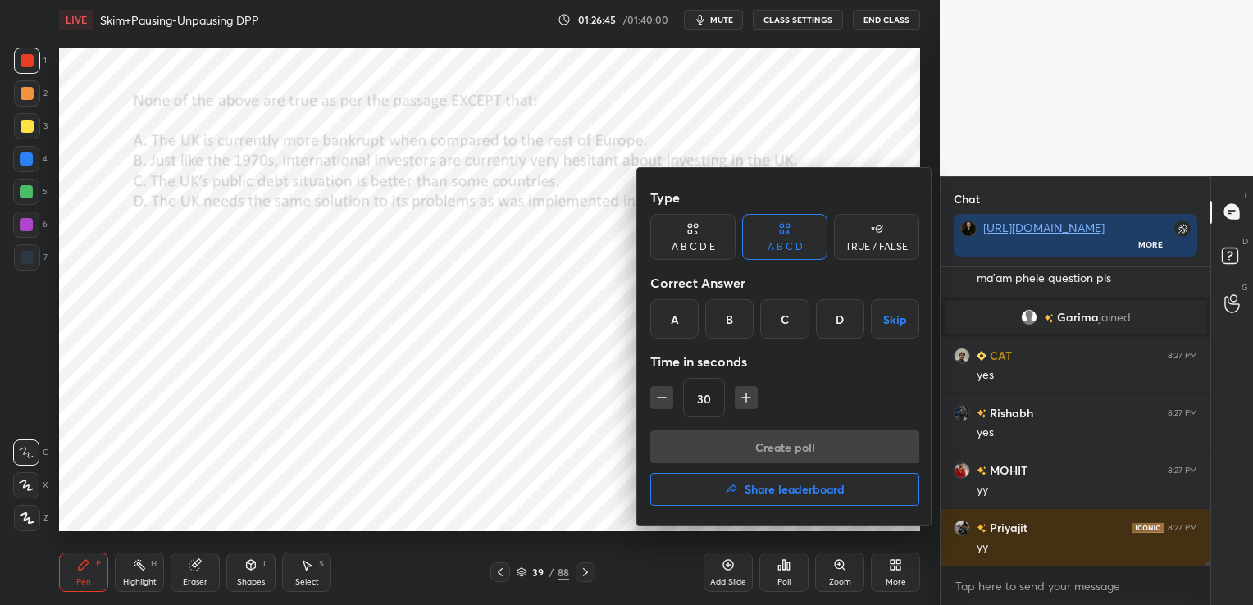
click at [791, 319] on div "C" at bounding box center [784, 318] width 48 height 39
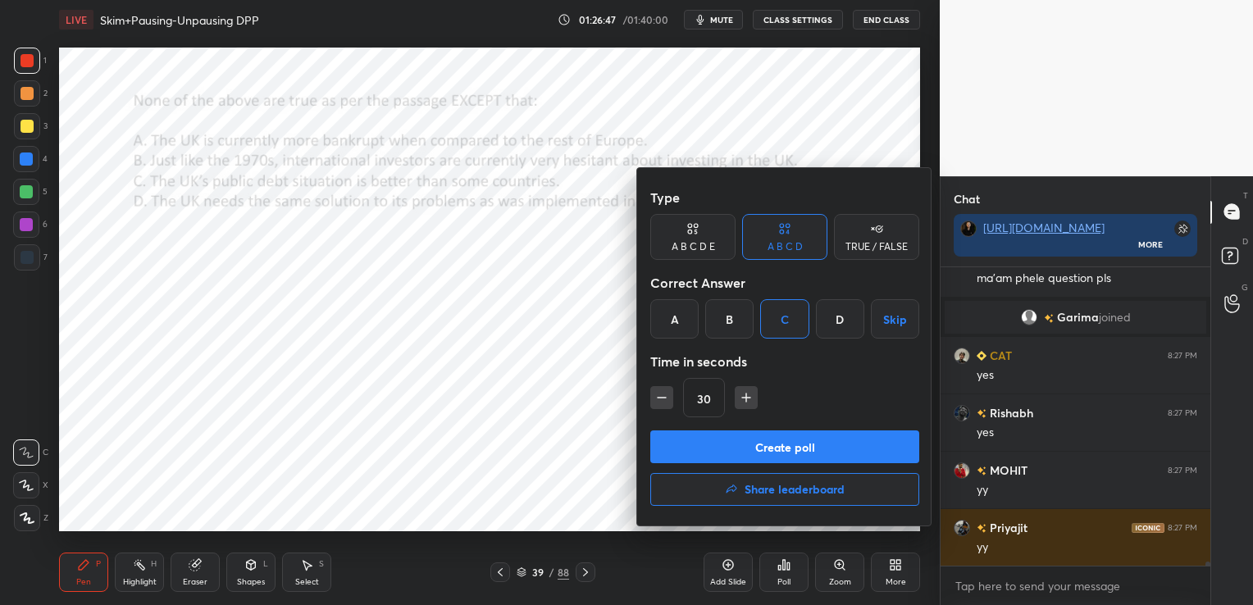
click at [800, 452] on button "Create poll" at bounding box center [784, 447] width 269 height 33
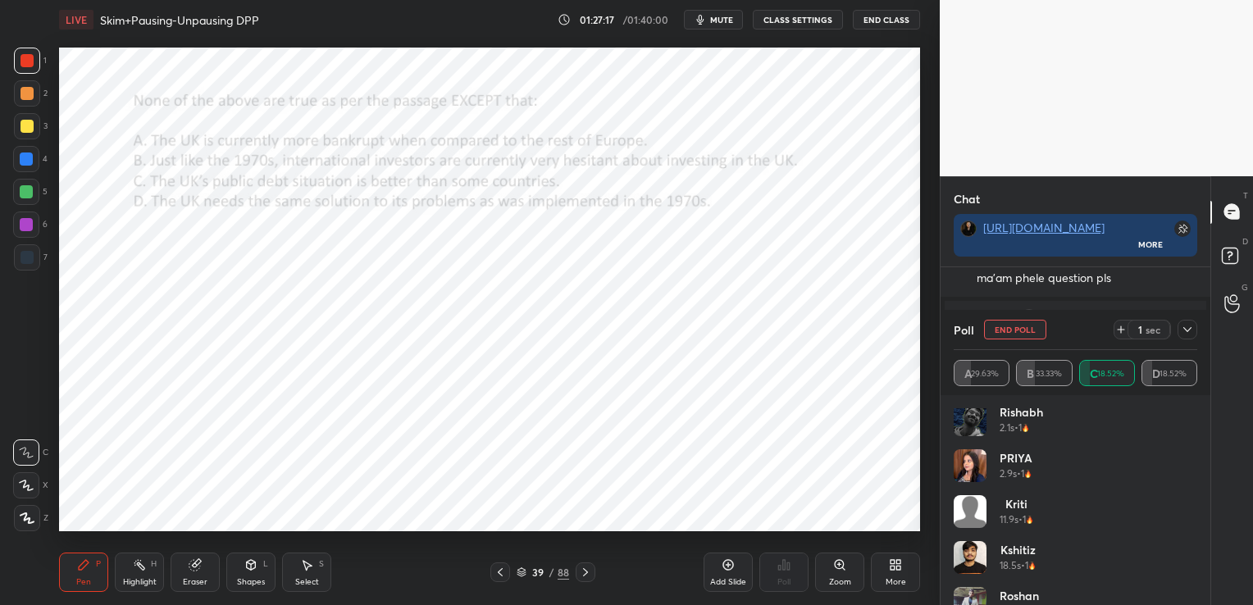
scroll to position [79, 0]
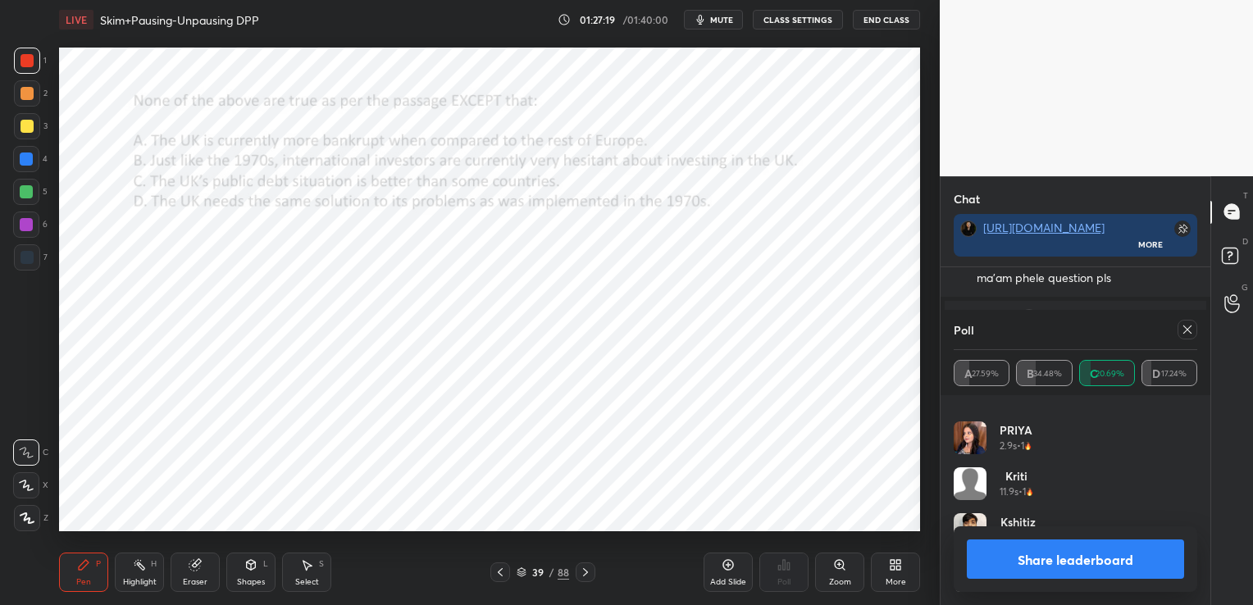
click at [1192, 326] on icon at bounding box center [1187, 329] width 13 height 13
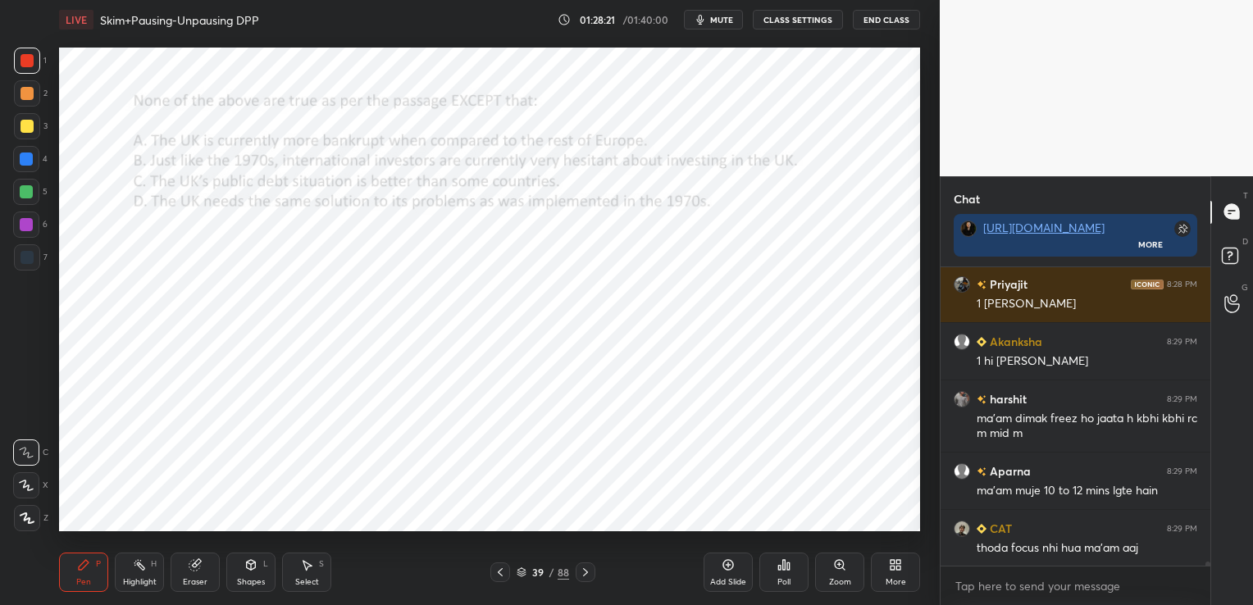
scroll to position [22528, 0]
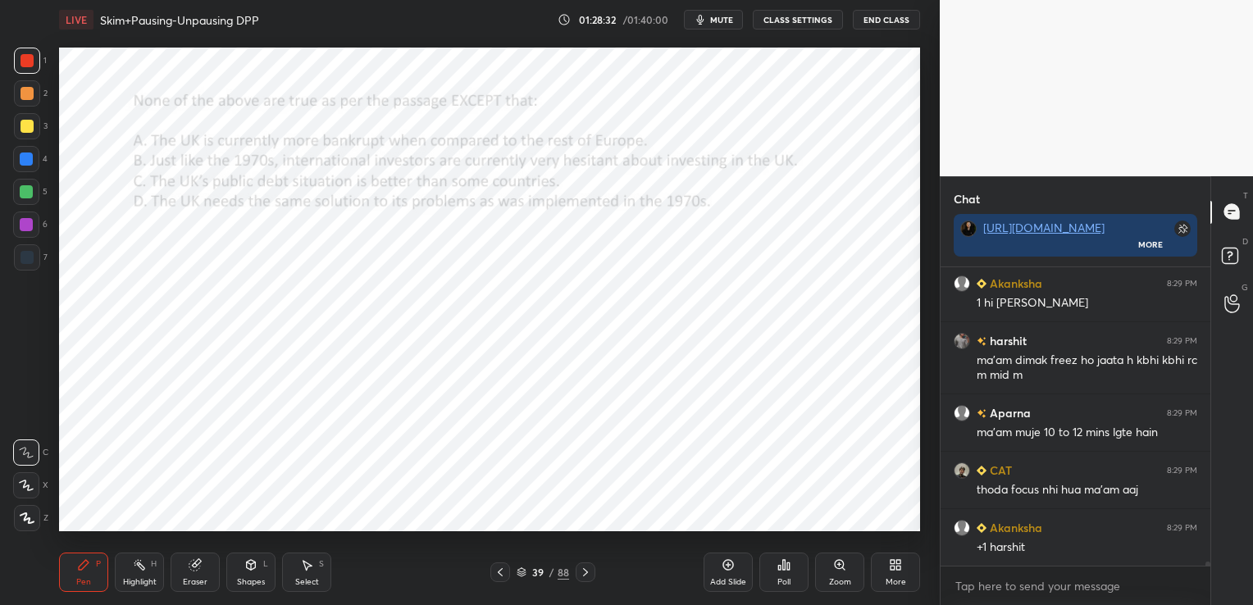
click at [199, 568] on icon at bounding box center [194, 565] width 11 height 11
click at [36, 516] on span "Erase all" at bounding box center [26, 518] width 25 height 11
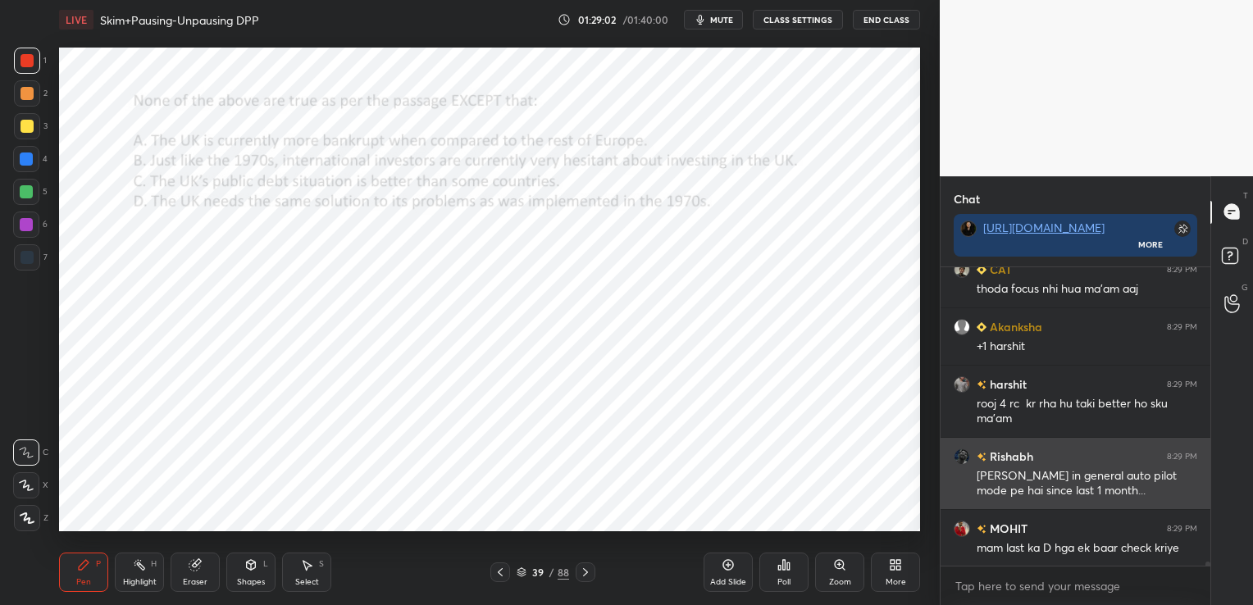
scroll to position [22729, 0]
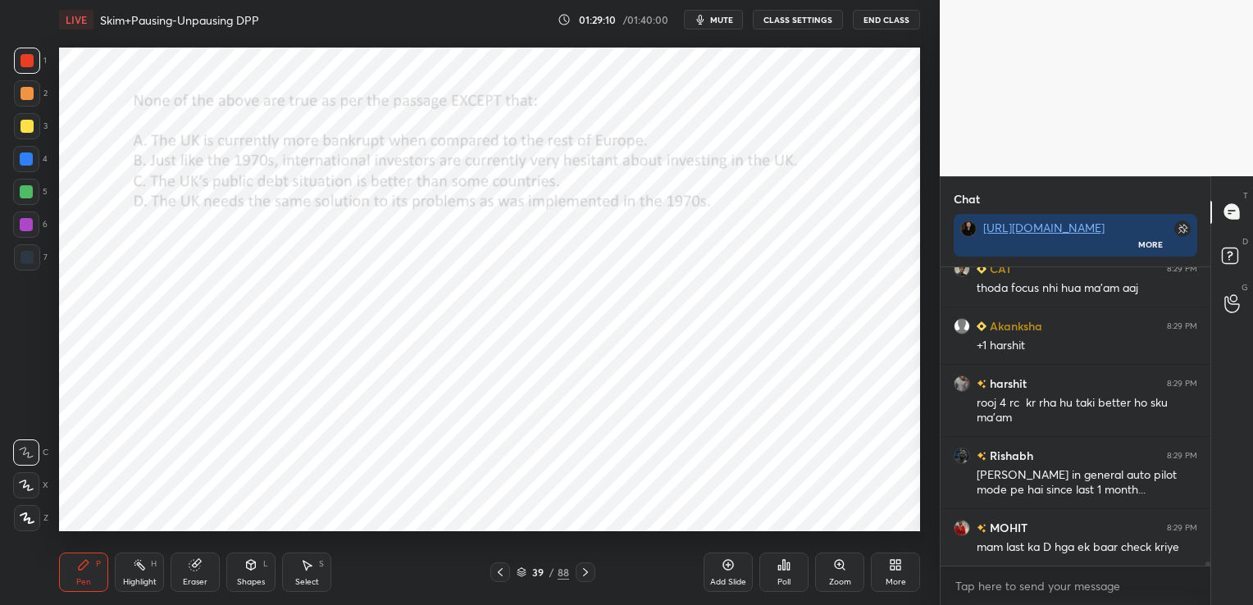
click at [502, 569] on icon at bounding box center [500, 572] width 13 height 13
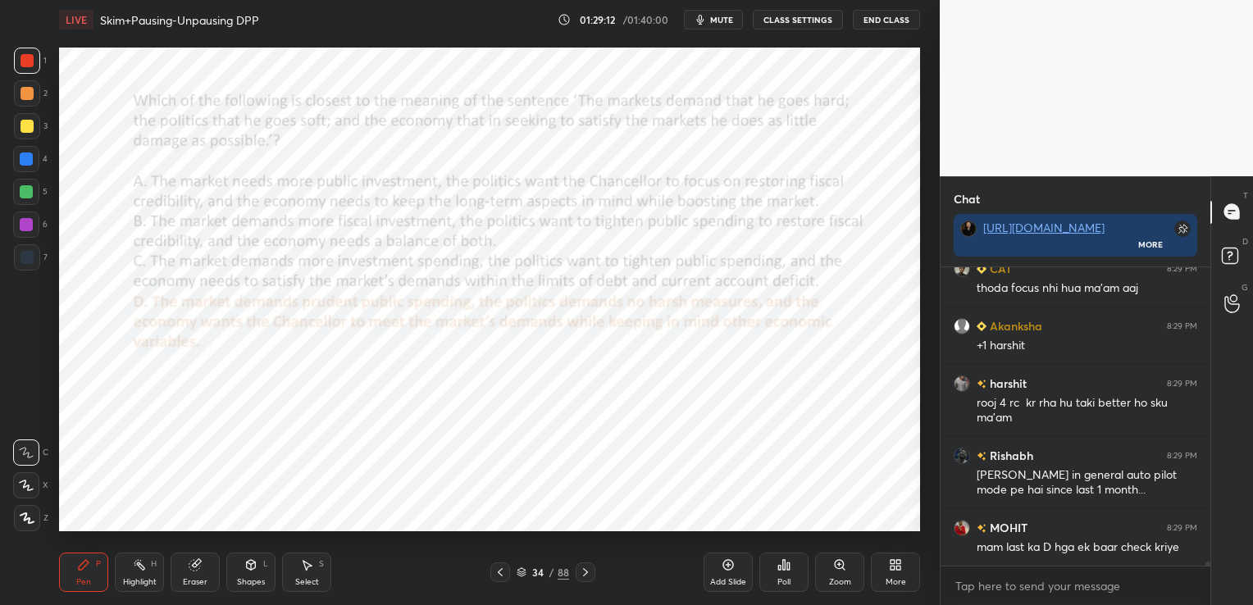
click at [502, 569] on icon at bounding box center [500, 572] width 13 height 13
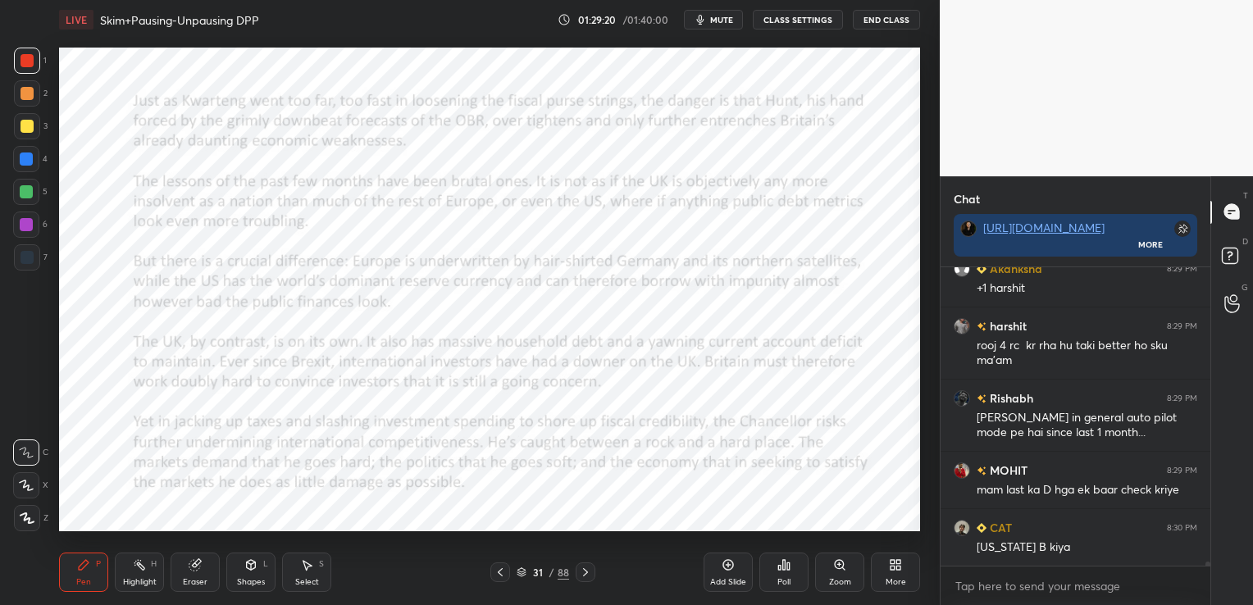
click at [581, 570] on icon at bounding box center [585, 572] width 13 height 13
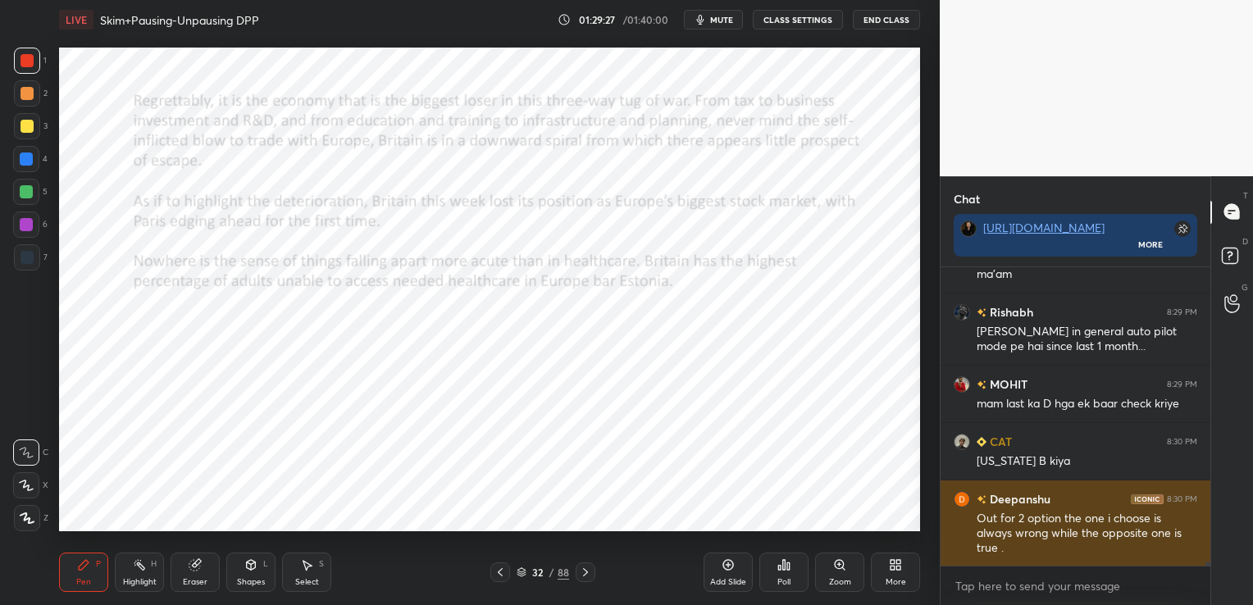
scroll to position [22874, 0]
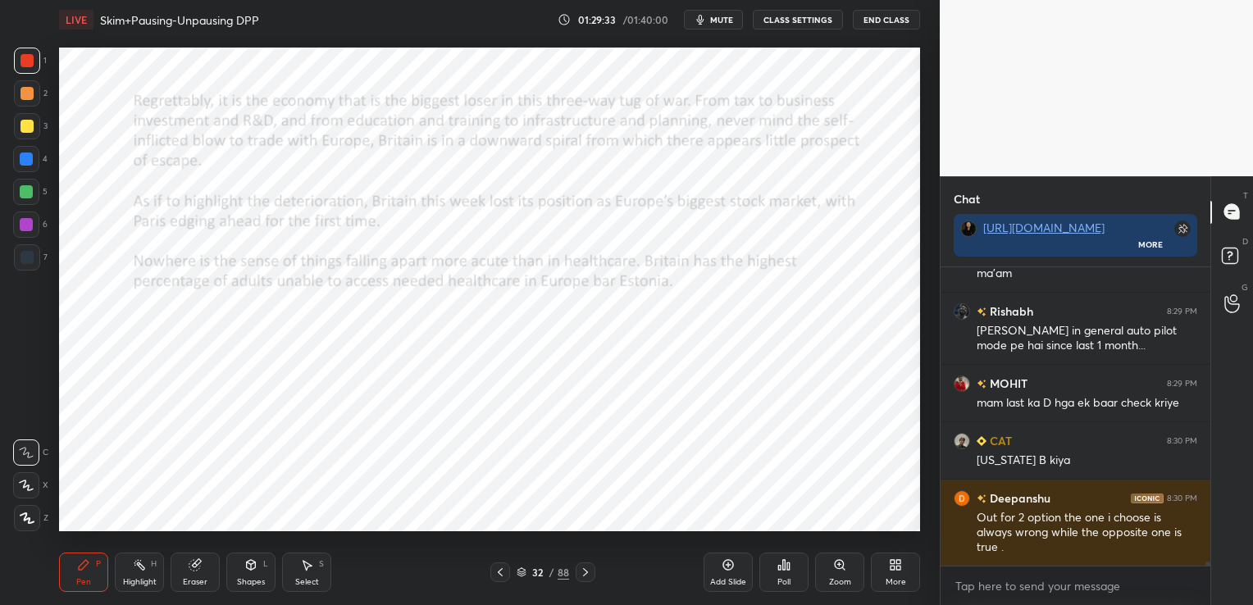
click at [495, 577] on icon at bounding box center [500, 572] width 13 height 13
click at [587, 570] on icon at bounding box center [585, 572] width 13 height 13
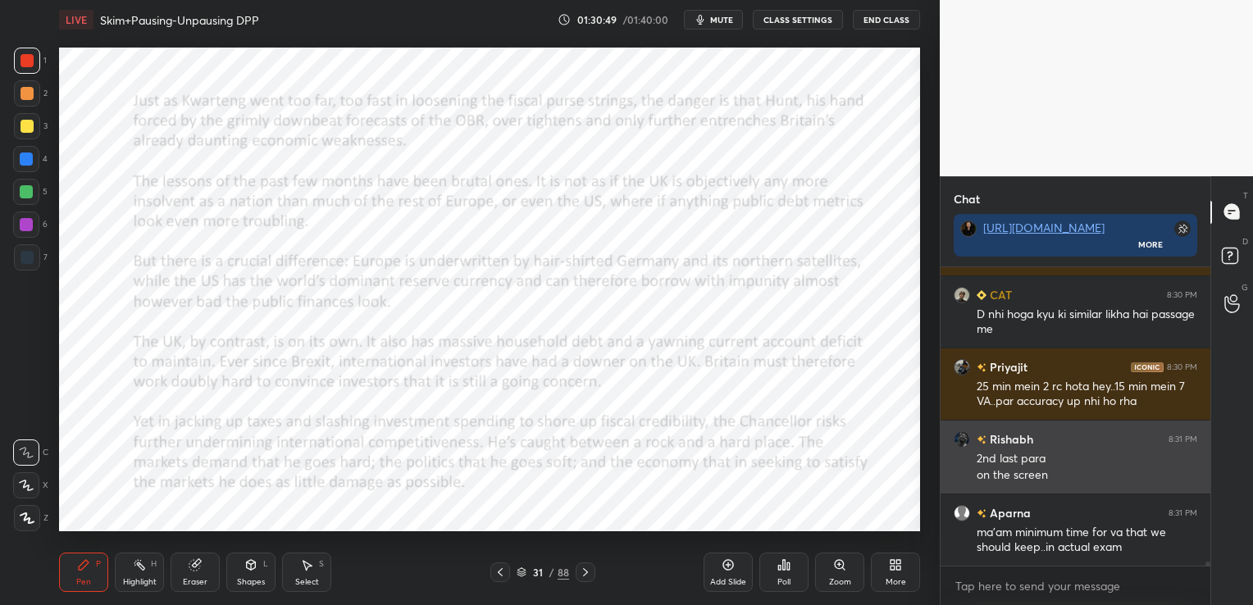
scroll to position [23236, 0]
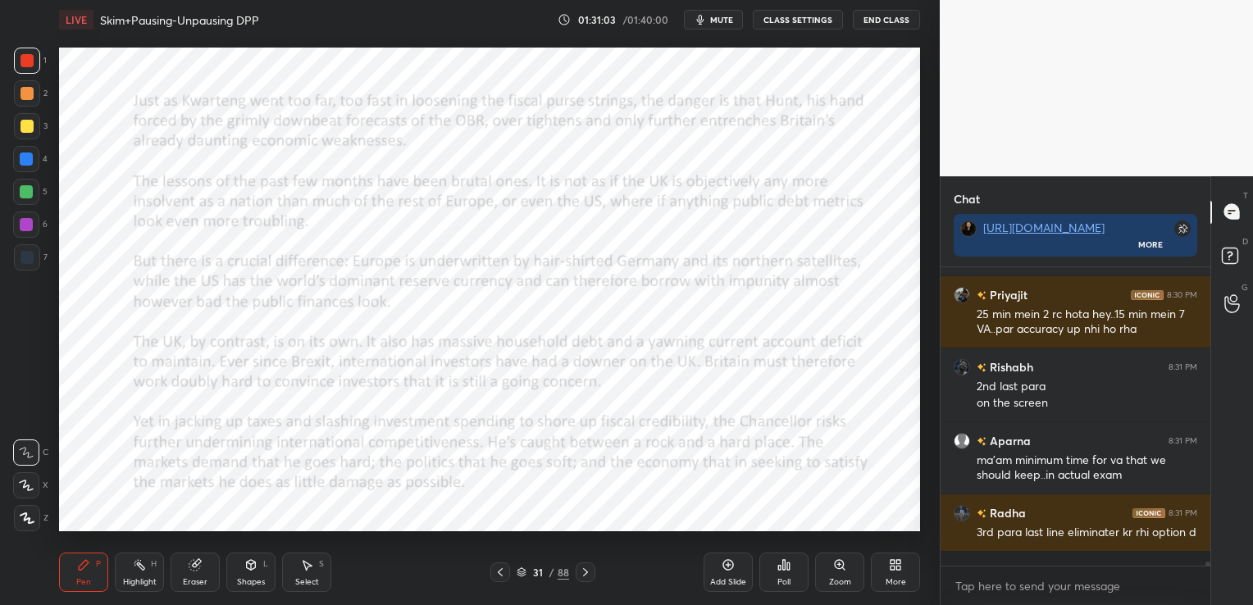
click at [197, 572] on icon at bounding box center [195, 565] width 13 height 13
click at [26, 523] on span "Erase all" at bounding box center [26, 518] width 25 height 11
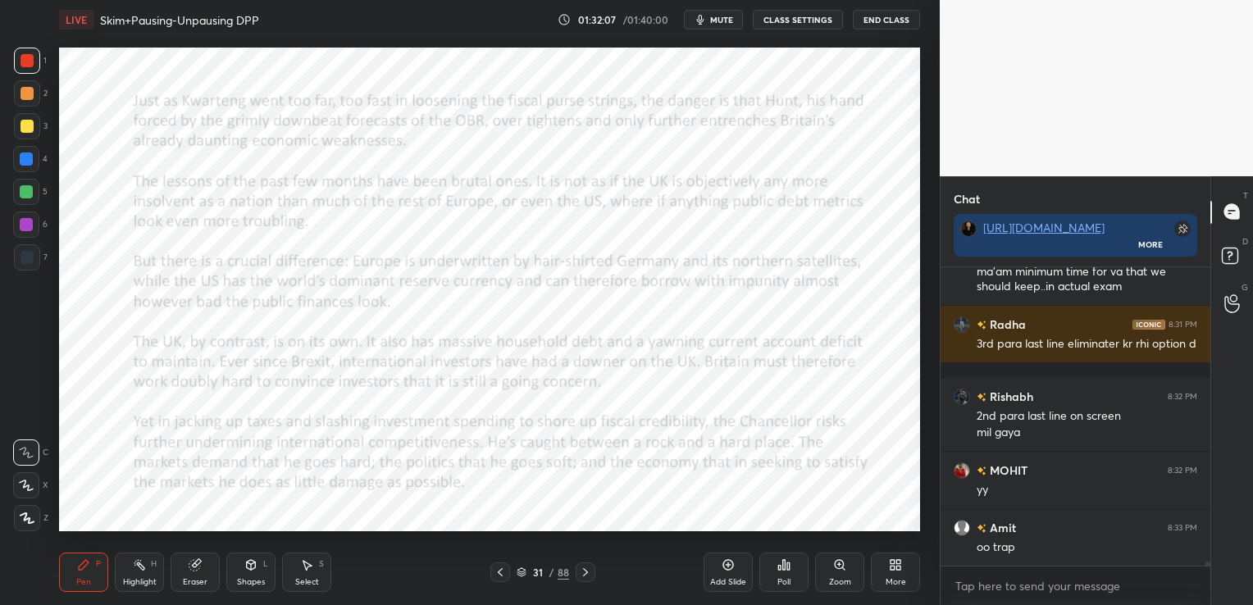
scroll to position [23482, 0]
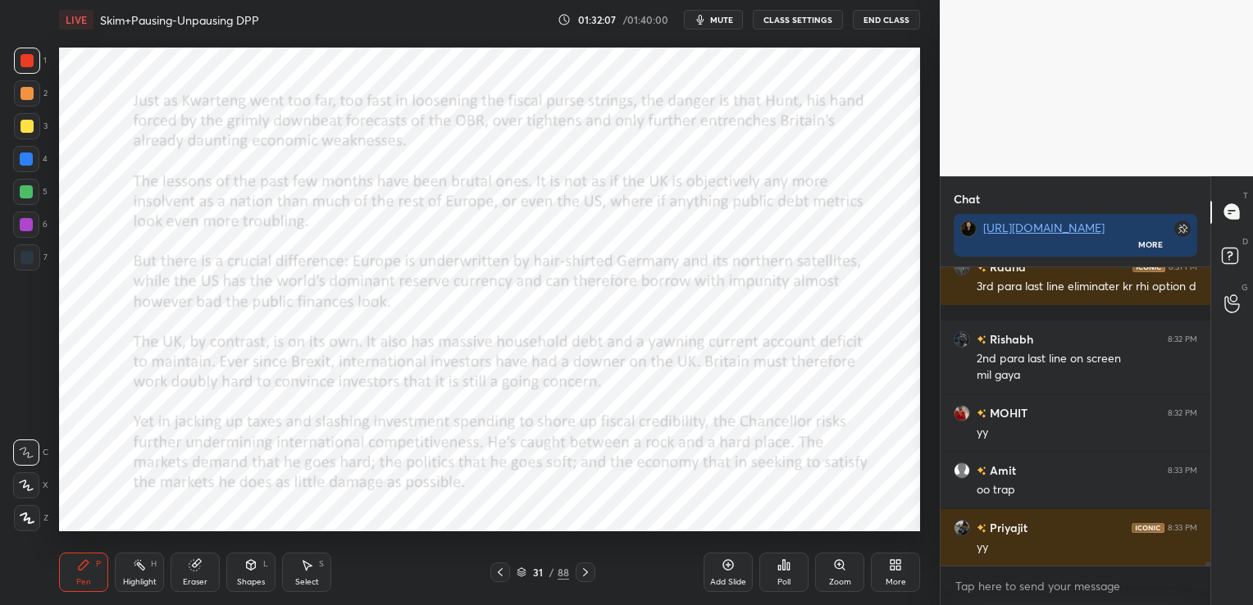
click at [198, 573] on div "Eraser" at bounding box center [195, 572] width 49 height 39
click at [27, 520] on span "Erase all" at bounding box center [26, 518] width 25 height 11
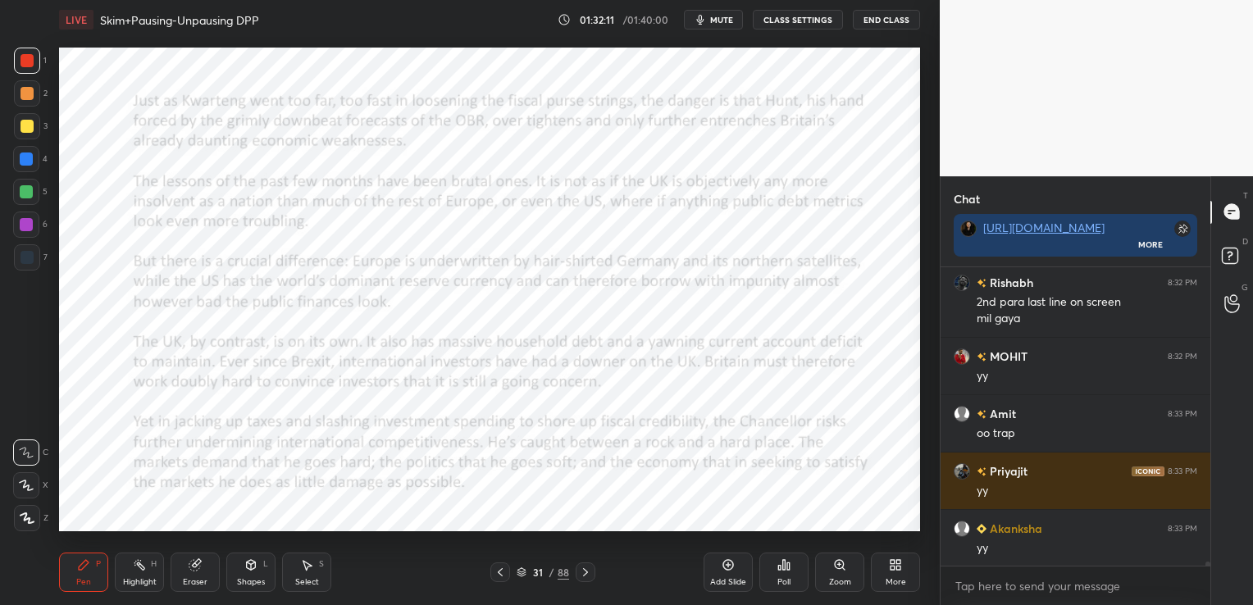
scroll to position [23540, 0]
click at [728, 582] on div "Add Slide" at bounding box center [728, 582] width 36 height 8
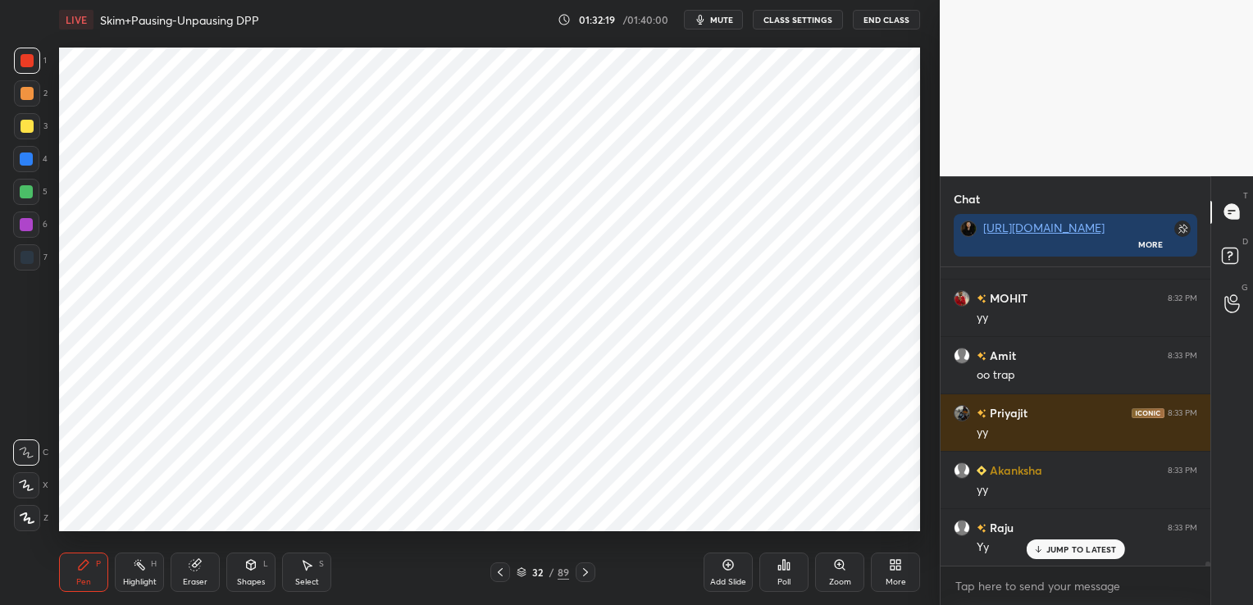
scroll to position [23654, 0]
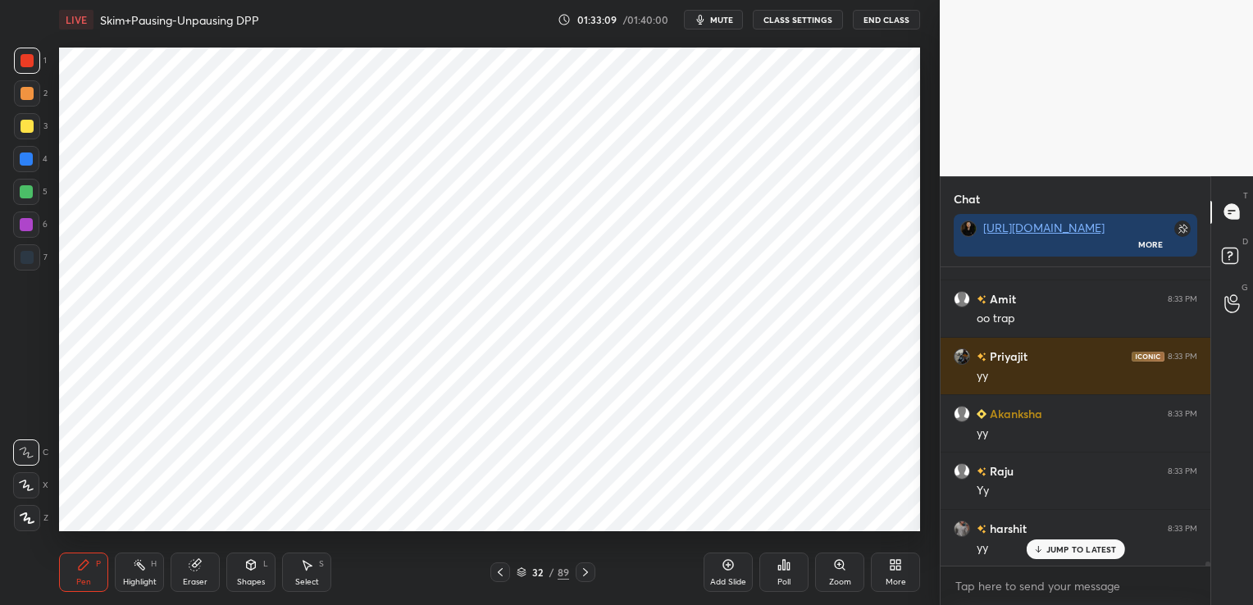
click at [194, 574] on div "Eraser" at bounding box center [195, 572] width 49 height 39
click at [33, 516] on span "Erase all" at bounding box center [26, 518] width 25 height 11
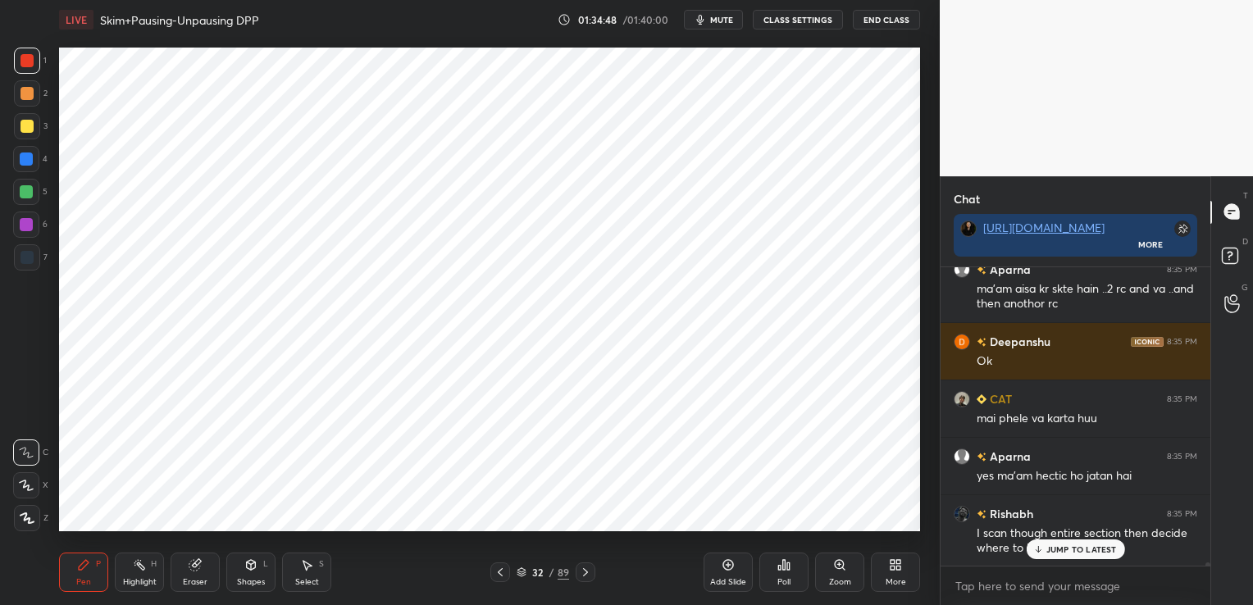
scroll to position [24690, 0]
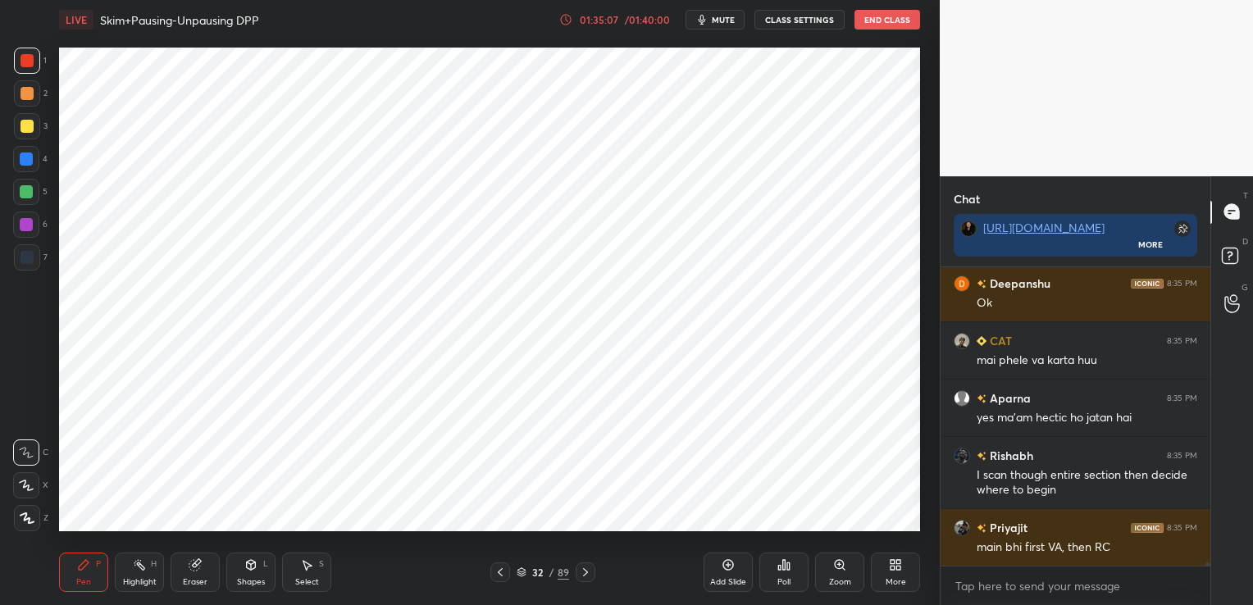
click at [601, 21] on div "01:35:07" at bounding box center [599, 20] width 46 height 10
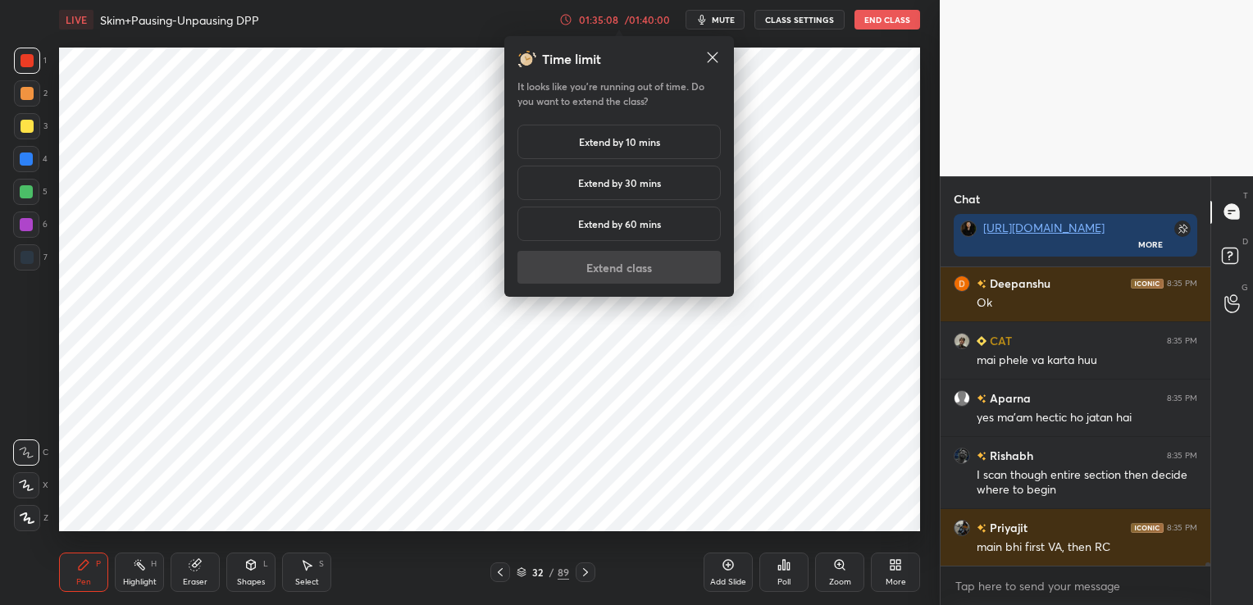
click at [645, 138] on h5 "Extend by 10 mins" at bounding box center [619, 142] width 81 height 15
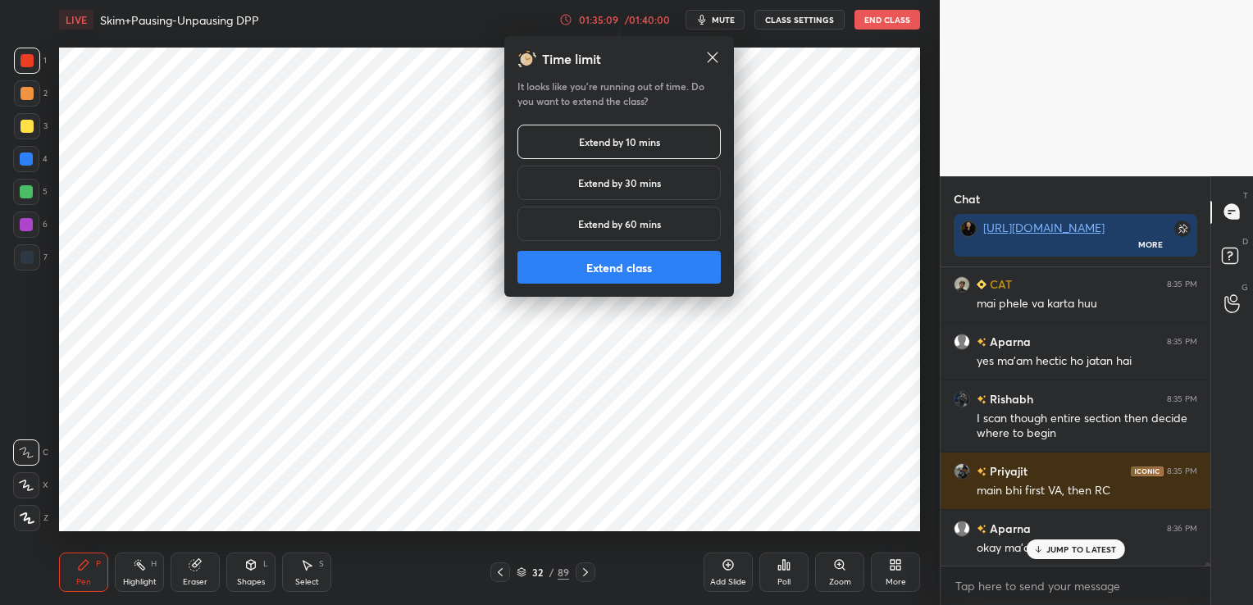
click at [639, 267] on button "Extend class" at bounding box center [619, 267] width 203 height 33
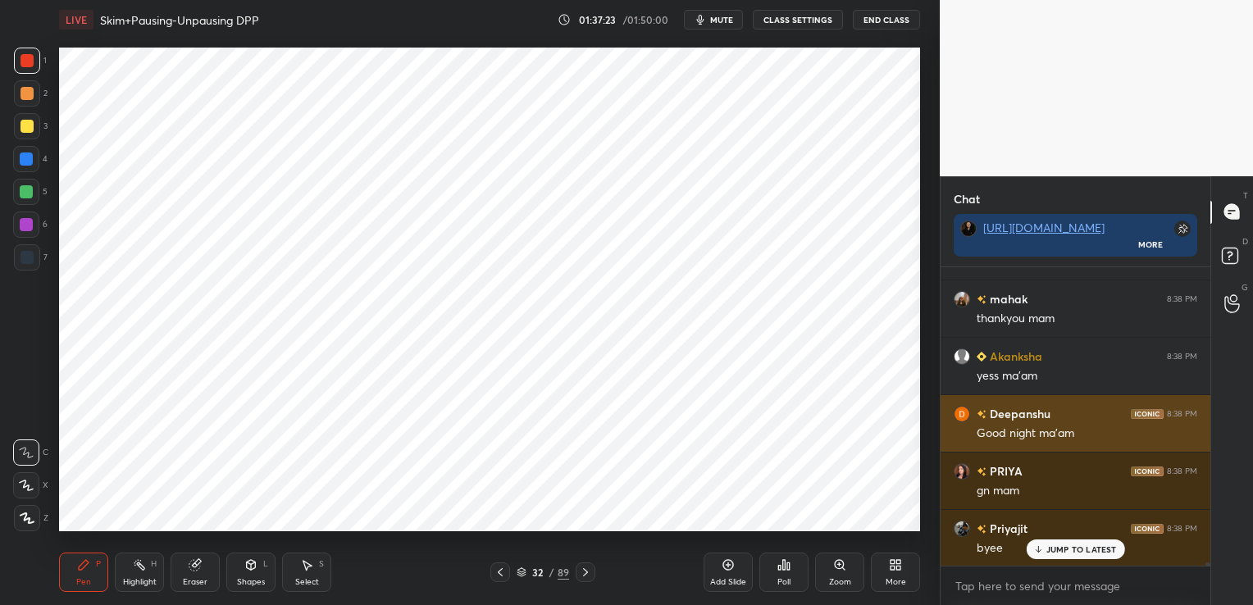
scroll to position [26873, 0]
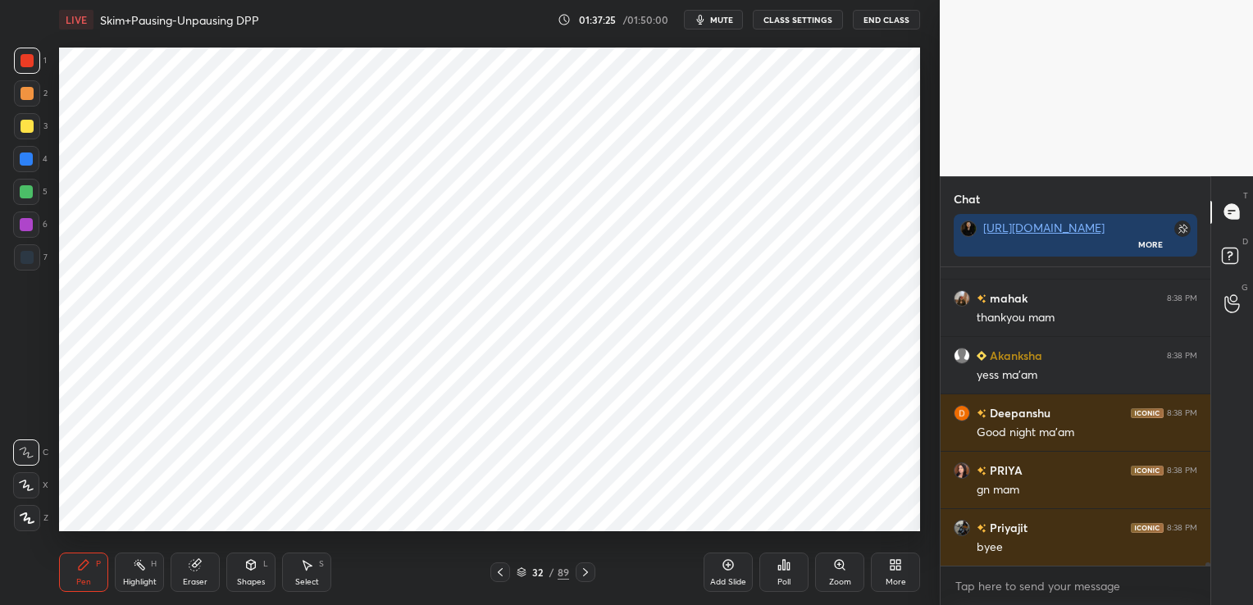
click at [876, 21] on button "End Class" at bounding box center [886, 20] width 67 height 20
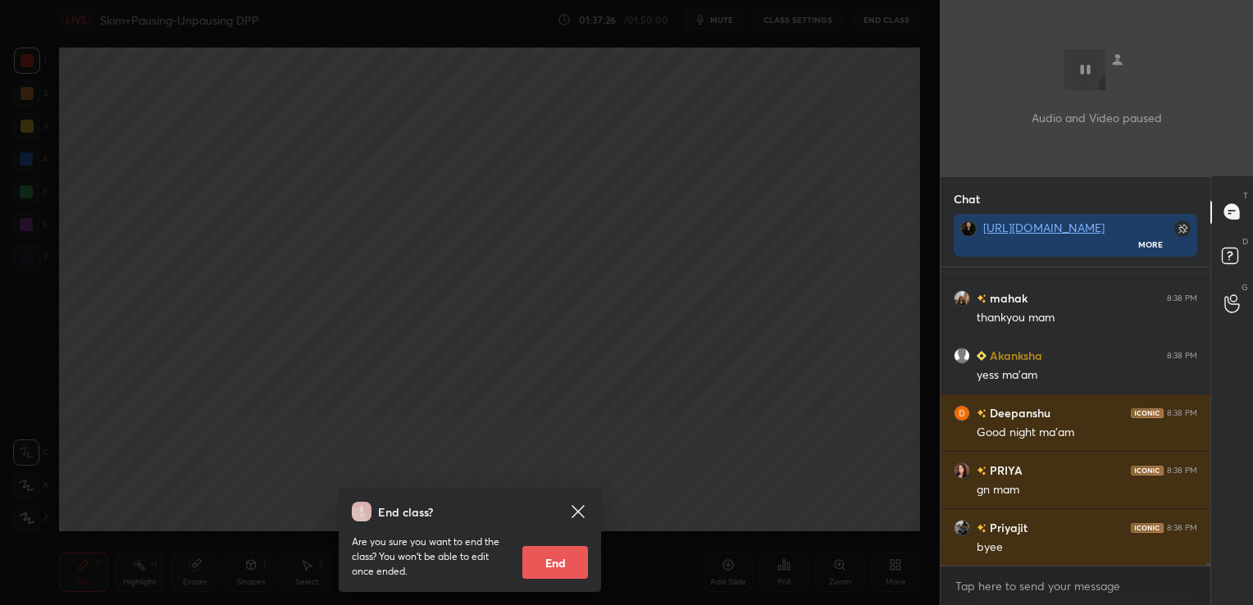
scroll to position [26930, 0]
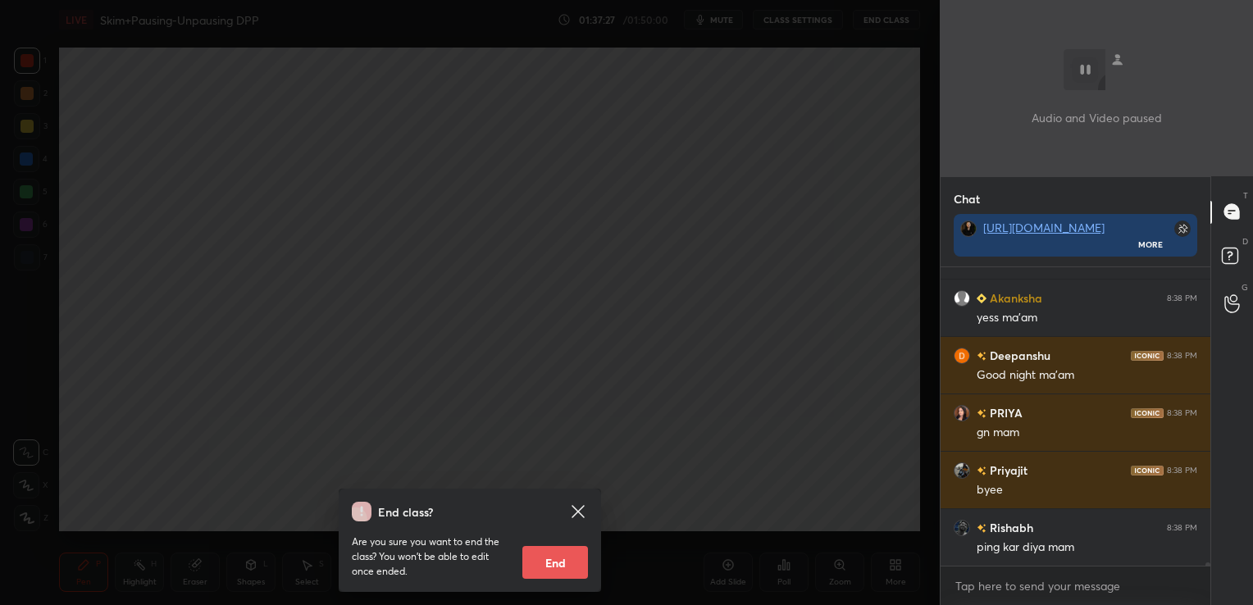
click at [794, 238] on div "End class? Are you sure you want to end the class? You won’t be able to edit on…" at bounding box center [470, 302] width 940 height 605
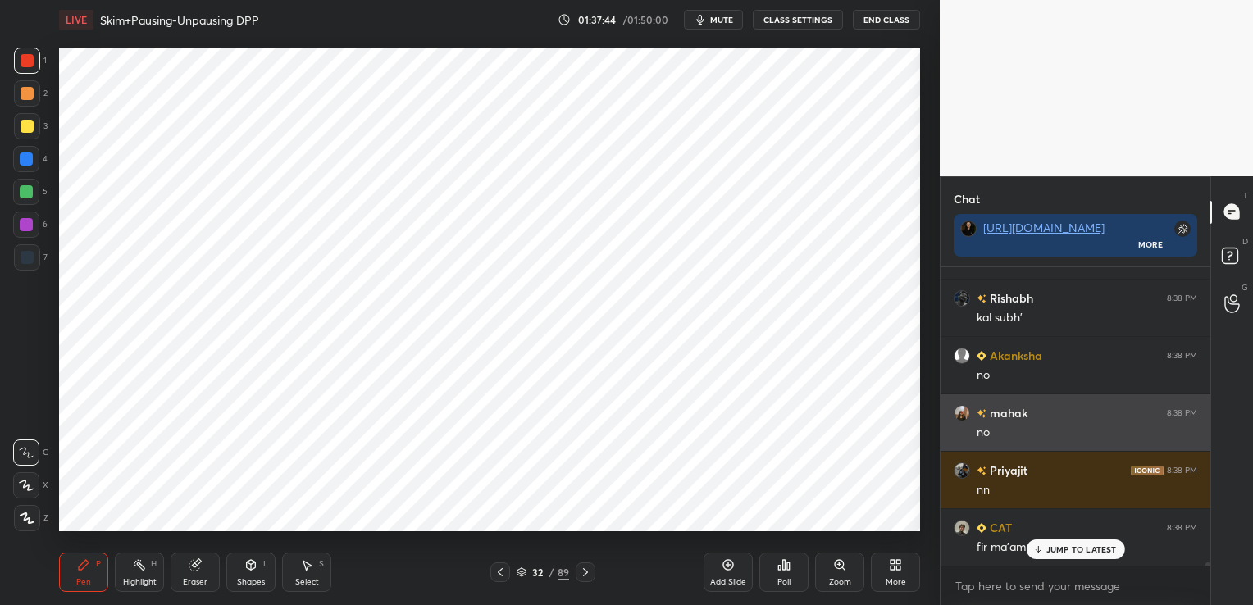
scroll to position [27364, 0]
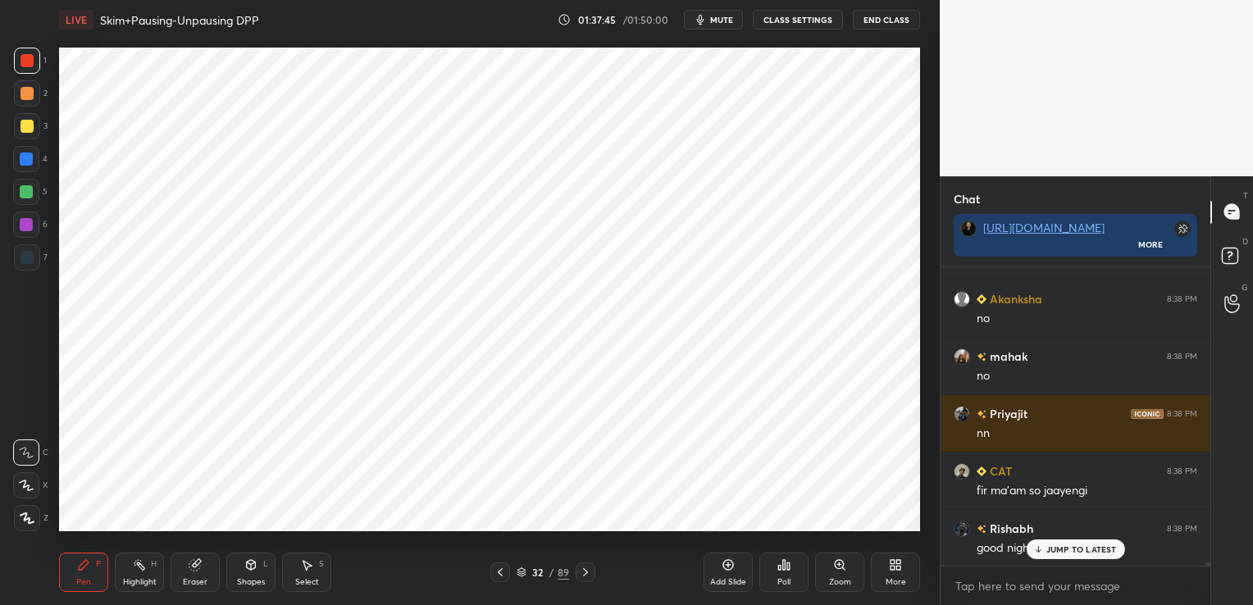
click at [885, 21] on button "End Class" at bounding box center [886, 20] width 67 height 20
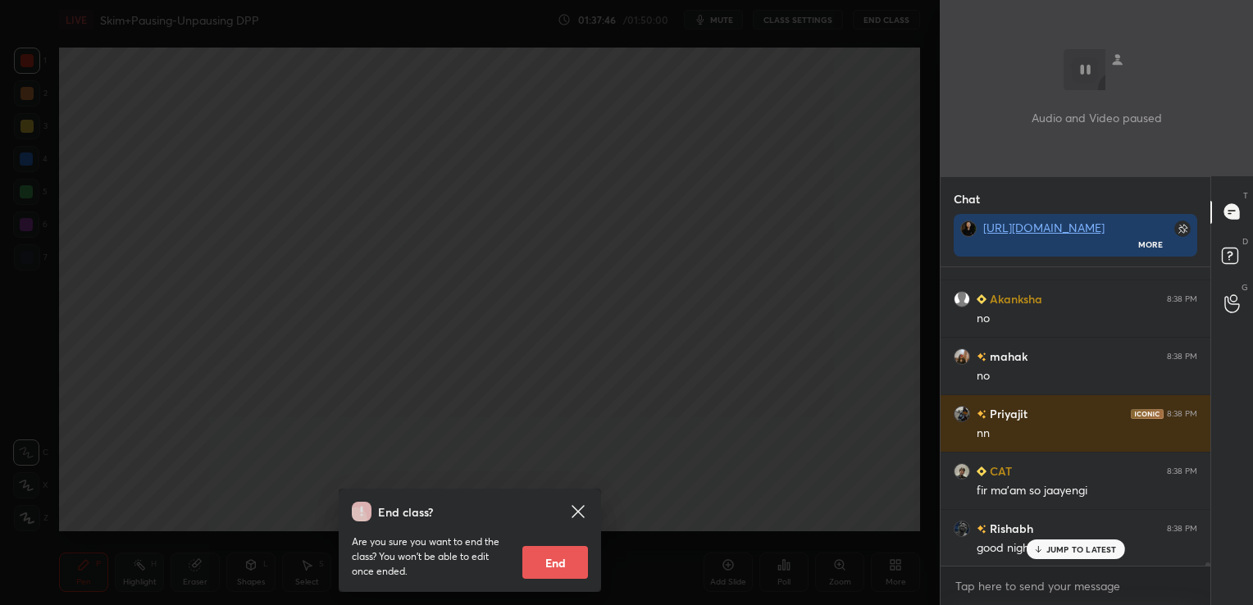
click at [561, 566] on button "End" at bounding box center [555, 562] width 66 height 33
type textarea "x"
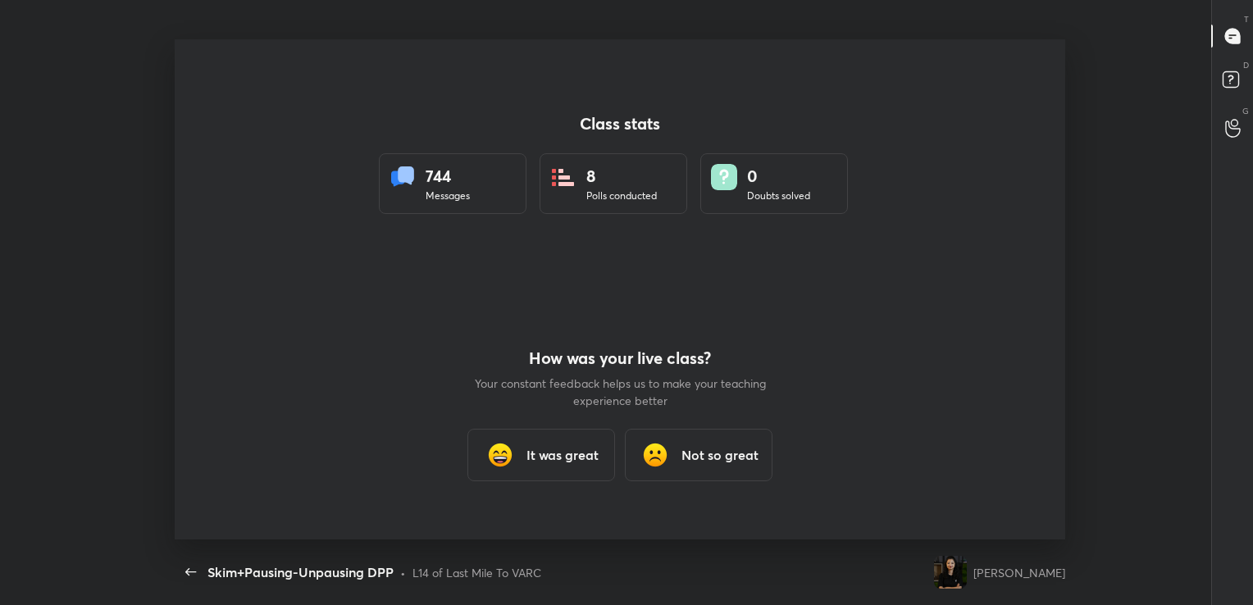
scroll to position [500, 1240]
